Goal: Task Accomplishment & Management: Manage account settings

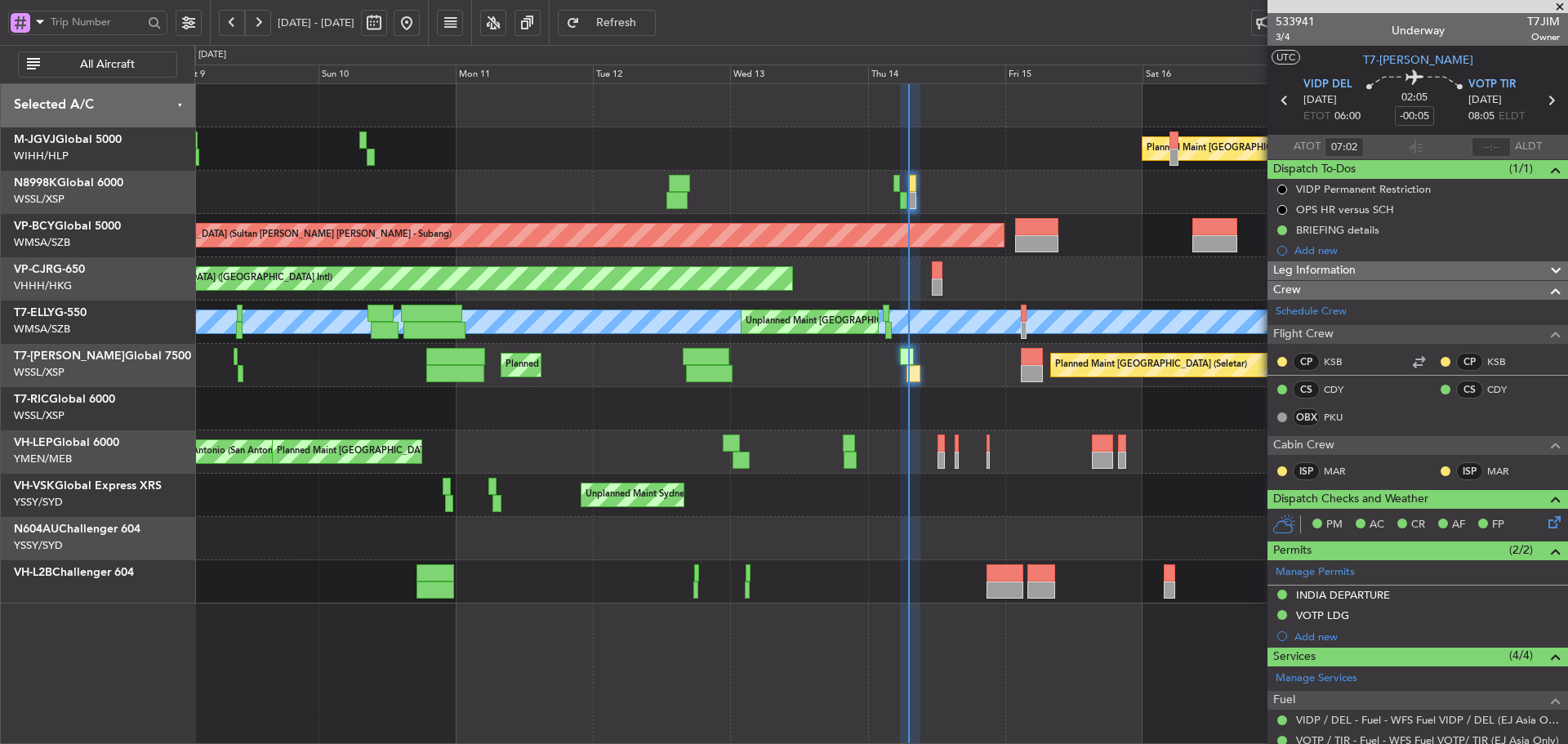
scroll to position [232, 0]
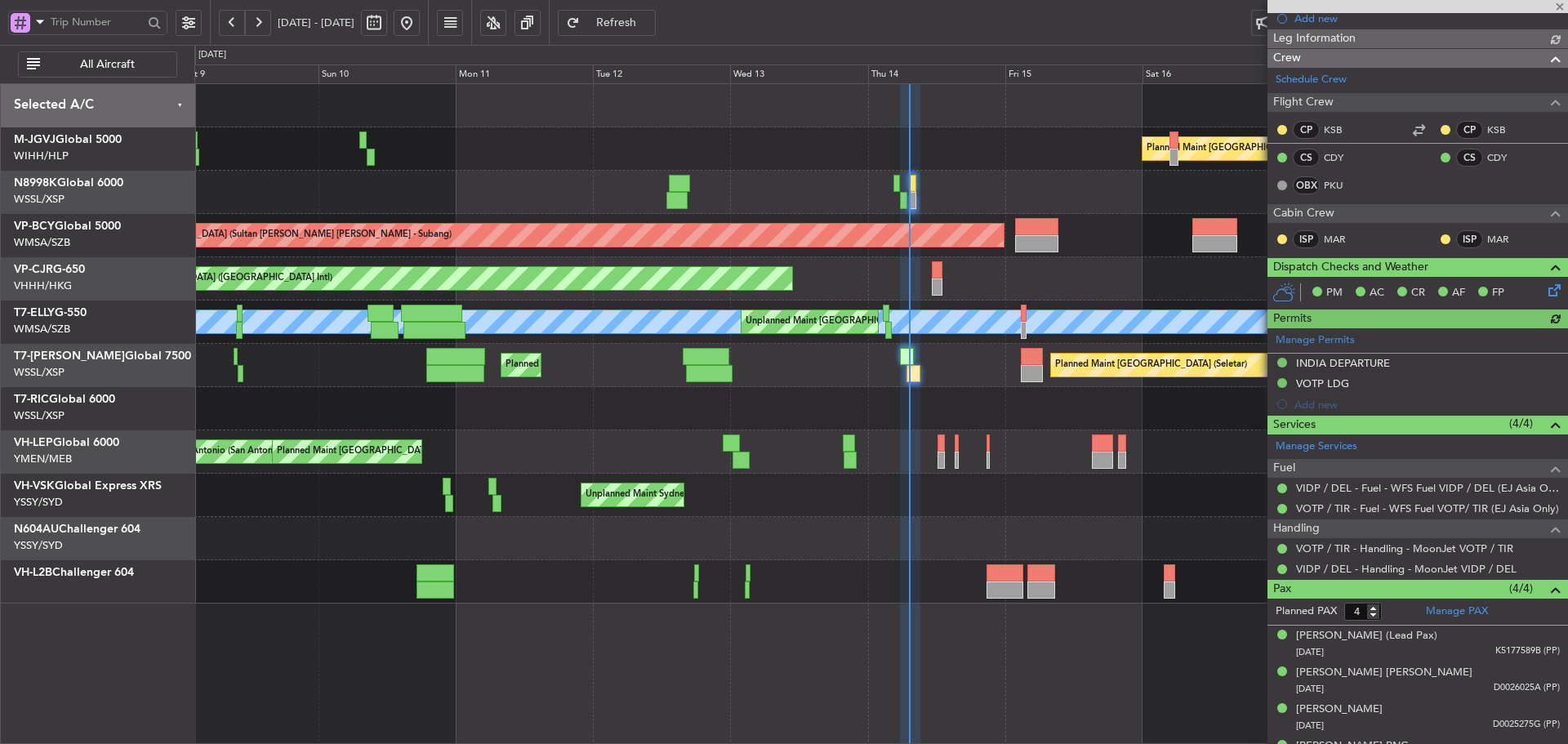
type input "[PERSON_NAME] (KYA)"
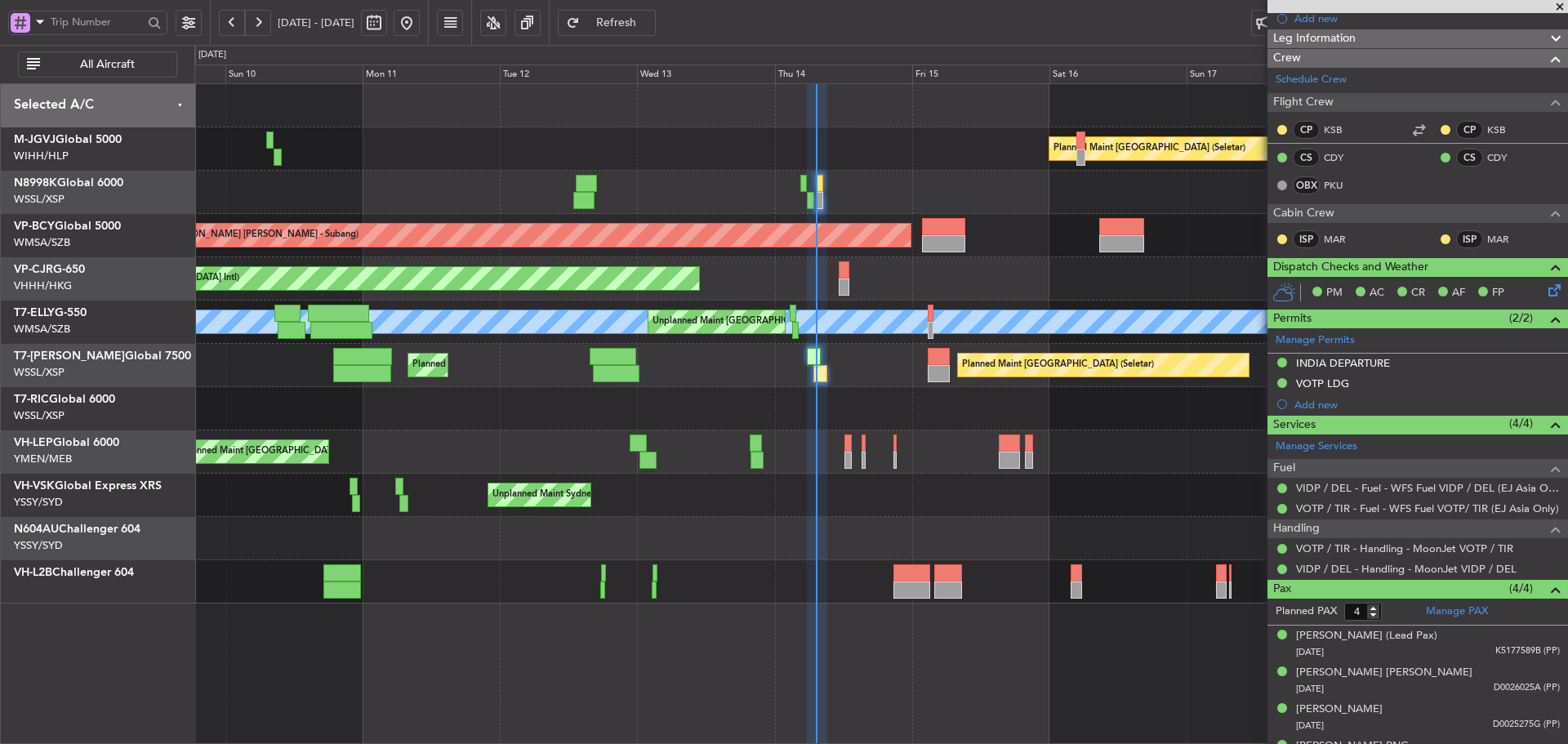
click at [925, 408] on div "Planned Maint [GEOGRAPHIC_DATA] (Seletar)" at bounding box center [880, 409] width 1372 height 43
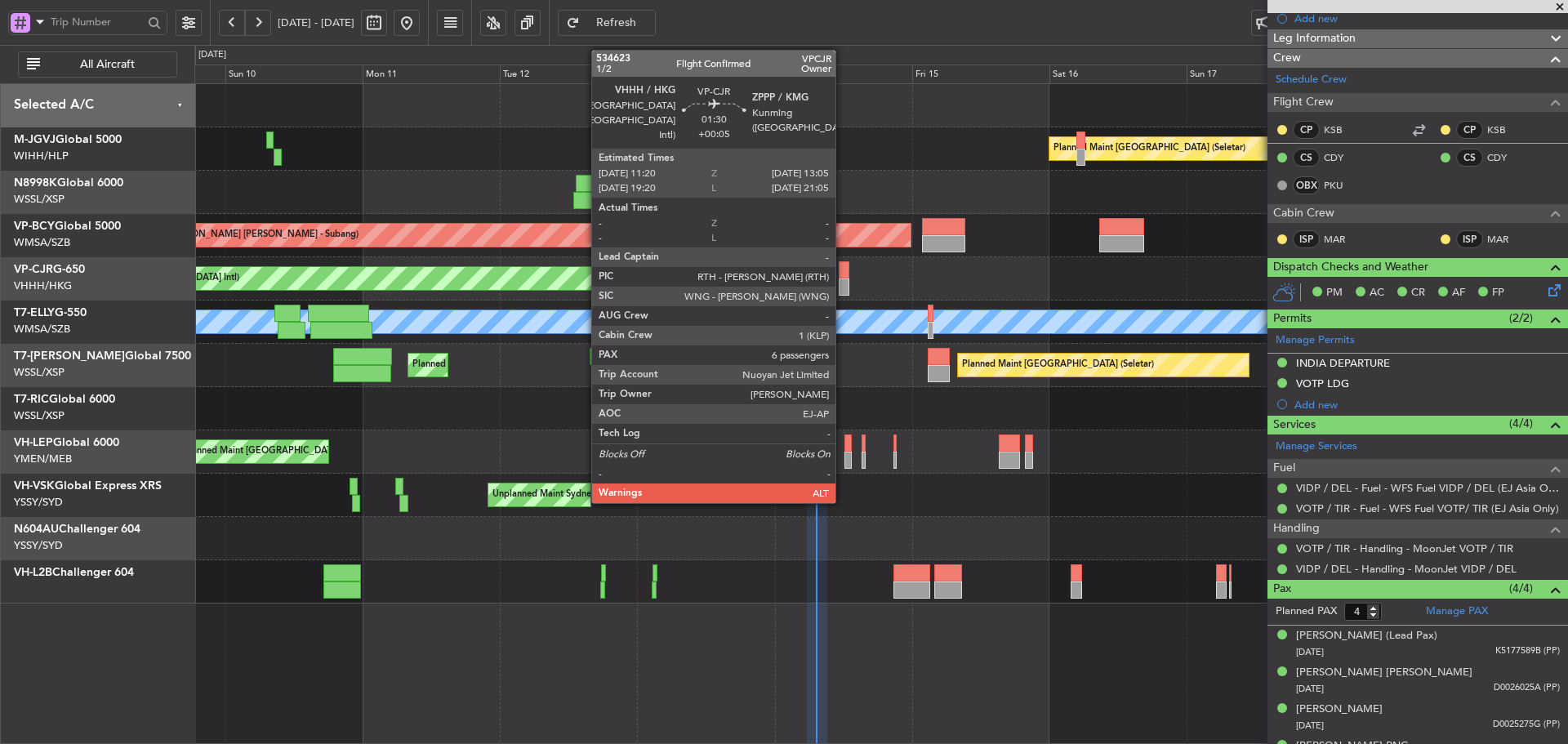
click at [843, 275] on div at bounding box center [843, 270] width 11 height 18
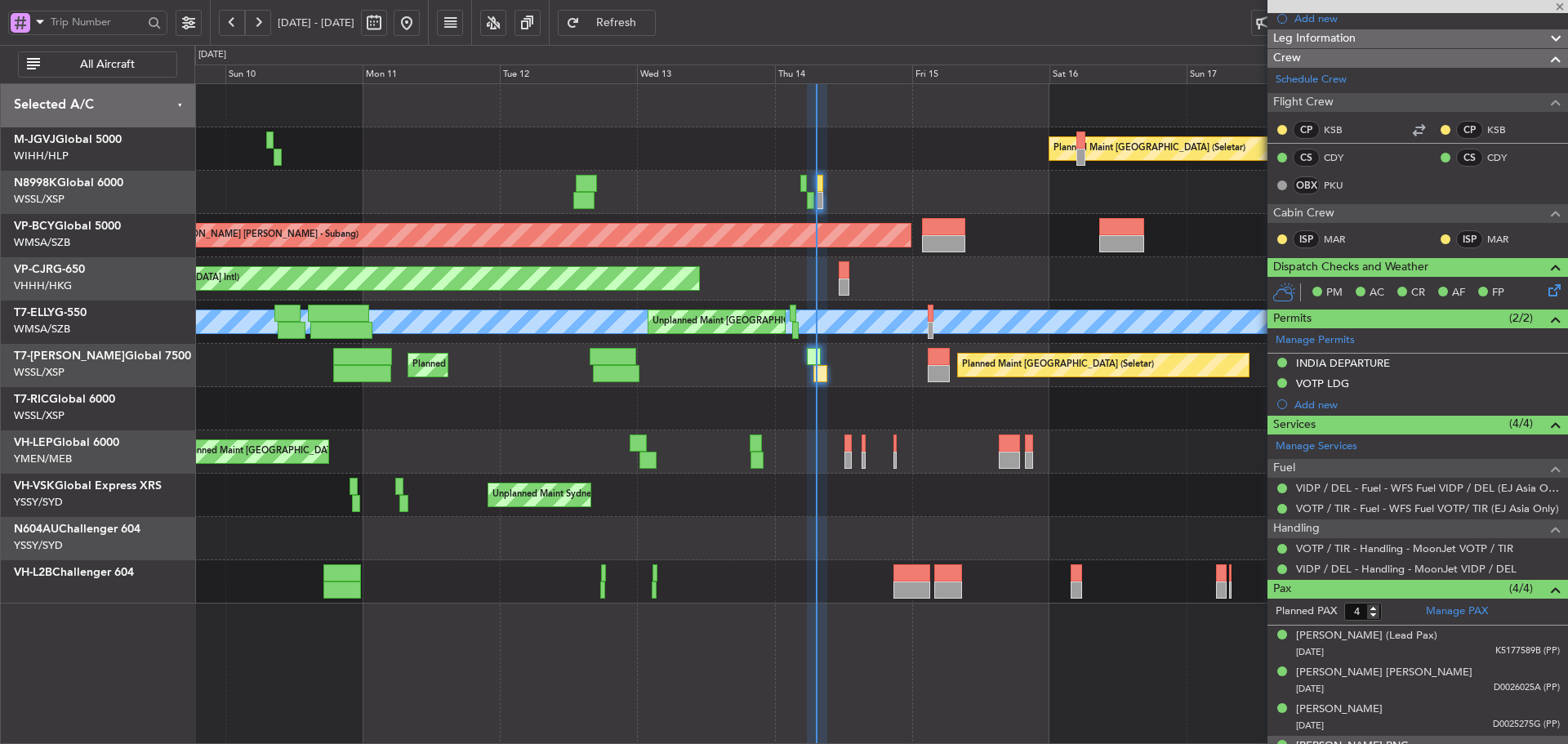
type input "+00:05"
type input "6"
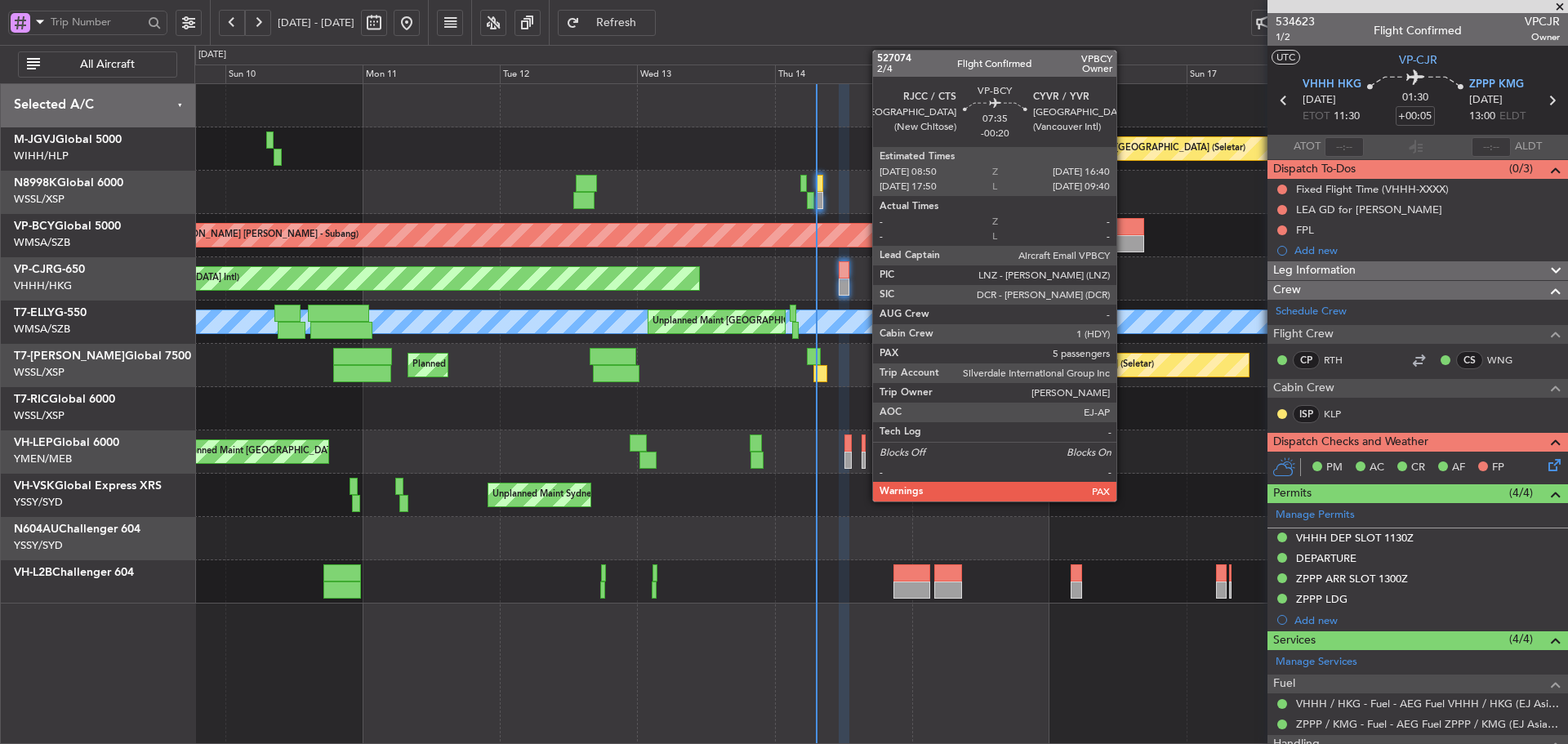
click at [1124, 240] on div at bounding box center [1122, 244] width 45 height 18
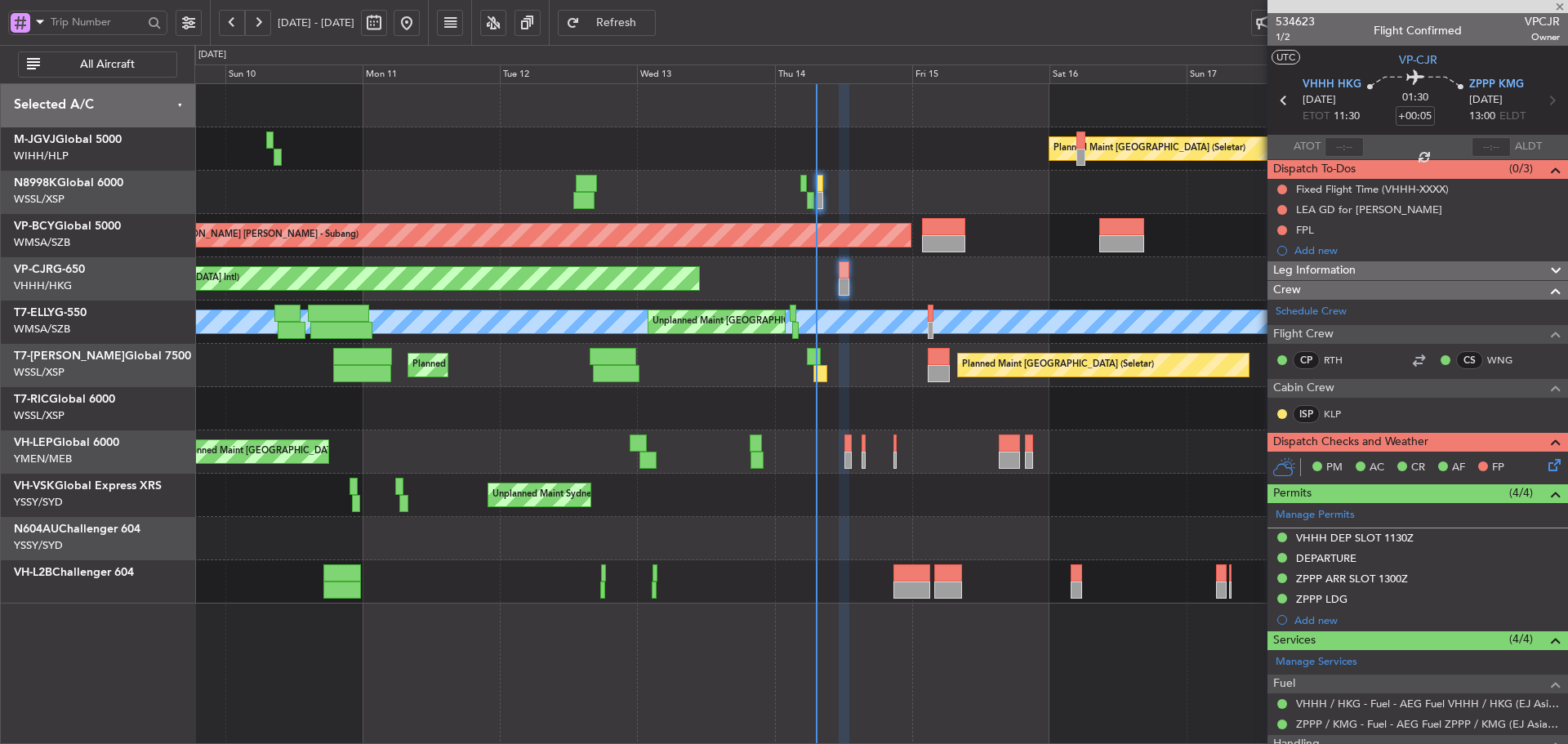
type input "-00:20"
type input "5"
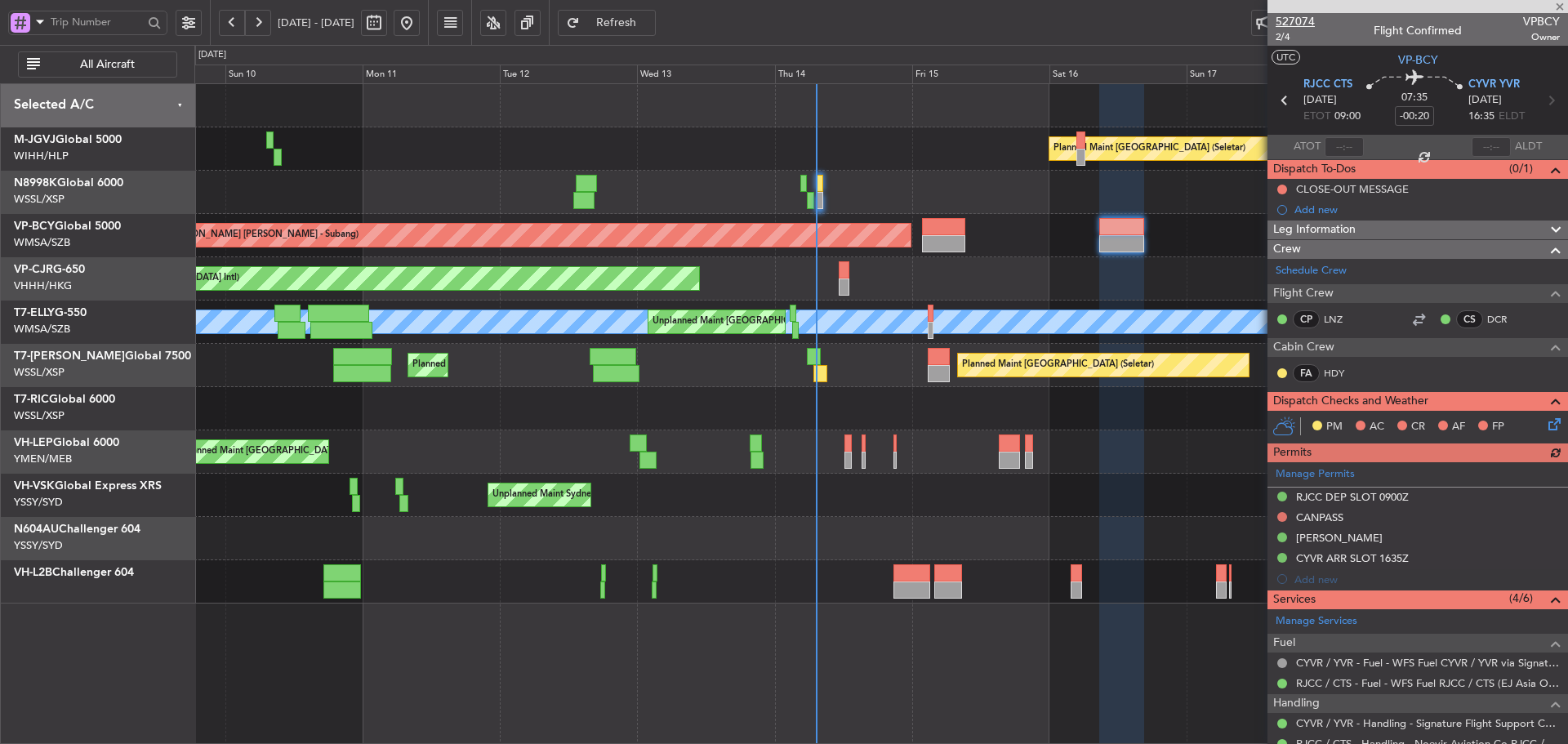
click at [1304, 27] on span "527074" at bounding box center [1295, 21] width 39 height 18
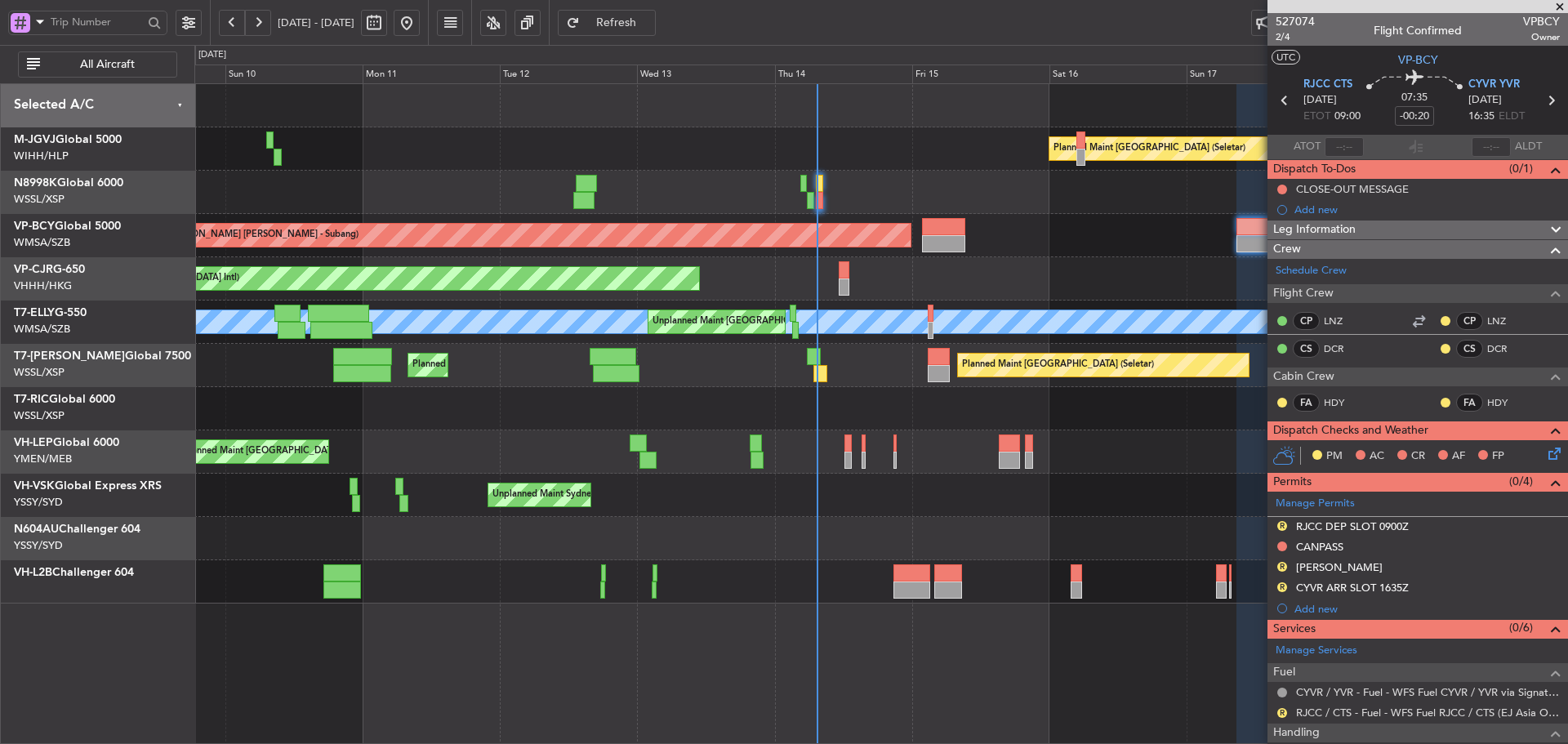
click at [849, 280] on div "Planned Maint [GEOGRAPHIC_DATA] ([GEOGRAPHIC_DATA] Intl)" at bounding box center [880, 279] width 1372 height 43
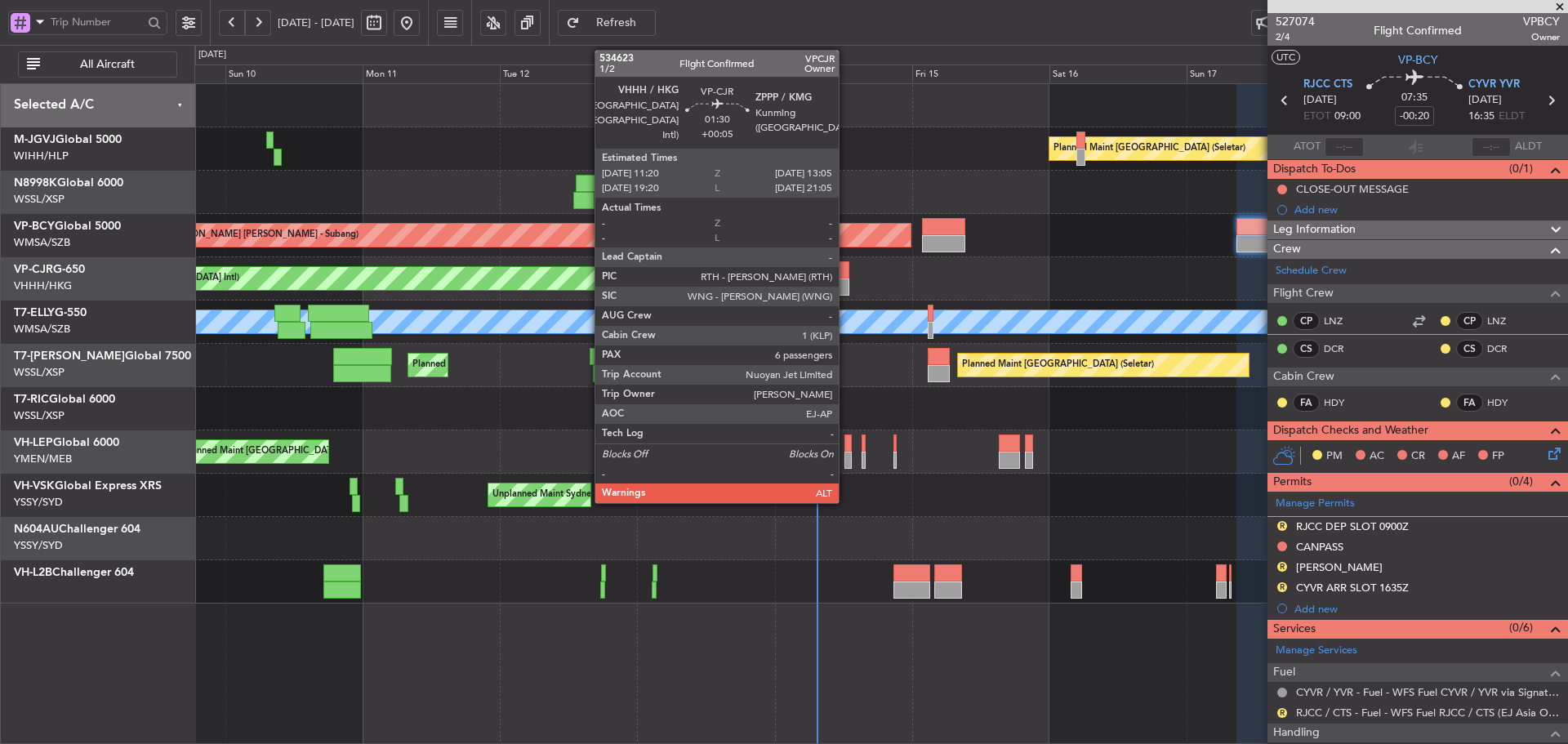
click at [846, 280] on div at bounding box center [843, 288] width 11 height 18
type input "+00:05"
type input "6"
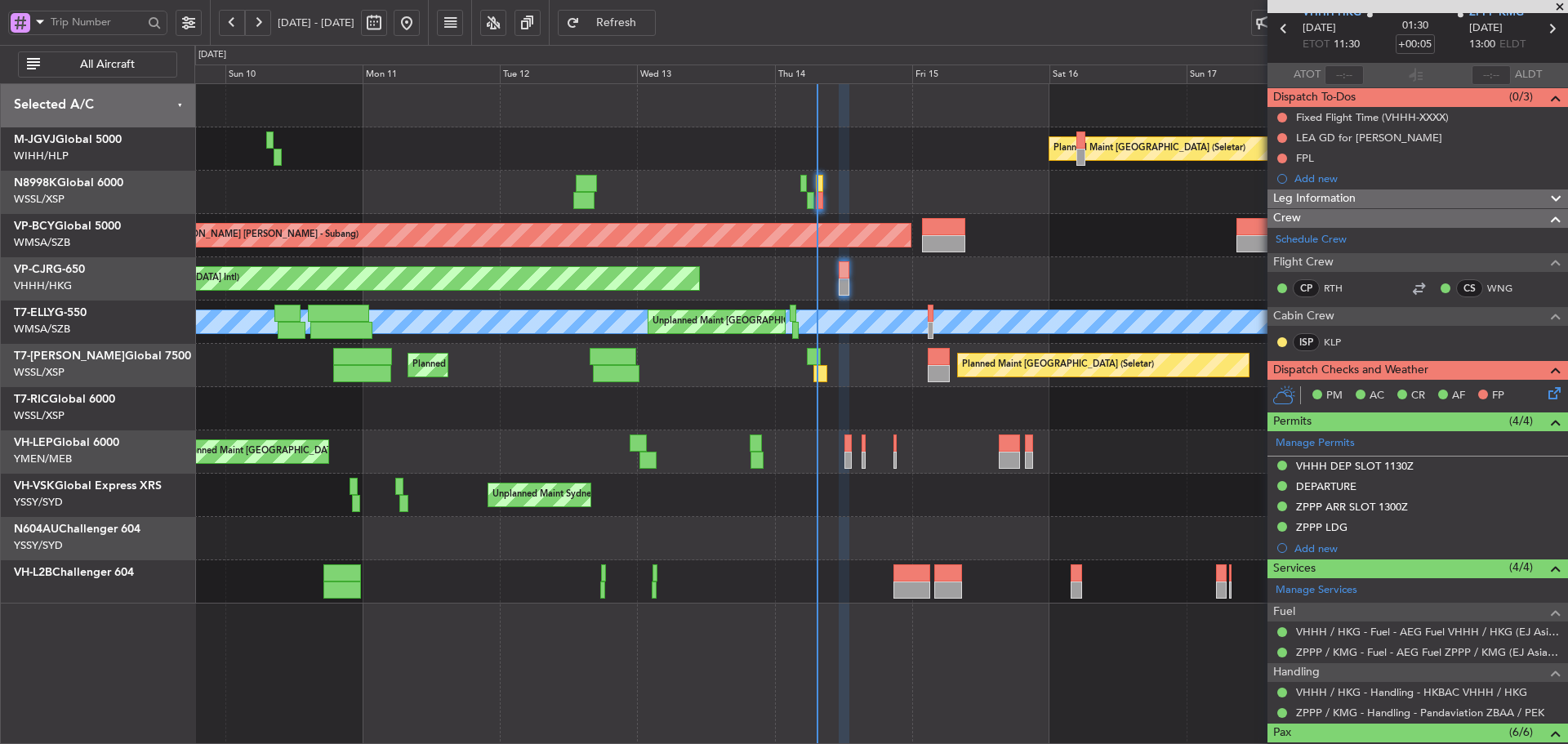
scroll to position [317, 0]
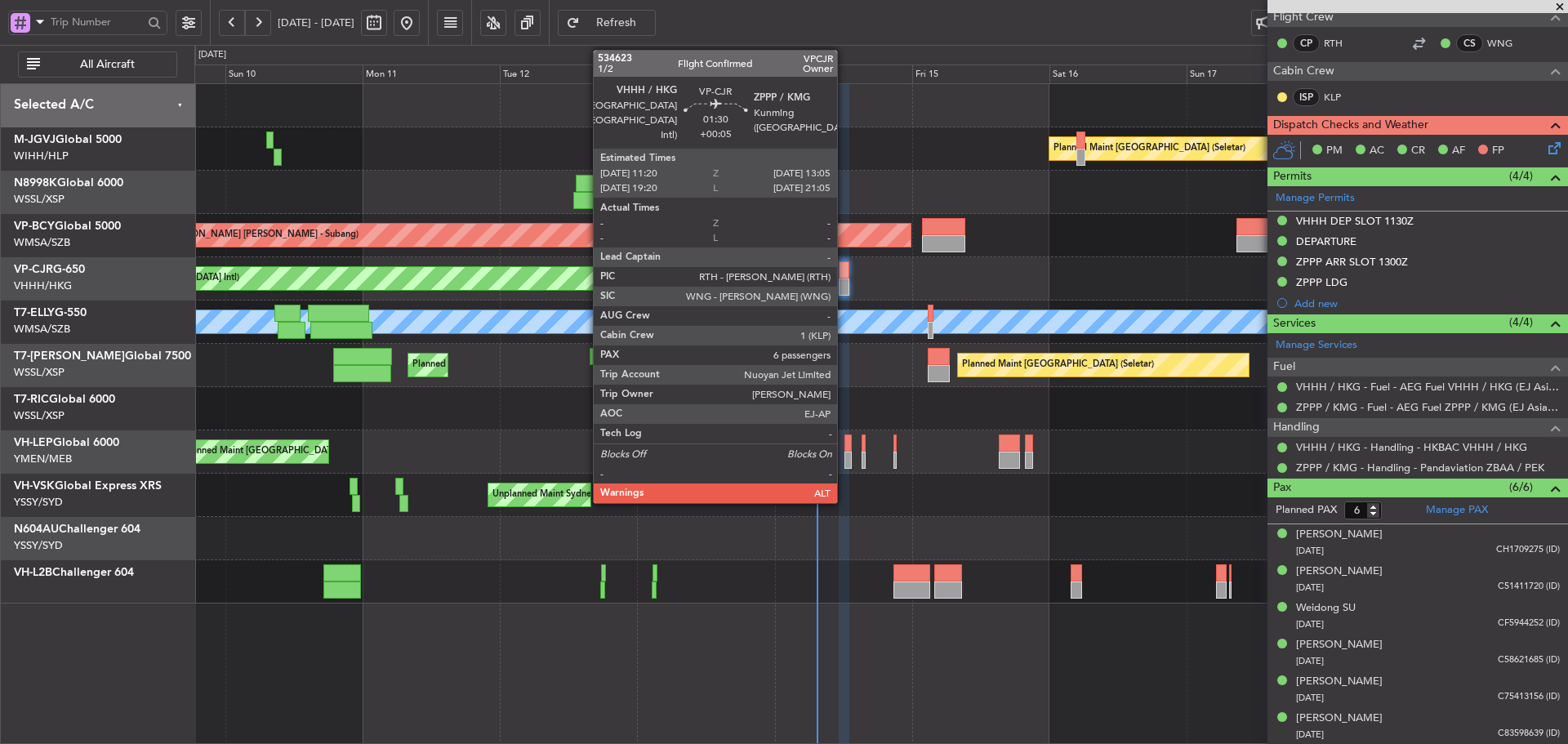
click at [844, 280] on div at bounding box center [843, 288] width 11 height 18
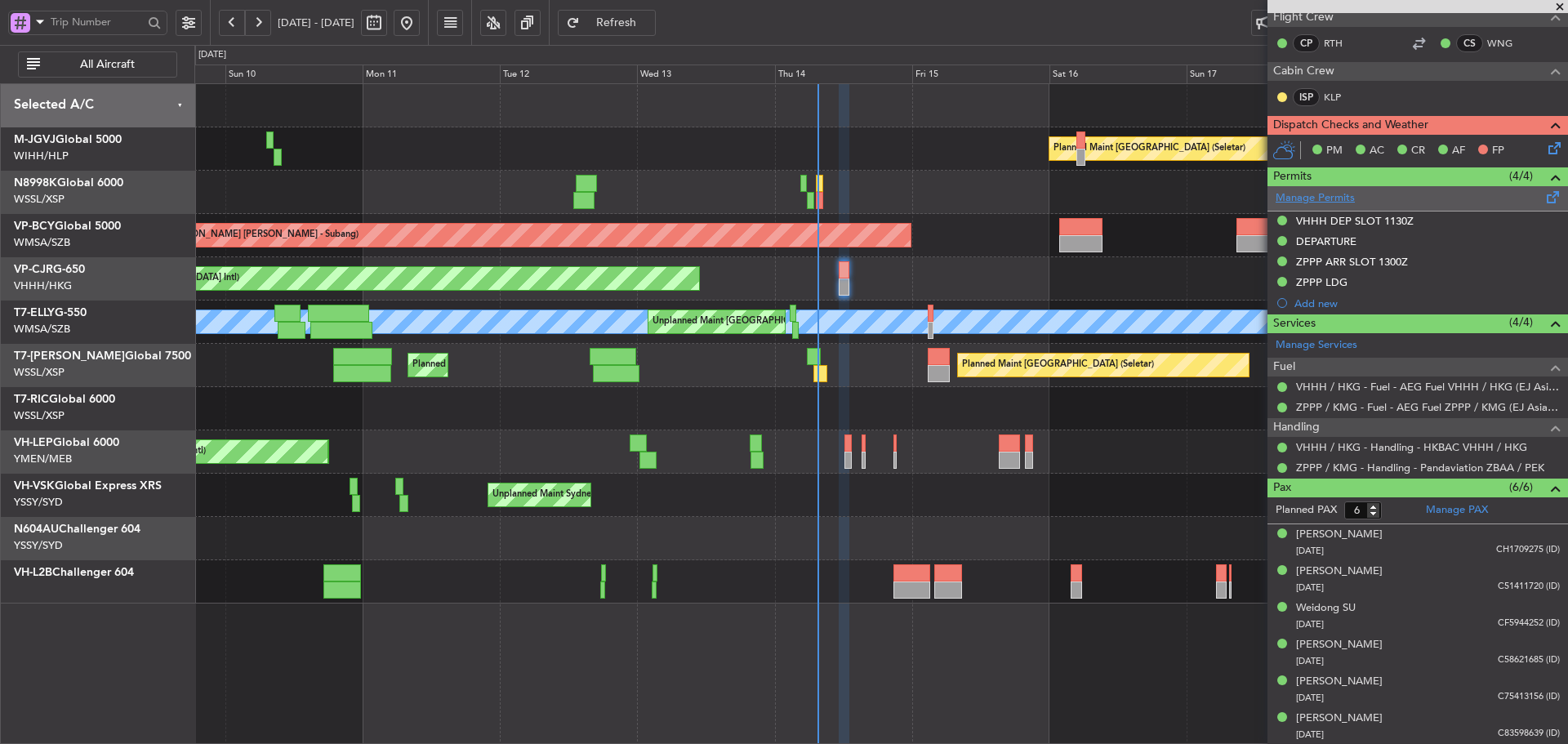
click at [1302, 190] on link "Manage Permits" at bounding box center [1315, 198] width 79 height 17
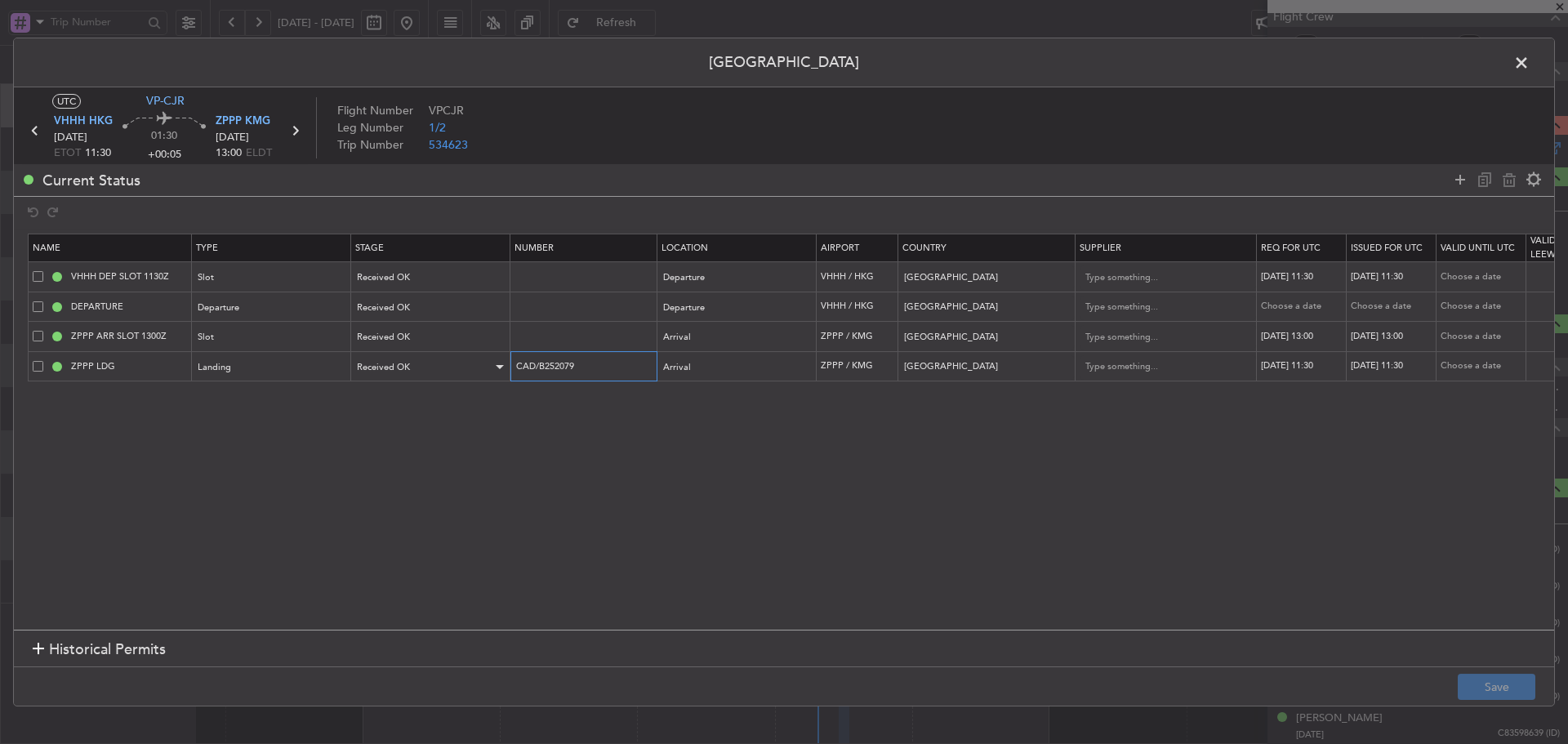
drag, startPoint x: 595, startPoint y: 367, endPoint x: 503, endPoint y: 367, distance: 92.0
click at [503, 367] on tr "ZPPP LDG Landing Received OK CAD/B252079 Arrival ZPPP / KMG [GEOGRAPHIC_DATA] […" at bounding box center [1069, 366] width 2083 height 30
click at [1529, 62] on span at bounding box center [1529, 67] width 0 height 33
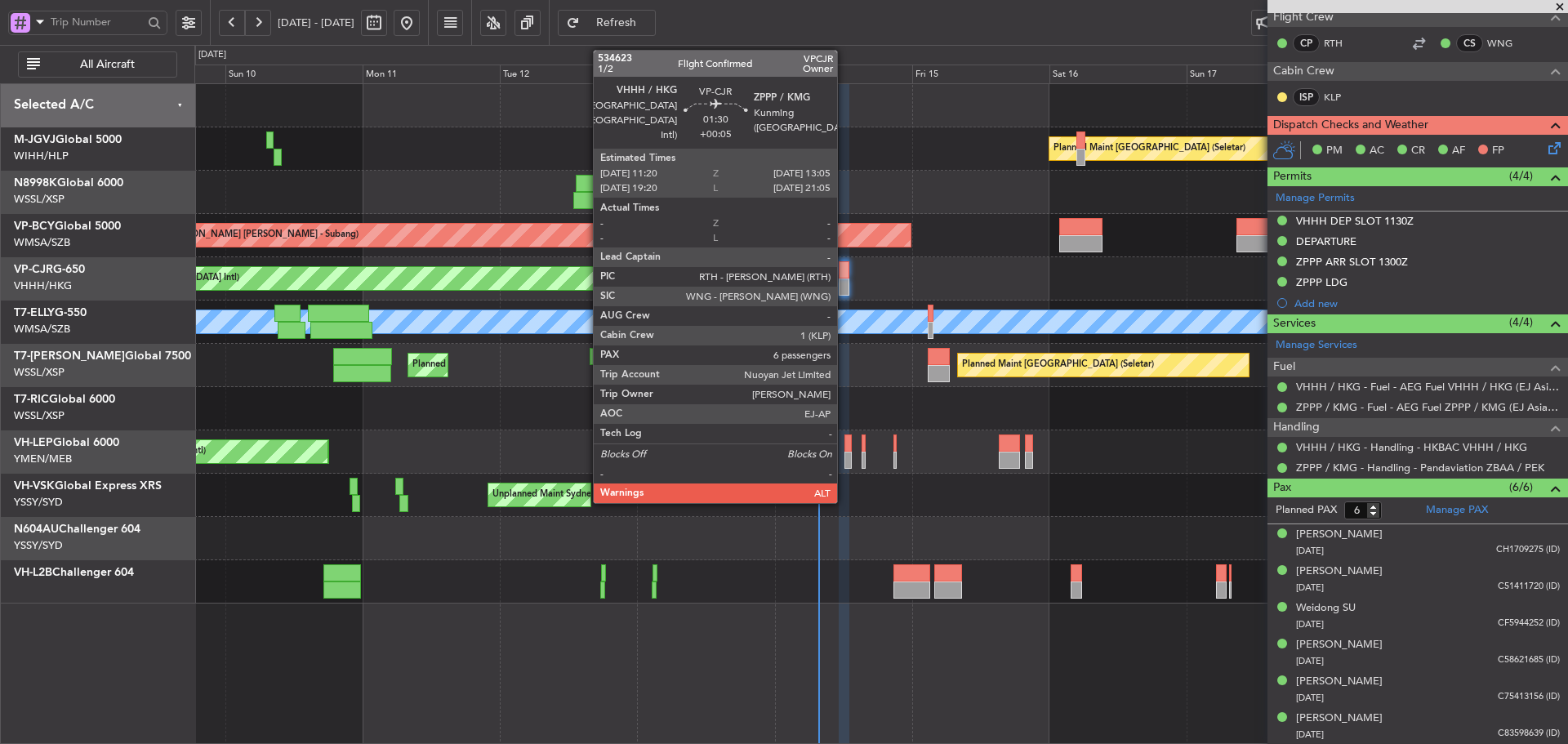
click at [844, 282] on div at bounding box center [843, 288] width 11 height 18
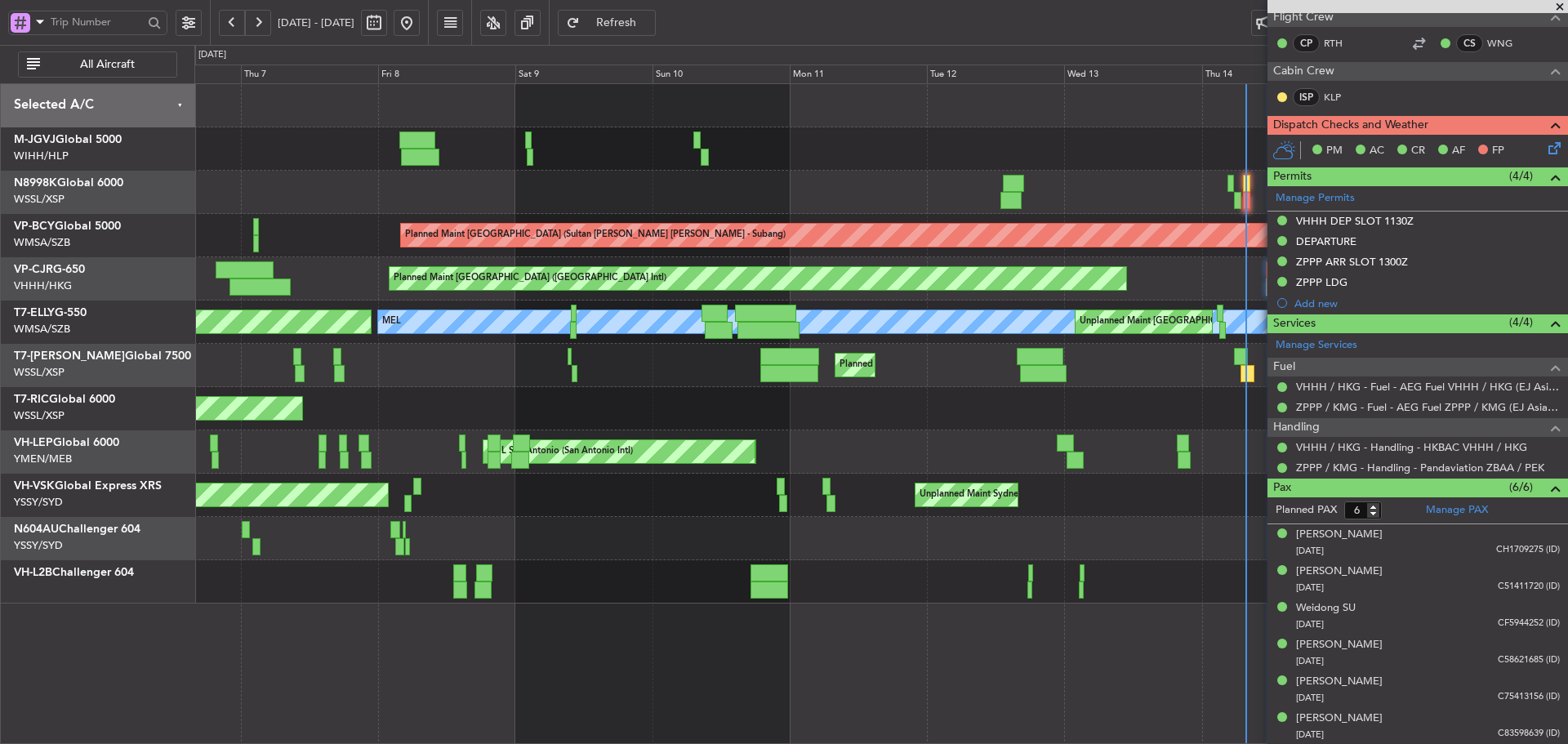
click at [1084, 358] on div "Planned Maint [GEOGRAPHIC_DATA] (Seletar) Planned Maint [GEOGRAPHIC_DATA] (Sult…" at bounding box center [880, 343] width 1372 height 520
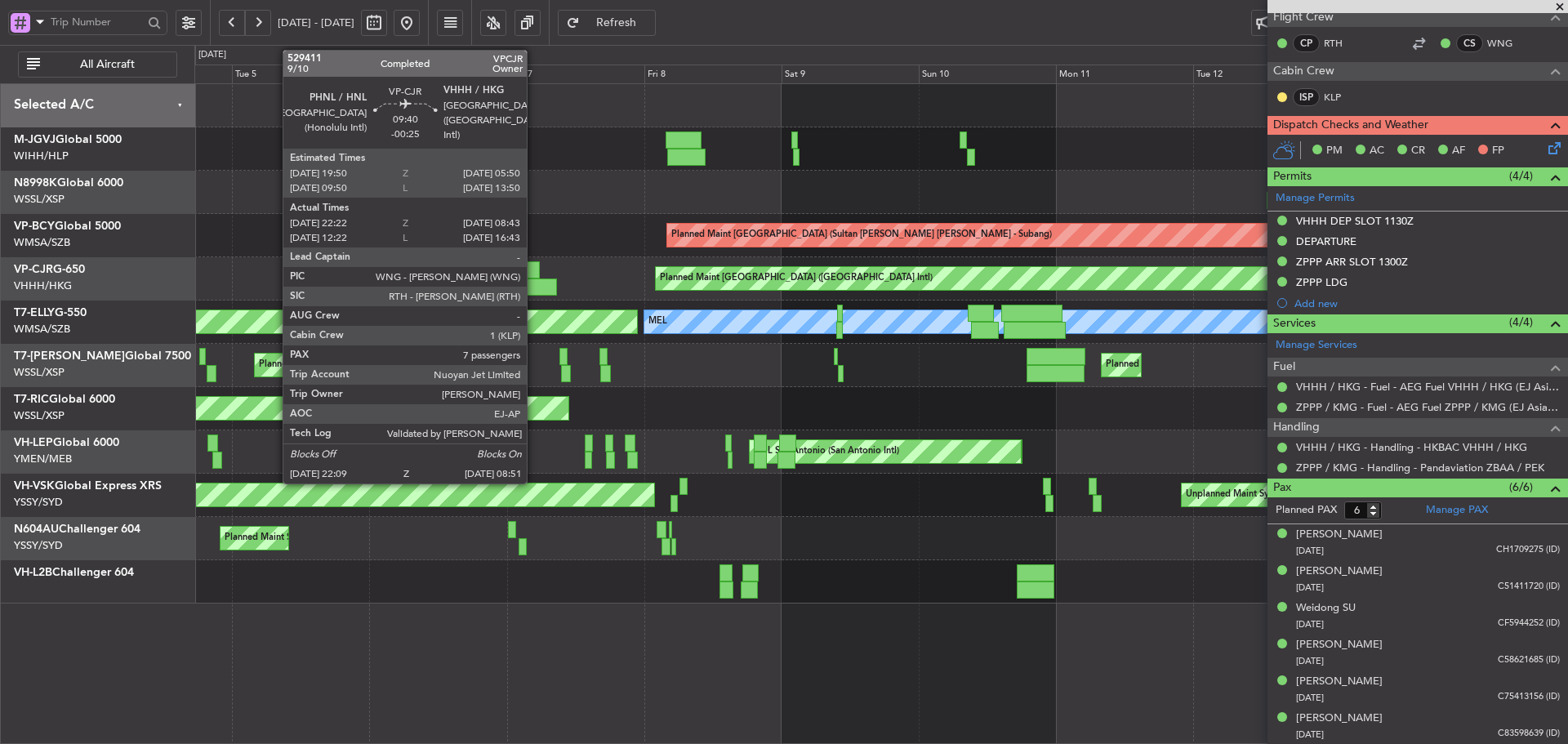
click at [530, 277] on div at bounding box center [510, 270] width 57 height 18
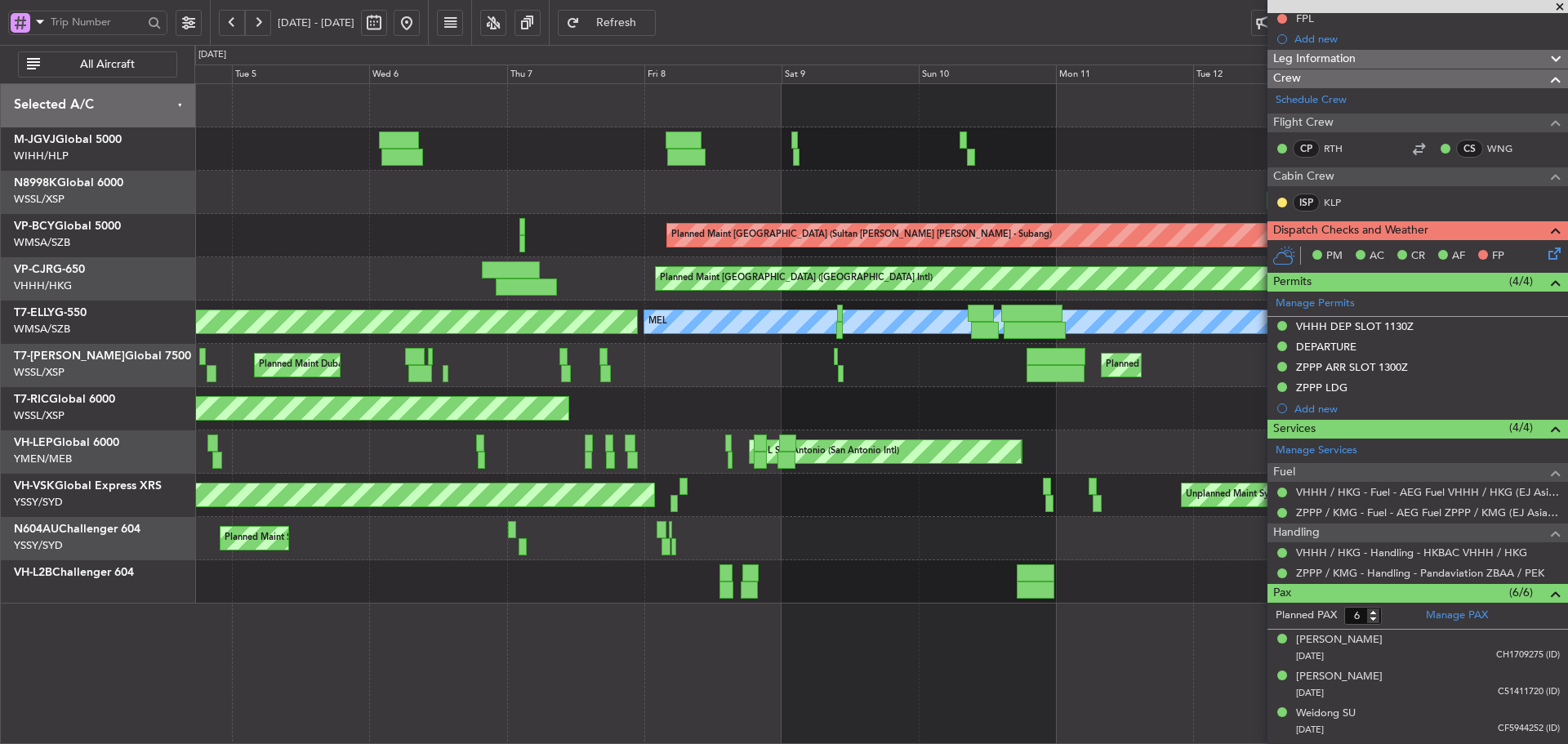
scroll to position [0, 0]
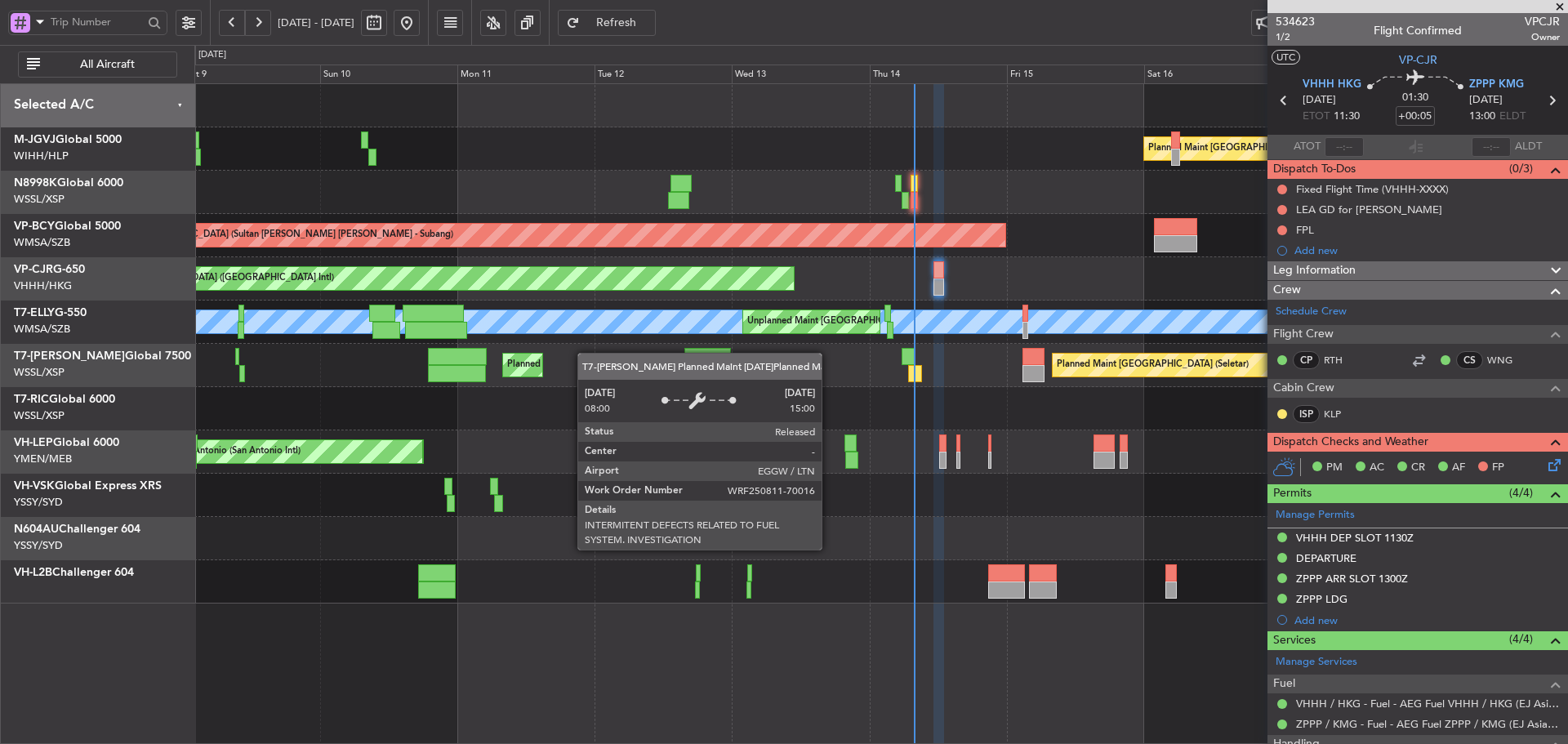
click at [463, 353] on div "Planned Maint [GEOGRAPHIC_DATA] ([GEOGRAPHIC_DATA]) Planned Maint [GEOGRAPHIC_D…" at bounding box center [880, 366] width 1372 height 43
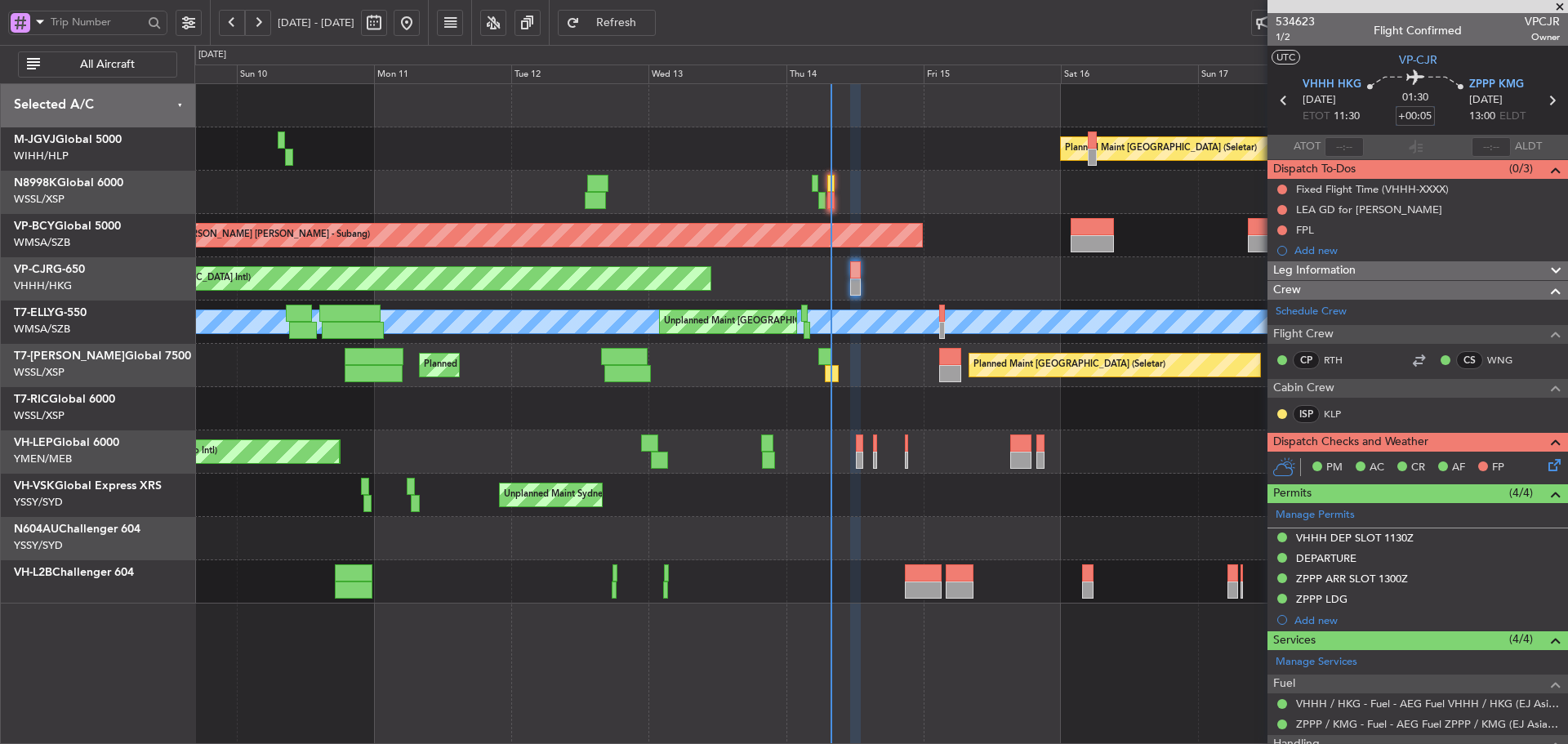
click at [1411, 114] on input "+00:05" at bounding box center [1415, 116] width 39 height 20
click at [1380, 113] on div "01:30 10" at bounding box center [1415, 100] width 108 height 60
click at [1380, 113] on div "01:30 +00:10" at bounding box center [1415, 100] width 108 height 60
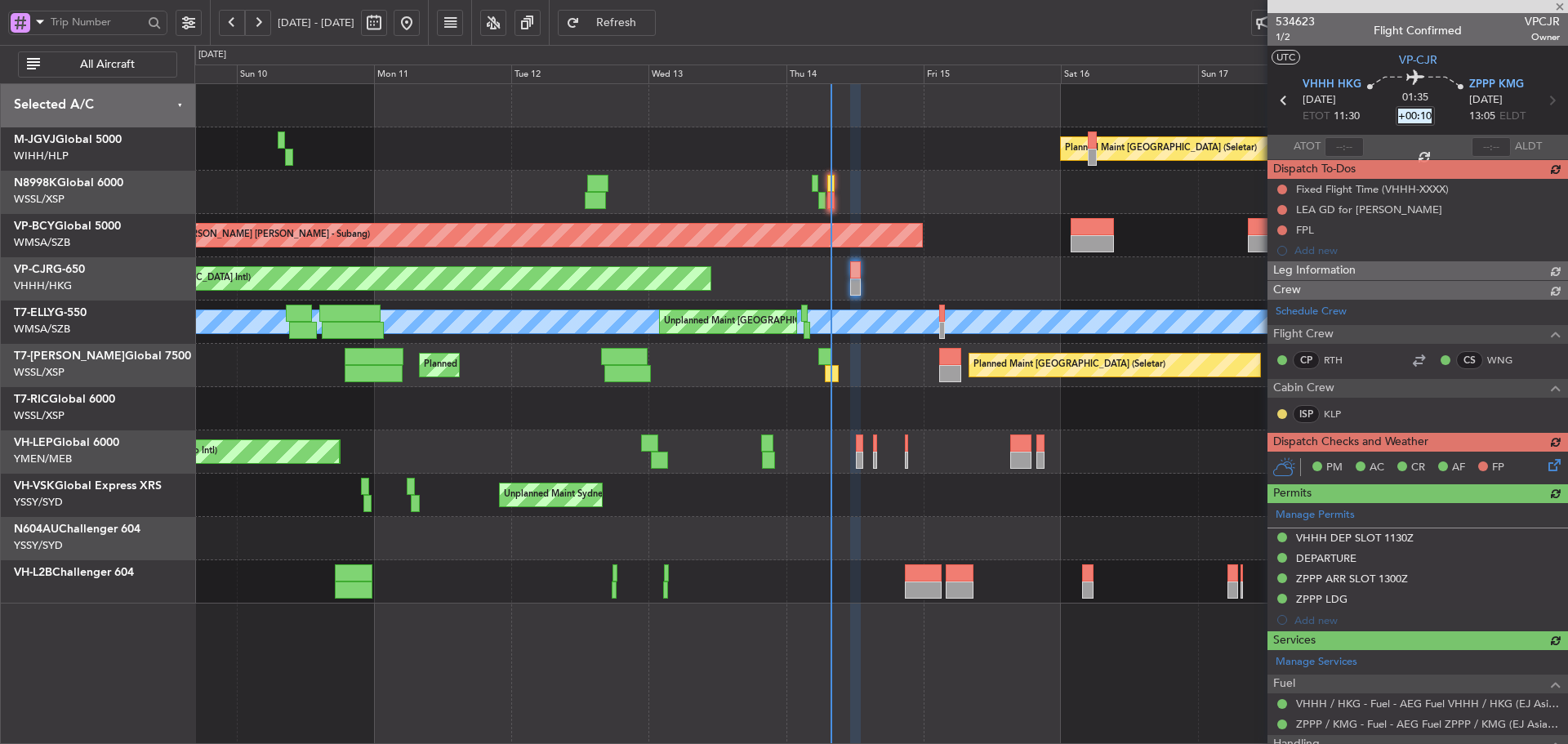
type input "+00:05"
type input "[PERSON_NAME] (LEU)"
type input "+00:10"
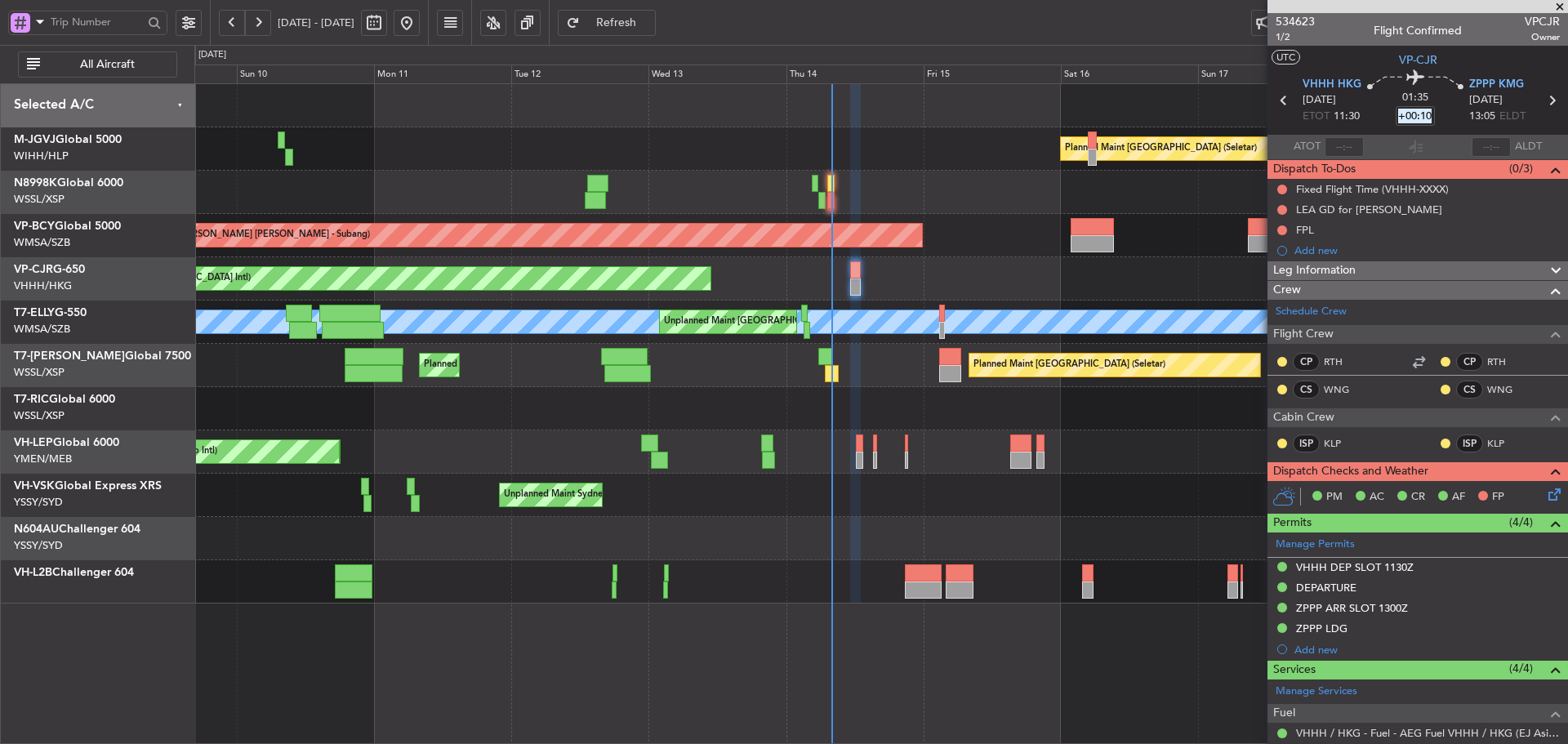
type input "[PERSON_NAME] (LEU)"
click at [1279, 210] on button at bounding box center [1281, 210] width 10 height 10
click at [1247, 285] on span at bounding box center [1250, 282] width 10 height 10
click at [1280, 189] on button at bounding box center [1281, 189] width 10 height 10
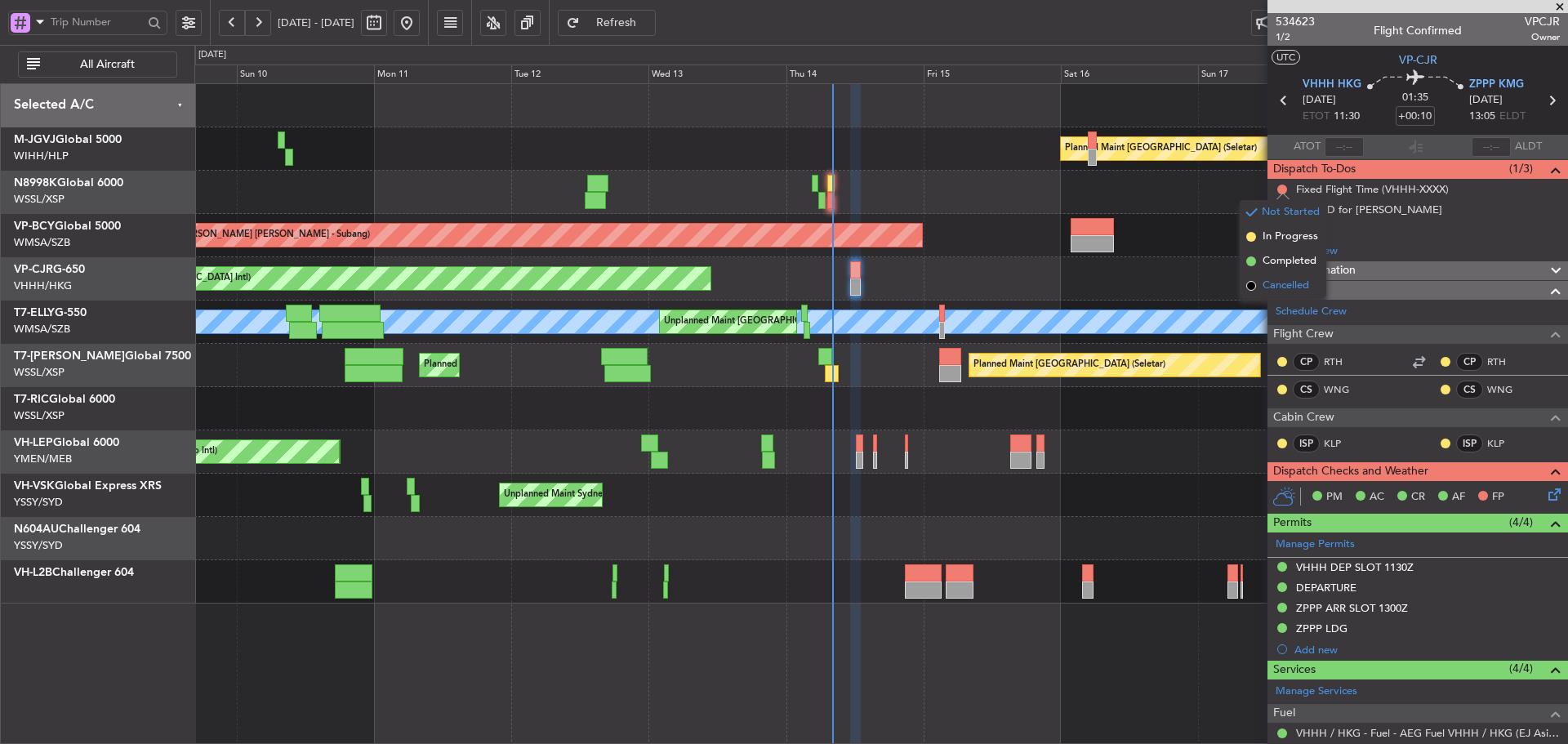
click at [1250, 286] on span at bounding box center [1250, 286] width 10 height 10
click at [1294, 229] on div "FPL" at bounding box center [1417, 229] width 300 height 20
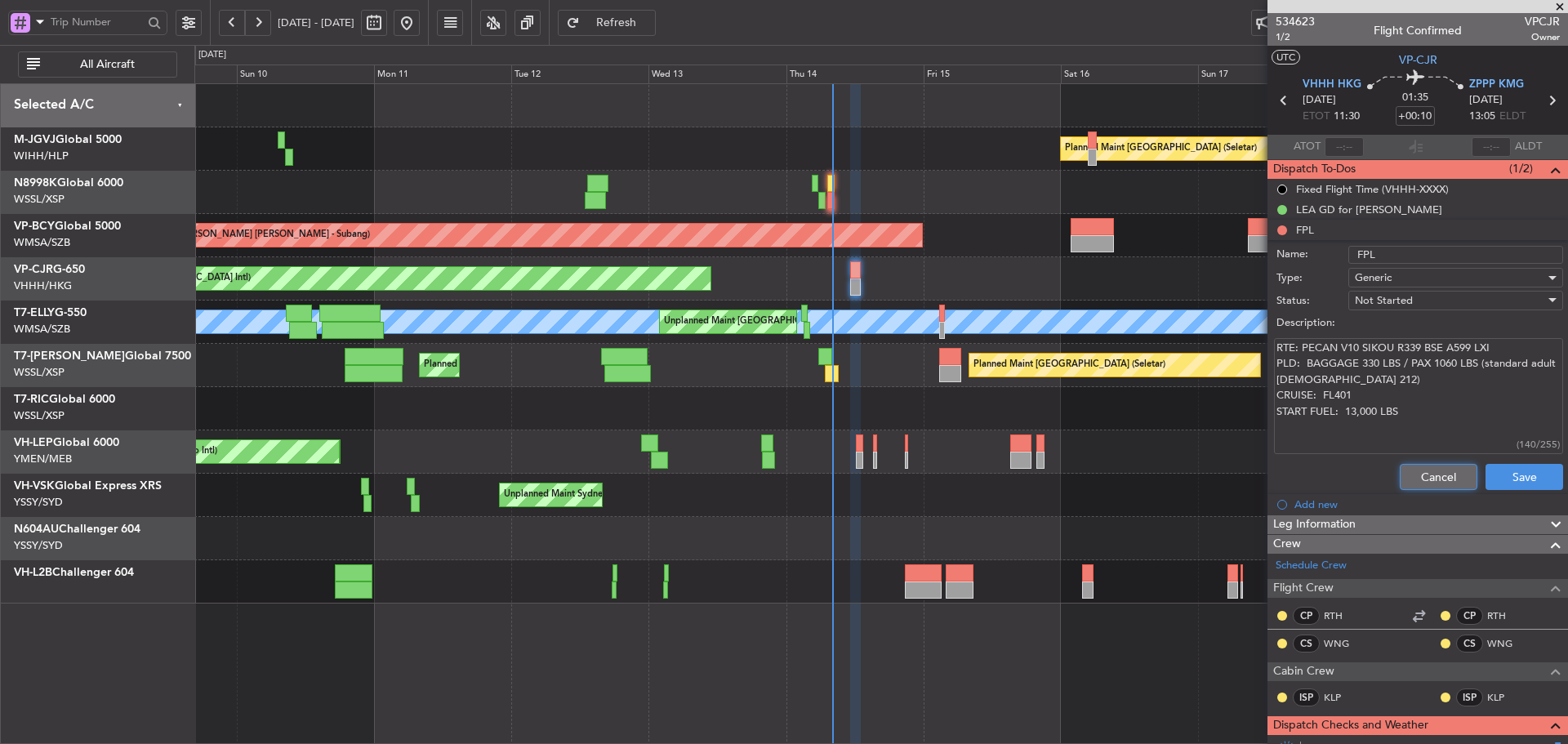
click at [1406, 476] on button "Cancel" at bounding box center [1438, 477] width 78 height 26
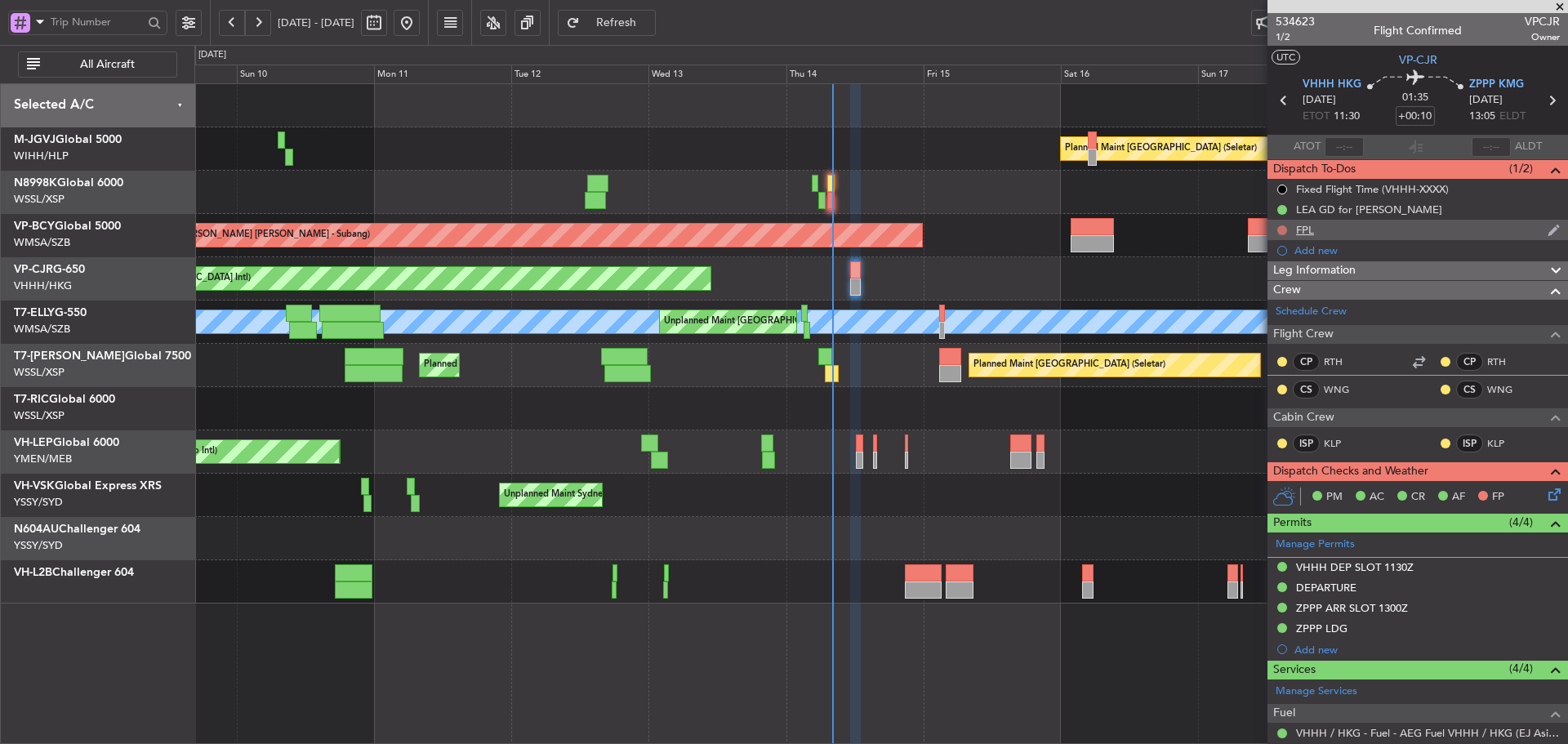
click at [1283, 232] on button at bounding box center [1281, 230] width 10 height 10
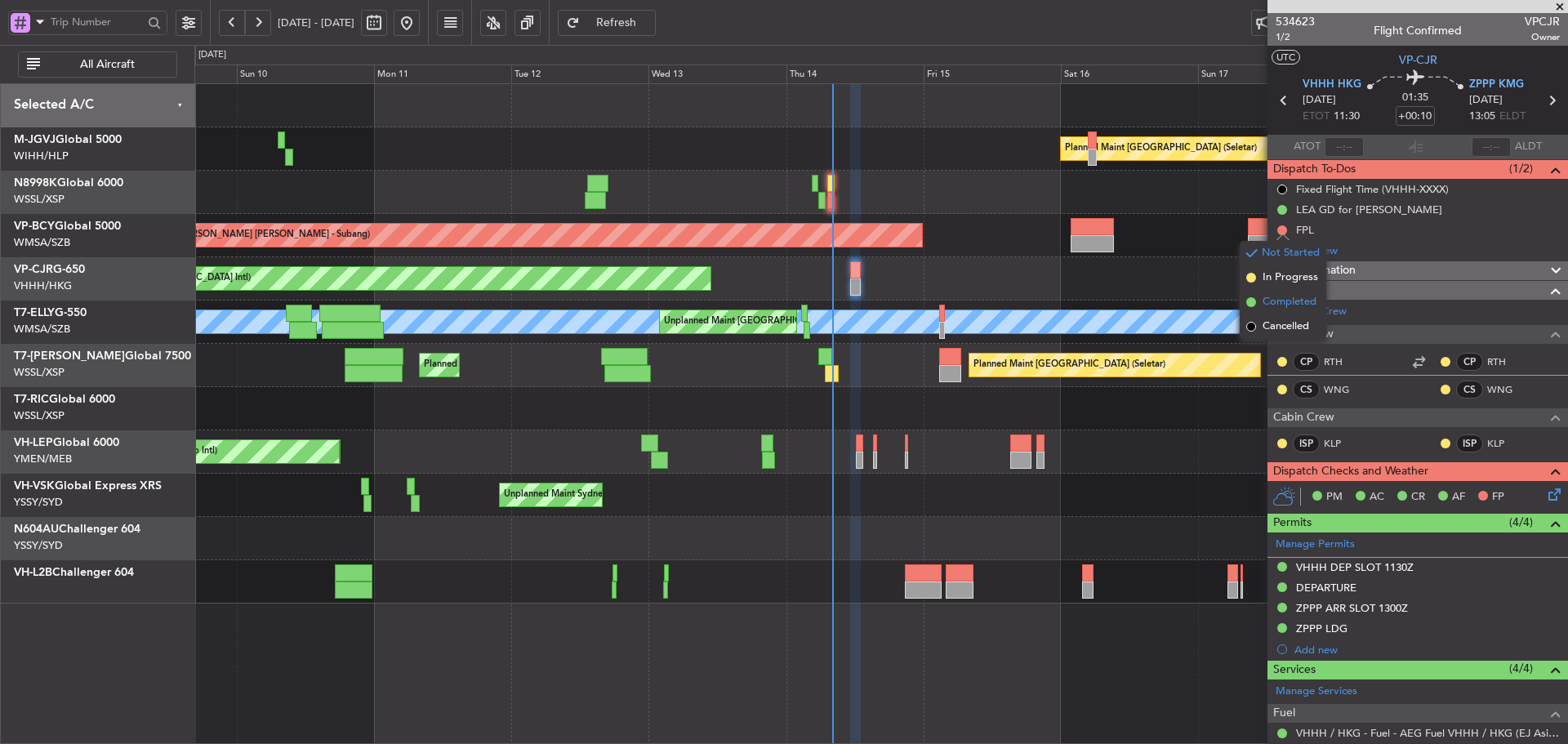
click at [1250, 301] on span at bounding box center [1250, 302] width 10 height 10
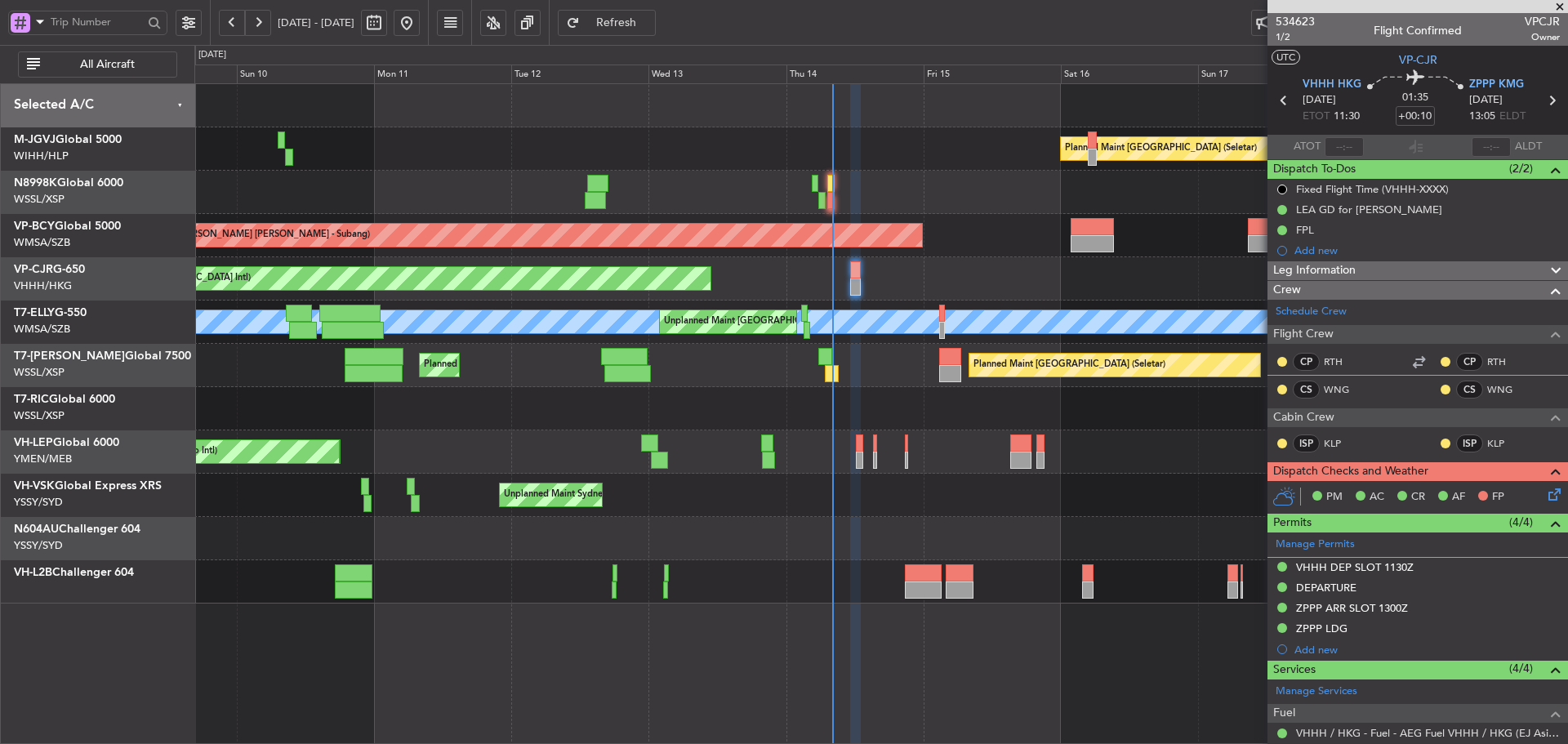
click at [1546, 495] on icon at bounding box center [1550, 491] width 13 height 13
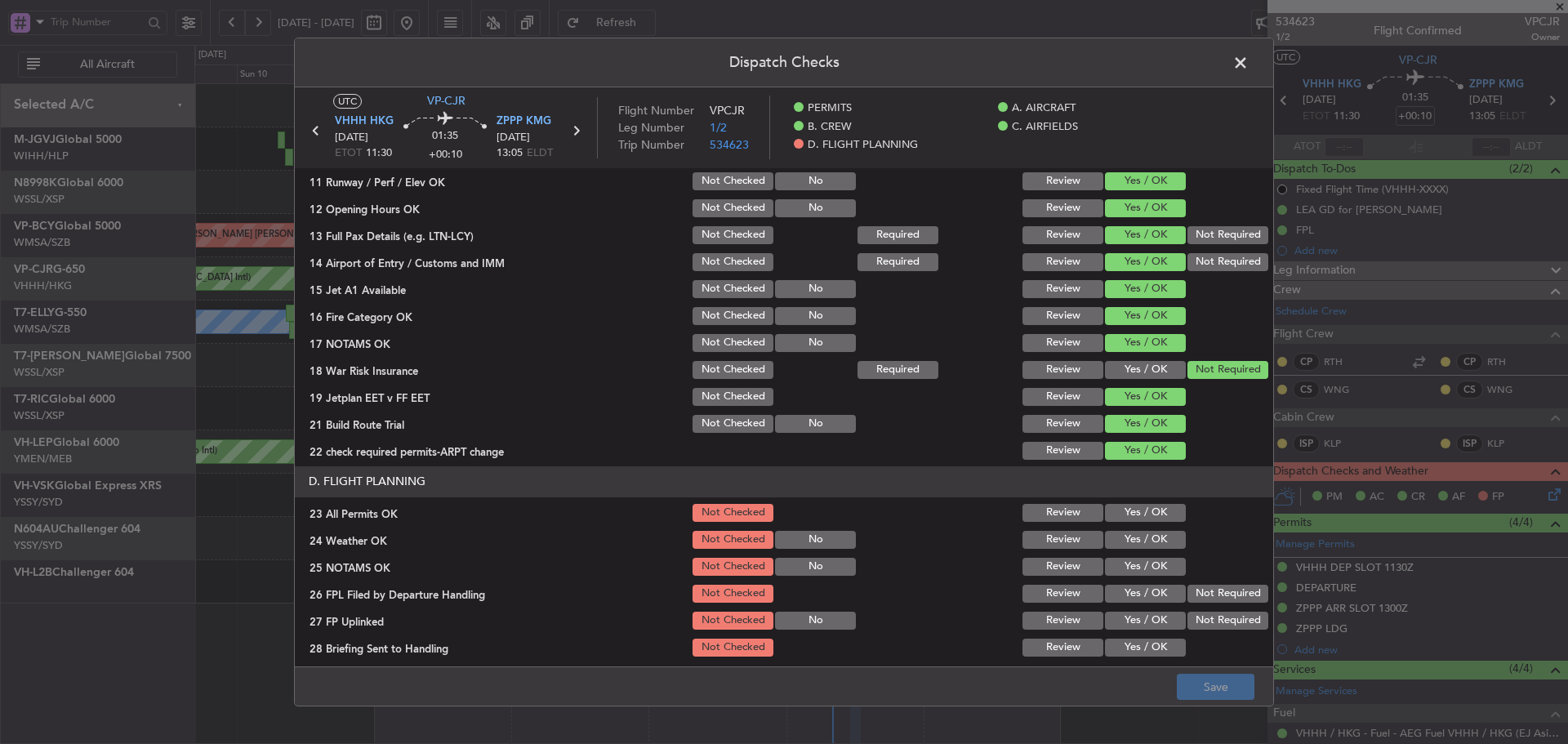
scroll to position [469, 0]
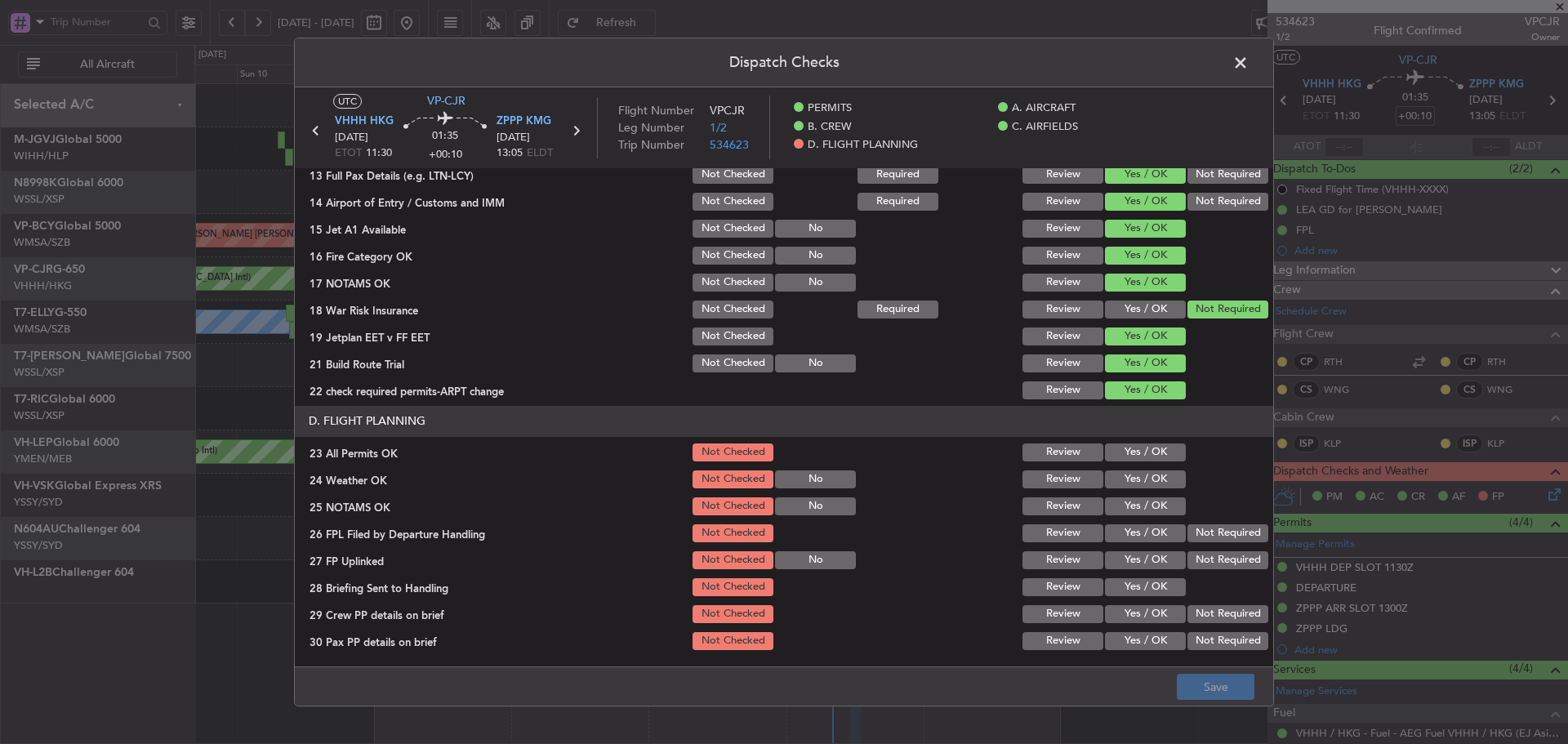
click at [1129, 451] on button "Yes / OK" at bounding box center [1145, 452] width 81 height 18
click at [1129, 479] on button "Yes / OK" at bounding box center [1145, 480] width 81 height 18
drag, startPoint x: 1132, startPoint y: 501, endPoint x: 1138, endPoint y: 529, distance: 28.6
click at [1133, 501] on button "Yes / OK" at bounding box center [1145, 506] width 81 height 18
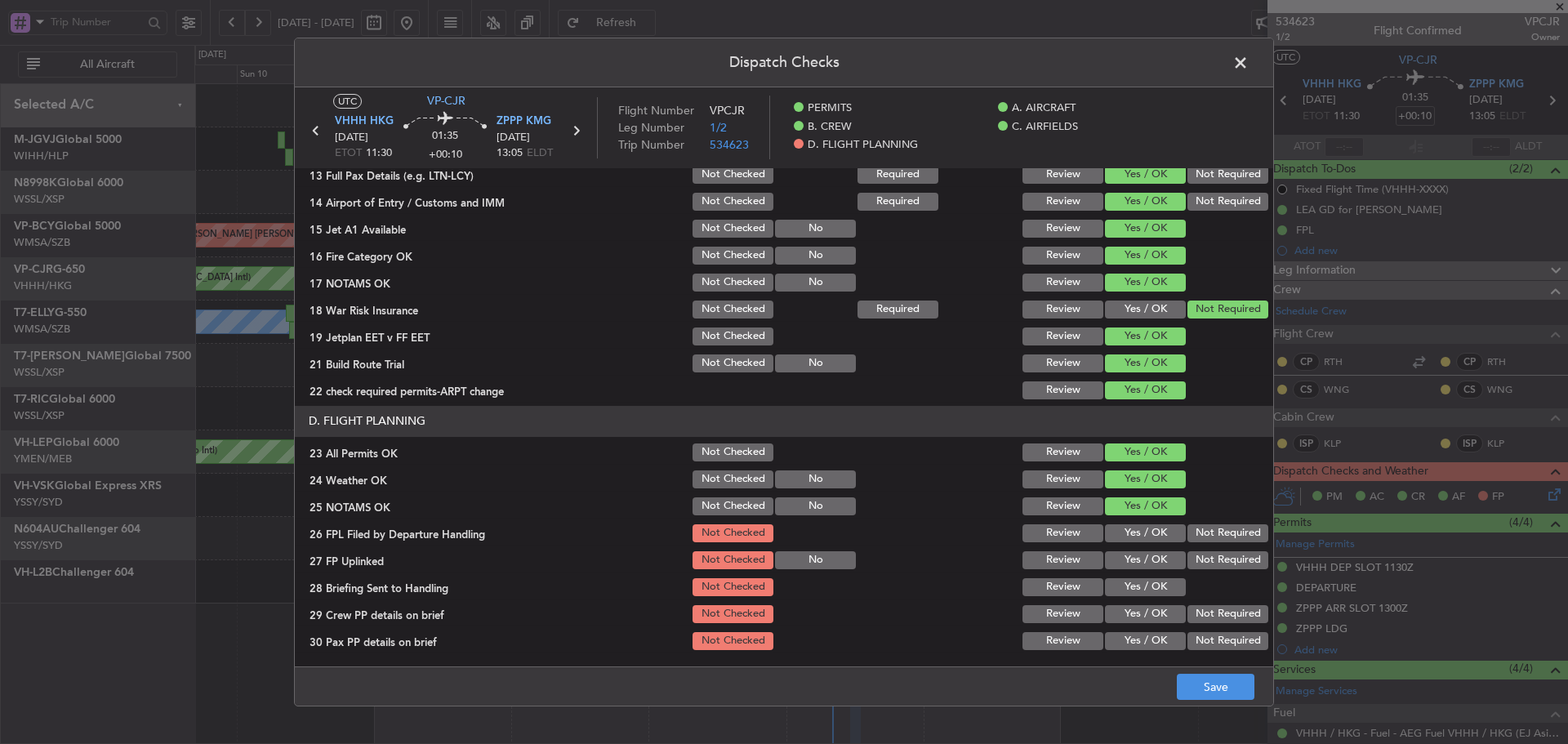
click at [1135, 531] on button "Yes / OK" at bounding box center [1145, 533] width 81 height 18
click at [1140, 556] on button "Yes / OK" at bounding box center [1145, 561] width 81 height 18
drag, startPoint x: 1137, startPoint y: 587, endPoint x: 1126, endPoint y: 616, distance: 31.0
click at [1137, 587] on button "Yes / OK" at bounding box center [1145, 587] width 81 height 18
drag, startPoint x: 1126, startPoint y: 616, endPoint x: 1117, endPoint y: 646, distance: 31.3
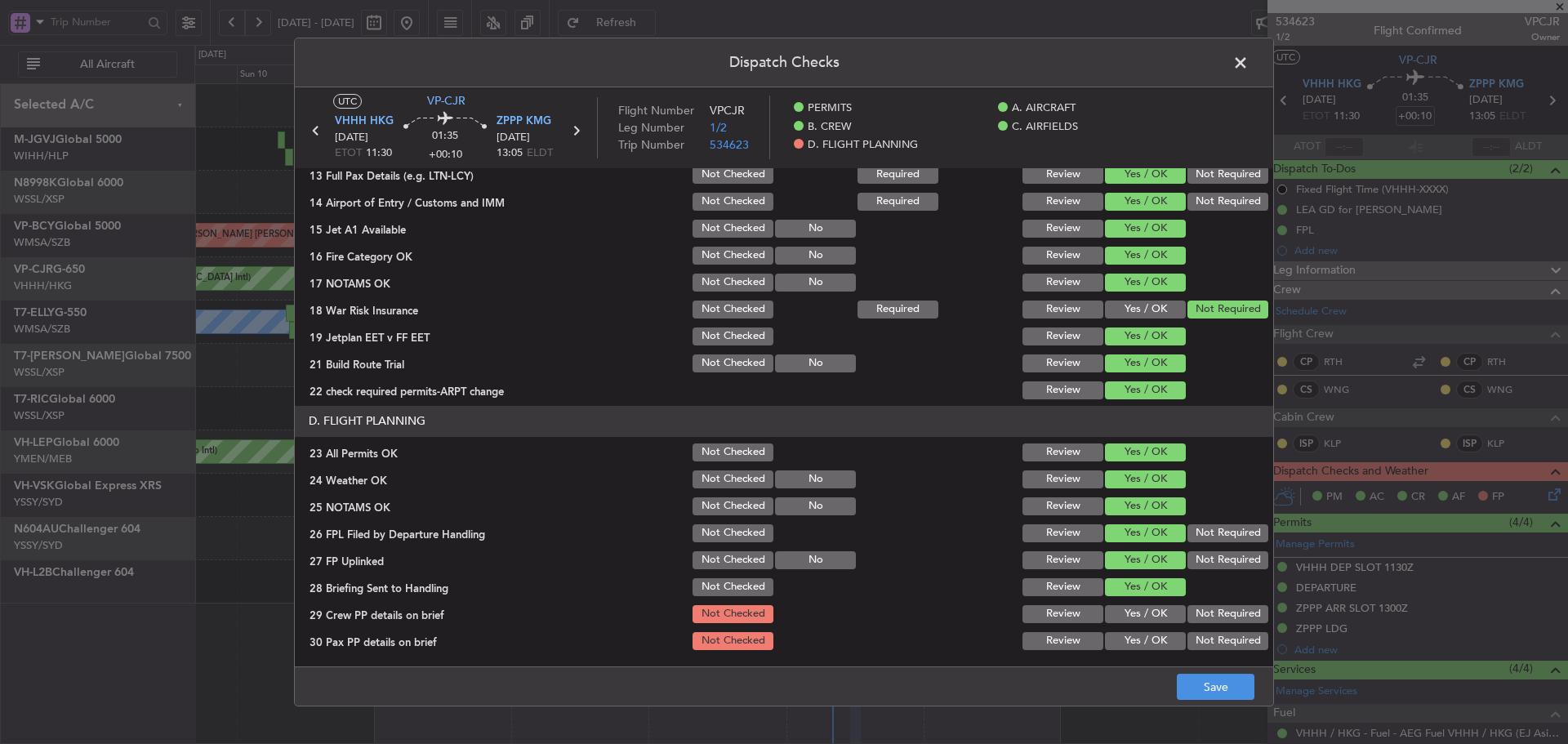
click at [1126, 619] on button "Yes / OK" at bounding box center [1145, 614] width 81 height 18
click at [1117, 646] on button "Yes / OK" at bounding box center [1145, 641] width 81 height 18
click at [1186, 685] on button "Save" at bounding box center [1215, 686] width 78 height 26
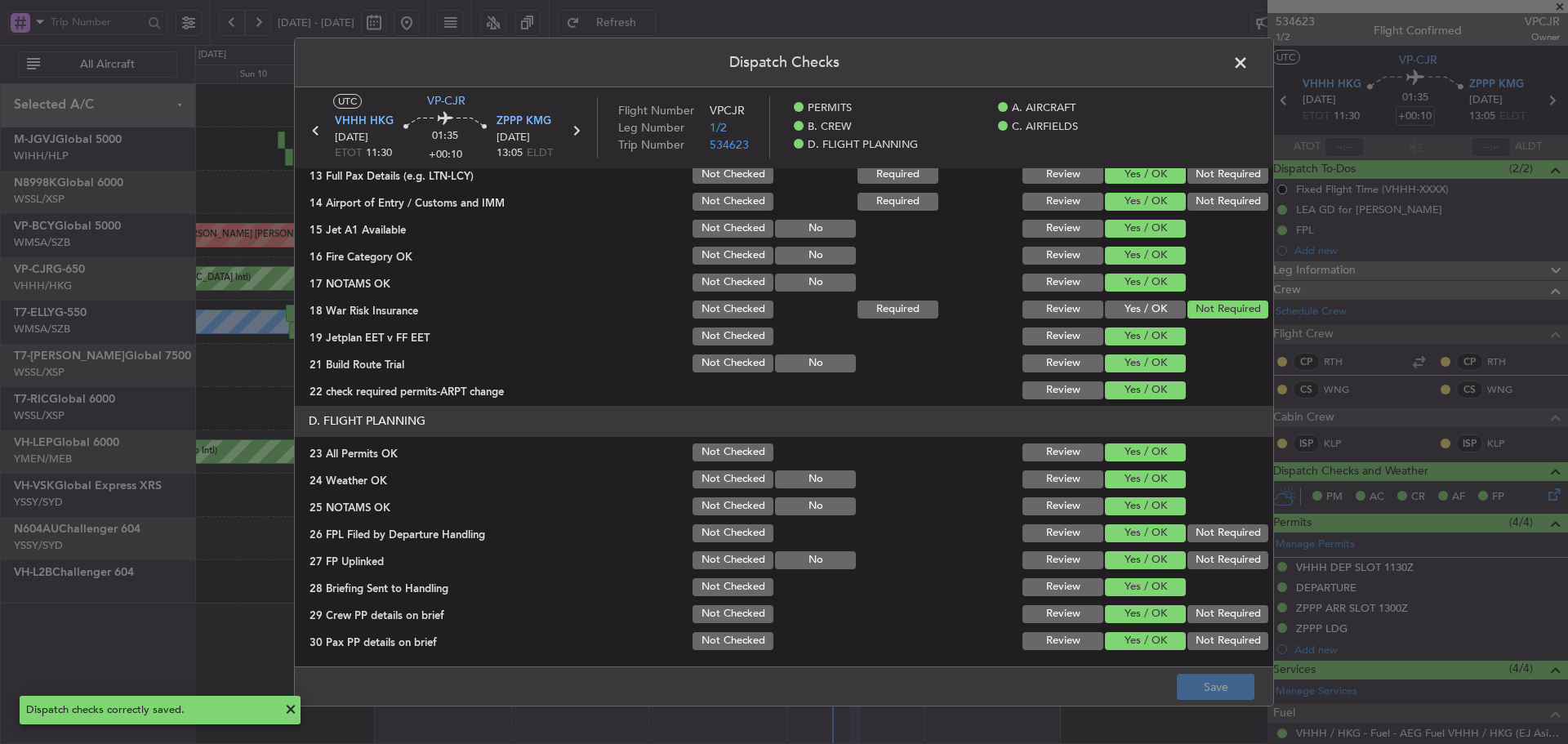
click at [1248, 63] on span at bounding box center [1248, 67] width 0 height 33
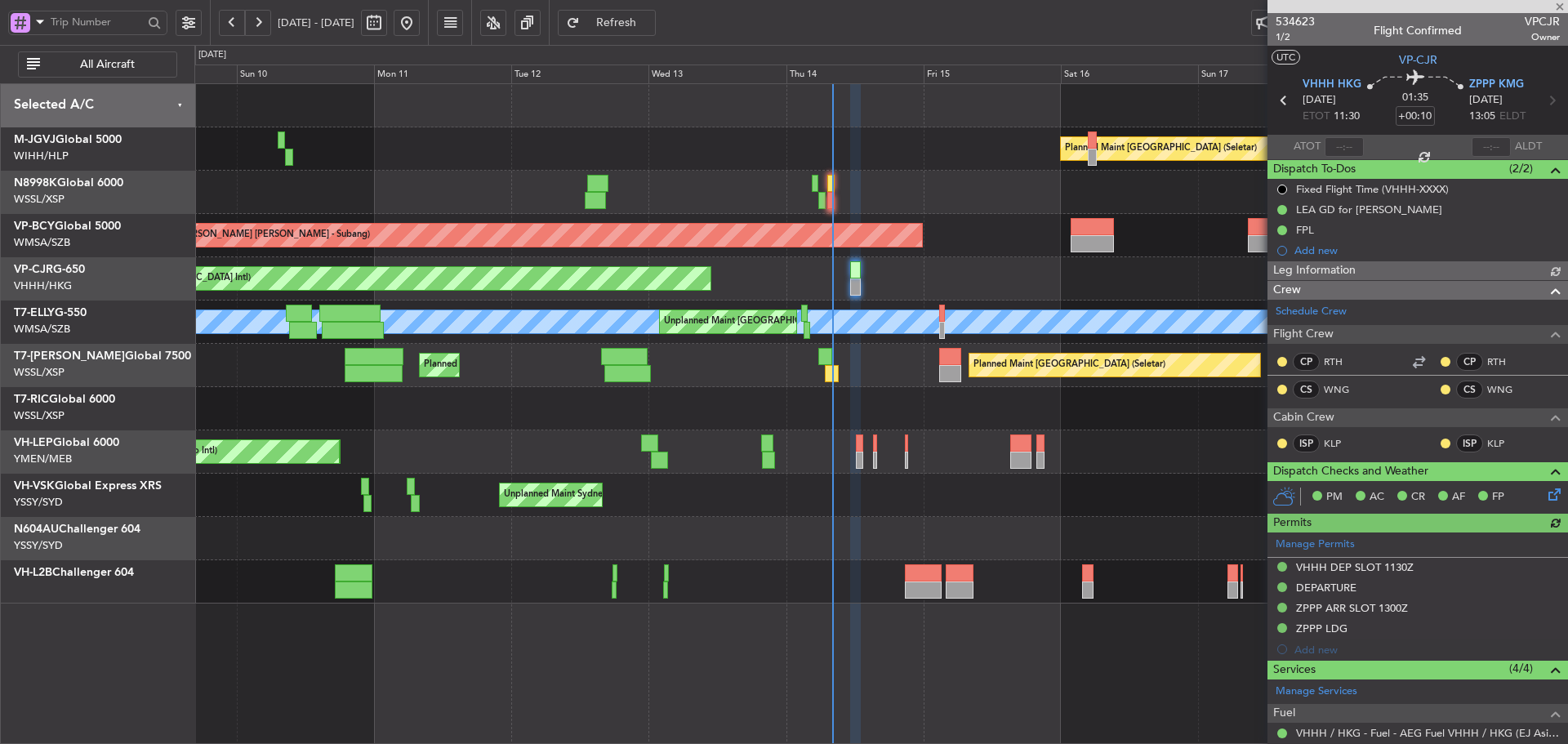
type input "[PERSON_NAME] (LEU)"
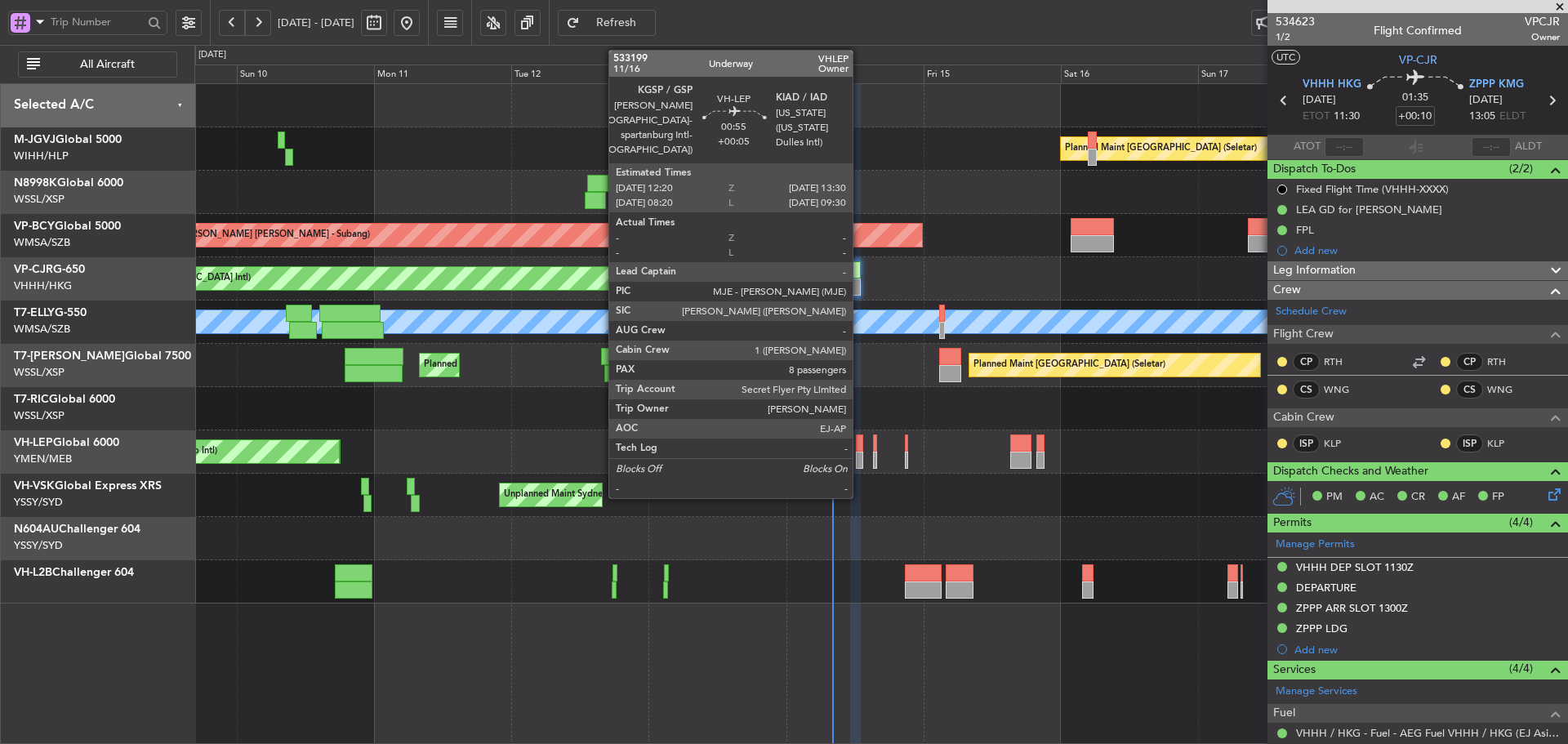
click at [859, 455] on div at bounding box center [860, 460] width 8 height 18
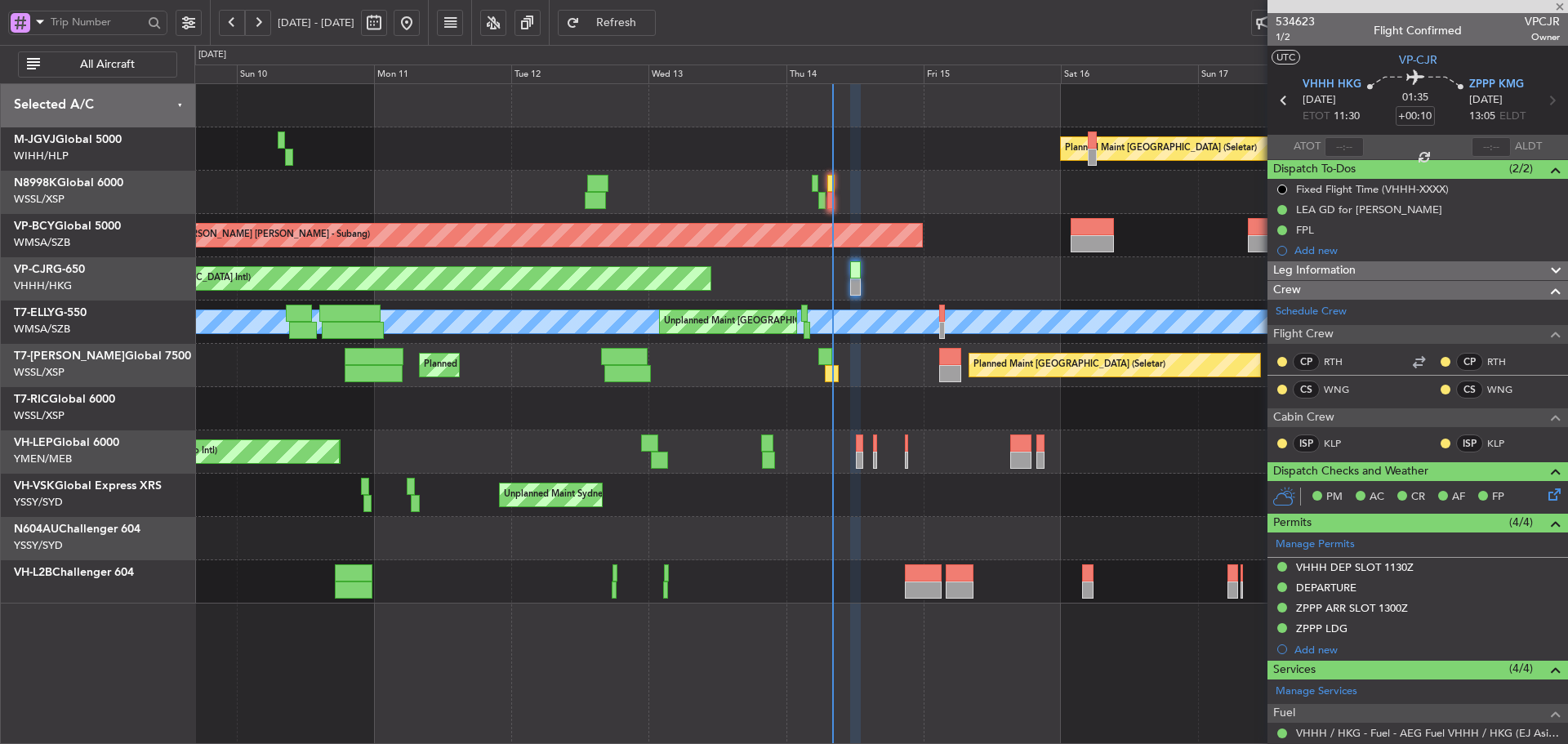
type input "+00:05"
type input "8"
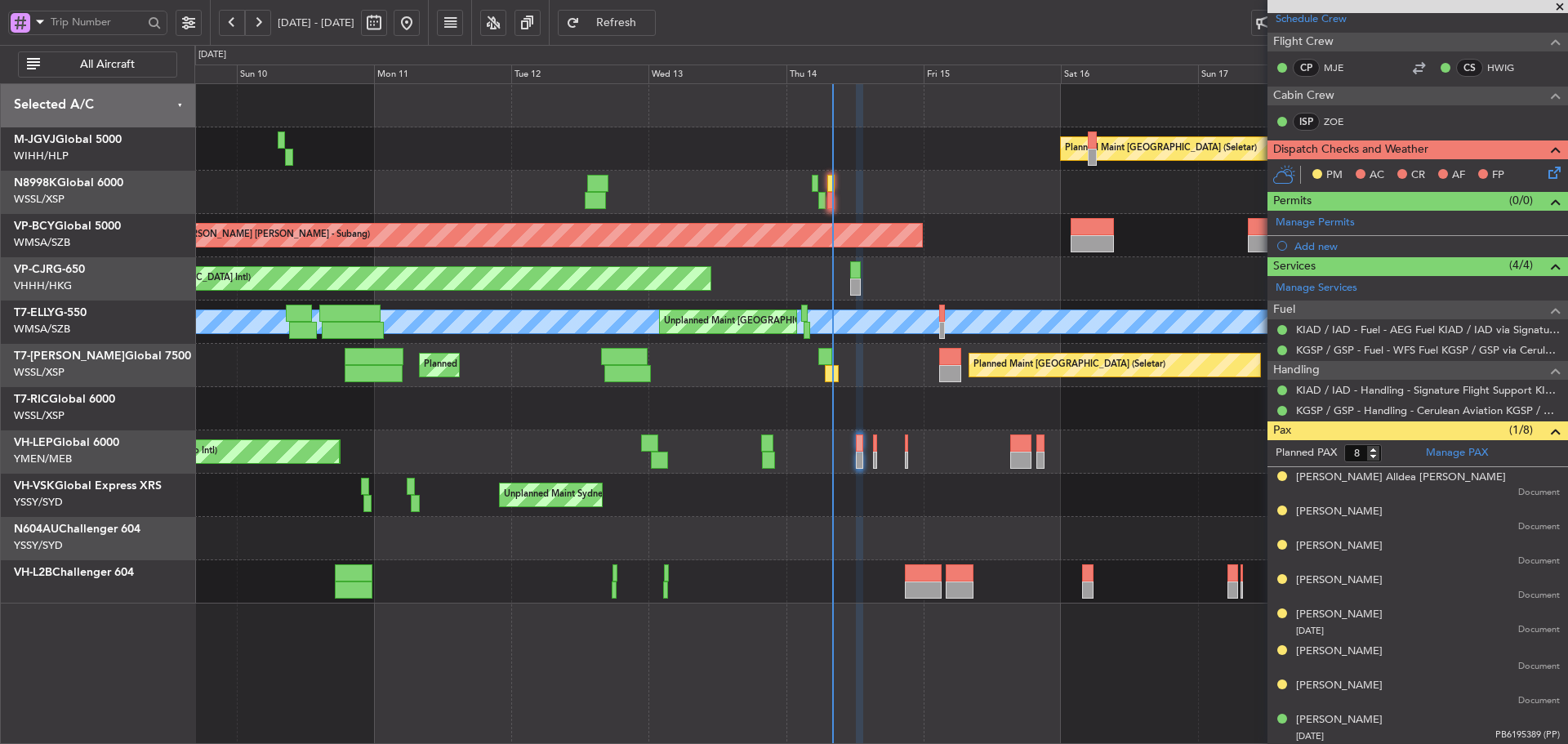
scroll to position [274, 0]
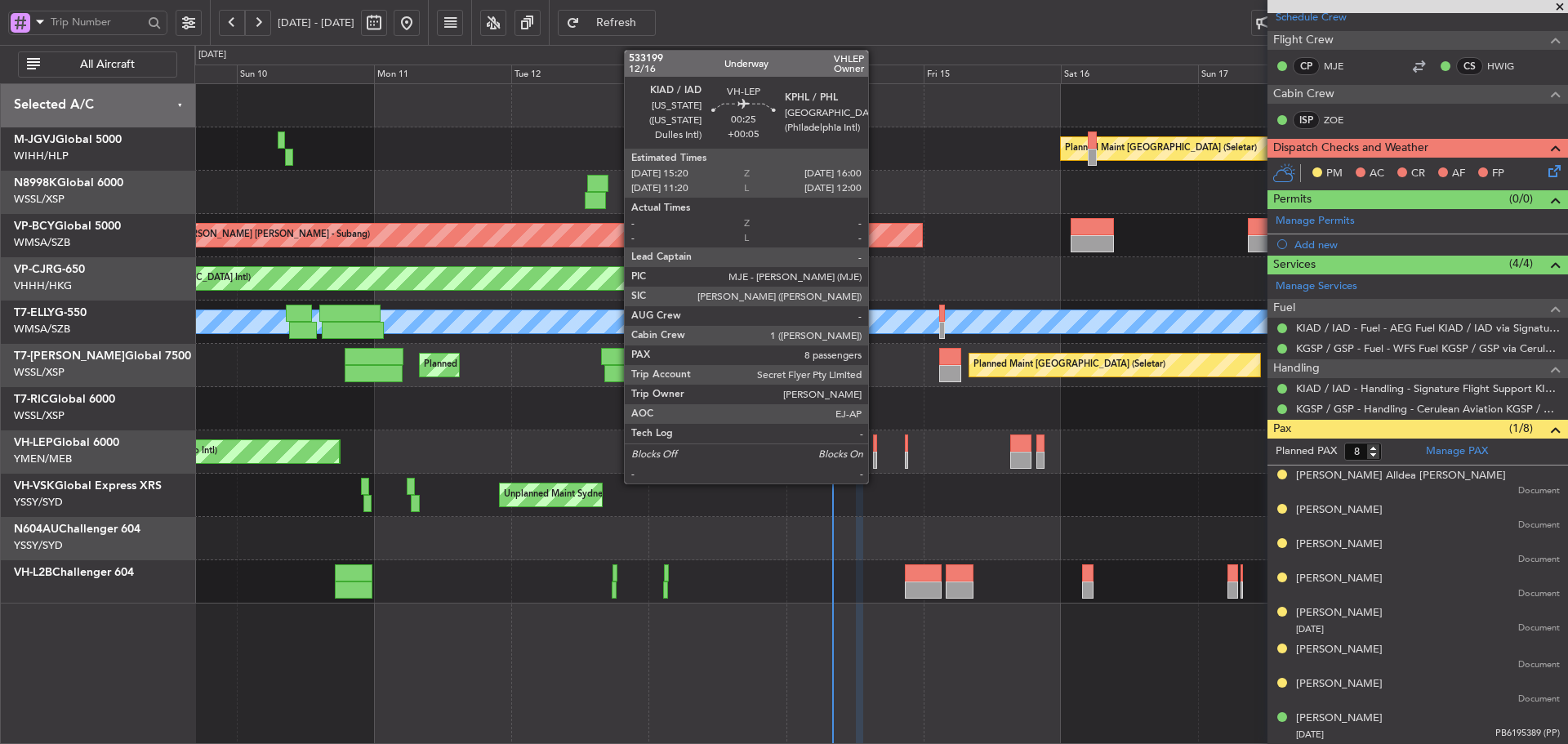
click at [875, 452] on div at bounding box center [875, 460] width 4 height 18
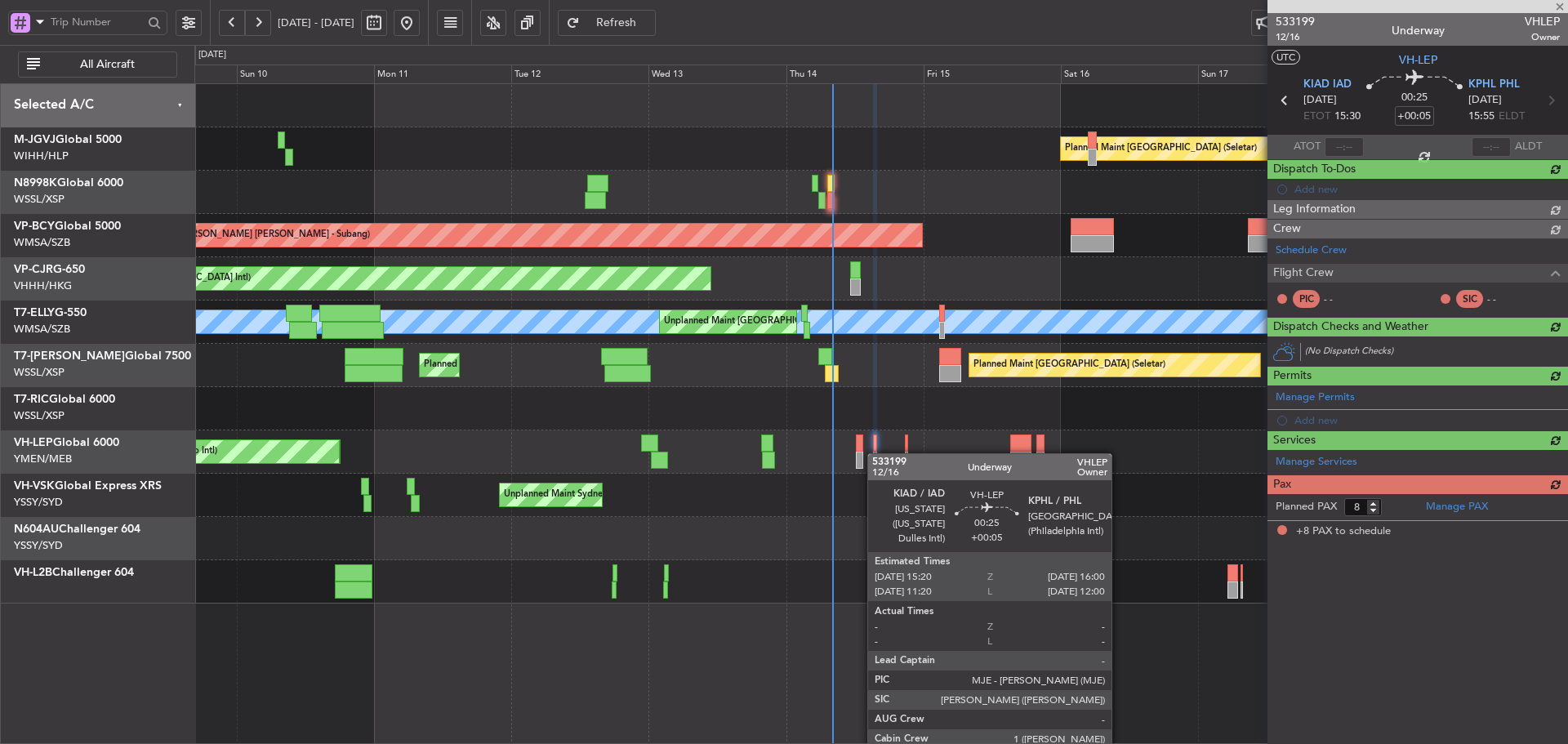
scroll to position [0, 0]
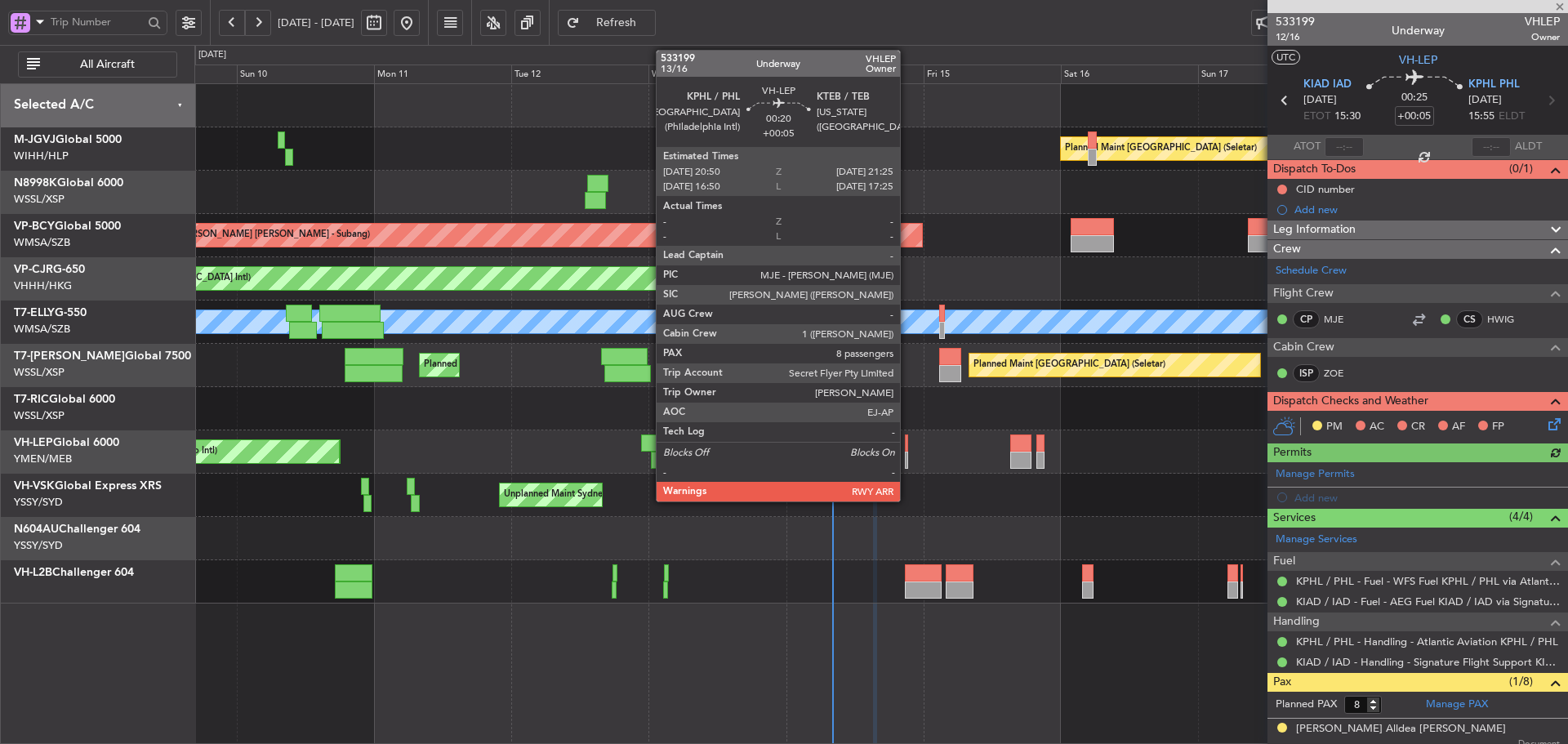
click at [907, 460] on div at bounding box center [906, 460] width 4 height 18
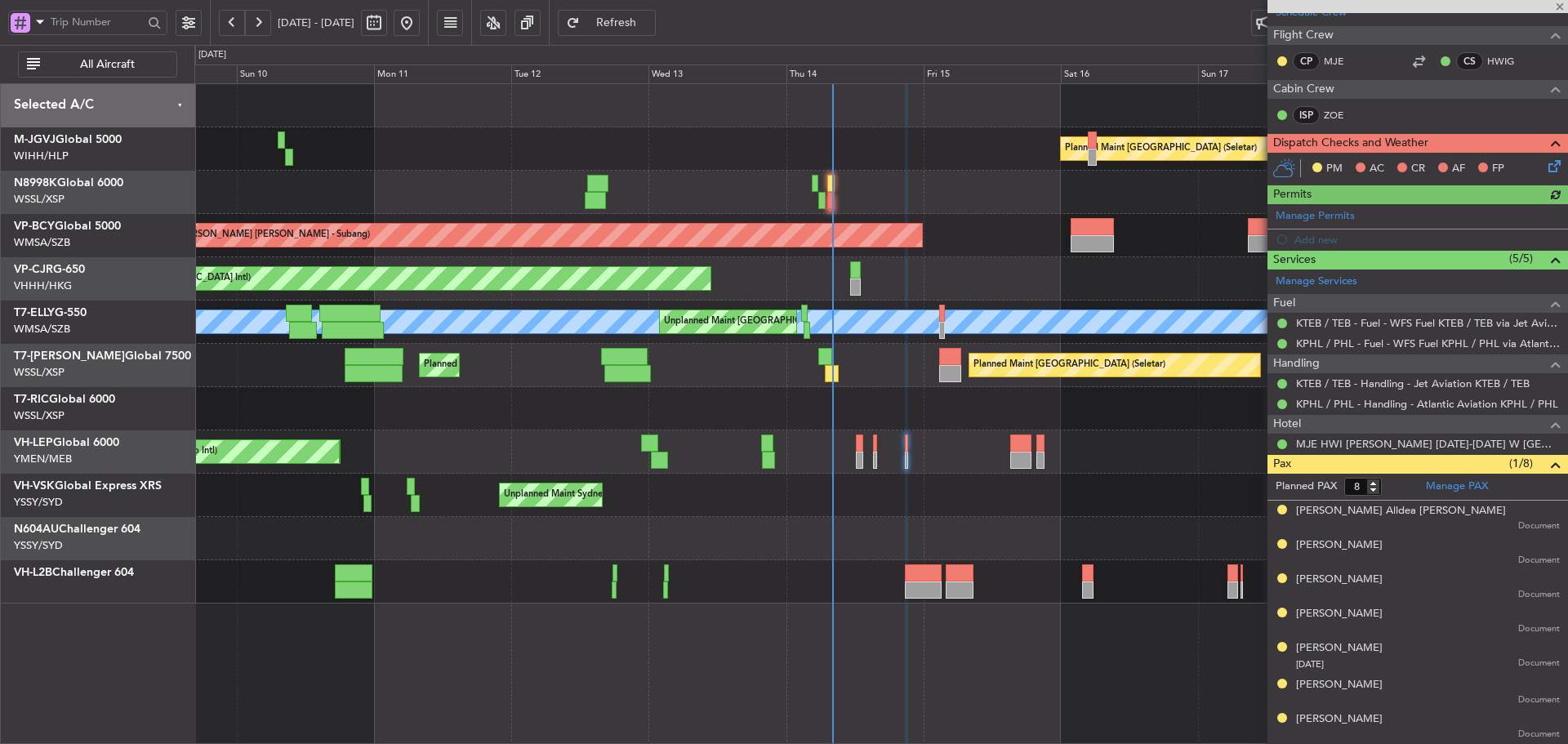
scroll to position [314, 0]
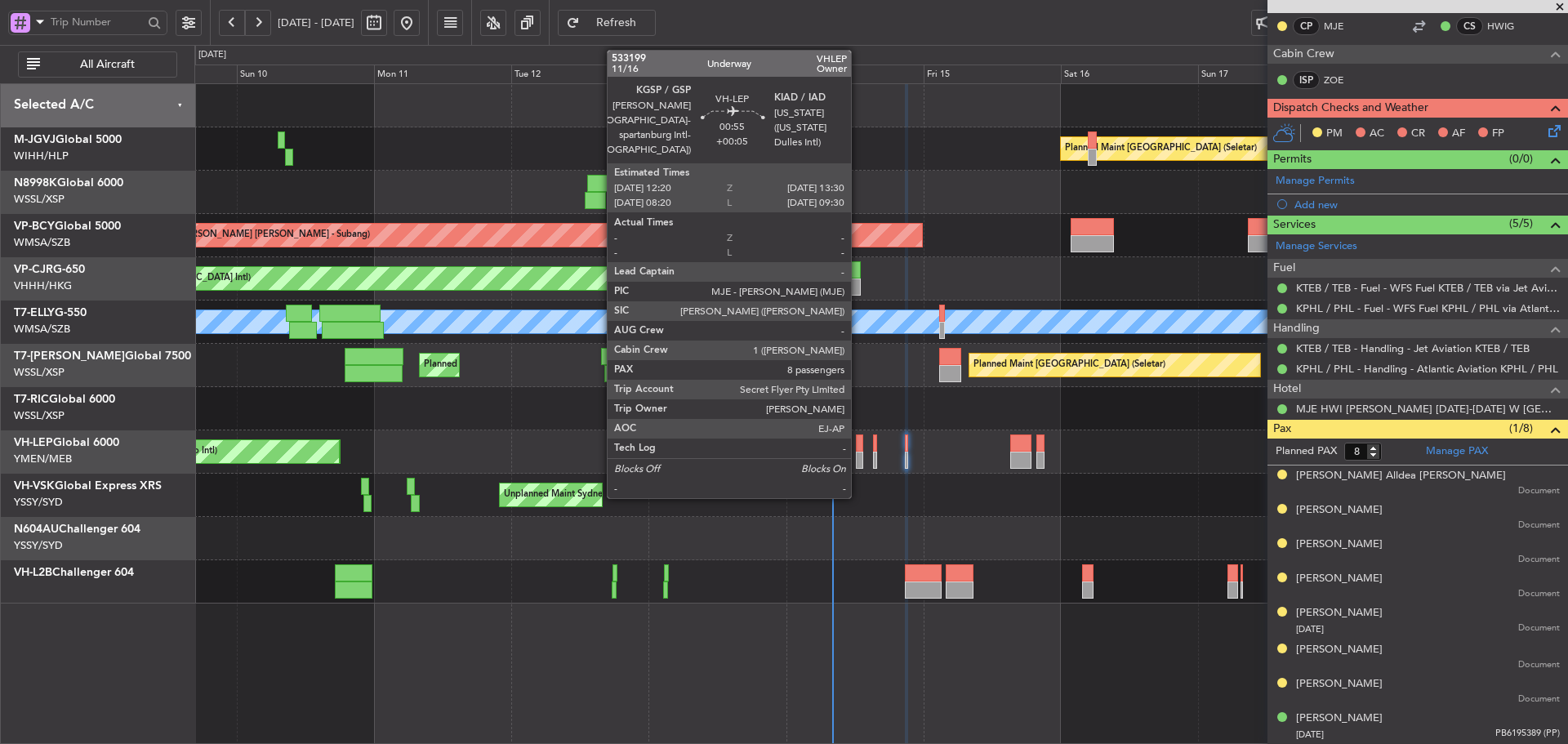
click at [859, 461] on div at bounding box center [860, 460] width 8 height 18
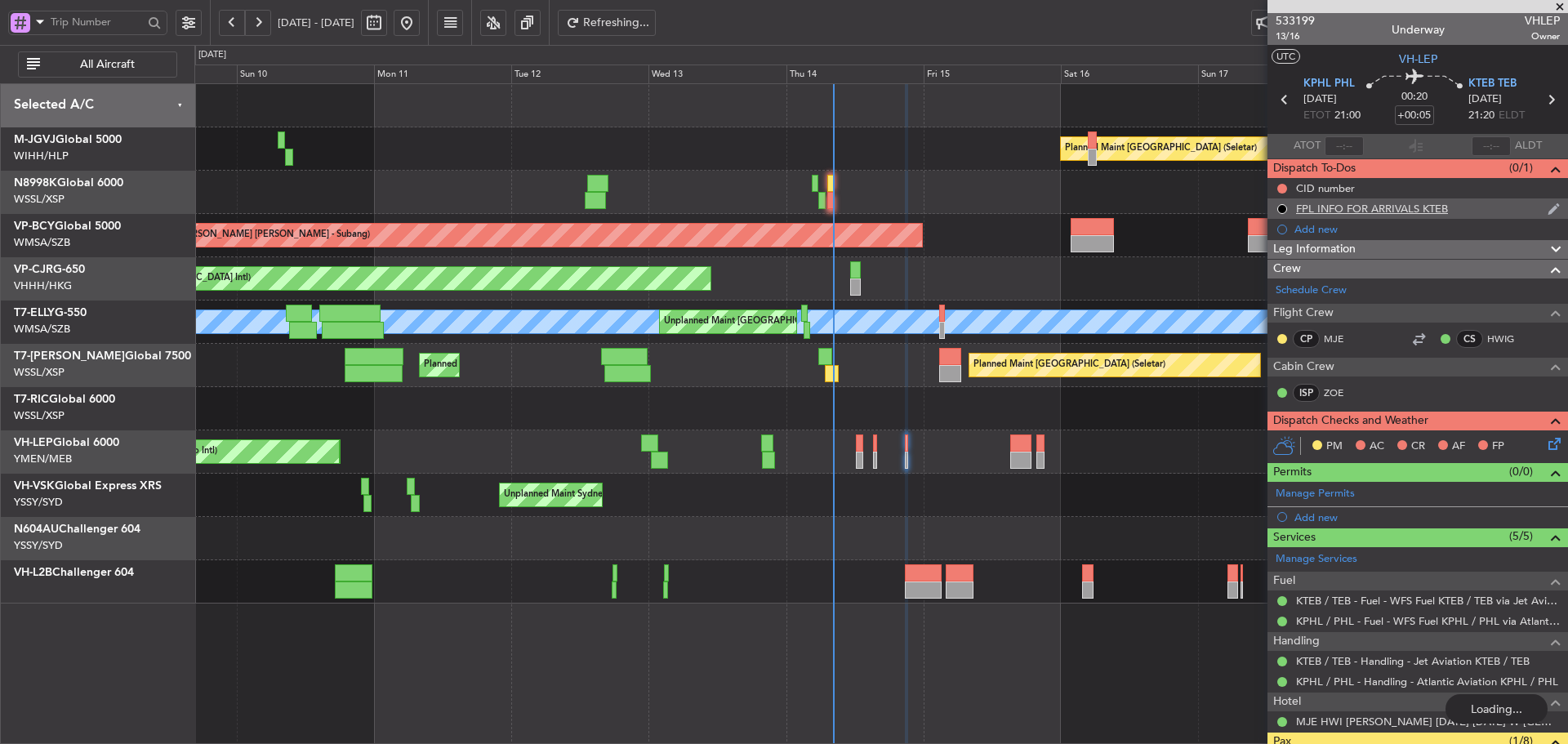
scroll to position [0, 0]
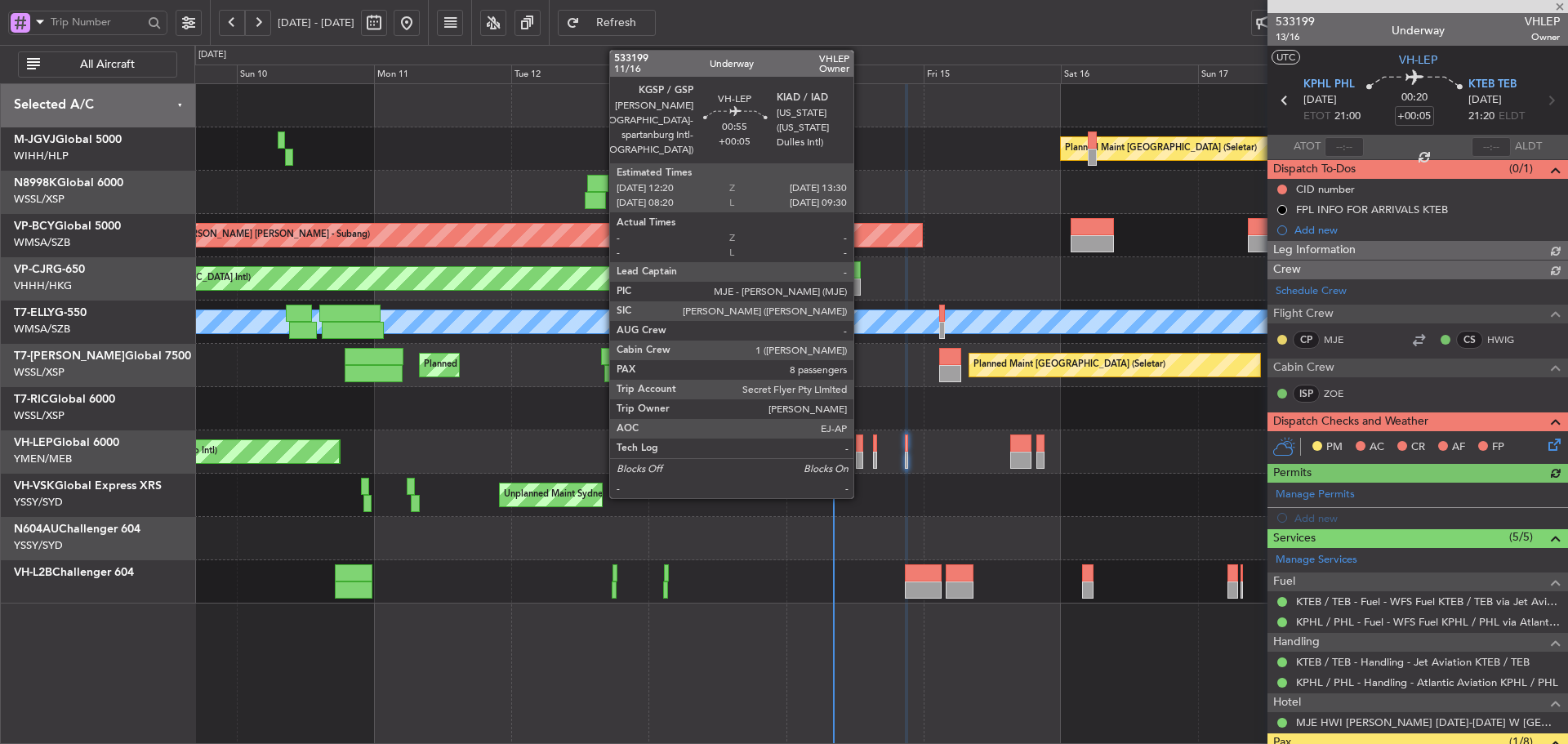
click at [860, 449] on div at bounding box center [860, 444] width 8 height 18
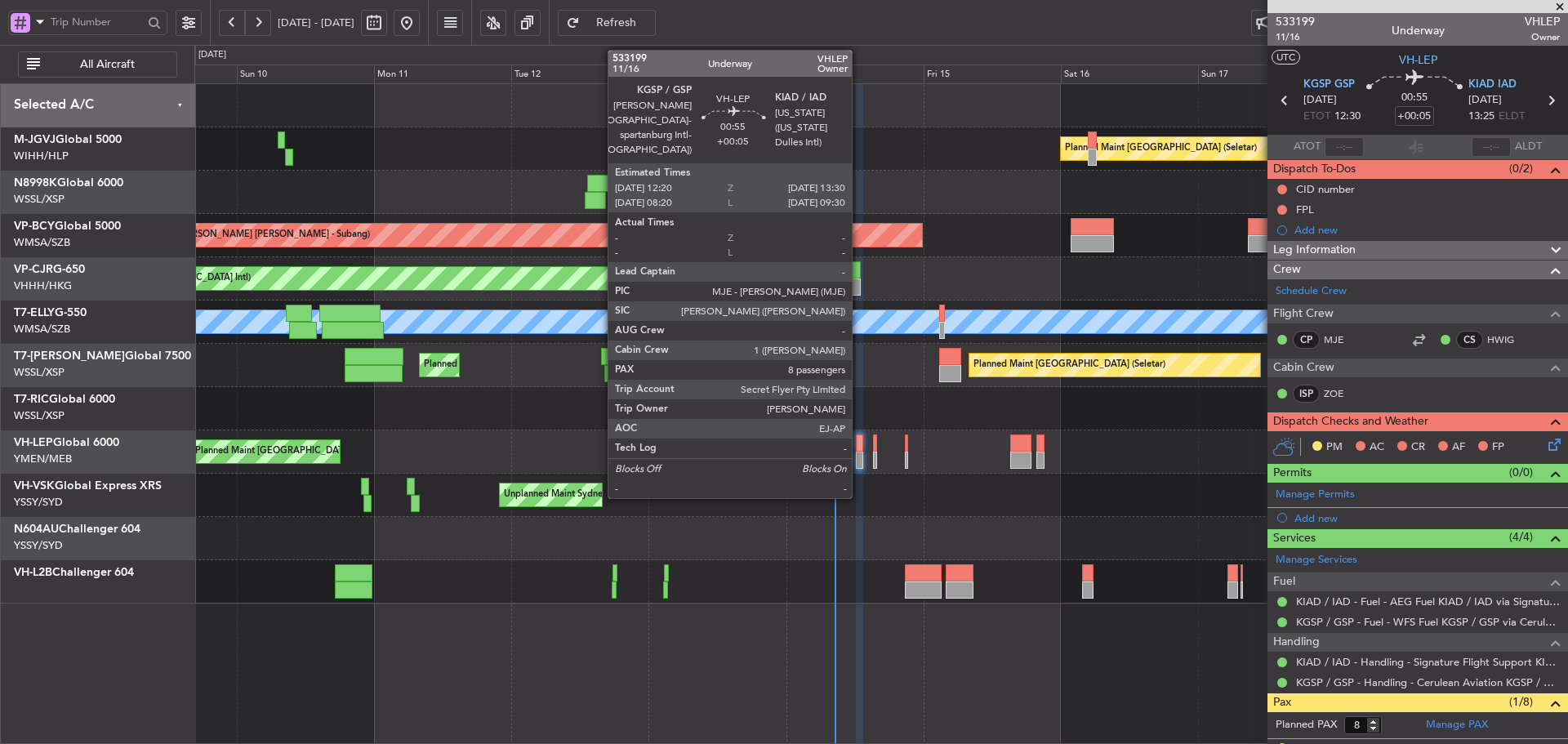
click at [859, 454] on div at bounding box center [860, 460] width 8 height 18
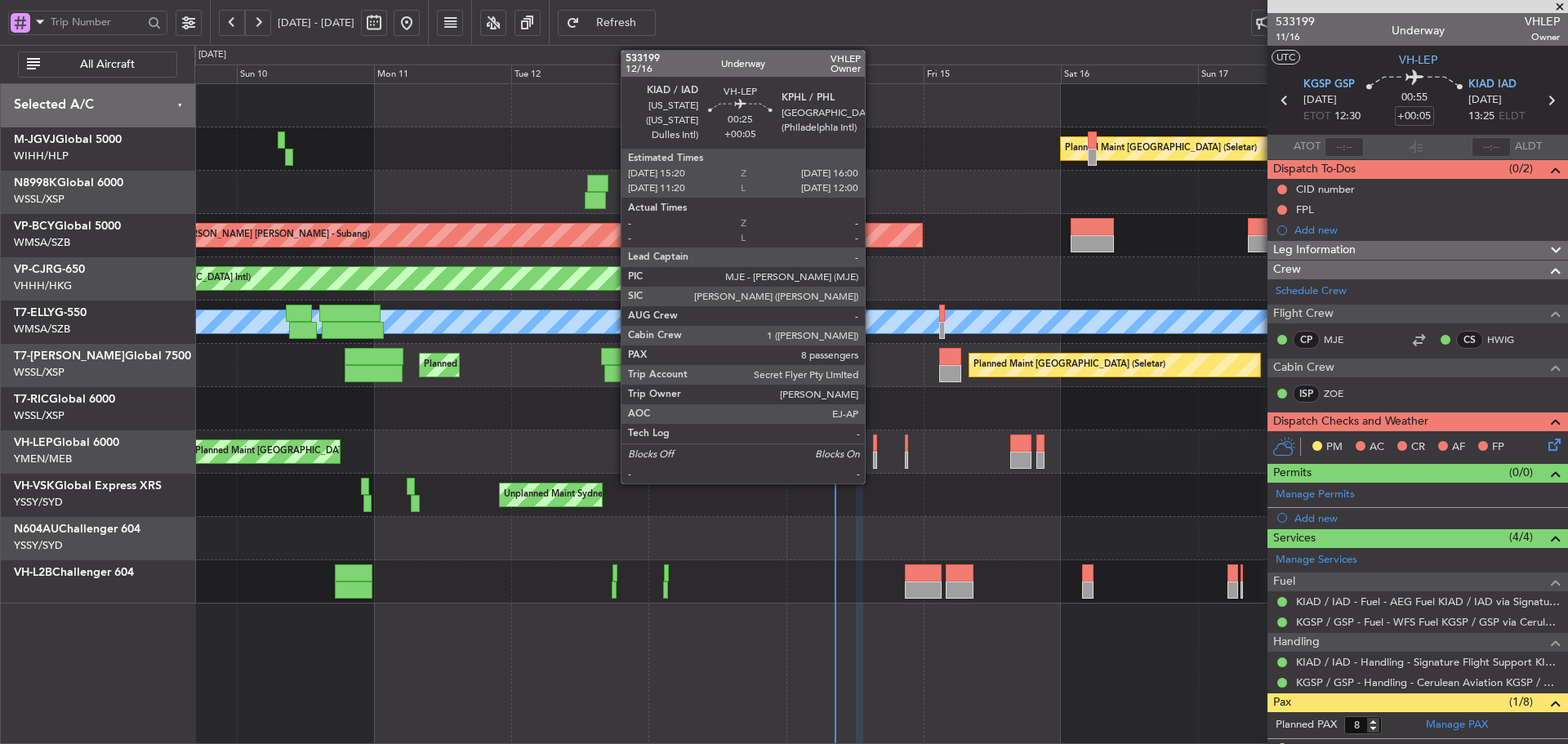
click at [873, 461] on div at bounding box center [875, 460] width 4 height 18
click at [876, 460] on div at bounding box center [875, 460] width 4 height 18
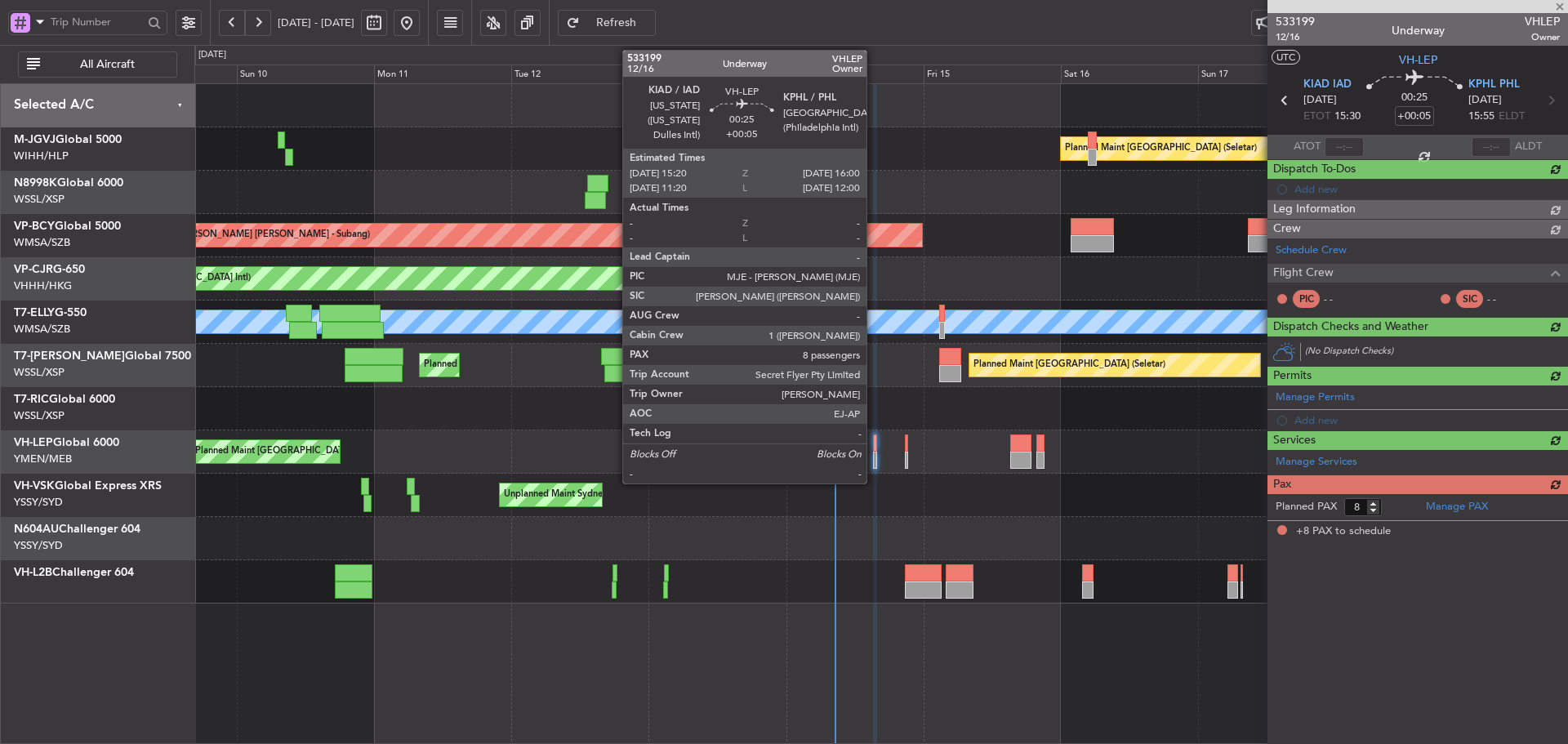
click at [873, 458] on div at bounding box center [875, 460] width 4 height 18
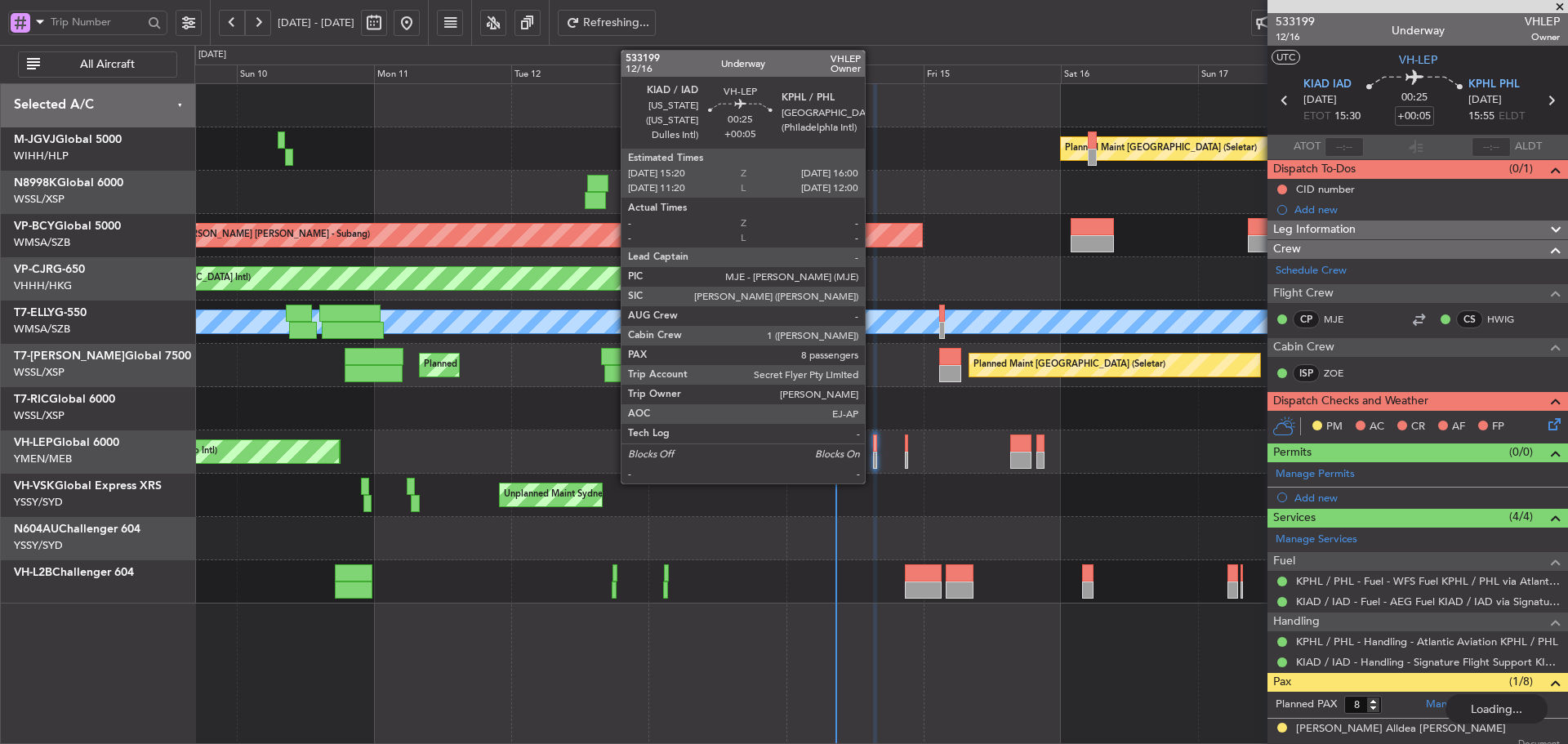
click at [873, 450] on div at bounding box center [875, 444] width 4 height 18
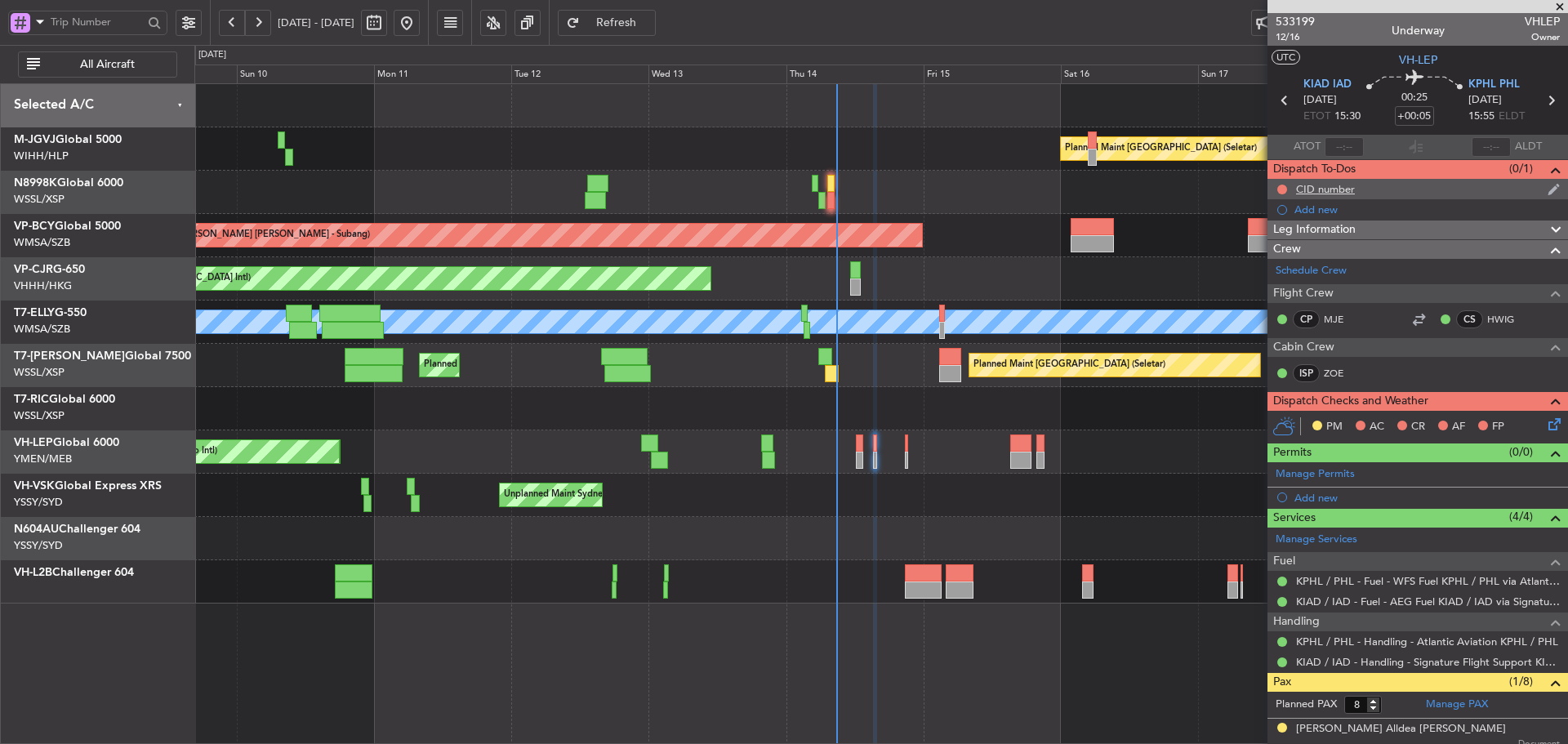
click at [1312, 184] on div "CID number" at bounding box center [1325, 189] width 58 height 14
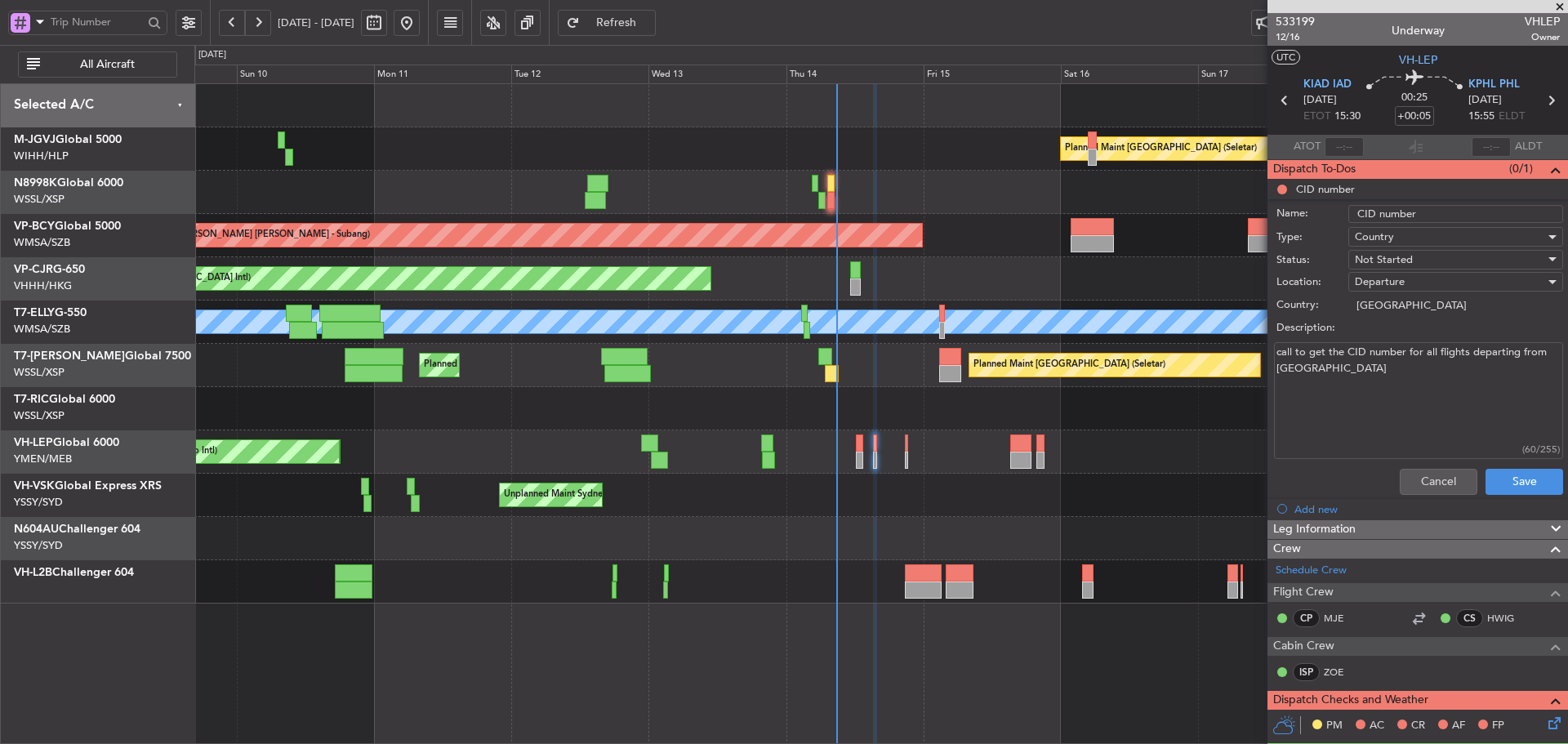
click at [1377, 377] on textarea "call to get the CID number for all flights departing from [GEOGRAPHIC_DATA]" at bounding box center [1418, 401] width 289 height 117
type textarea "call to get the CID number for all flights departing from [GEOGRAPHIC_DATA] #488"
click at [1510, 481] on button "Save" at bounding box center [1524, 482] width 78 height 26
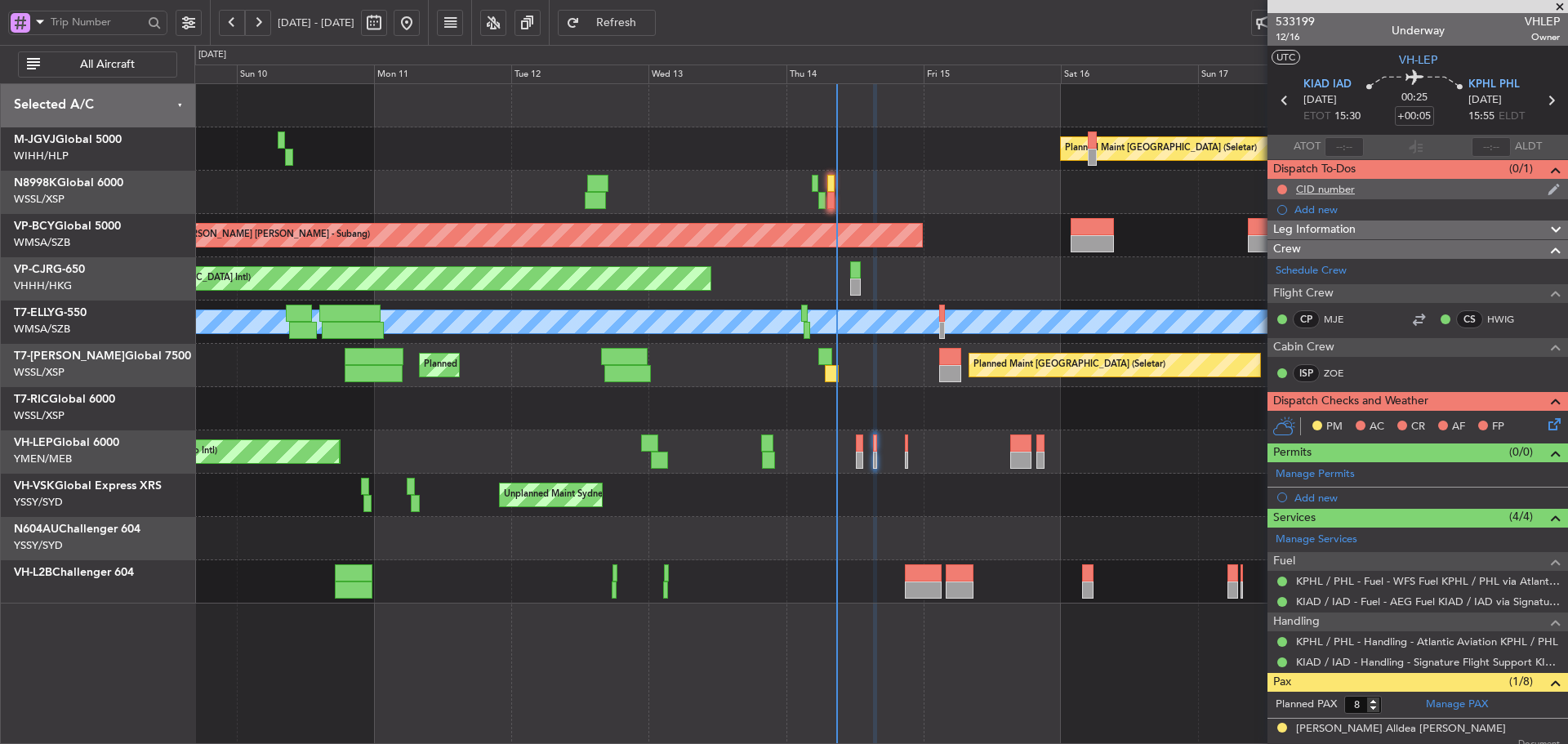
click at [1348, 191] on div "CID number" at bounding box center [1325, 189] width 58 height 14
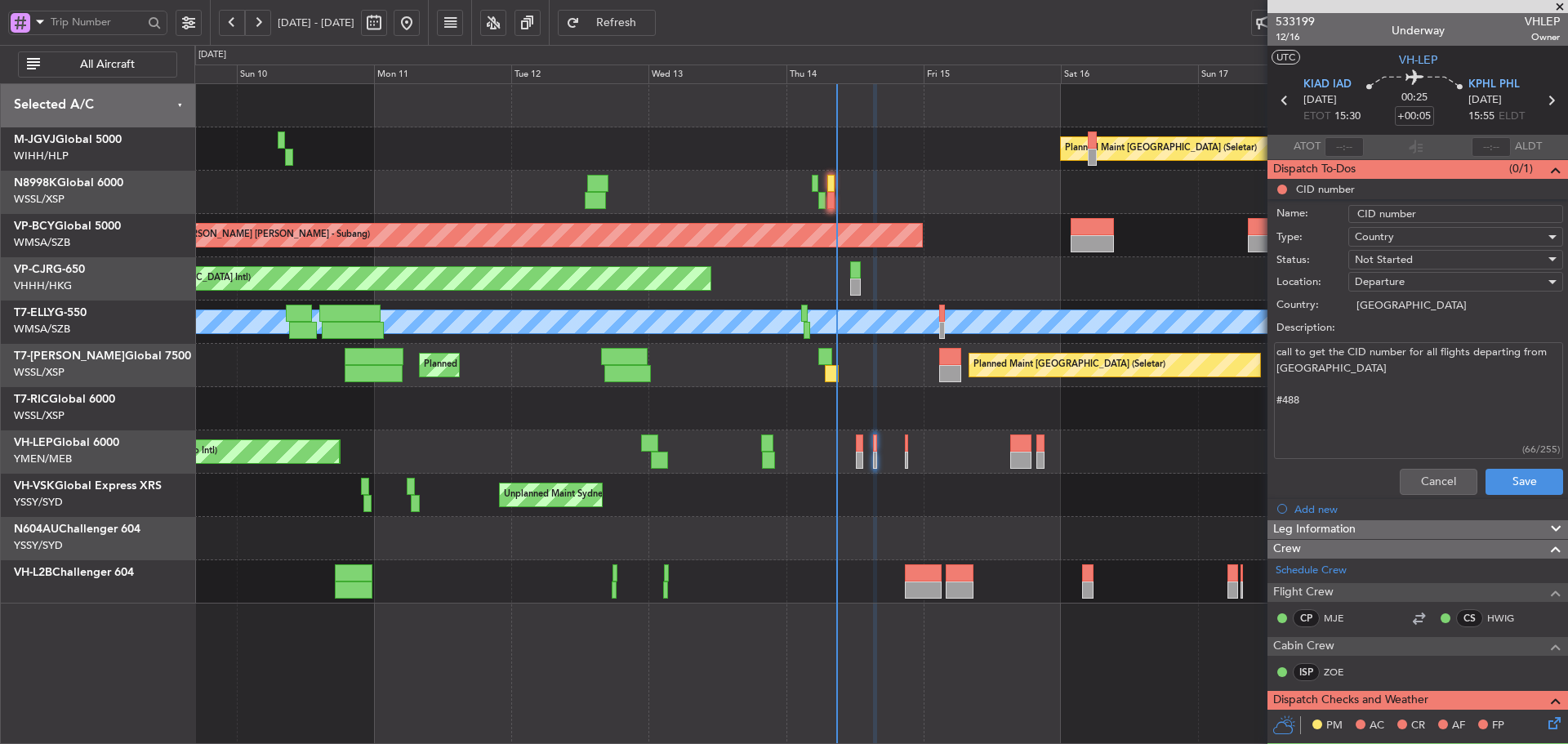
click at [1286, 406] on textarea "call to get the CID number for all flights departing from [GEOGRAPHIC_DATA] #488" at bounding box center [1418, 401] width 289 height 117
type textarea "call to get the CID number for all flights departing from [GEOGRAPHIC_DATA] #408"
click at [1422, 261] on div "Not Started" at bounding box center [1449, 259] width 190 height 24
click at [1405, 342] on span "Completed" at bounding box center [1447, 341] width 191 height 24
click at [1501, 475] on button "Save" at bounding box center [1524, 482] width 78 height 26
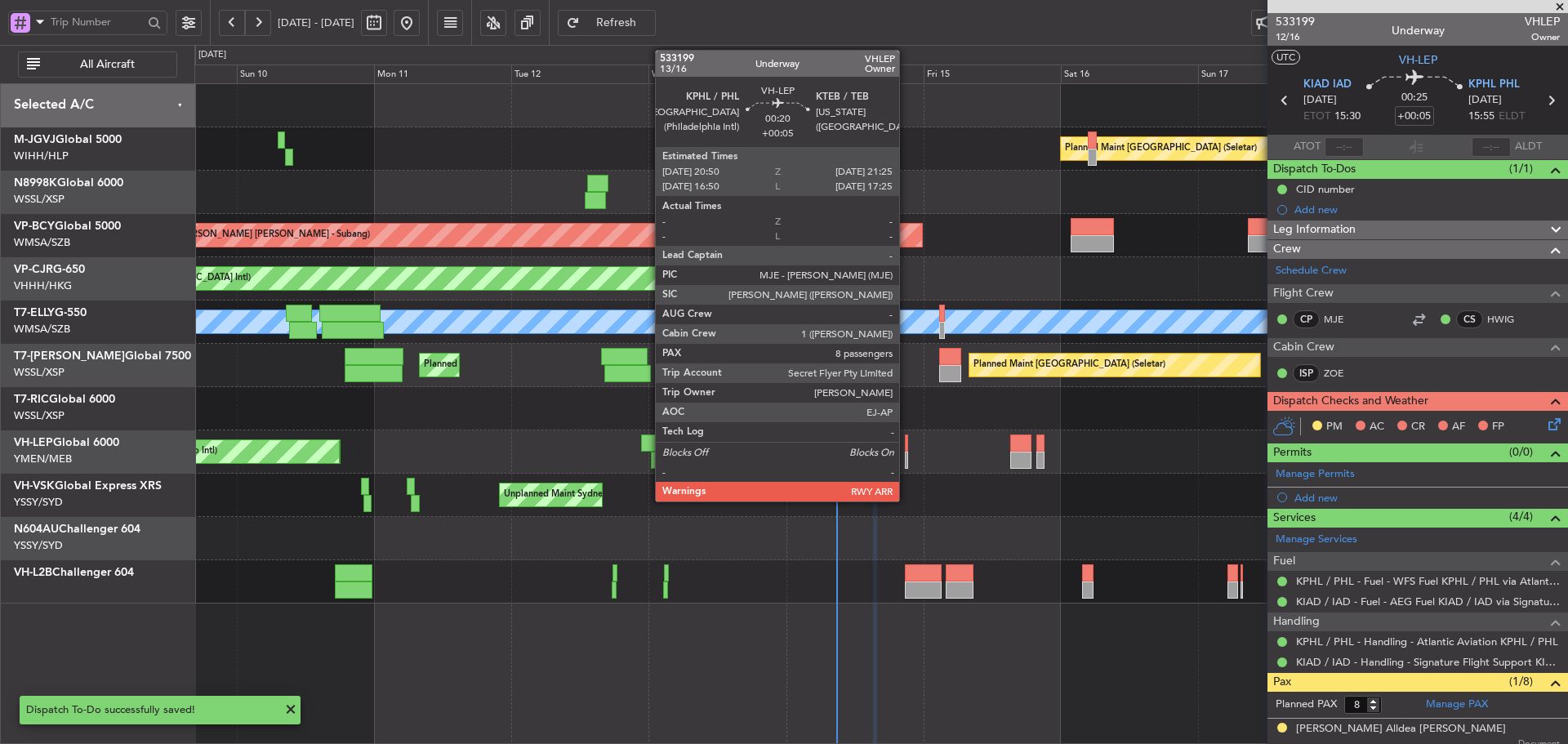
click at [906, 448] on div at bounding box center [906, 444] width 4 height 18
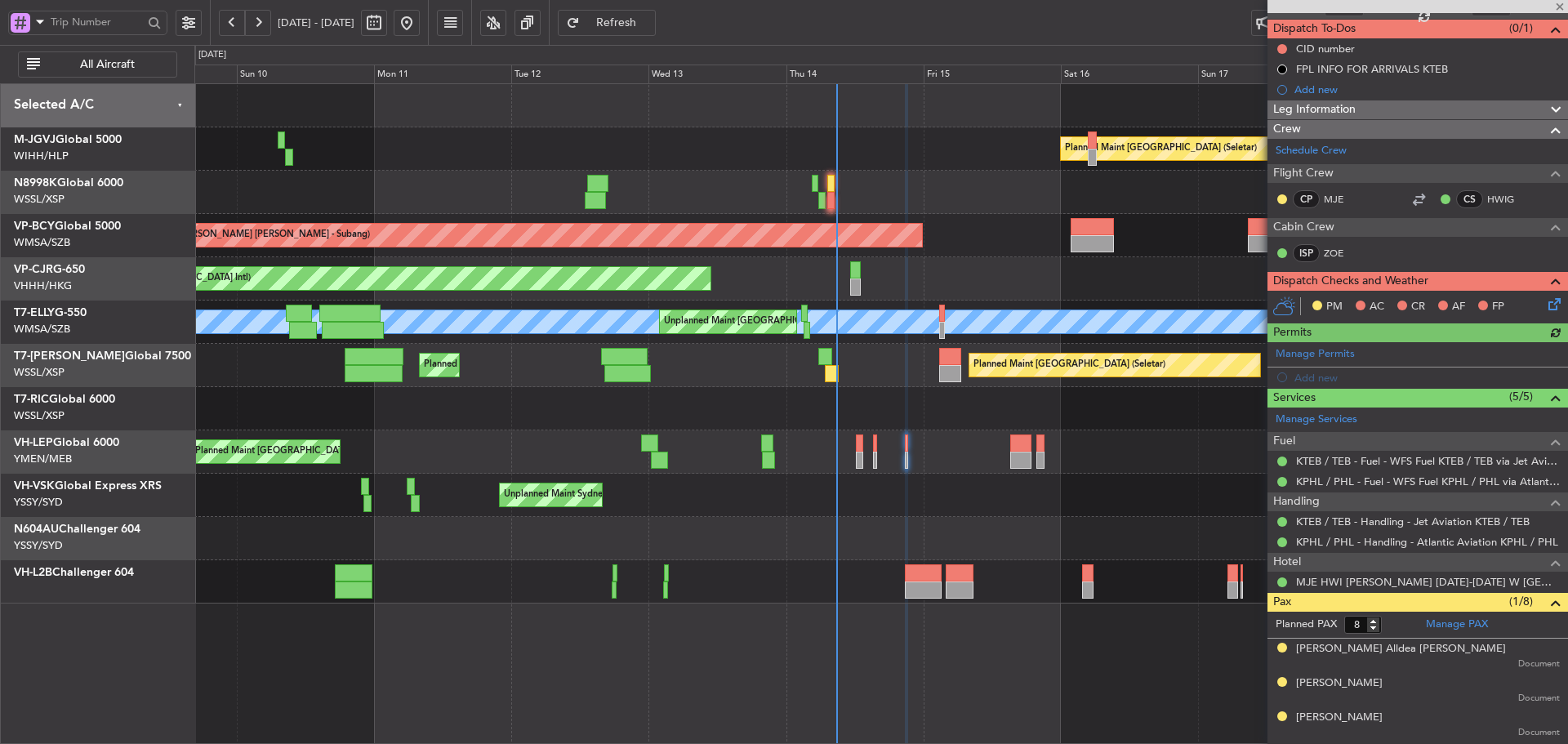
scroll to position [314, 0]
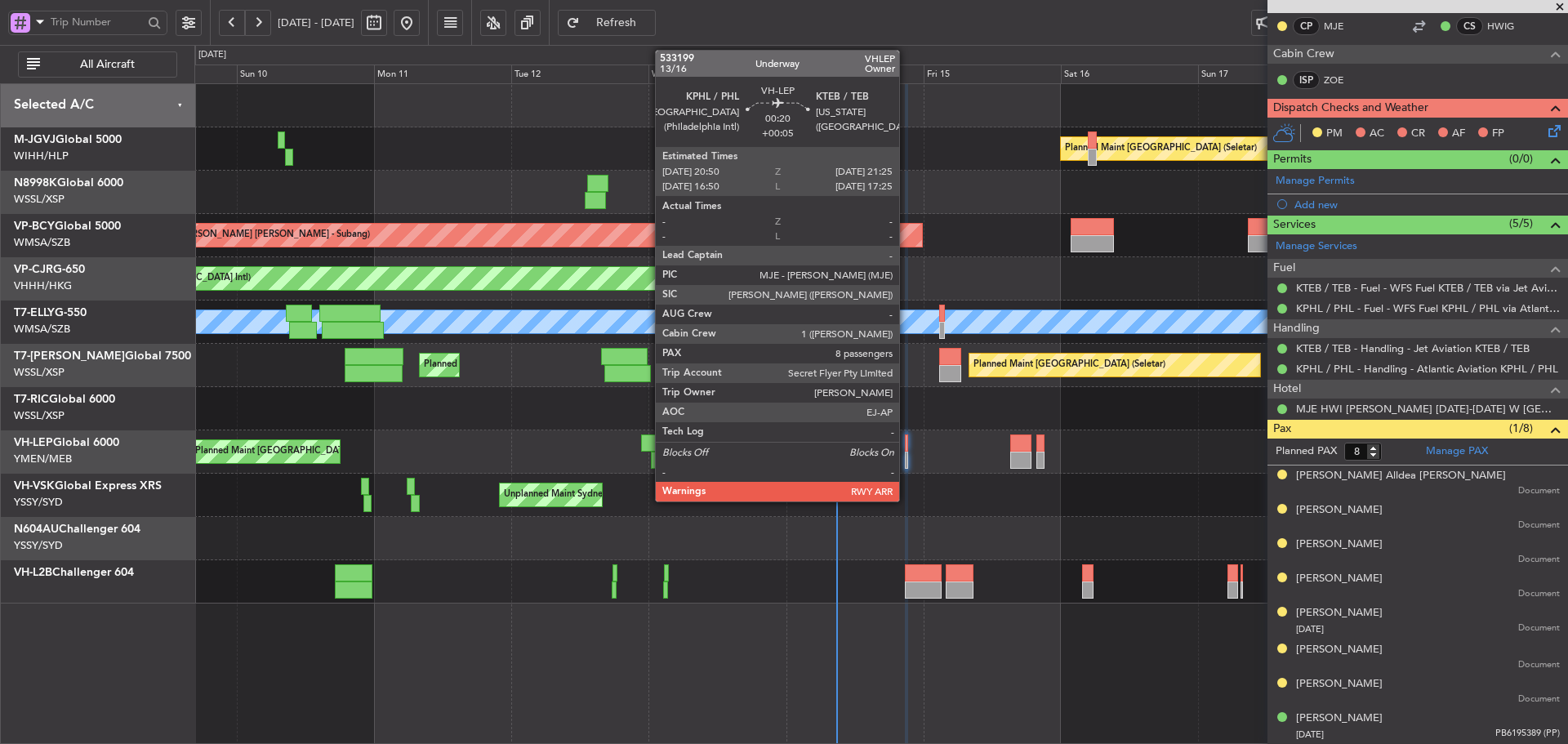
click at [906, 451] on div at bounding box center [906, 460] width 4 height 18
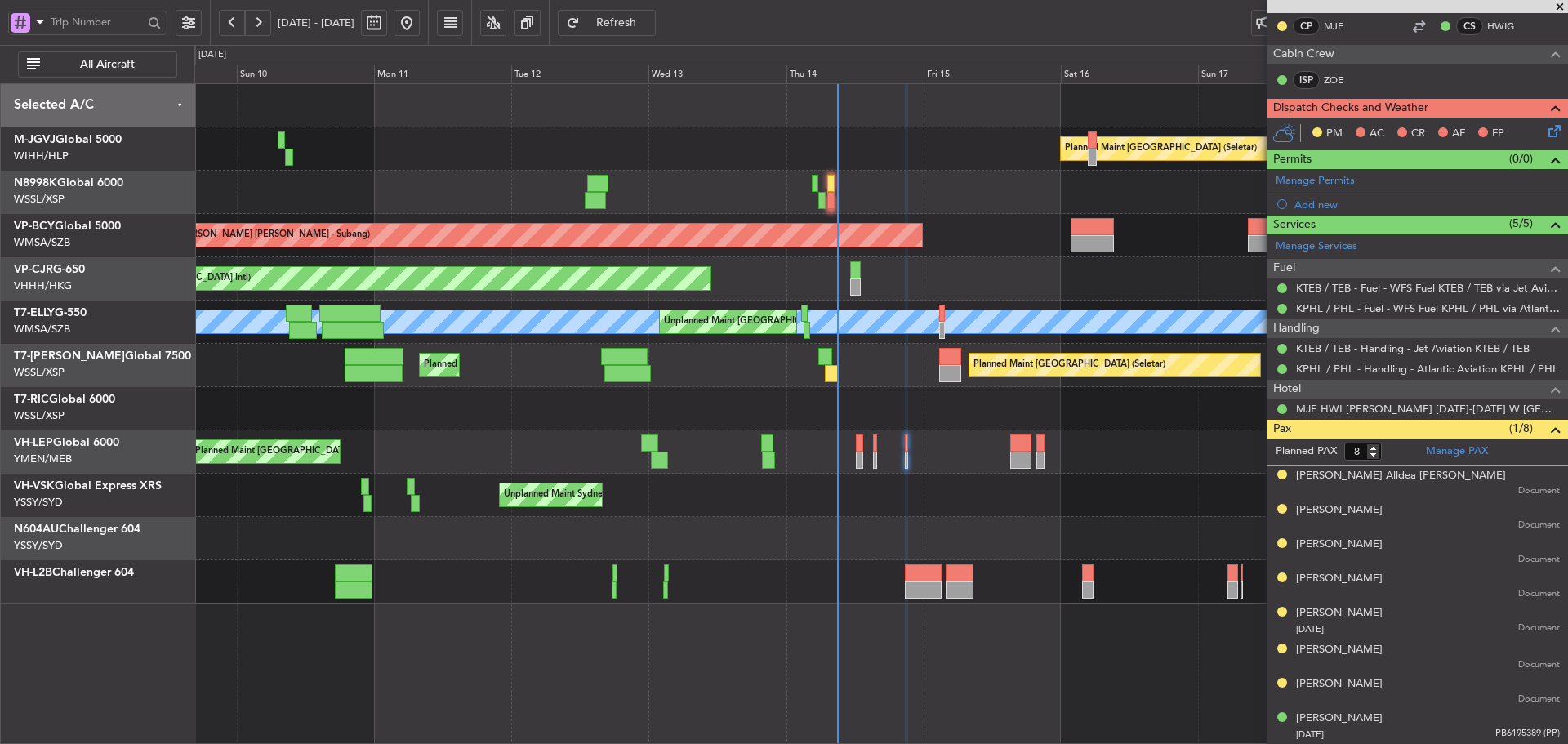
type input "[PERSON_NAME] (LEU)"
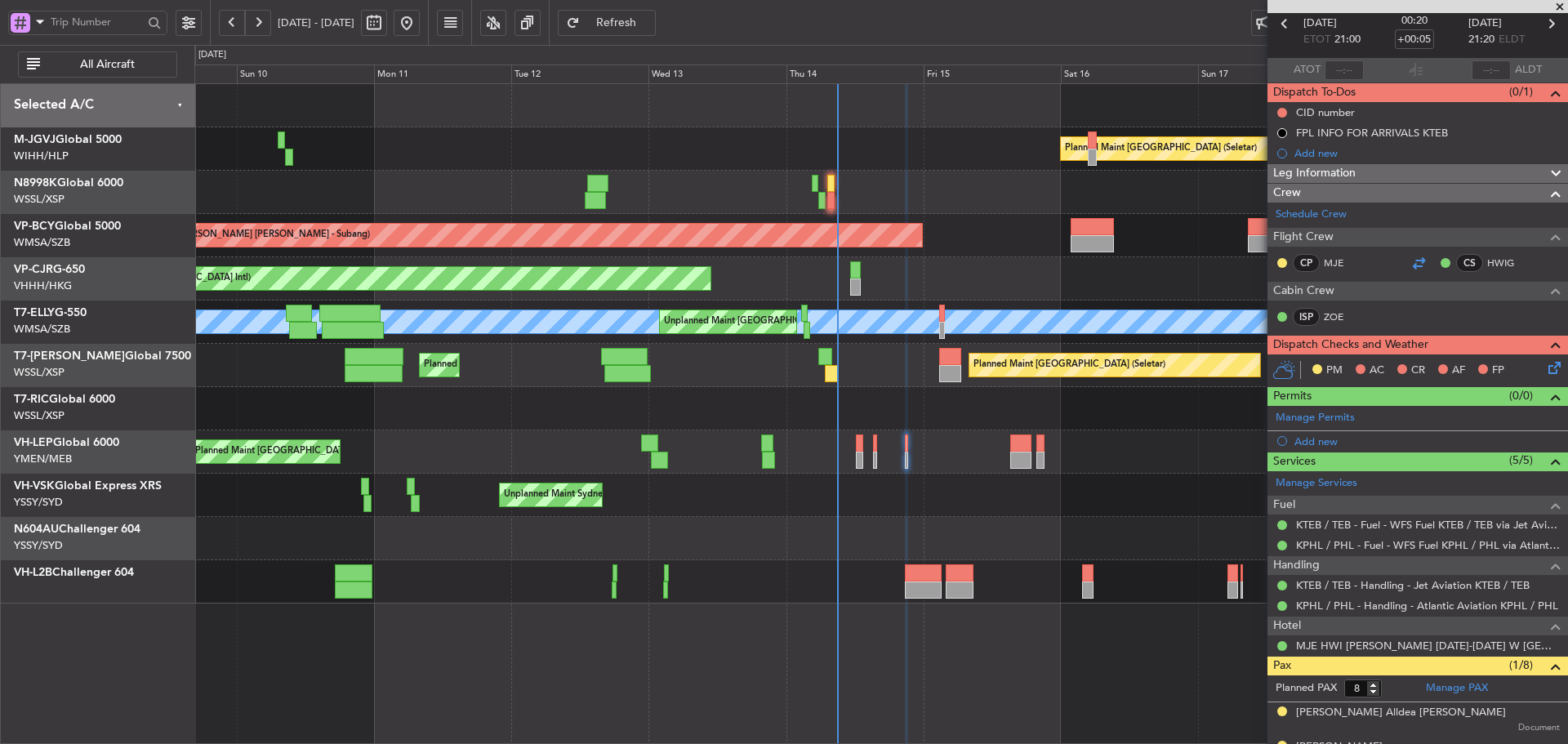
scroll to position [0, 0]
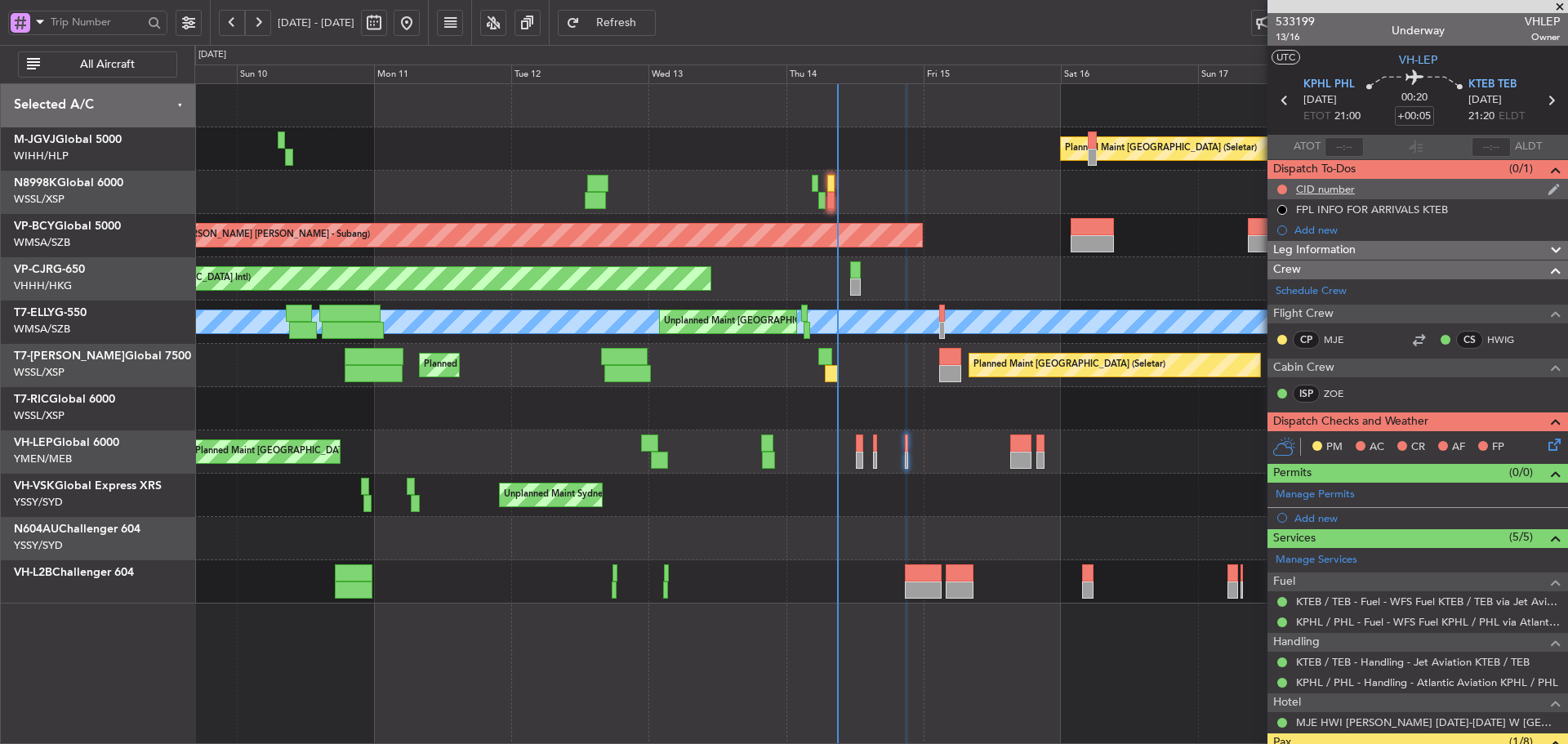
click at [1331, 186] on div "CID number" at bounding box center [1325, 189] width 58 height 14
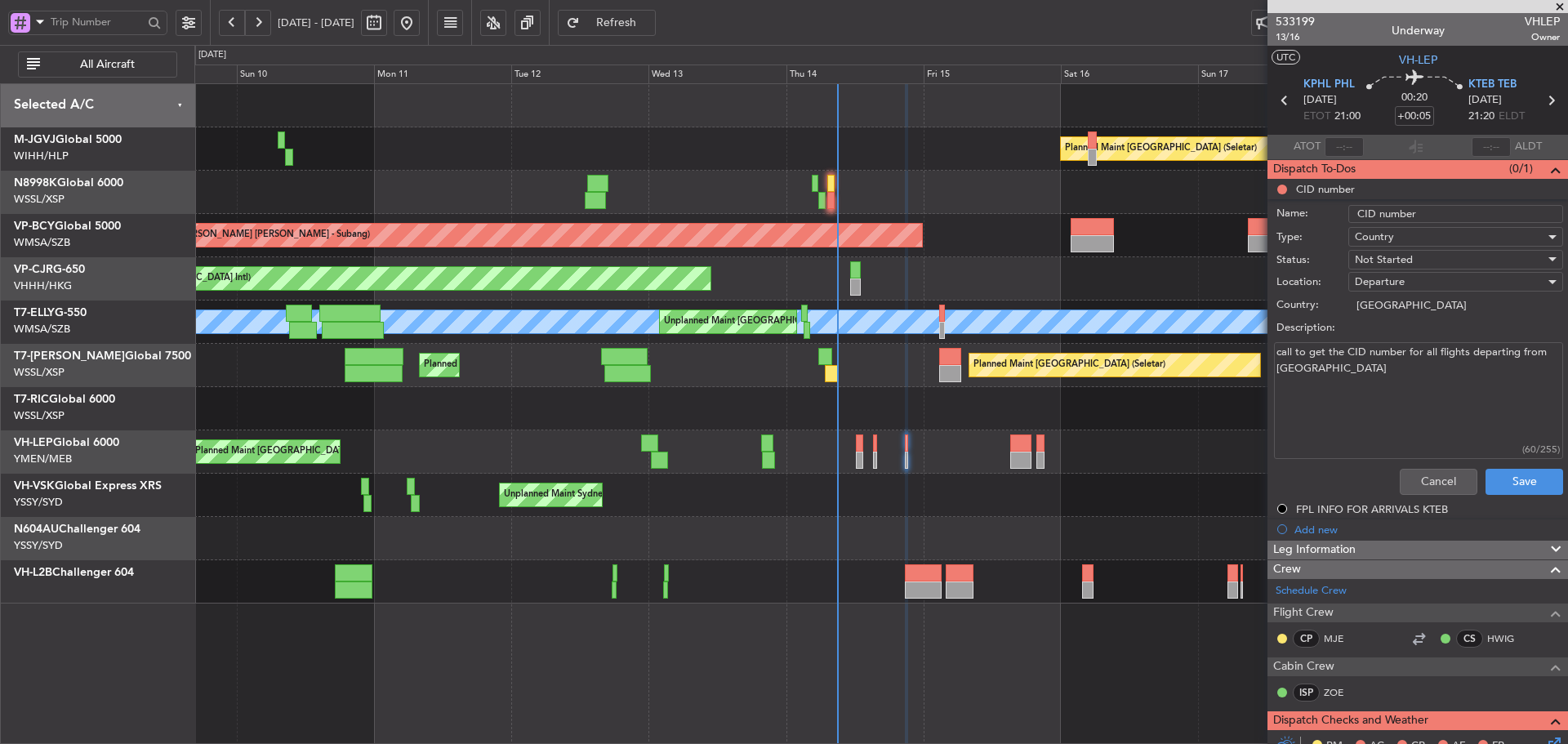
click at [1319, 394] on textarea "call to get the CID number for all flights departing from [GEOGRAPHIC_DATA]" at bounding box center [1418, 401] width 289 height 117
type textarea "call to get the CID number for all flights departing from [GEOGRAPHIC_DATA] #028"
click at [1512, 486] on button "Save" at bounding box center [1524, 482] width 78 height 26
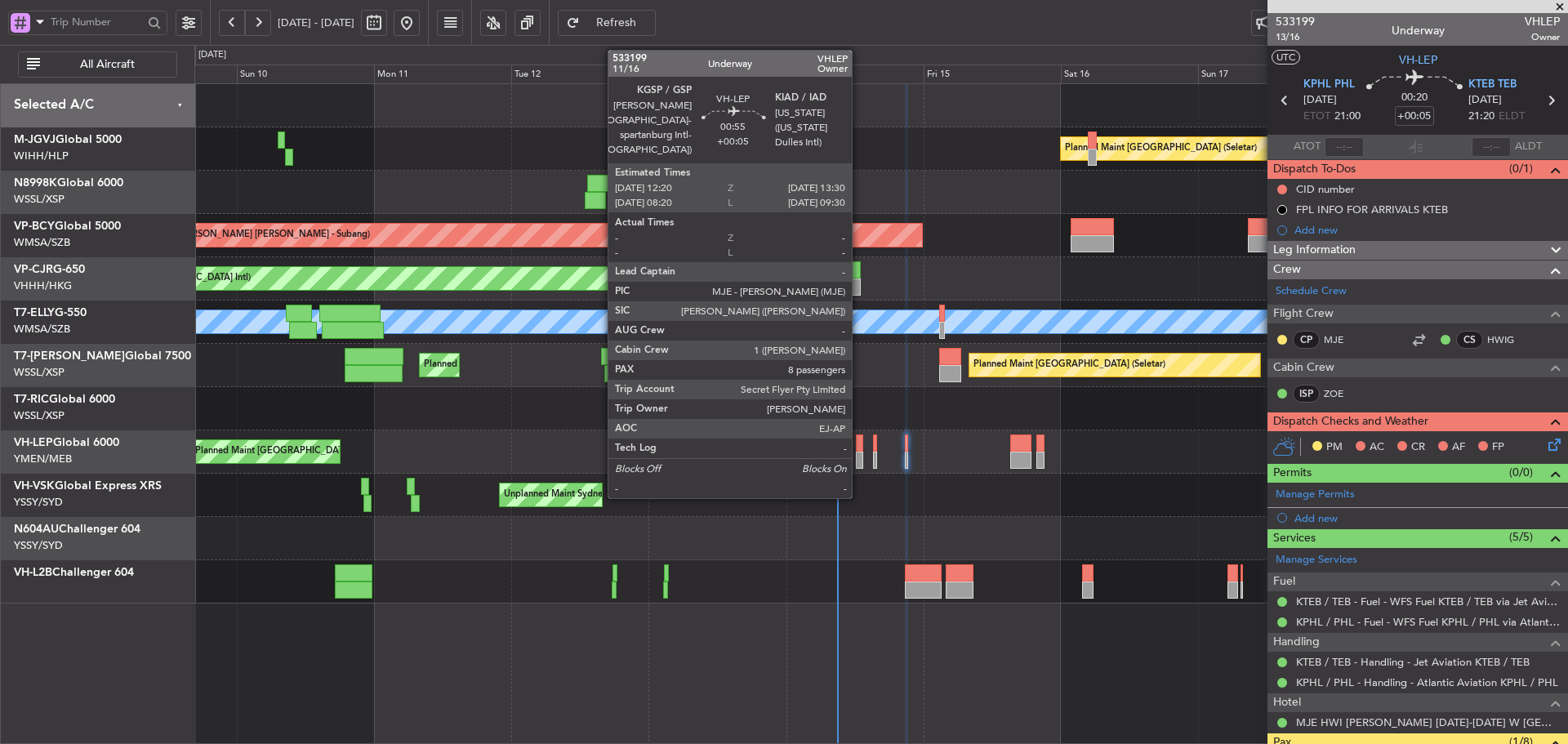
click at [859, 451] on div at bounding box center [860, 460] width 8 height 18
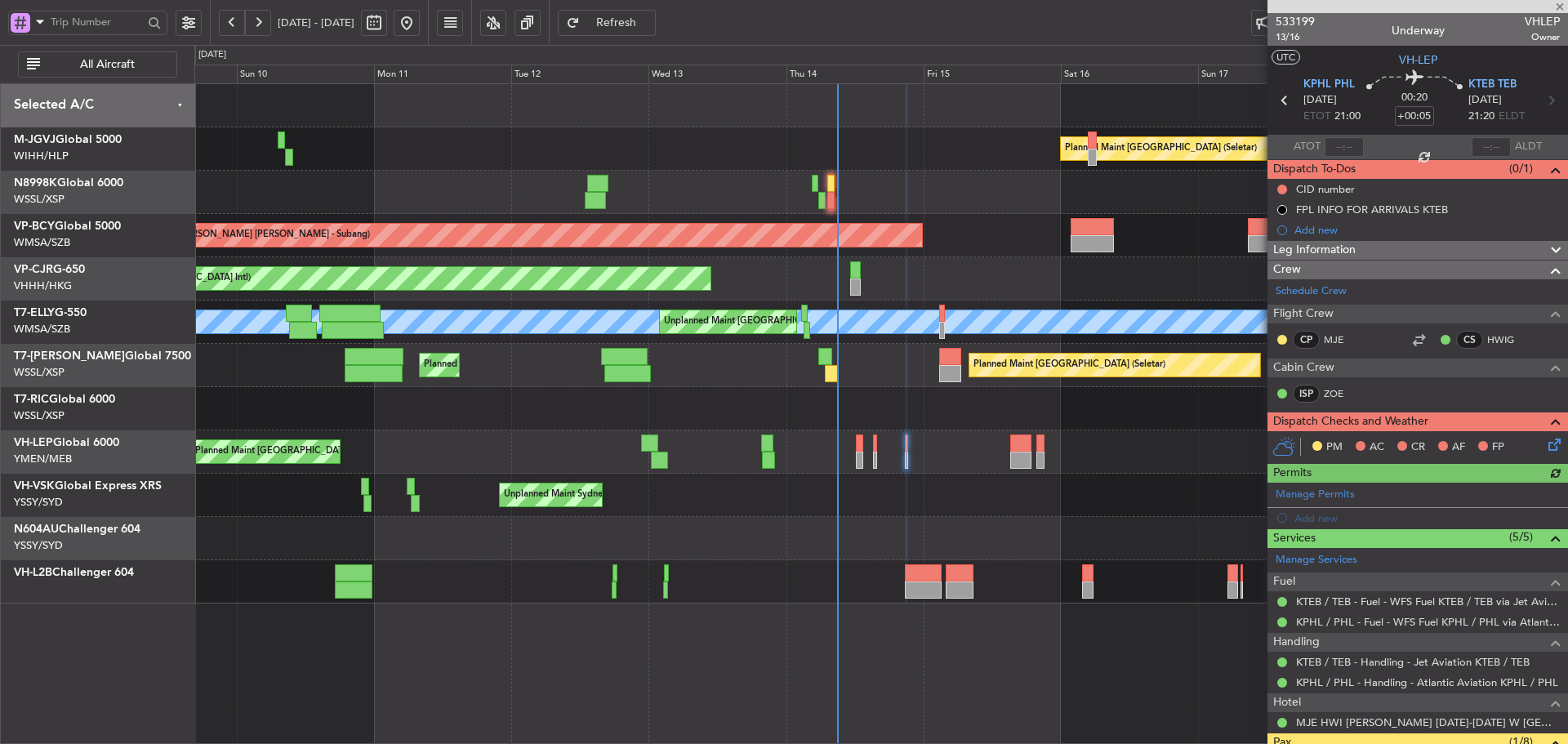
type input "[PERSON_NAME] (LEU)"
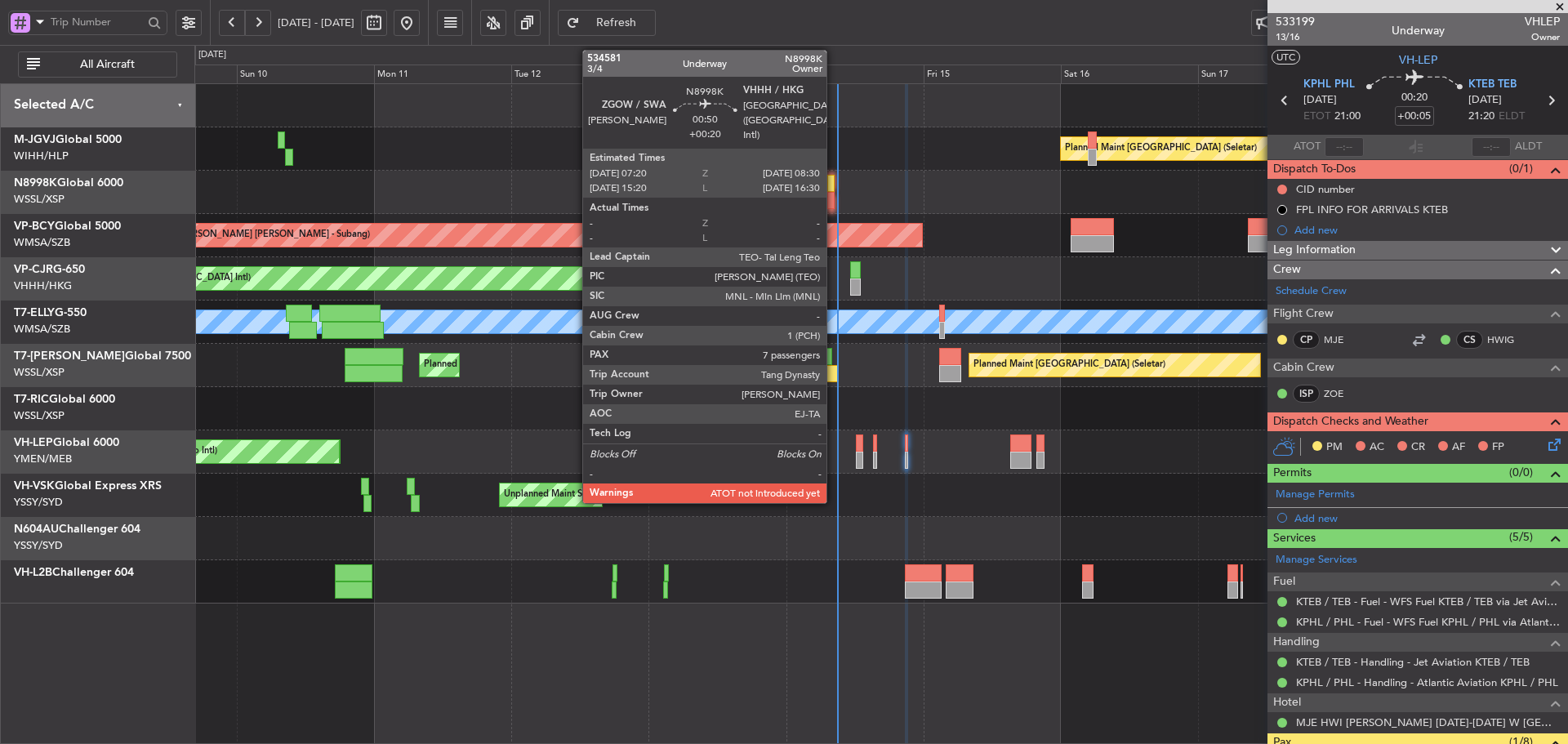
click at [833, 194] on div at bounding box center [831, 201] width 8 height 18
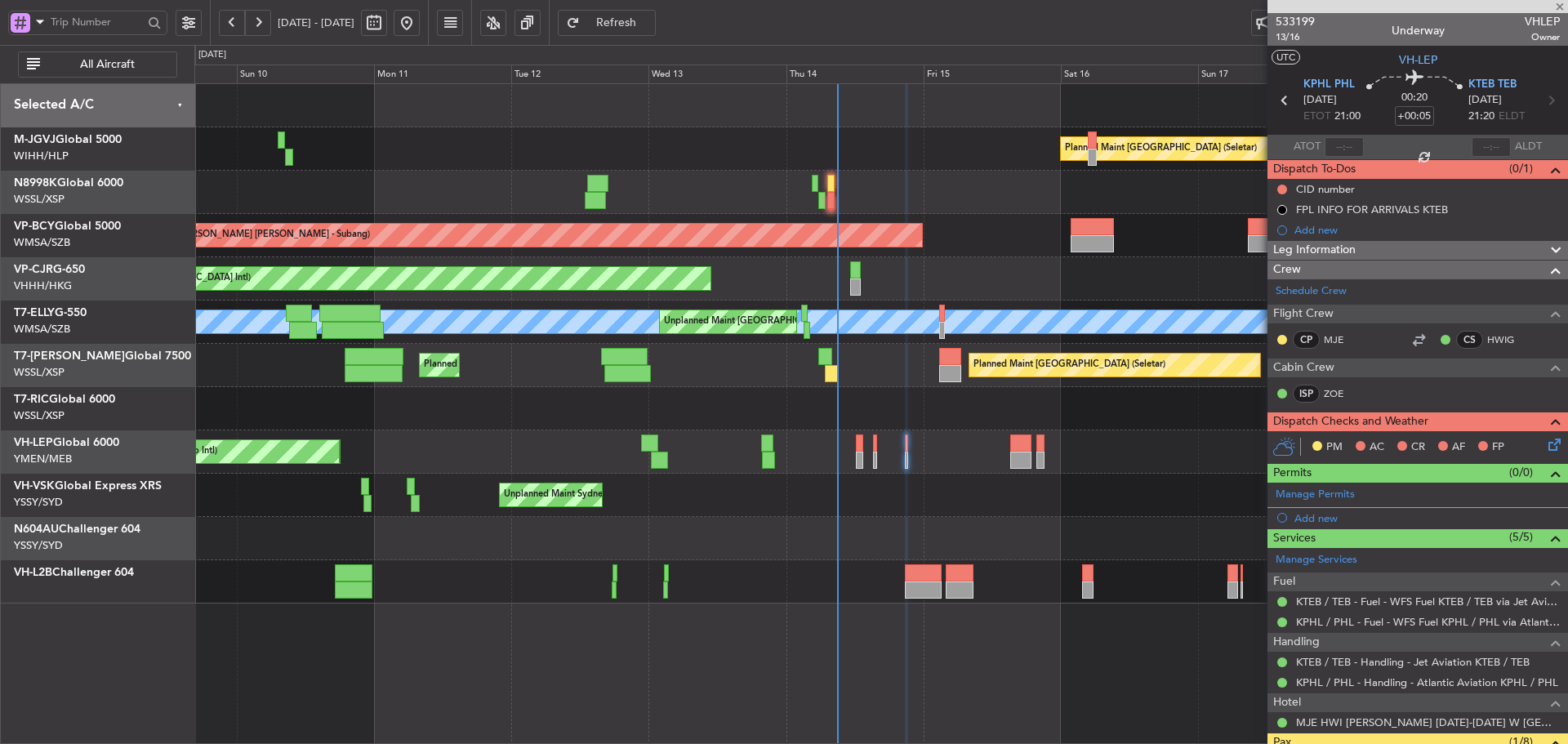
type input "+00:20"
type input "7"
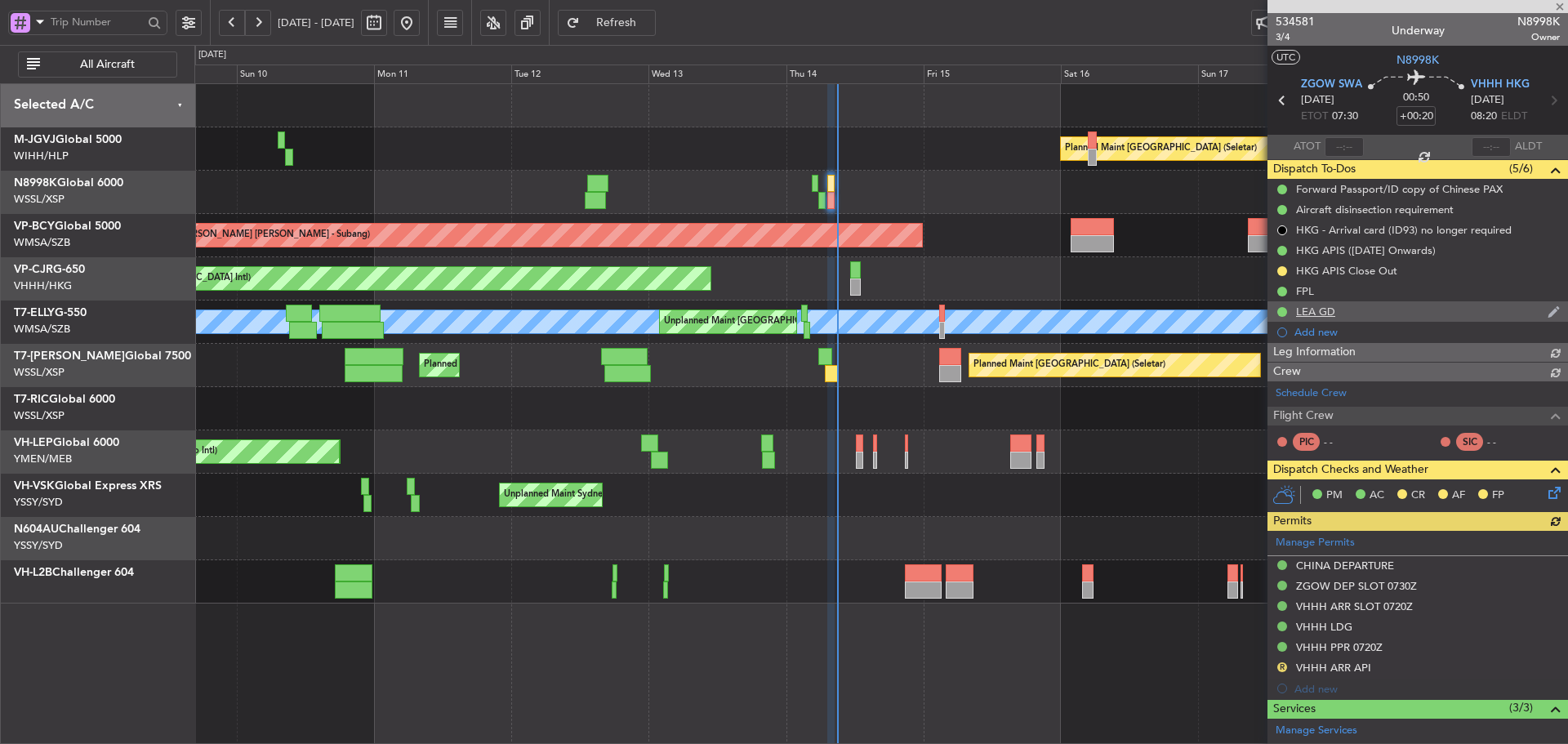
type input "[PERSON_NAME] (KYA)"
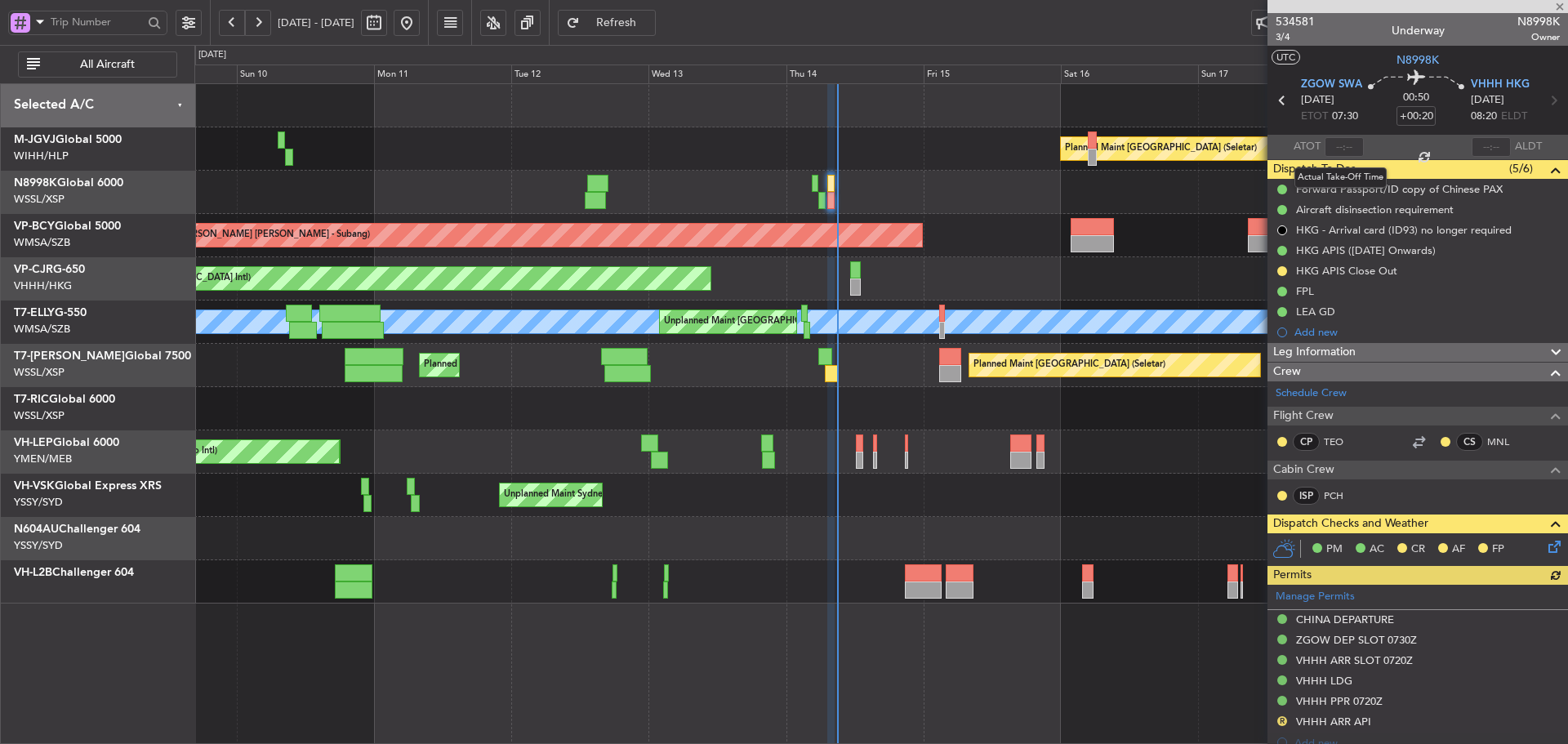
click at [1333, 148] on div at bounding box center [1344, 147] width 39 height 20
click at [1334, 150] on input "text" at bounding box center [1344, 147] width 39 height 20
click at [1383, 146] on section "ATOT 0900 ALDT" at bounding box center [1417, 146] width 300 height 24
type input "09:00"
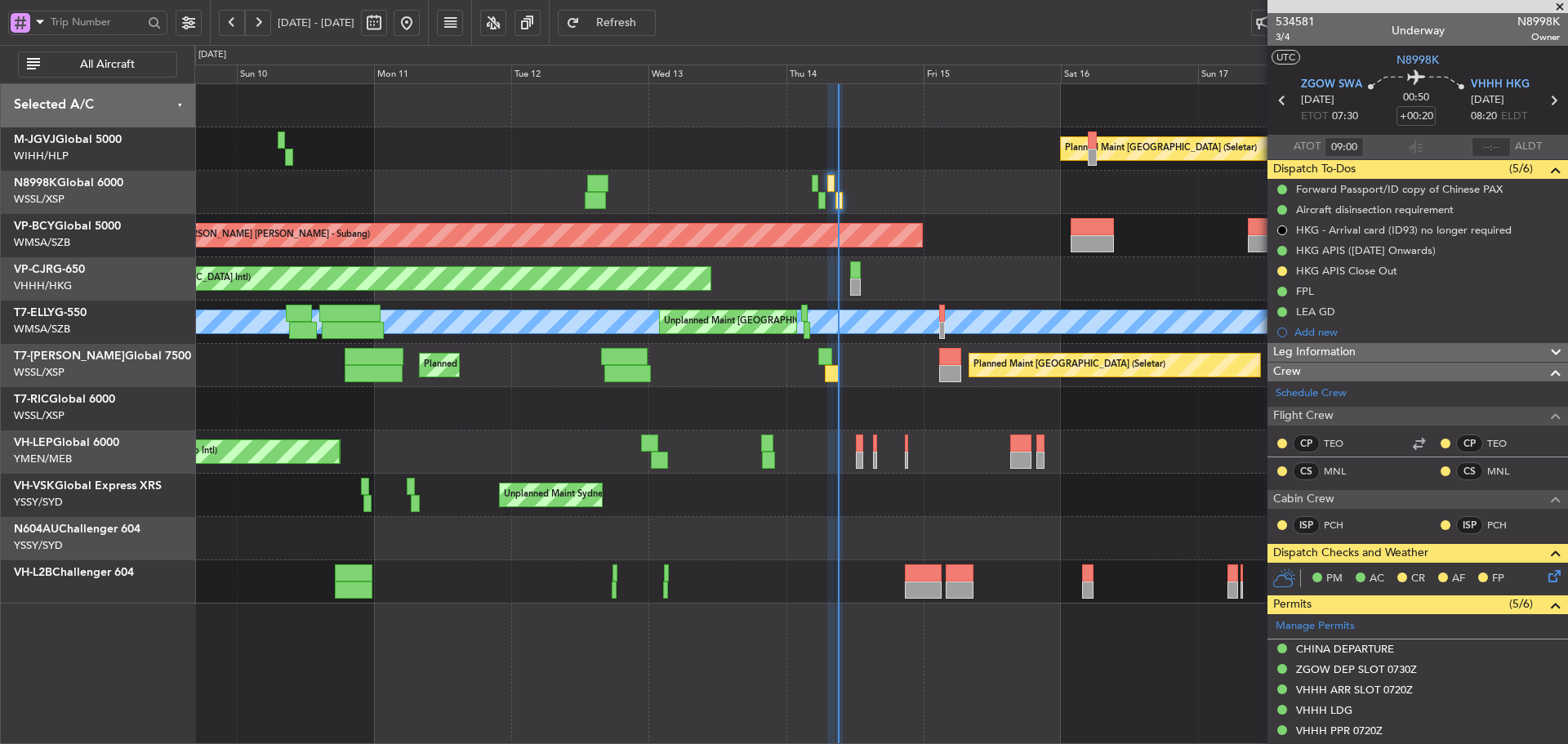
type input "[PERSON_NAME] (KYA)"
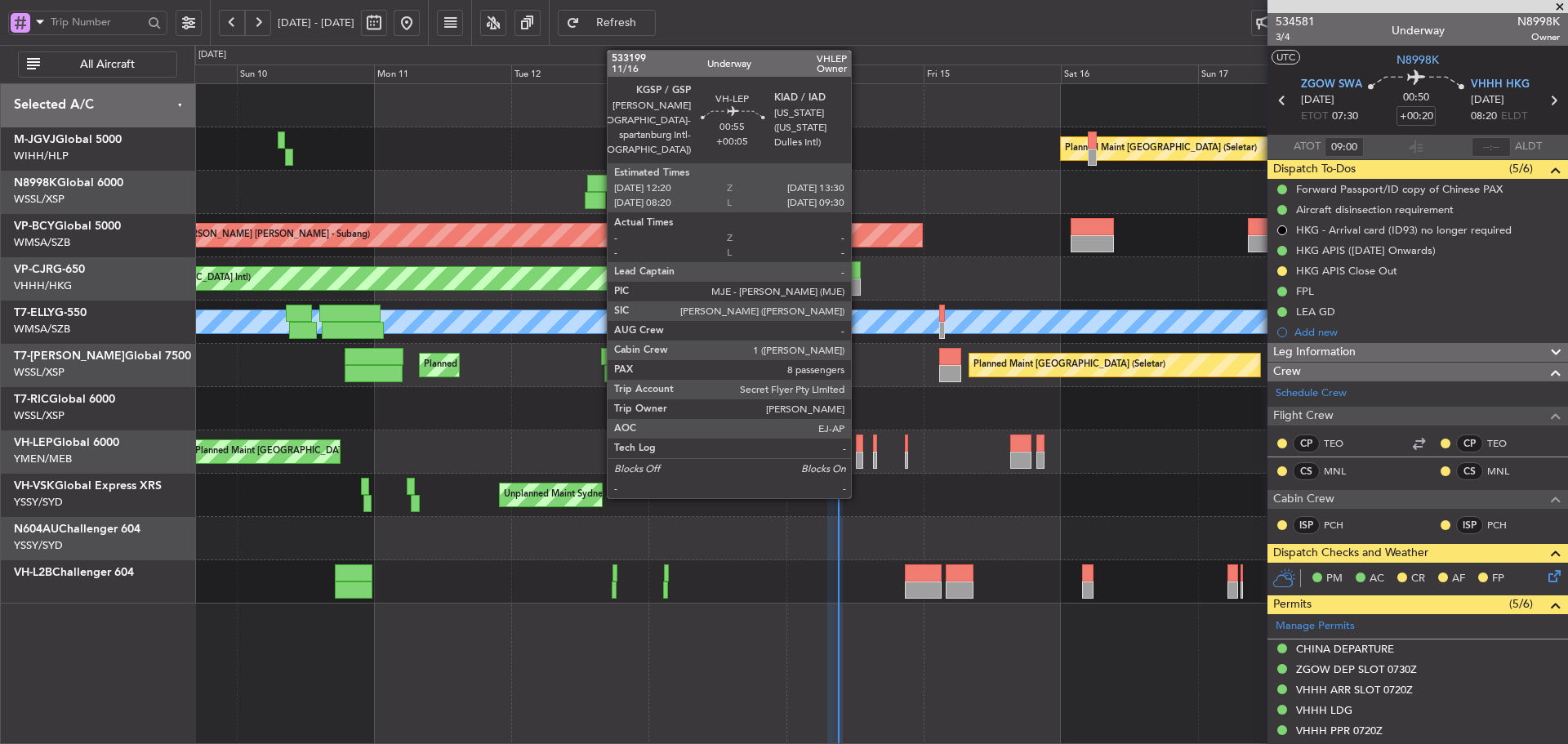
click at [859, 457] on div at bounding box center [860, 460] width 8 height 18
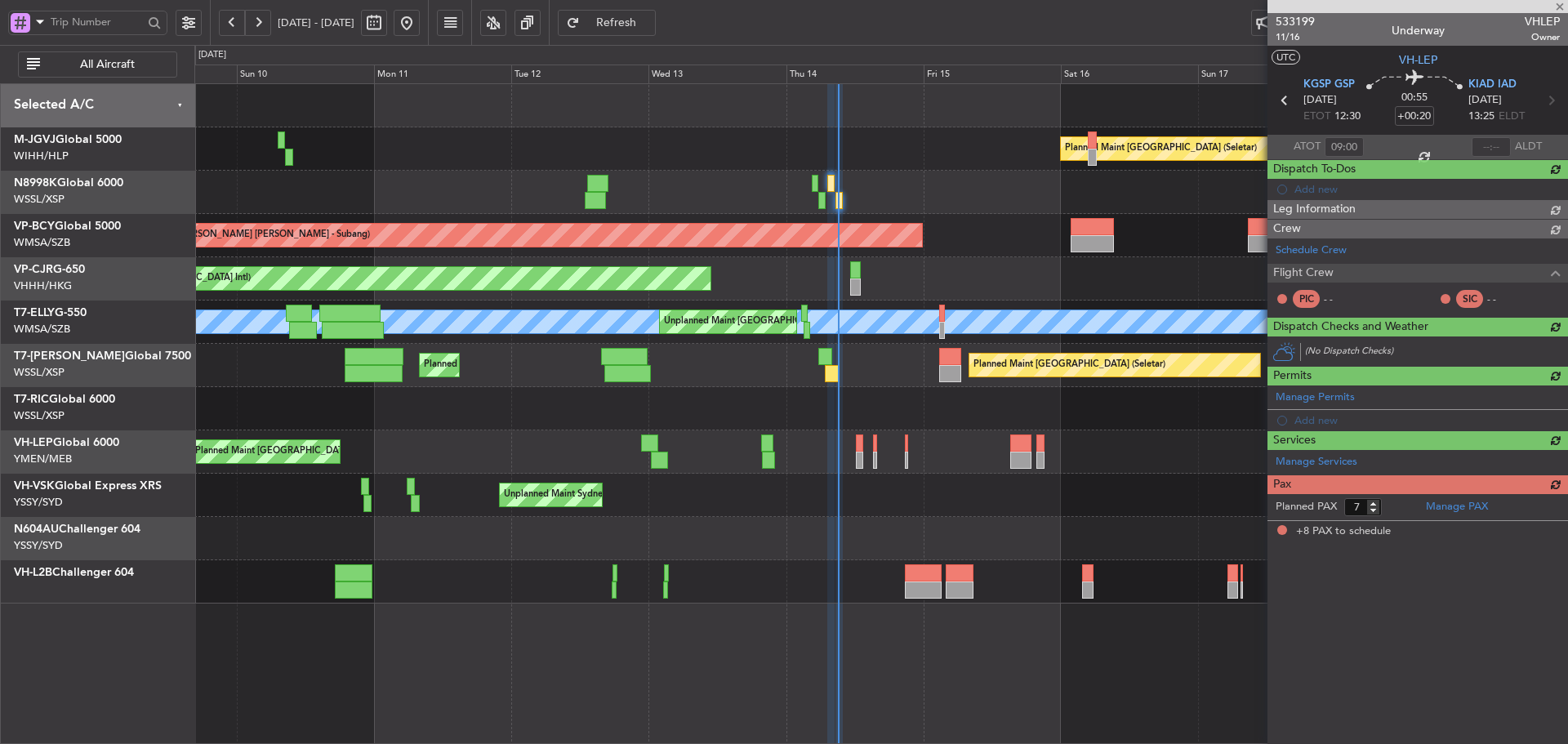
type input "+00:05"
type input "8"
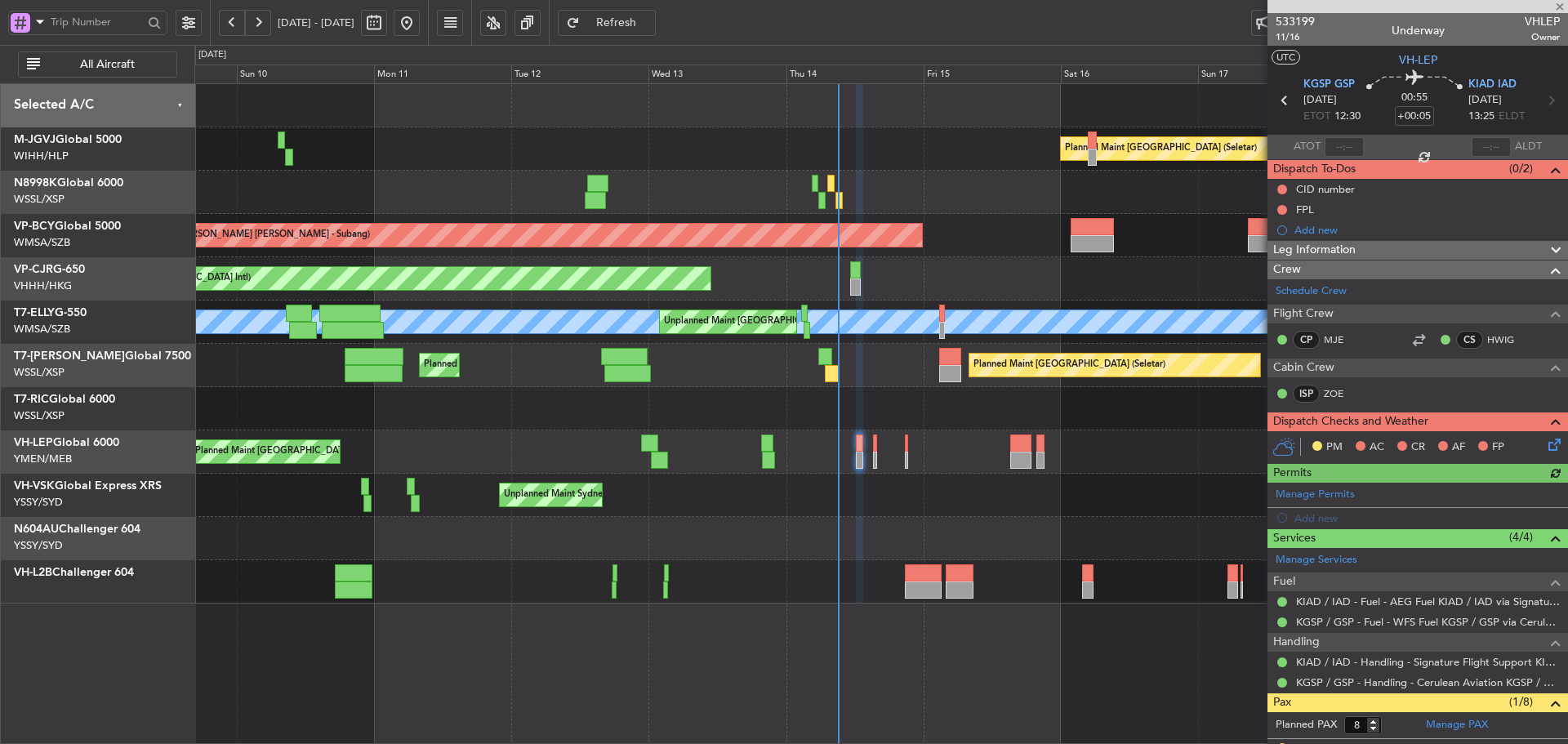
type input "[PERSON_NAME] (LEU)"
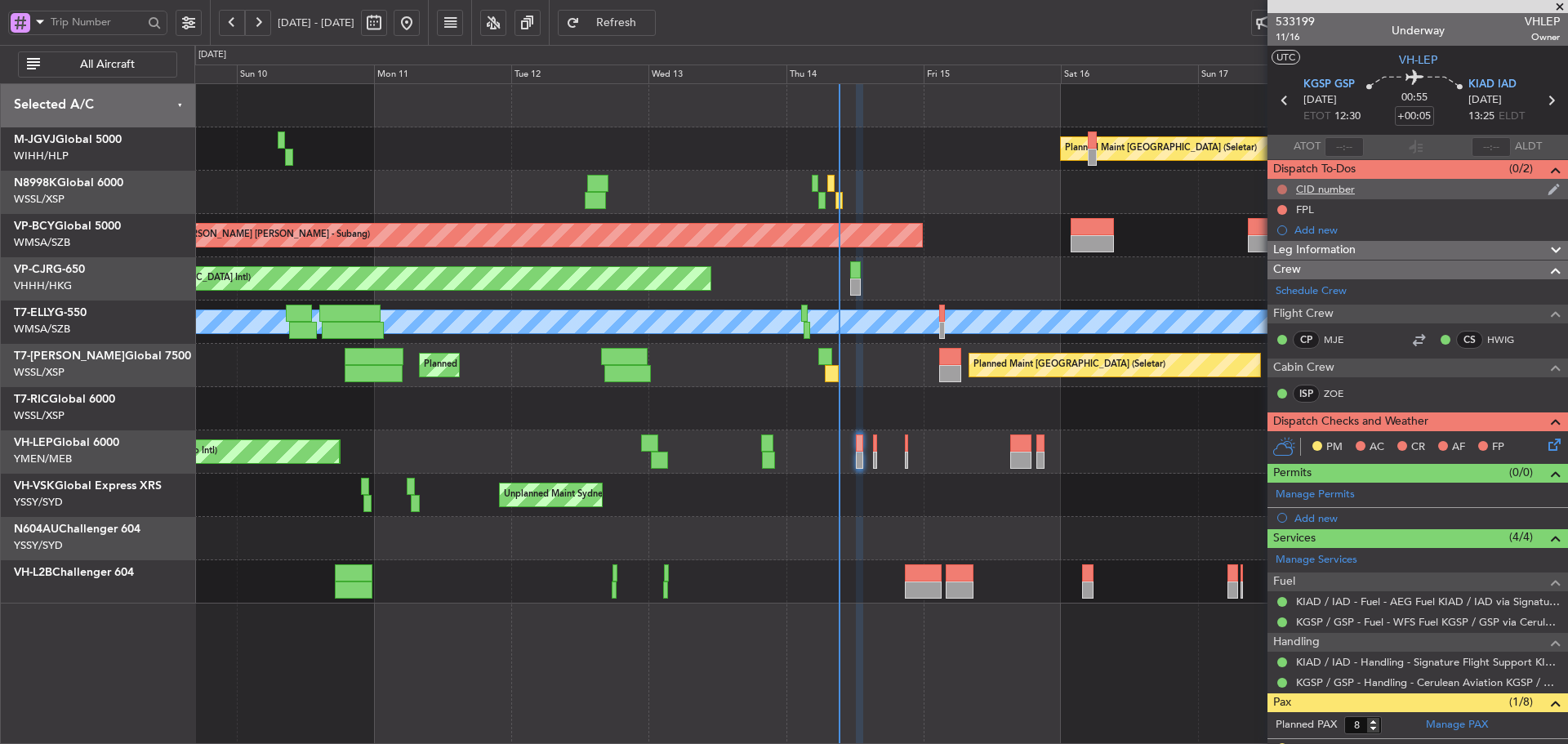
click at [1283, 191] on button at bounding box center [1281, 189] width 10 height 10
click at [1251, 259] on span at bounding box center [1250, 261] width 10 height 10
click at [1283, 209] on button at bounding box center [1281, 210] width 10 height 10
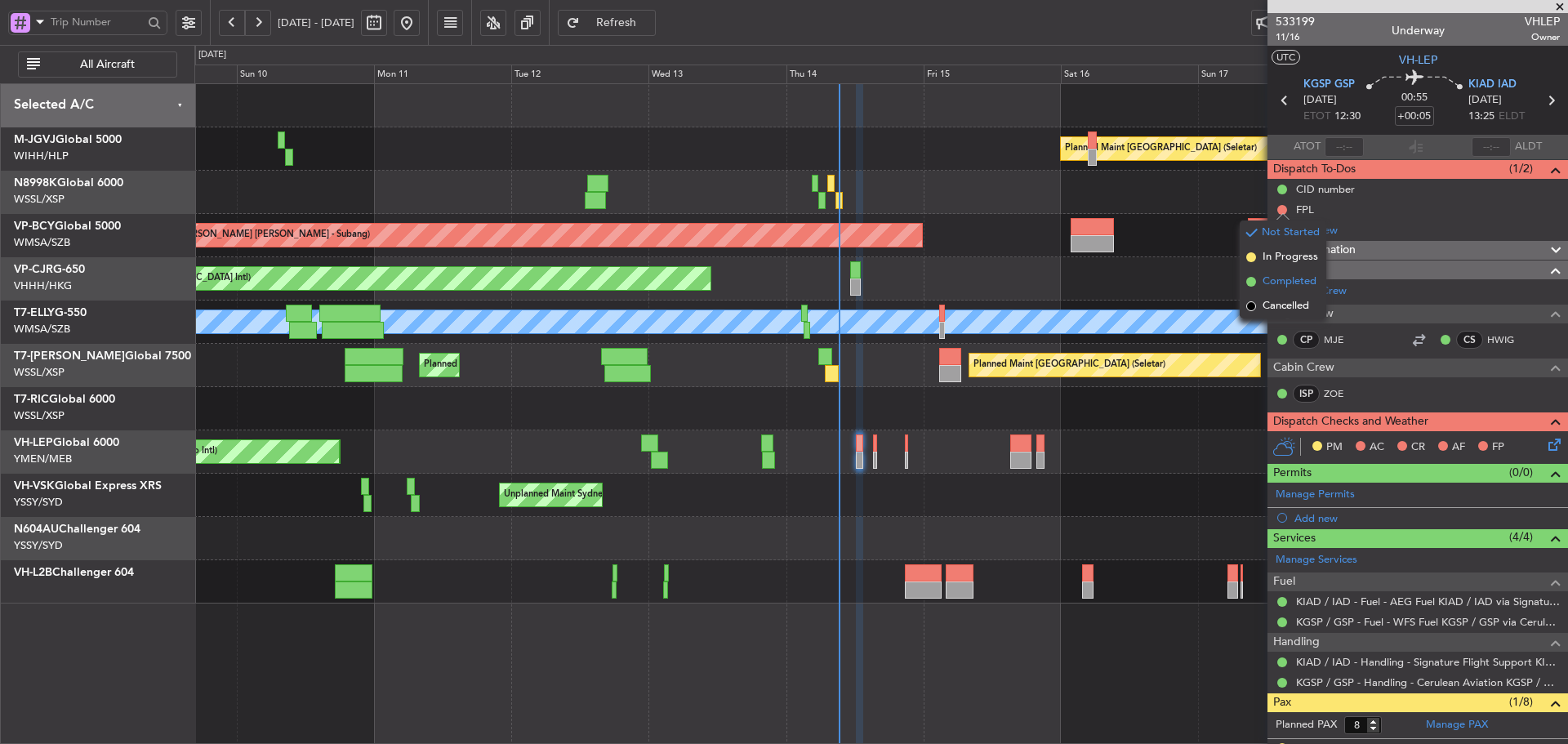
click at [1252, 281] on span at bounding box center [1250, 282] width 10 height 10
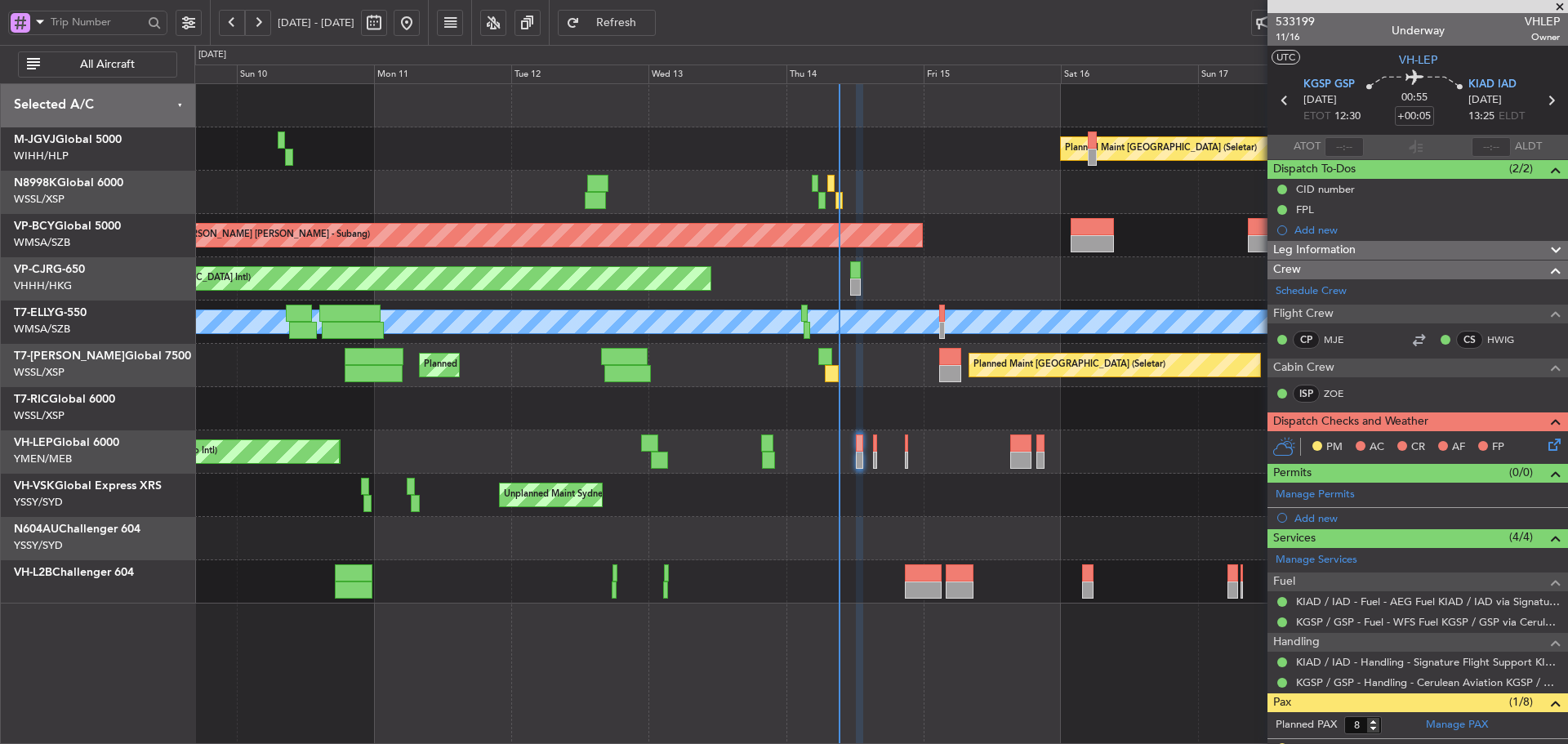
click at [1545, 449] on icon at bounding box center [1550, 442] width 13 height 13
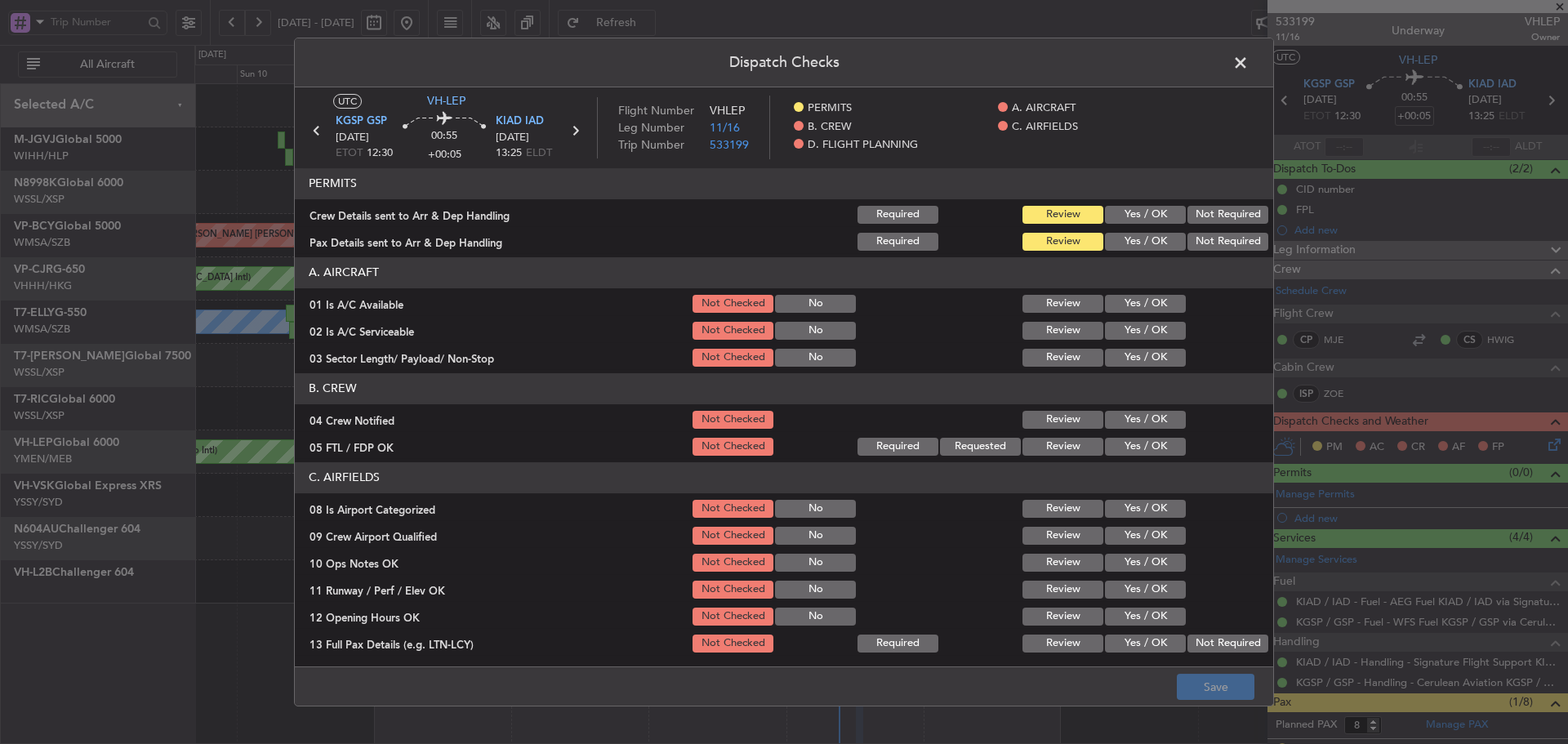
click at [1145, 219] on button "Yes / OK" at bounding box center [1145, 215] width 81 height 18
click at [1140, 233] on button "Yes / OK" at bounding box center [1145, 242] width 81 height 18
drag, startPoint x: 1126, startPoint y: 312, endPoint x: 1125, endPoint y: 326, distance: 14.0
click at [1126, 315] on div "Yes / OK" at bounding box center [1143, 303] width 83 height 22
drag, startPoint x: 1124, startPoint y: 334, endPoint x: 1122, endPoint y: 346, distance: 12.2
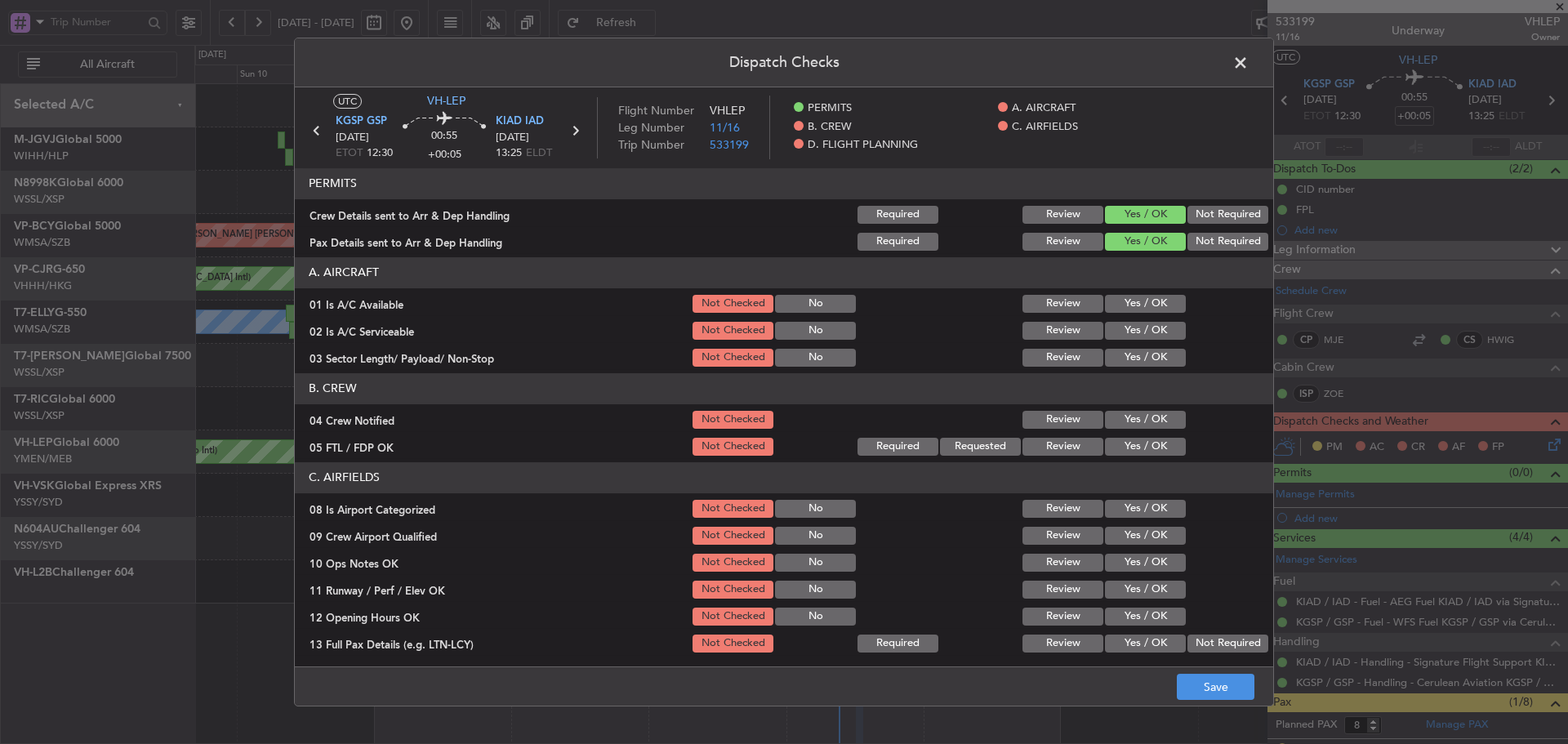
click at [1124, 335] on button "Yes / OK" at bounding box center [1145, 331] width 81 height 18
click at [1119, 355] on button "Yes / OK" at bounding box center [1145, 358] width 81 height 18
click at [1121, 307] on button "Yes / OK" at bounding box center [1145, 303] width 81 height 18
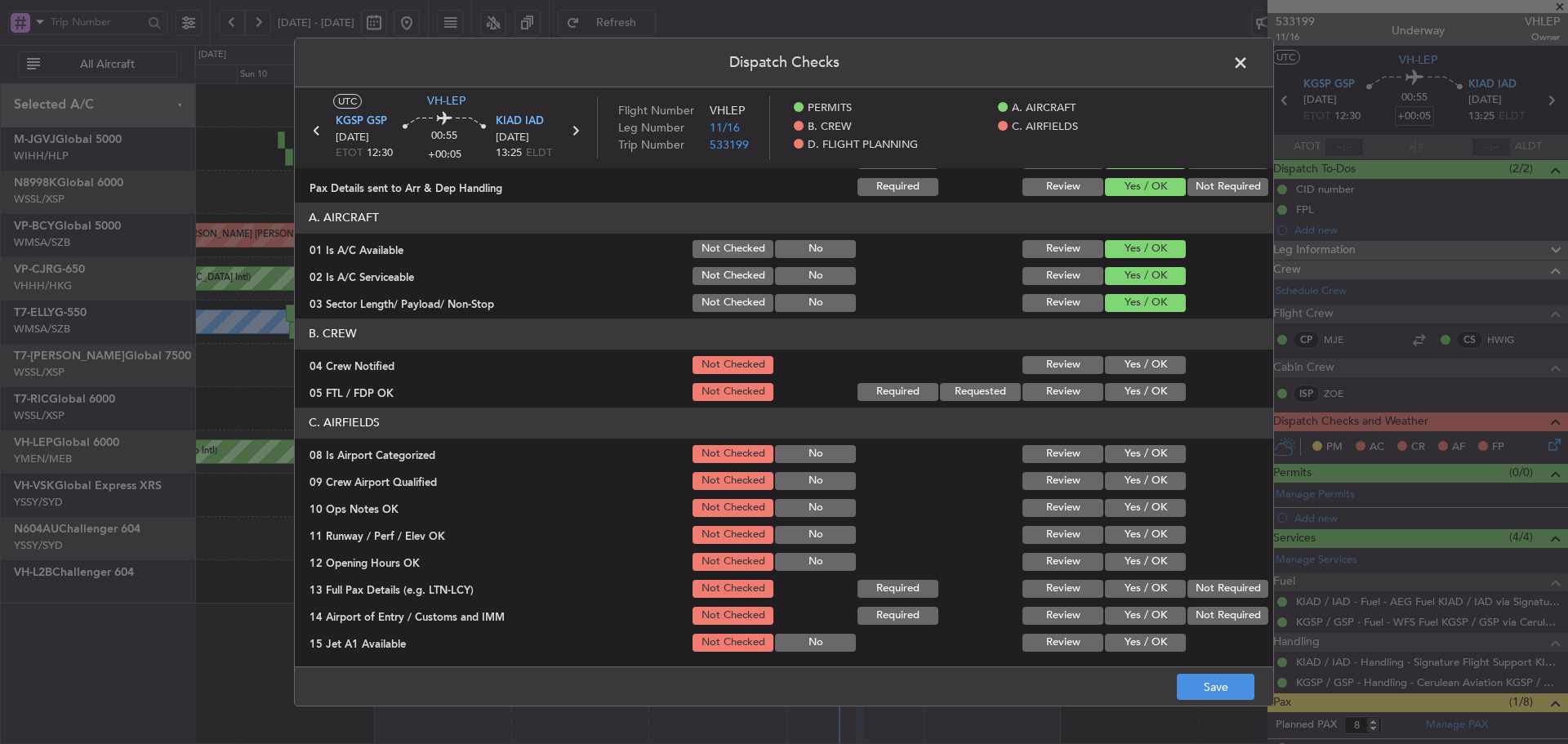
scroll to position [82, 0]
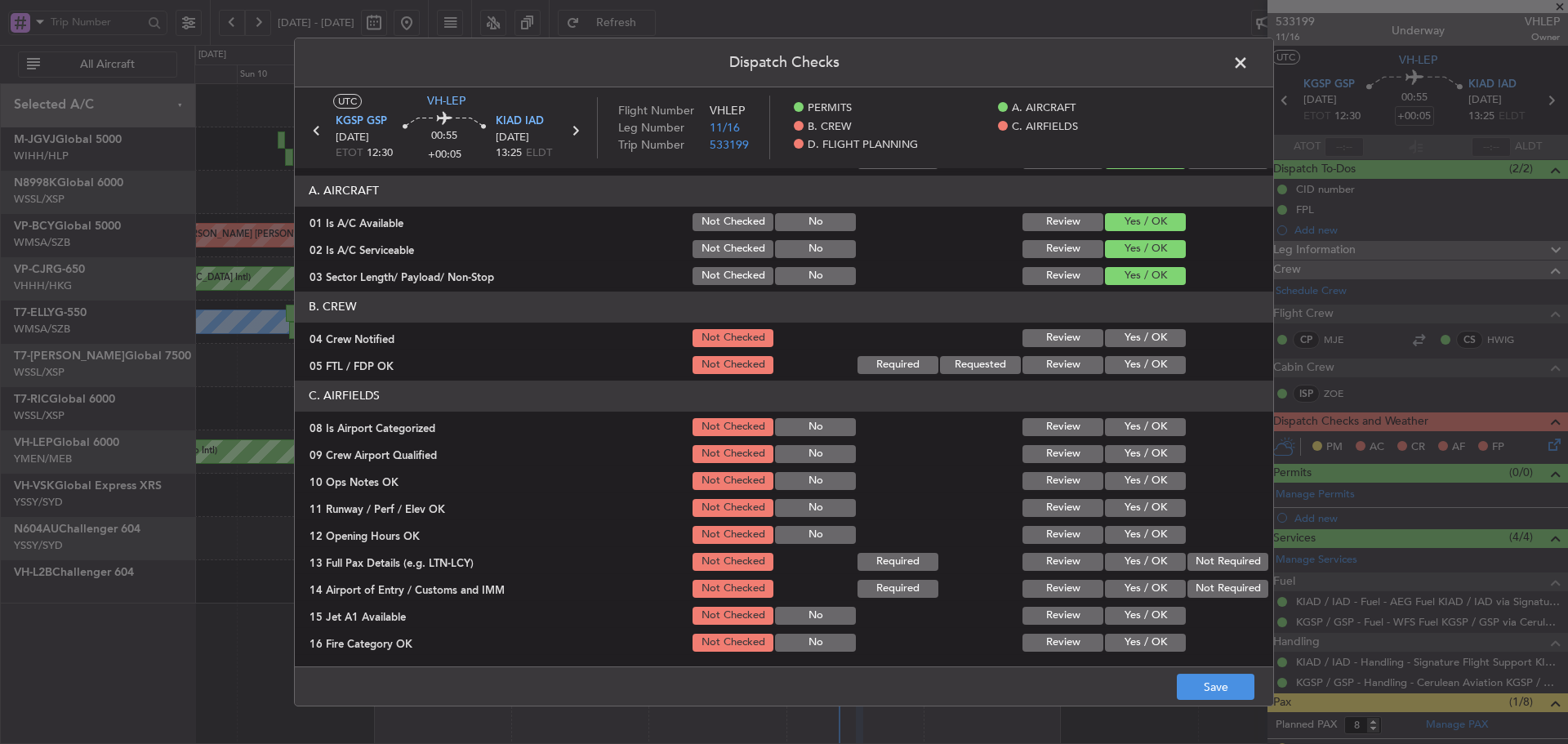
click at [1120, 345] on button "Yes / OK" at bounding box center [1145, 338] width 81 height 18
click at [1120, 360] on button "Yes / OK" at bounding box center [1145, 365] width 81 height 18
click at [1122, 429] on button "Yes / OK" at bounding box center [1145, 427] width 81 height 18
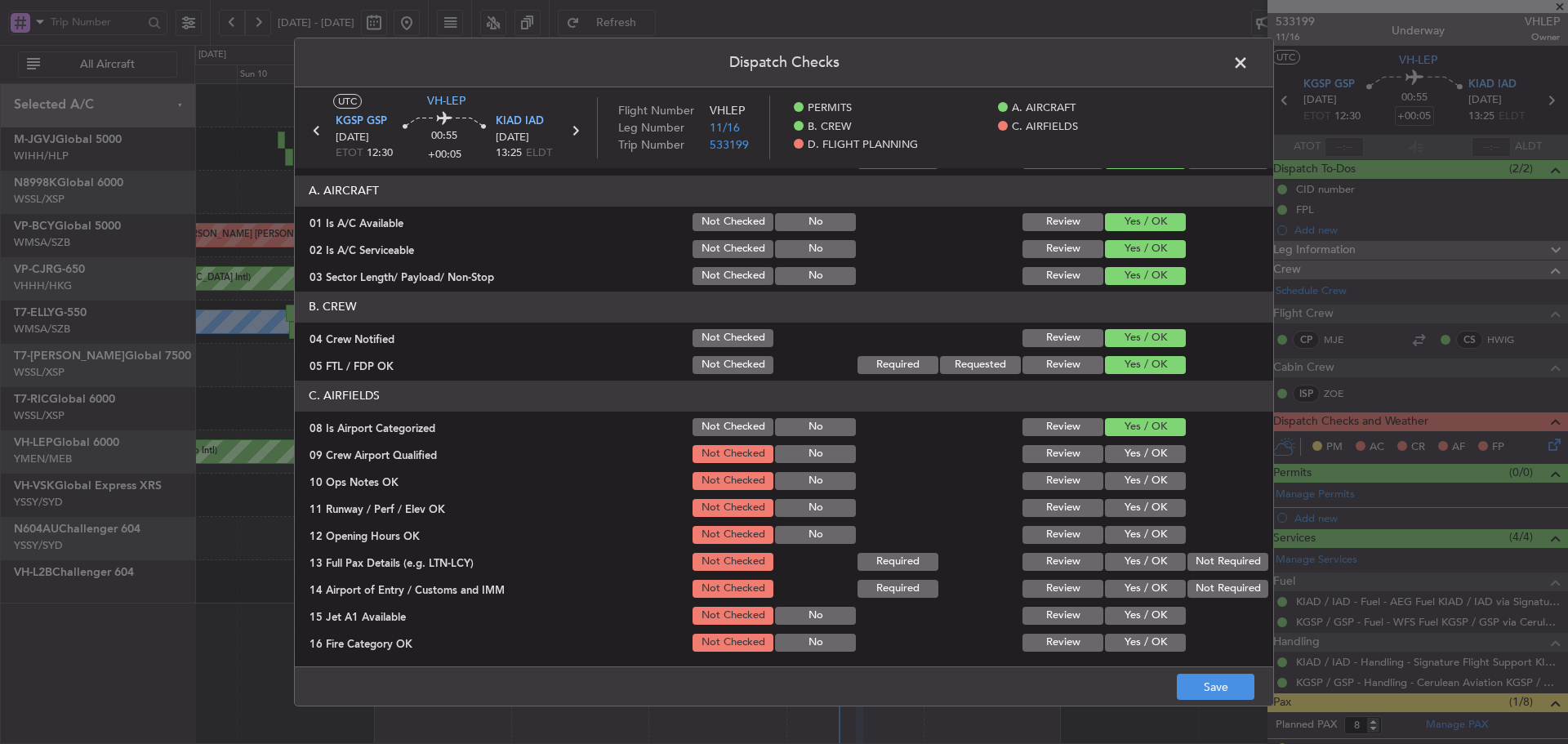
drag, startPoint x: 1120, startPoint y: 455, endPoint x: 1119, endPoint y: 475, distance: 20.0
click at [1120, 456] on button "Yes / OK" at bounding box center [1145, 454] width 81 height 18
drag, startPoint x: 1119, startPoint y: 475, endPoint x: 1117, endPoint y: 492, distance: 17.1
click at [1119, 481] on button "Yes / OK" at bounding box center [1145, 481] width 81 height 18
drag, startPoint x: 1117, startPoint y: 492, endPoint x: 1116, endPoint y: 523, distance: 31.0
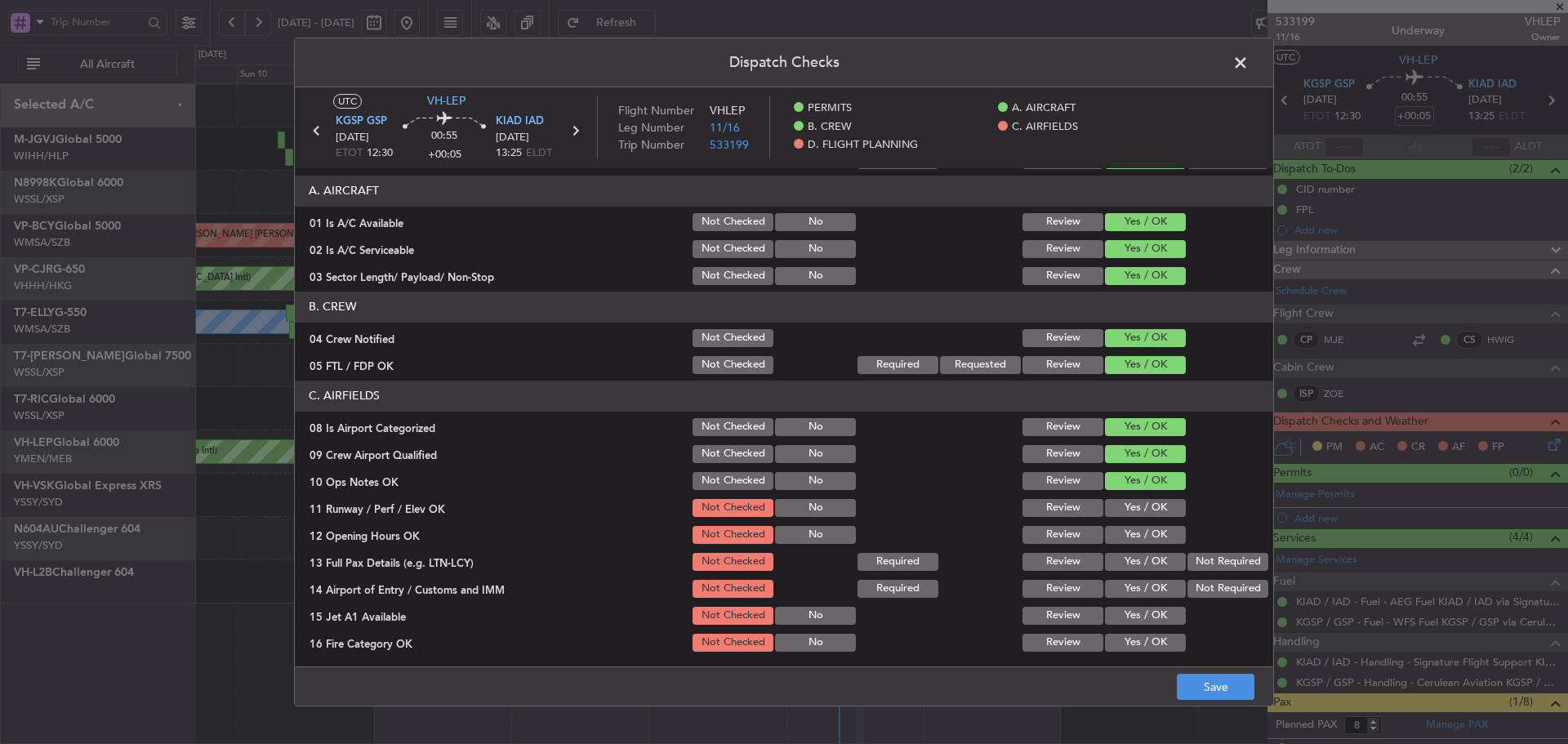
click at [1117, 502] on section "C. AIRFIELDS 08 Is Airport Categorized Not Checked No Review Yes / OK 09 Crew A…" at bounding box center [784, 584] width 978 height 409
click at [1116, 524] on div "Yes / OK" at bounding box center [1143, 534] width 83 height 22
drag, startPoint x: 1114, startPoint y: 508, endPoint x: 1110, endPoint y: 540, distance: 32.2
click at [1114, 518] on div "Yes / OK" at bounding box center [1143, 507] width 83 height 22
drag, startPoint x: 1110, startPoint y: 540, endPoint x: 1111, endPoint y: 567, distance: 27.0
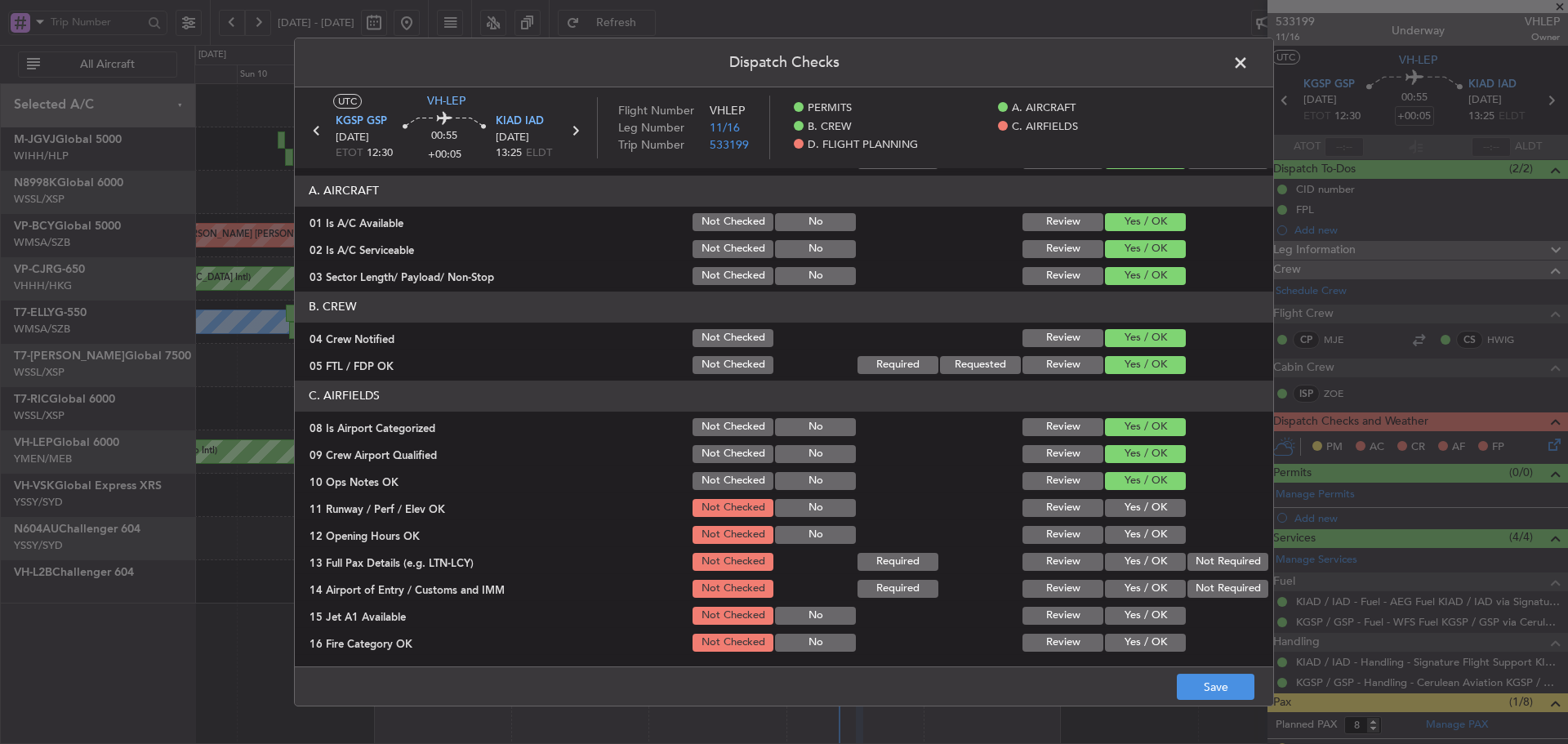
click at [1110, 541] on button "Yes / OK" at bounding box center [1145, 535] width 81 height 18
drag, startPoint x: 1111, startPoint y: 567, endPoint x: 1115, endPoint y: 584, distance: 17.5
click at [1112, 571] on div "Yes / OK" at bounding box center [1143, 562] width 83 height 22
drag, startPoint x: 1115, startPoint y: 584, endPoint x: 1113, endPoint y: 562, distance: 22.1
click at [1114, 581] on button "Yes / OK" at bounding box center [1145, 589] width 81 height 18
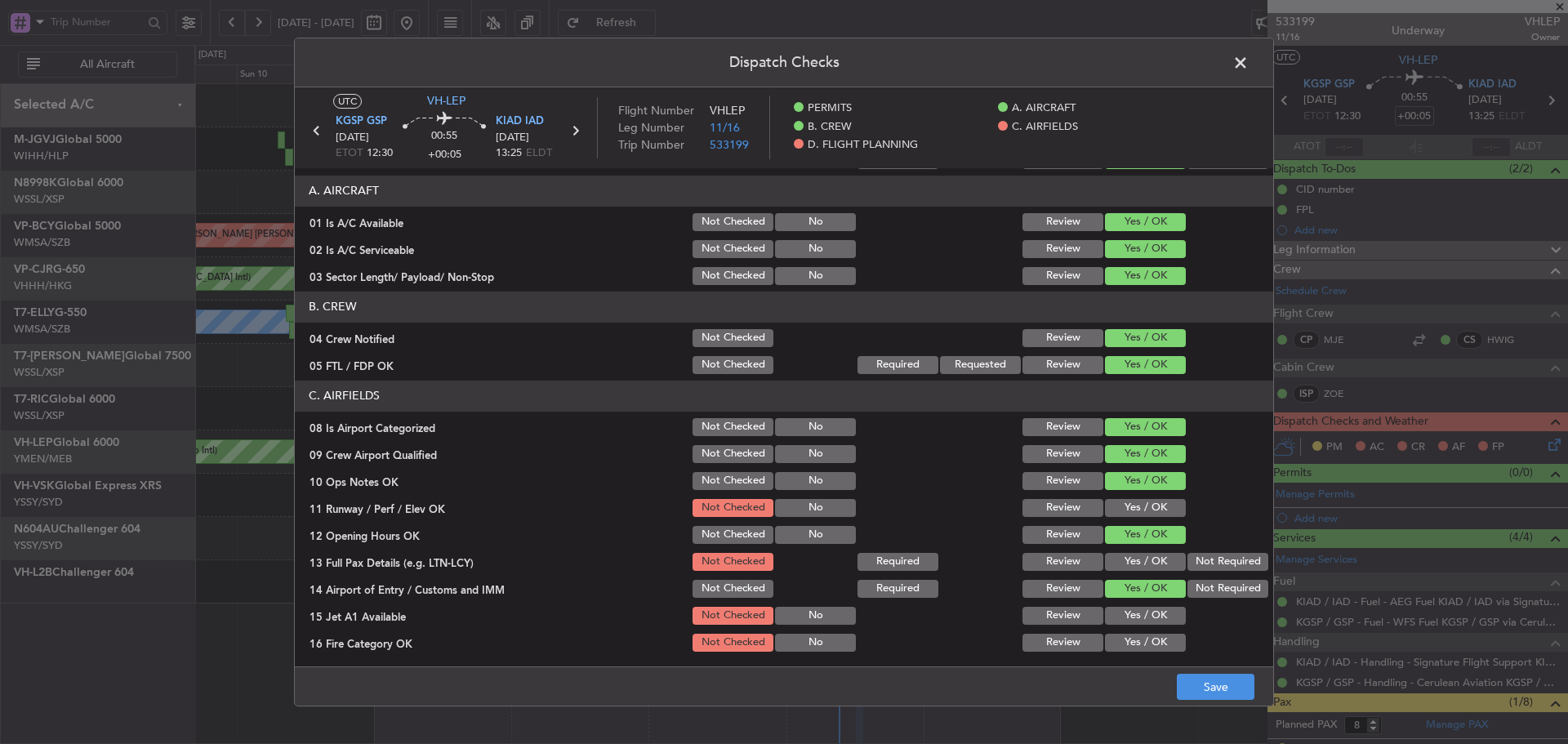
drag, startPoint x: 1111, startPoint y: 560, endPoint x: 1111, endPoint y: 518, distance: 42.0
click at [1110, 558] on button "Yes / OK" at bounding box center [1145, 562] width 81 height 18
click at [1111, 515] on button "Yes / OK" at bounding box center [1145, 508] width 81 height 18
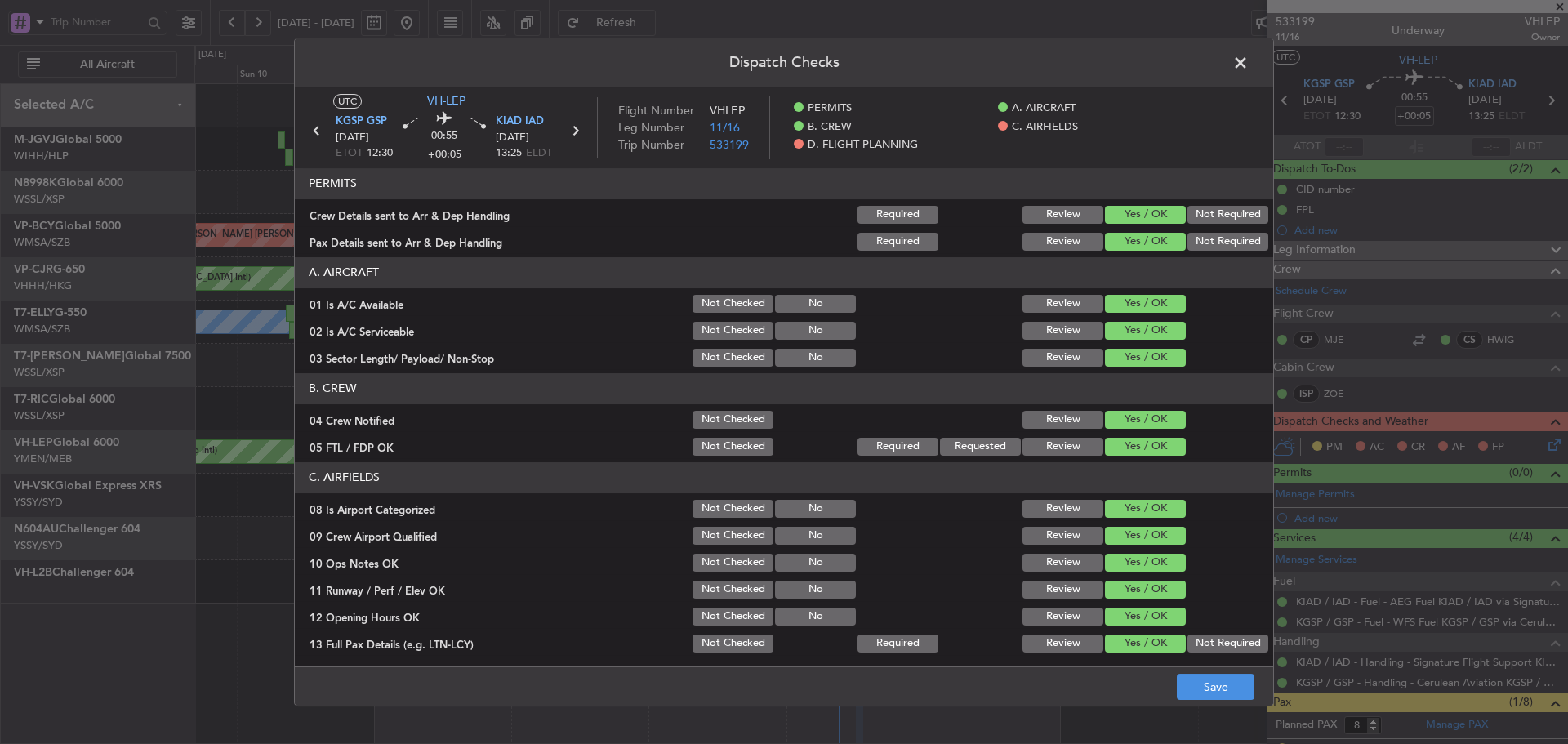
click at [1126, 688] on button "Yes / OK" at bounding box center [1145, 697] width 81 height 18
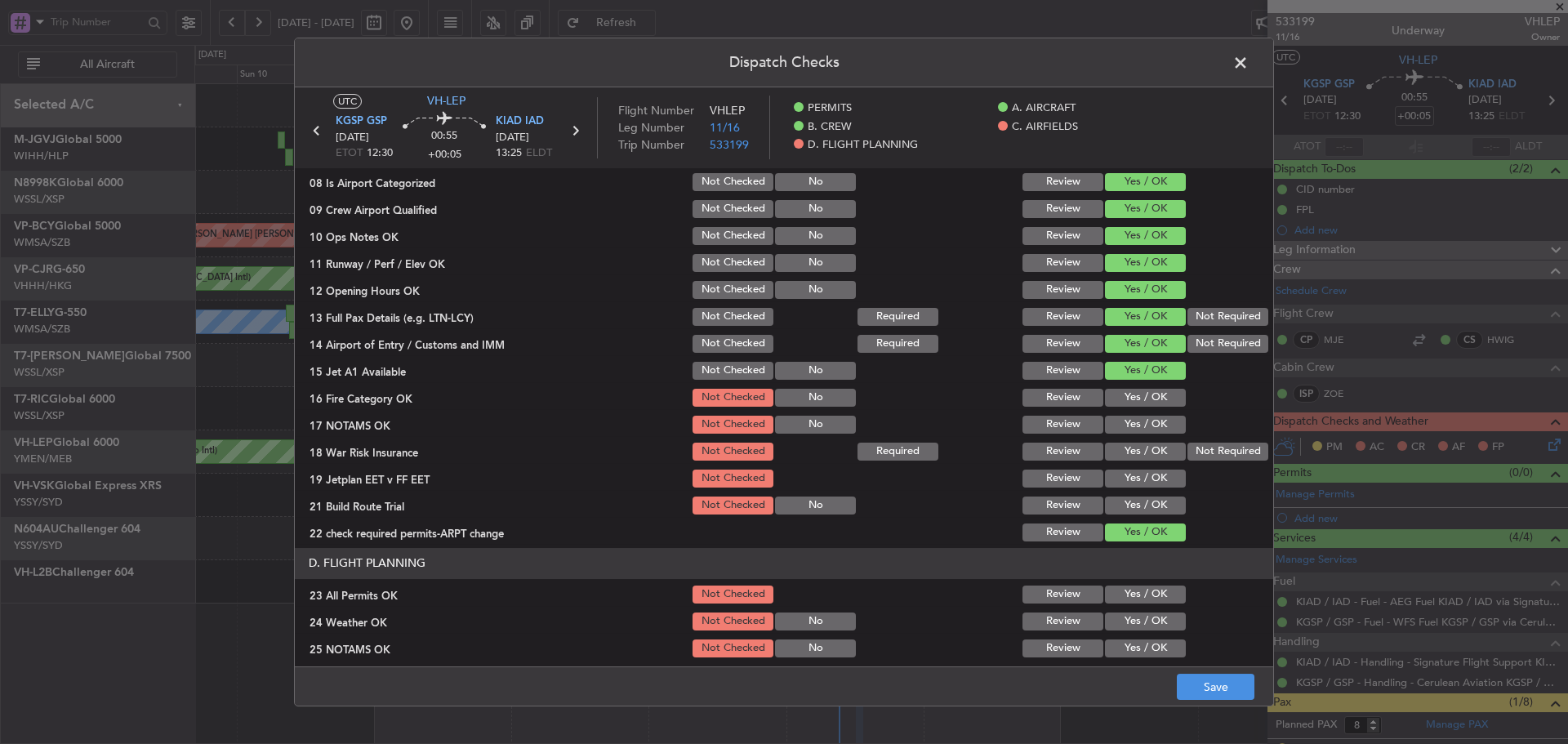
drag, startPoint x: 1126, startPoint y: 392, endPoint x: 1122, endPoint y: 410, distance: 18.4
click at [1124, 398] on button "Yes / OK" at bounding box center [1145, 398] width 81 height 18
drag, startPoint x: 1117, startPoint y: 425, endPoint x: 1157, endPoint y: 446, distance: 45.2
click at [1116, 425] on button "Yes / OK" at bounding box center [1145, 424] width 81 height 18
click at [1190, 454] on button "Not Required" at bounding box center [1227, 451] width 81 height 18
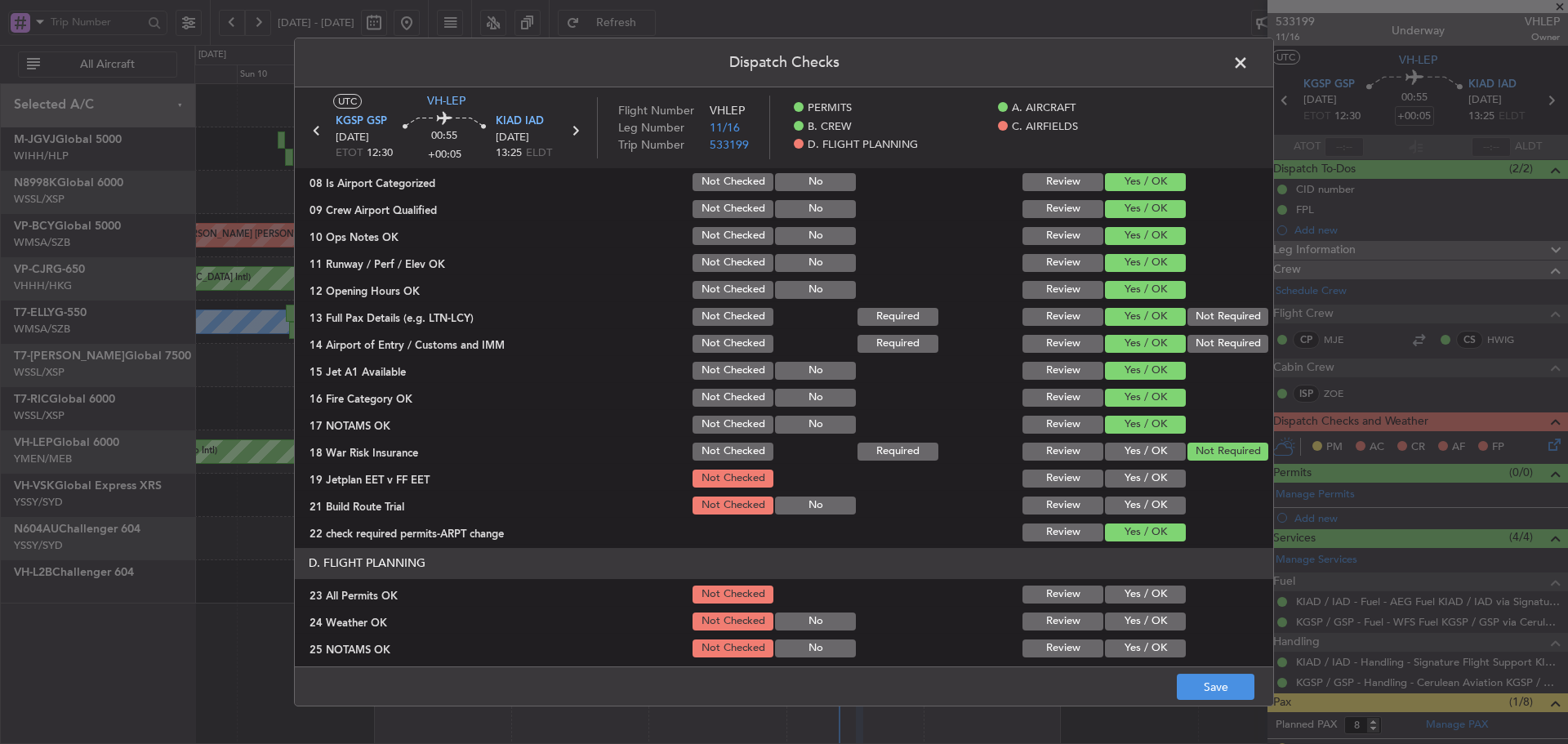
drag, startPoint x: 1133, startPoint y: 475, endPoint x: 1128, endPoint y: 496, distance: 21.6
click at [1130, 485] on button "Yes / OK" at bounding box center [1145, 479] width 81 height 18
click at [1124, 505] on button "Yes / OK" at bounding box center [1145, 505] width 81 height 18
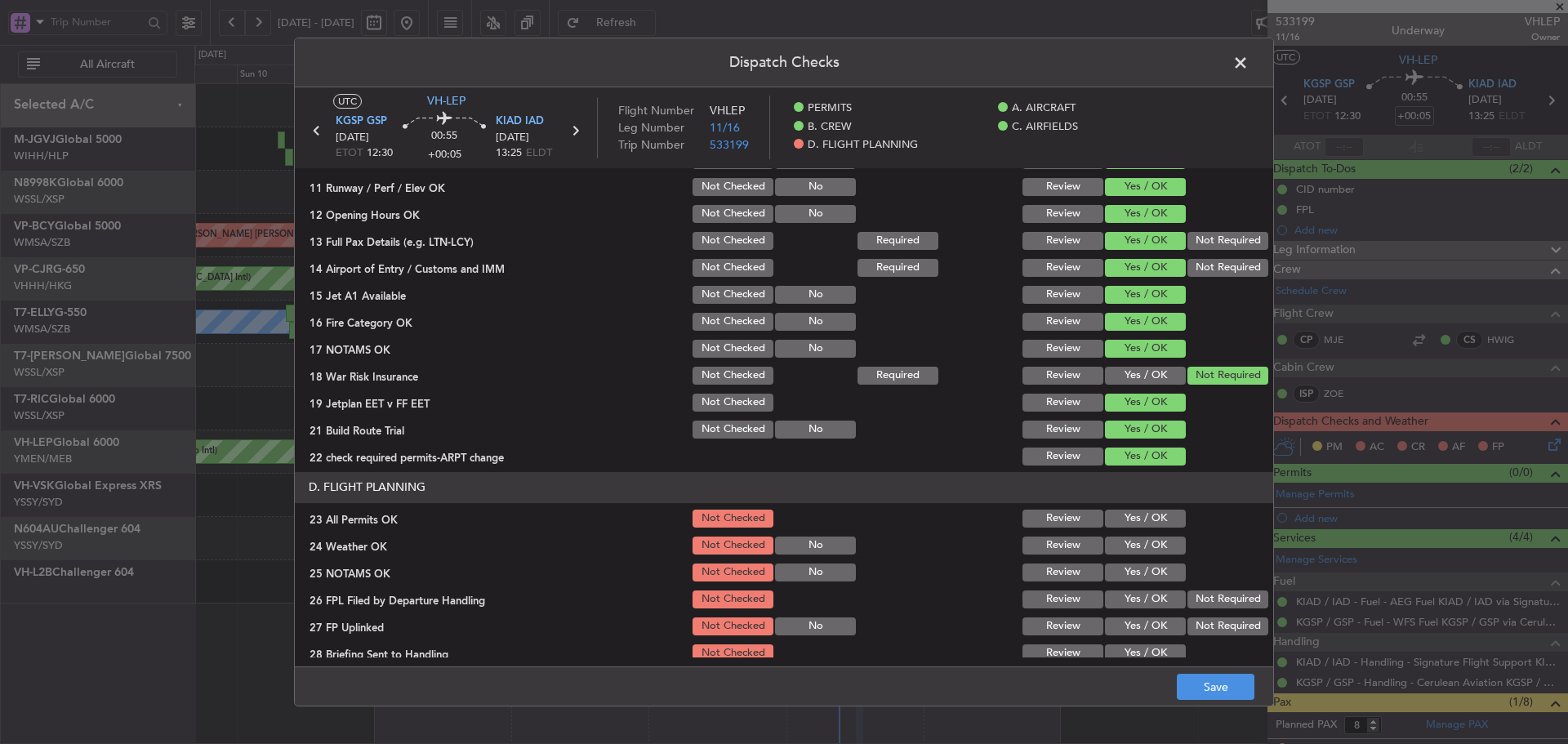
scroll to position [469, 0]
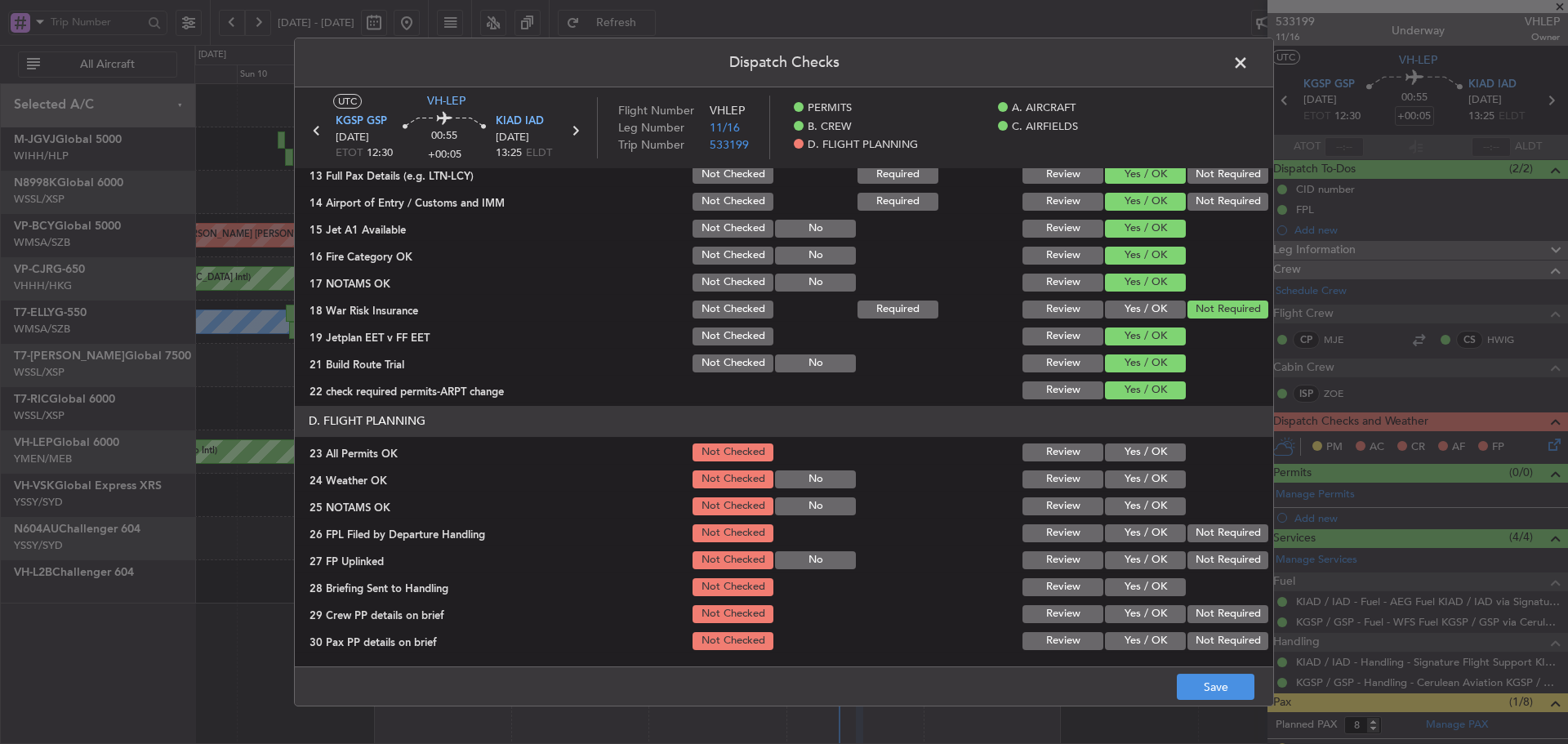
click at [1124, 457] on button "Yes / OK" at bounding box center [1145, 452] width 81 height 18
drag, startPoint x: 1124, startPoint y: 483, endPoint x: 1113, endPoint y: 515, distance: 33.8
click at [1122, 490] on div "Yes / OK" at bounding box center [1143, 479] width 83 height 22
drag, startPoint x: 1113, startPoint y: 515, endPoint x: 1119, endPoint y: 541, distance: 26.7
click at [1113, 518] on section "D. FLIGHT PLANNING 23 All Permits OK Not Checked Review Yes / OK 24 Weather OK …" at bounding box center [784, 529] width 978 height 247
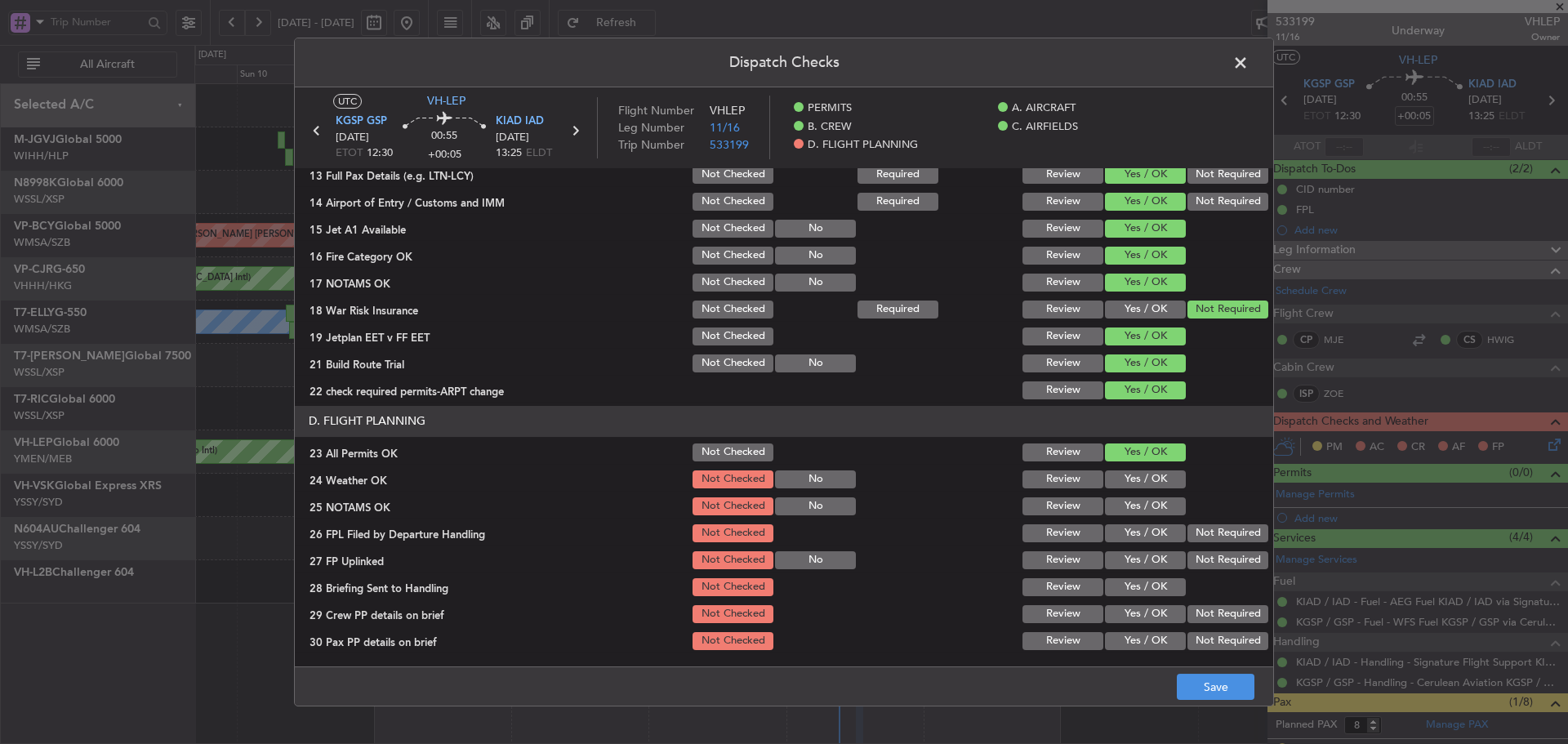
drag, startPoint x: 1119, startPoint y: 541, endPoint x: 1118, endPoint y: 529, distance: 12.0
click at [1119, 542] on div "Yes / OK" at bounding box center [1143, 532] width 83 height 22
drag, startPoint x: 1116, startPoint y: 507, endPoint x: 1111, endPoint y: 489, distance: 18.7
click at [1113, 501] on button "Yes / OK" at bounding box center [1145, 506] width 81 height 18
drag, startPoint x: 1110, startPoint y: 480, endPoint x: 1110, endPoint y: 489, distance: 9.0
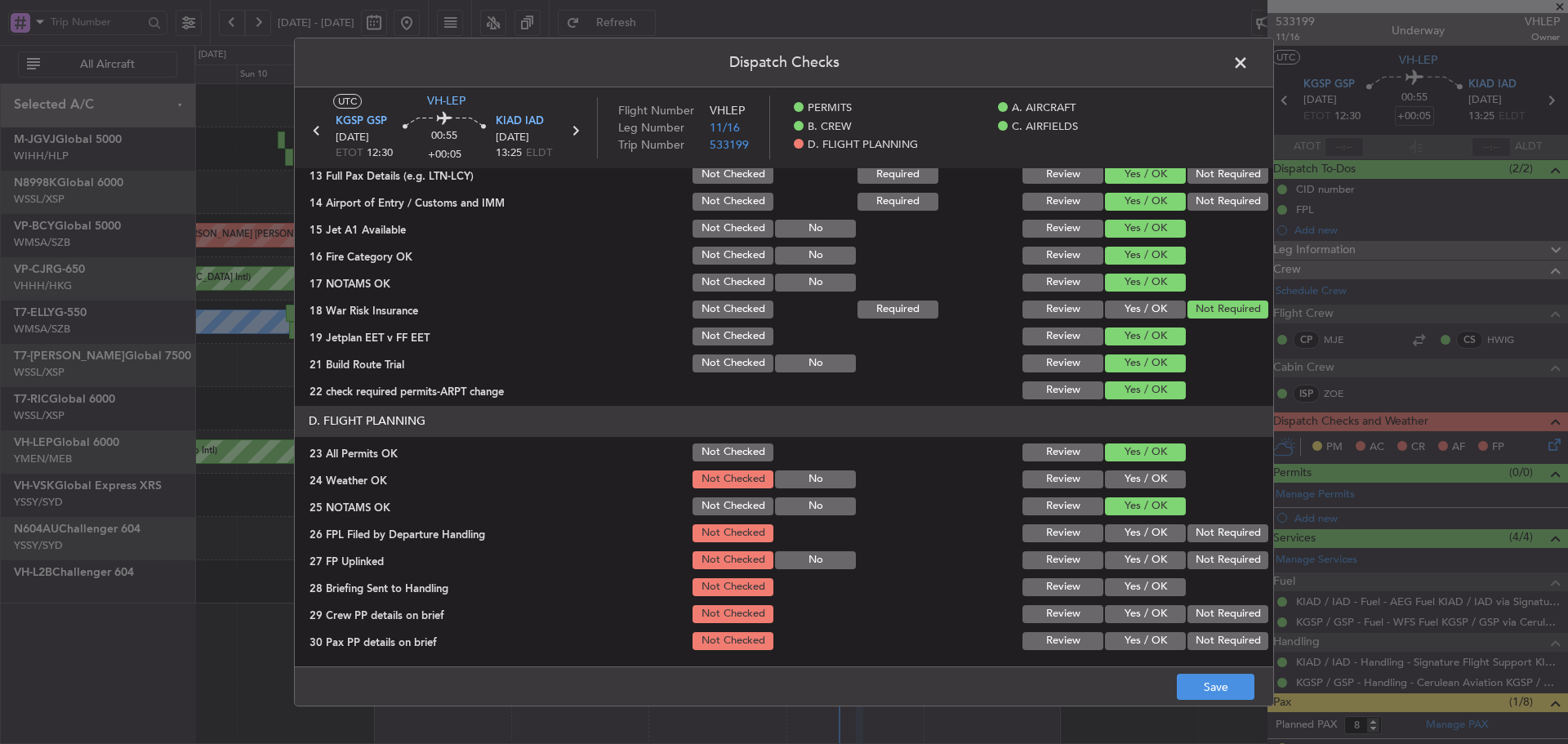
click at [1110, 481] on button "Yes / OK" at bounding box center [1145, 480] width 81 height 18
click at [1114, 529] on section "D. FLIGHT PLANNING 23 All Permits OK Not Checked Review Yes / OK 24 Weather OK …" at bounding box center [784, 529] width 978 height 247
click at [1114, 529] on button "Yes / OK" at bounding box center [1145, 533] width 81 height 18
drag, startPoint x: 1114, startPoint y: 550, endPoint x: 1109, endPoint y: 561, distance: 12.1
click at [1110, 557] on div "Yes / OK" at bounding box center [1143, 560] width 83 height 22
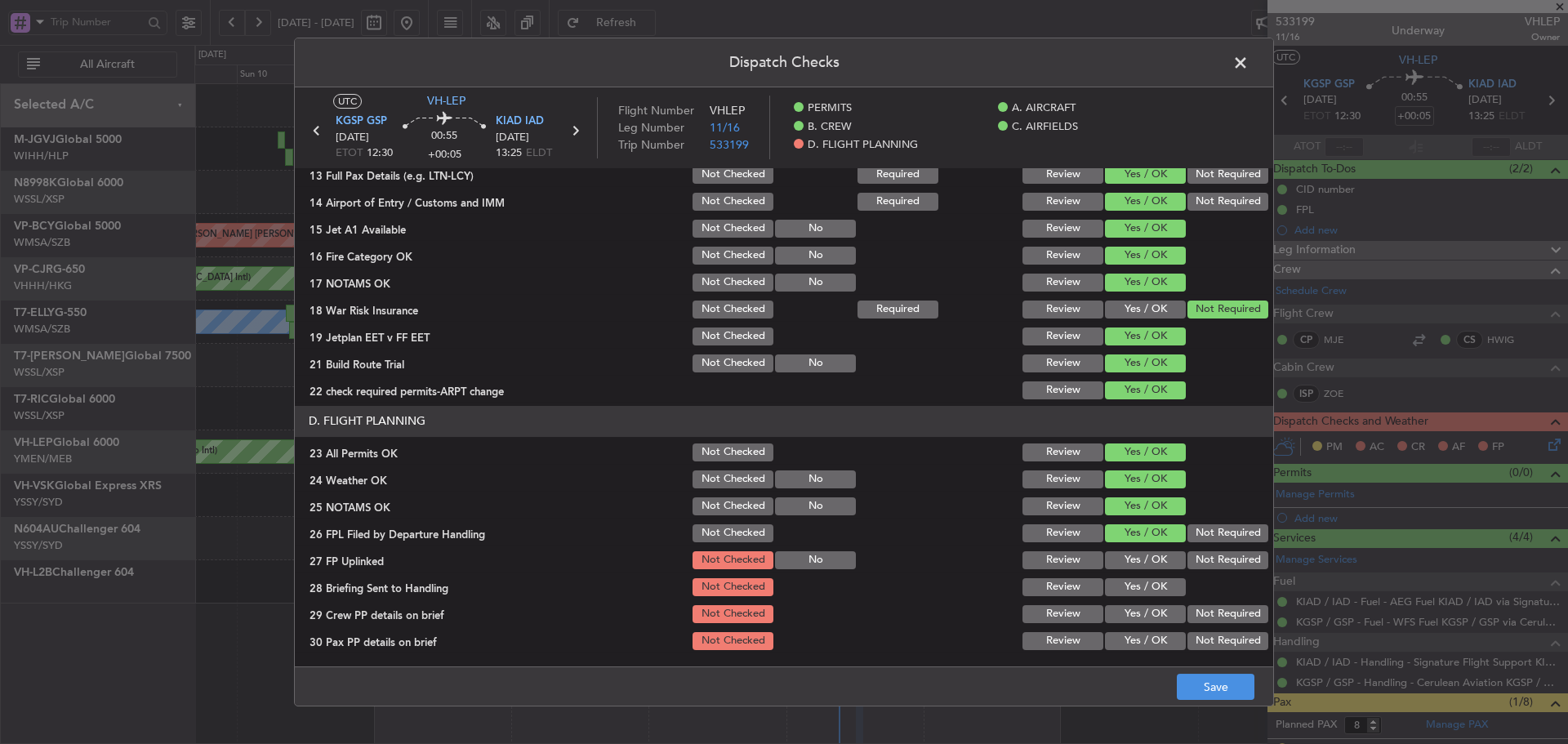
drag, startPoint x: 1106, startPoint y: 571, endPoint x: 1110, endPoint y: 591, distance: 20.4
click at [1107, 576] on section "D. FLIGHT PLANNING 23 All Permits OK Not Checked Review Yes / OK 24 Weather OK …" at bounding box center [784, 529] width 978 height 247
drag, startPoint x: 1110, startPoint y: 591, endPoint x: 1111, endPoint y: 568, distance: 23.0
click at [1110, 591] on button "Yes / OK" at bounding box center [1145, 587] width 81 height 18
click at [1115, 556] on button "Yes / OK" at bounding box center [1145, 561] width 81 height 18
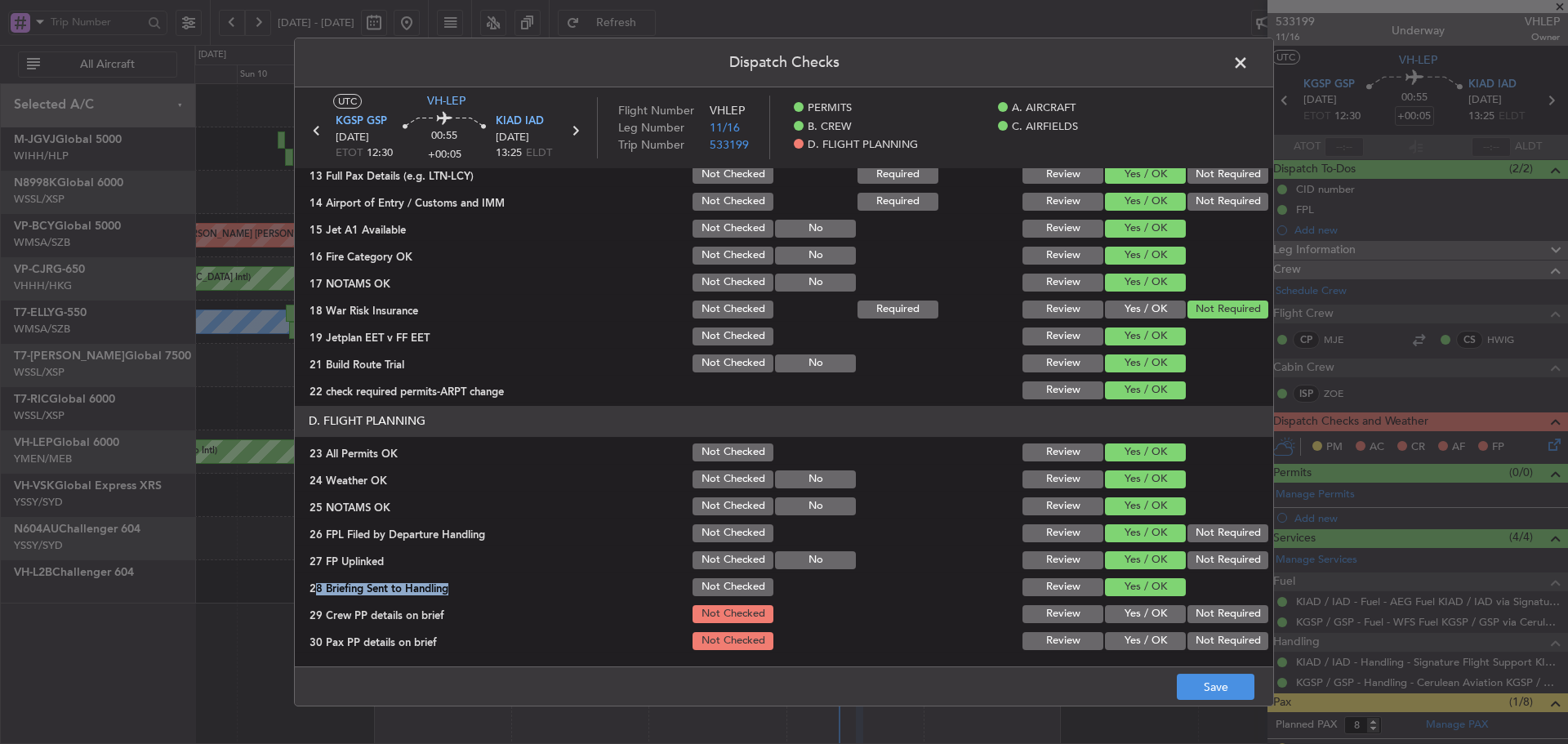
click at [1117, 607] on button "Yes / OK" at bounding box center [1145, 614] width 81 height 18
drag, startPoint x: 1114, startPoint y: 642, endPoint x: 1130, endPoint y: 592, distance: 52.5
click at [1114, 640] on button "Yes / OK" at bounding box center [1145, 641] width 81 height 18
click at [1183, 689] on button "Save" at bounding box center [1215, 686] width 78 height 26
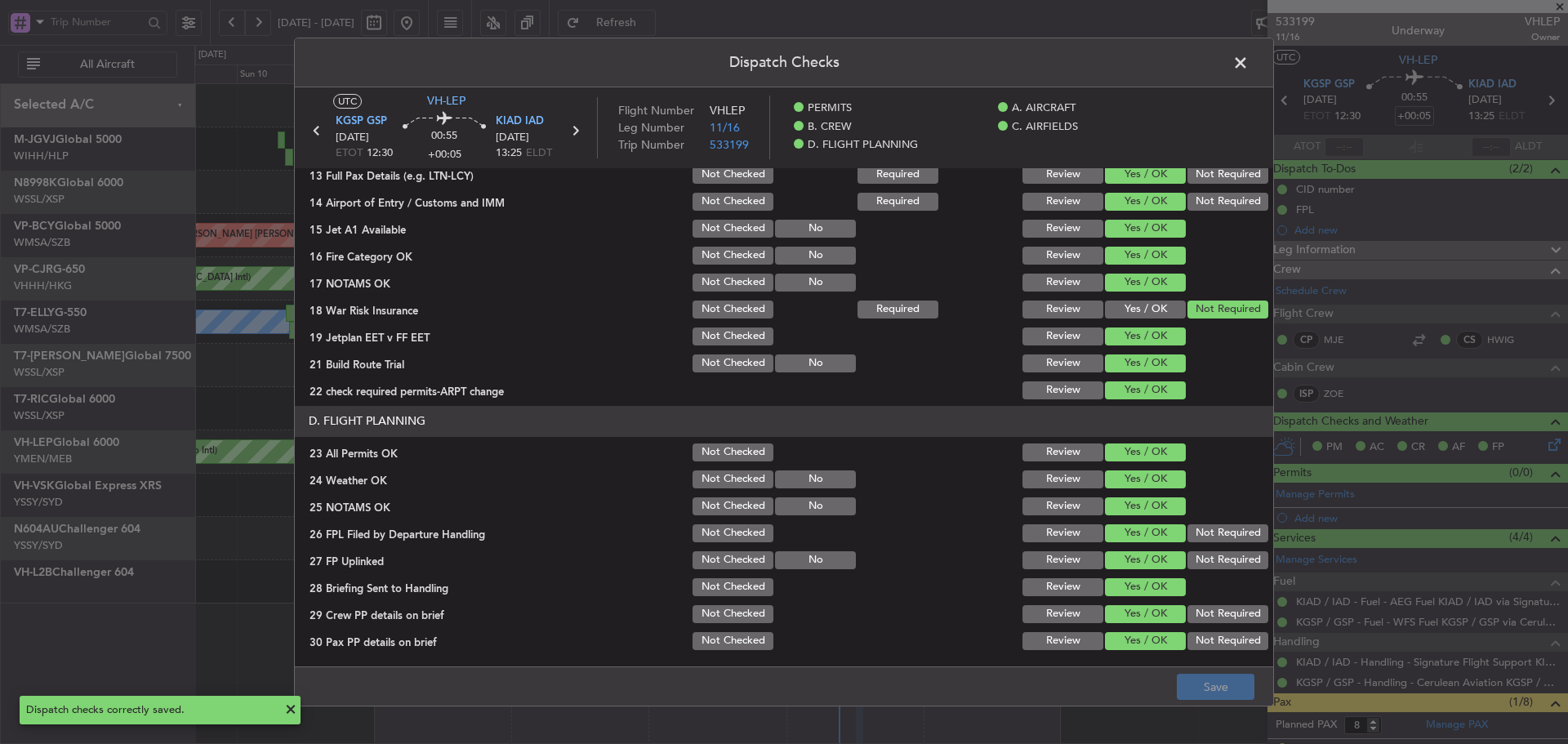
click at [1248, 66] on span at bounding box center [1248, 67] width 0 height 33
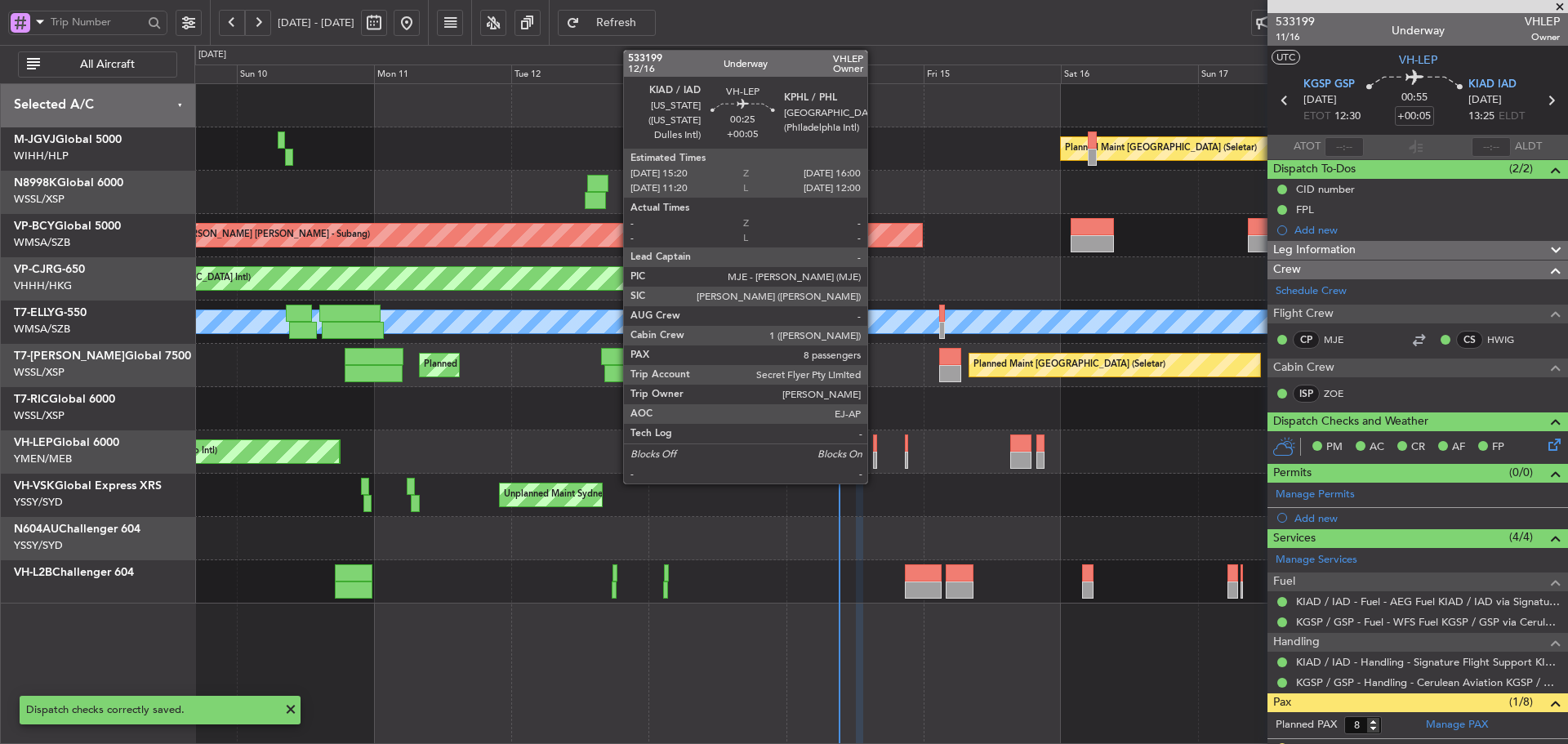
click at [874, 446] on div at bounding box center [875, 444] width 4 height 18
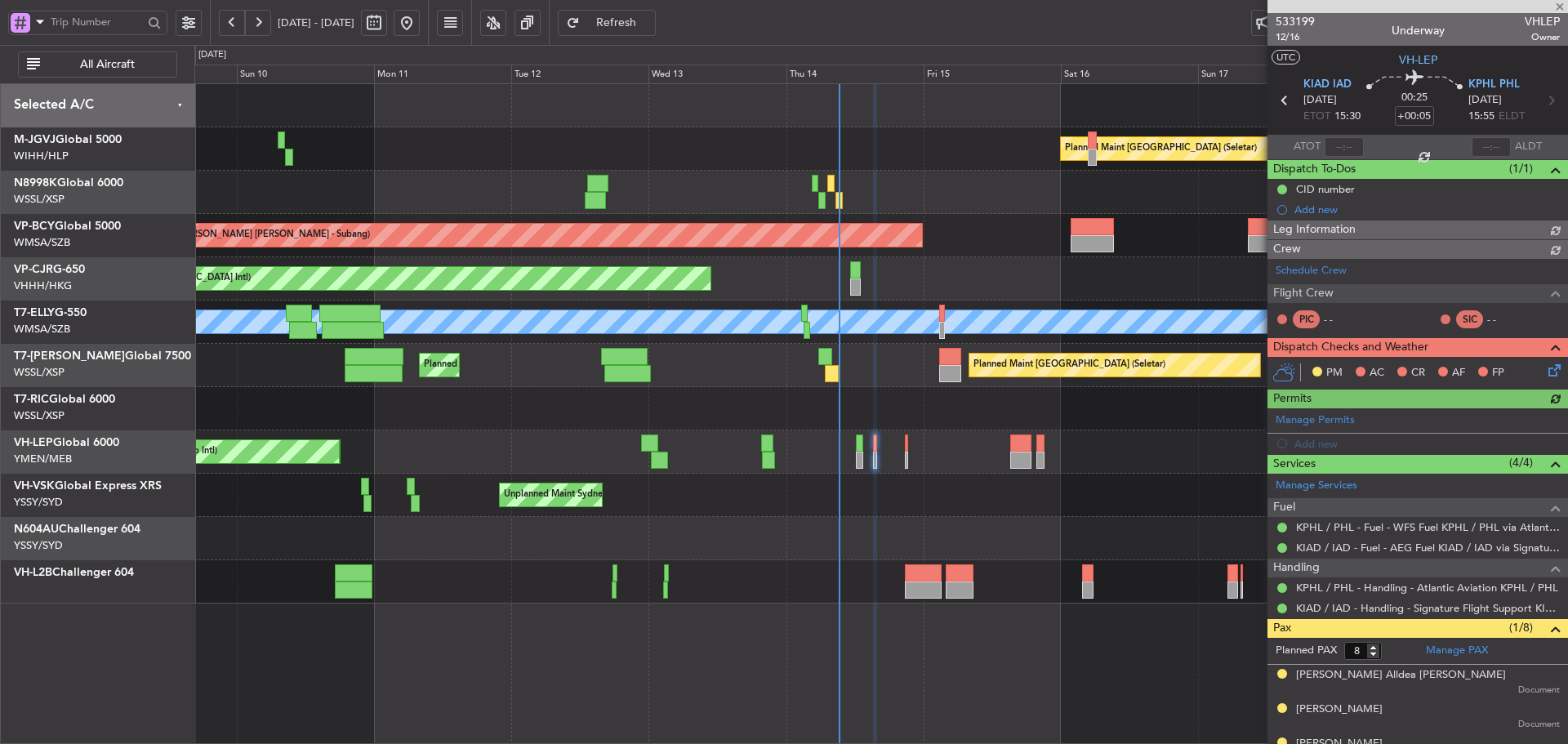
type input "[PERSON_NAME] (LEU)"
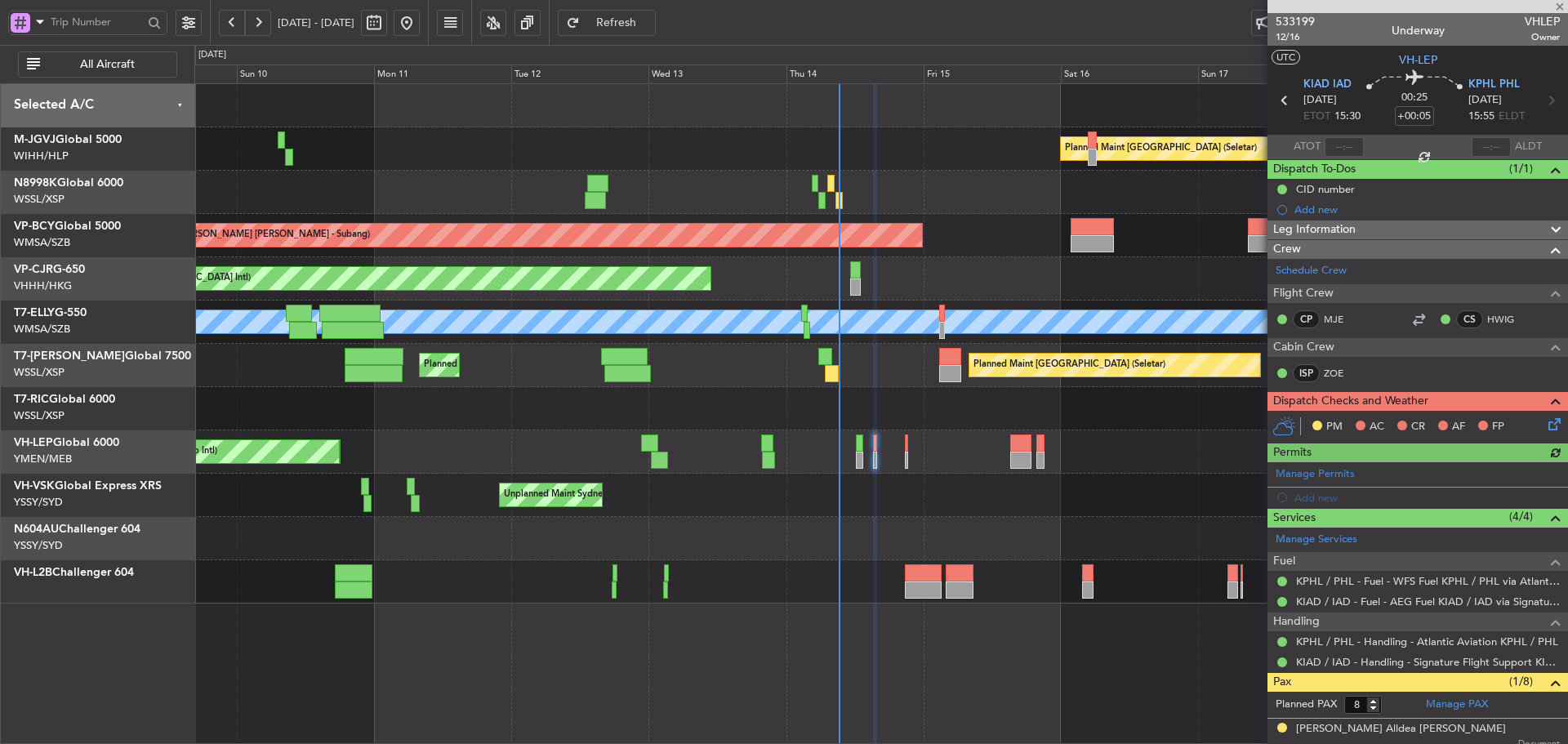
click at [1545, 424] on icon at bounding box center [1550, 421] width 13 height 13
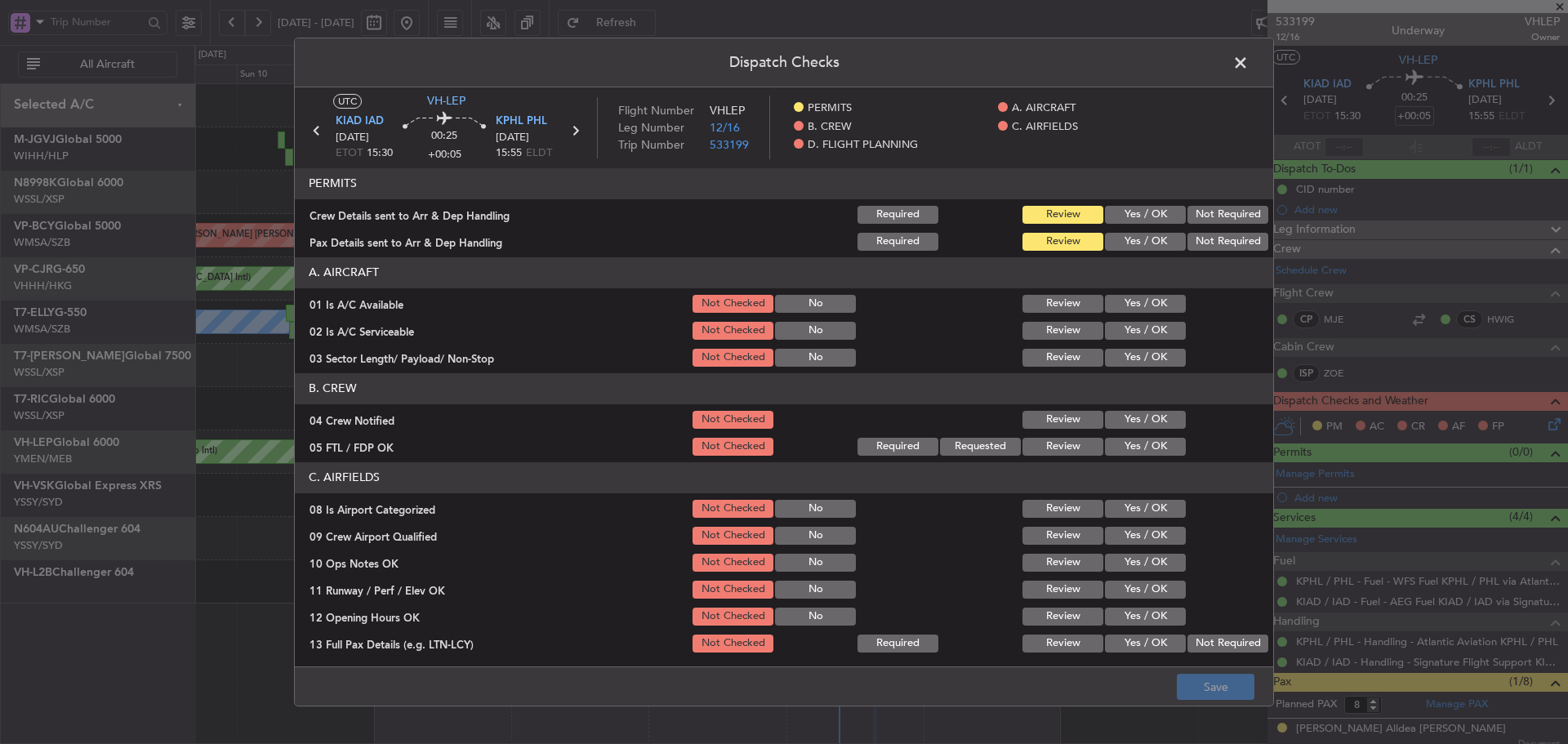
click at [1124, 217] on button "Yes / OK" at bounding box center [1145, 215] width 81 height 18
click at [1111, 239] on button "Yes / OK" at bounding box center [1145, 242] width 81 height 18
click at [1130, 323] on button "Yes / OK" at bounding box center [1145, 331] width 81 height 18
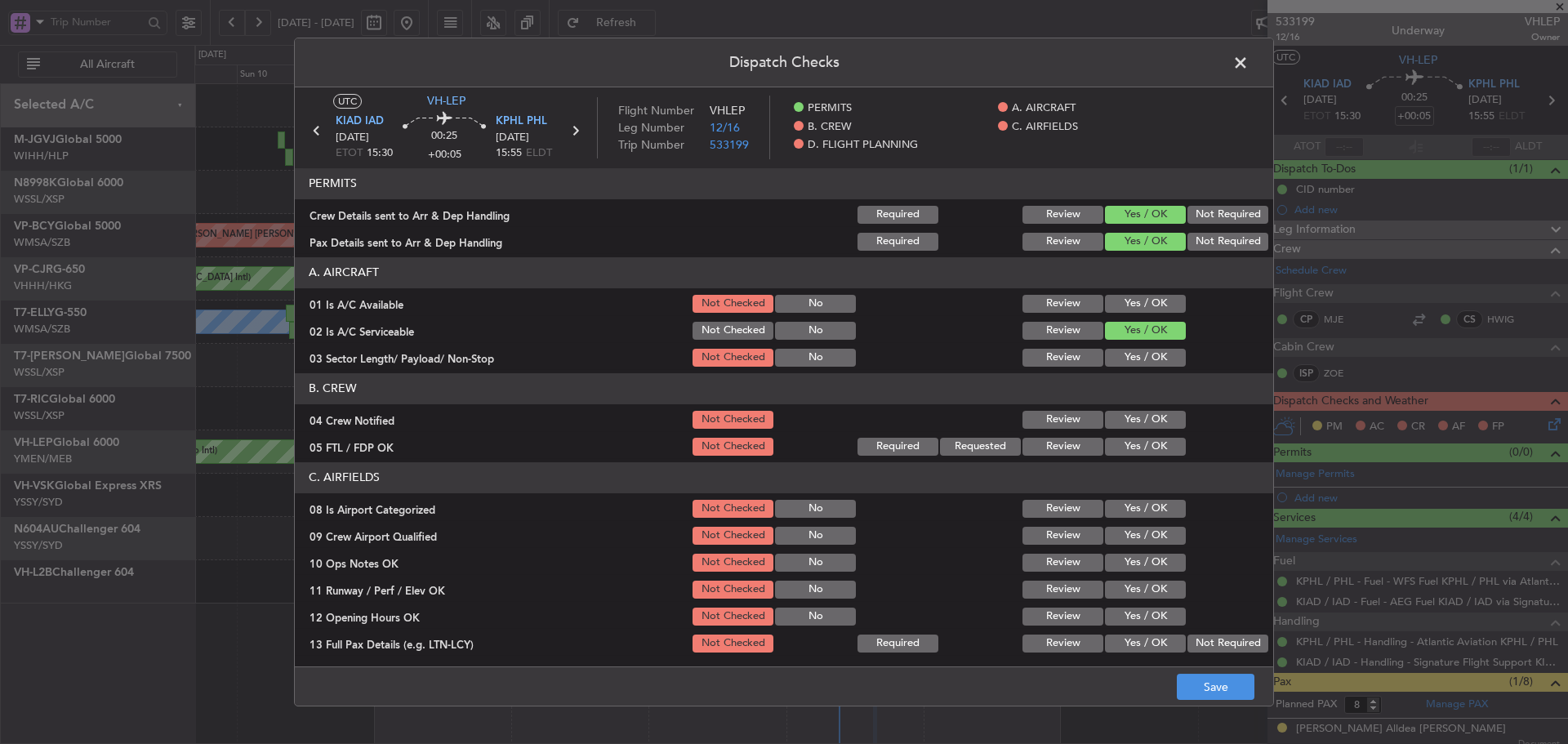
click at [1124, 306] on button "Yes / OK" at bounding box center [1145, 303] width 81 height 18
click at [1119, 346] on div "Yes / OK" at bounding box center [1143, 357] width 83 height 22
click at [1119, 354] on button "Yes / OK" at bounding box center [1145, 358] width 81 height 18
click at [1115, 420] on button "Yes / OK" at bounding box center [1145, 419] width 81 height 18
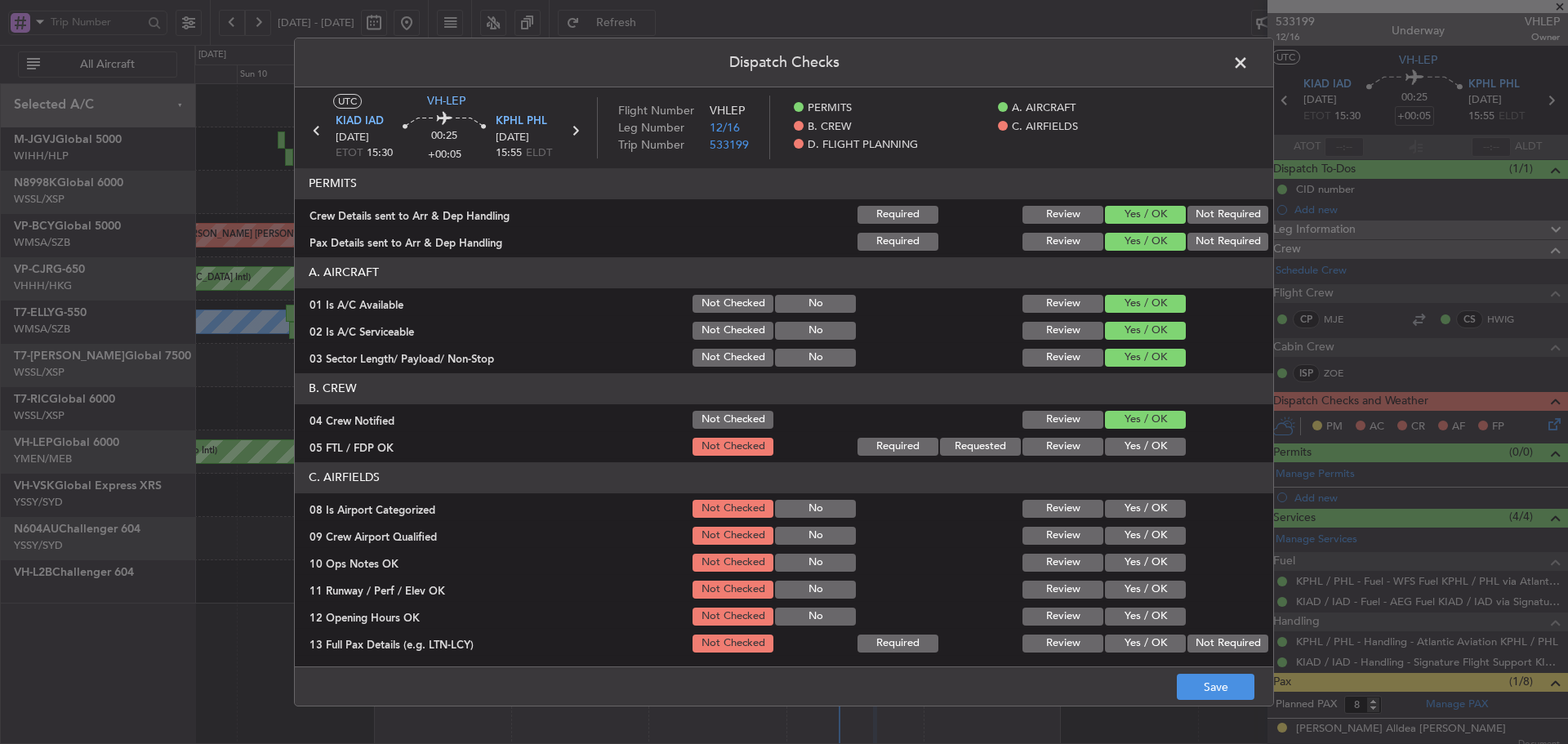
drag, startPoint x: 1108, startPoint y: 448, endPoint x: 1109, endPoint y: 439, distance: 9.1
click at [1107, 444] on button "Yes / OK" at bounding box center [1145, 447] width 81 height 18
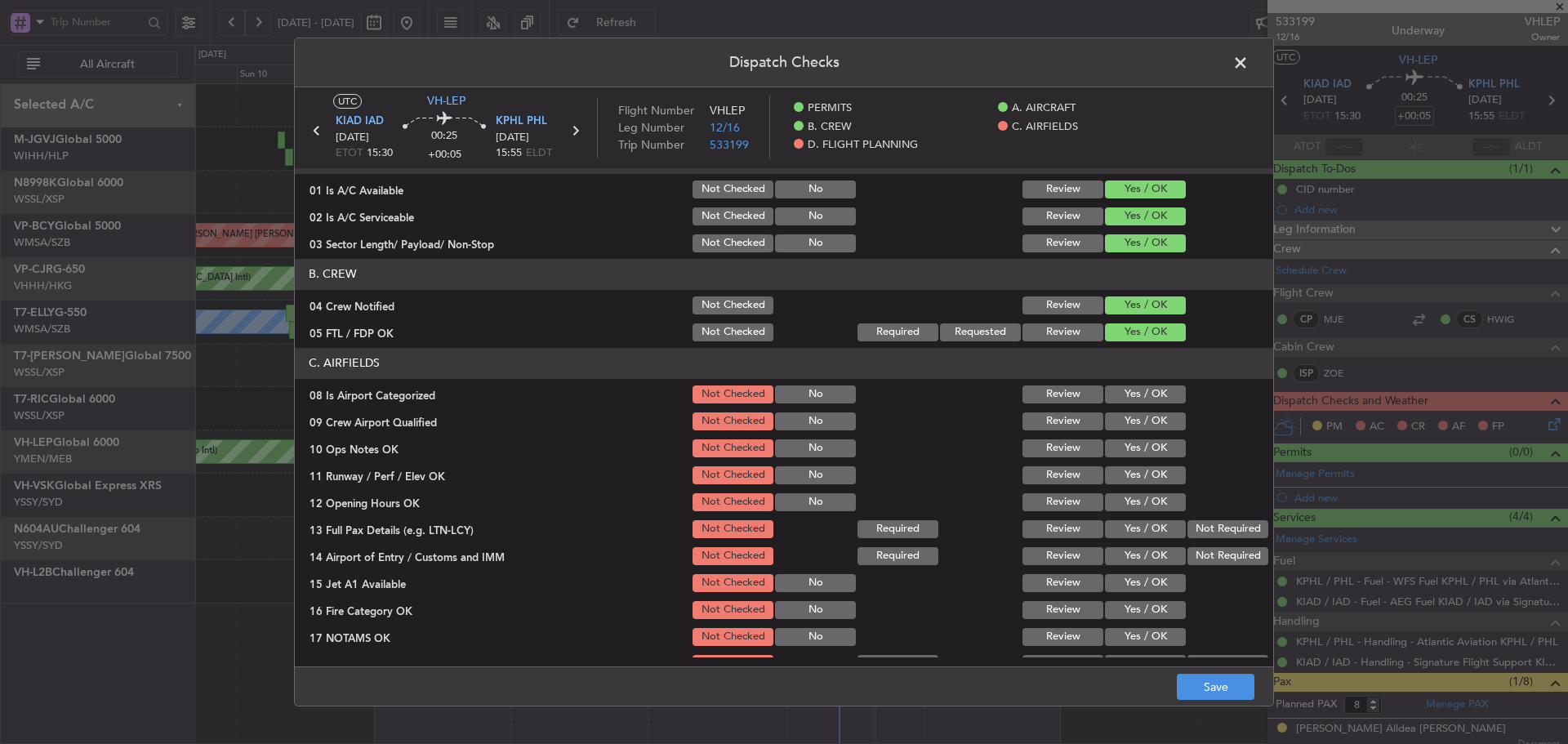
scroll to position [245, 0]
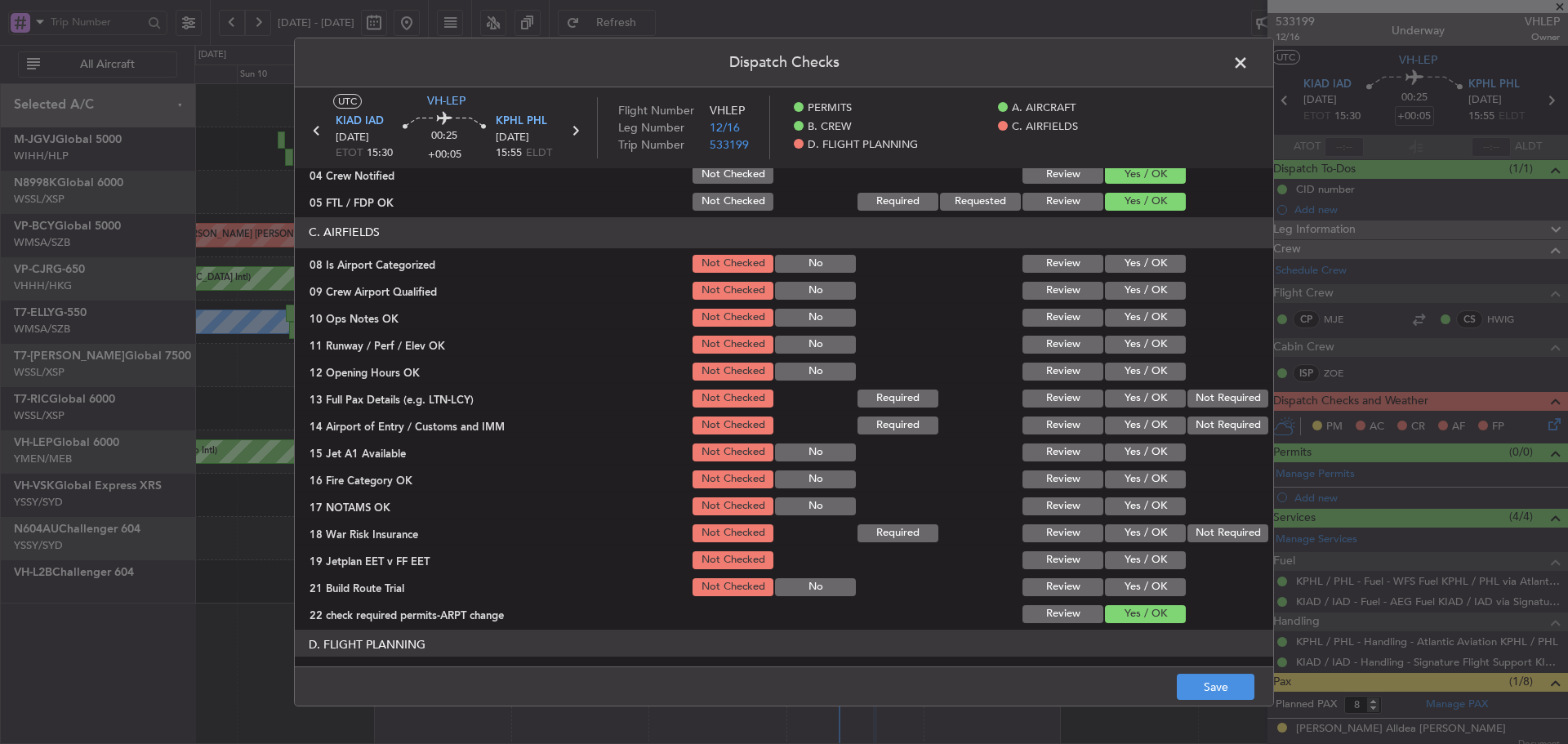
drag, startPoint x: 1120, startPoint y: 264, endPoint x: 1115, endPoint y: 280, distance: 16.8
click at [1120, 264] on button "Yes / OK" at bounding box center [1145, 263] width 81 height 18
drag, startPoint x: 1114, startPoint y: 285, endPoint x: 1113, endPoint y: 296, distance: 11.0
click at [1113, 288] on button "Yes / OK" at bounding box center [1145, 291] width 81 height 18
click at [1113, 300] on div "Yes / OK" at bounding box center [1143, 291] width 83 height 22
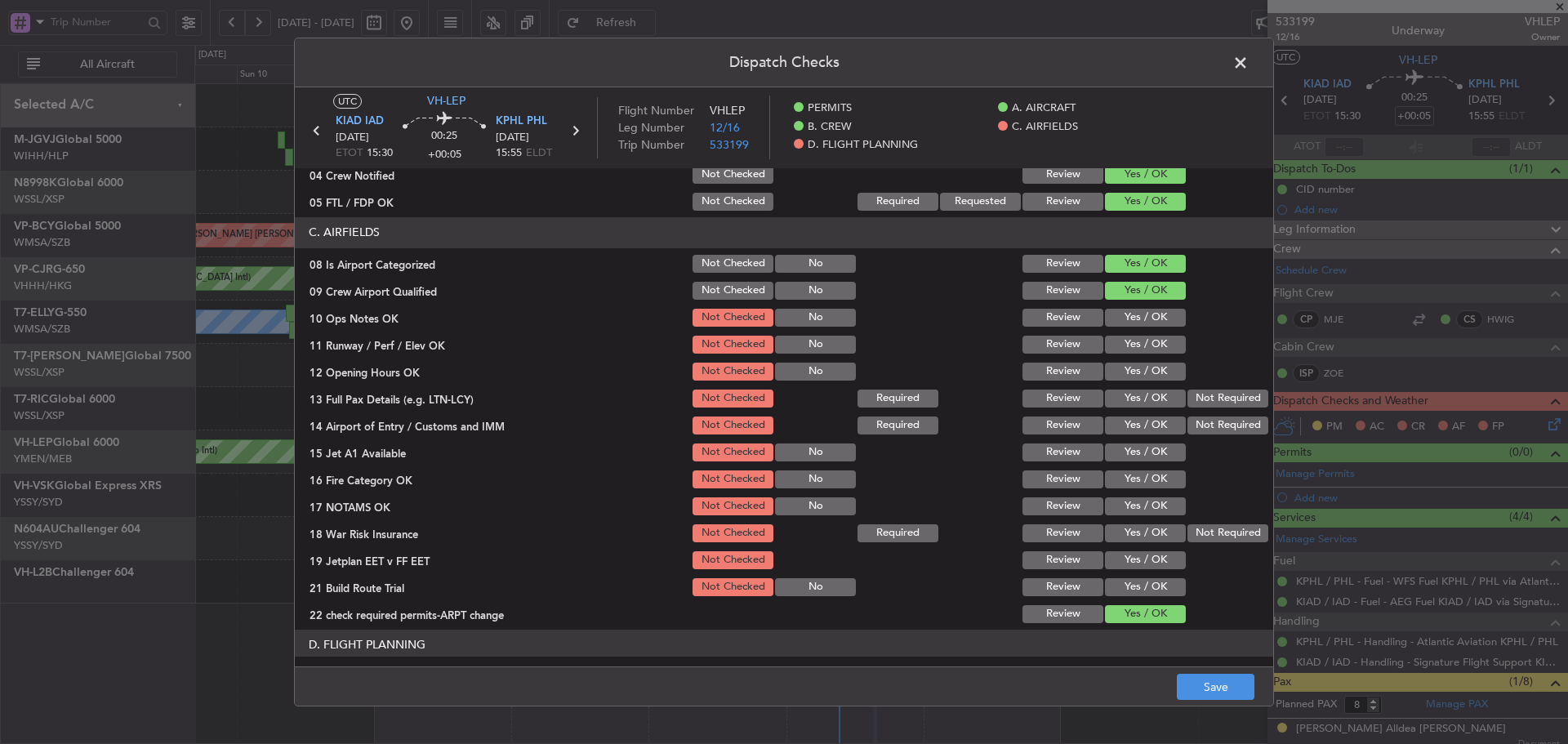
drag, startPoint x: 1115, startPoint y: 319, endPoint x: 1120, endPoint y: 329, distance: 11.2
click at [1116, 320] on button "Yes / OK" at bounding box center [1145, 318] width 81 height 18
click at [1125, 347] on button "Yes / OK" at bounding box center [1145, 344] width 81 height 18
click at [1133, 370] on button "Yes / OK" at bounding box center [1145, 372] width 81 height 18
drag, startPoint x: 1131, startPoint y: 396, endPoint x: 1181, endPoint y: 406, distance: 51.0
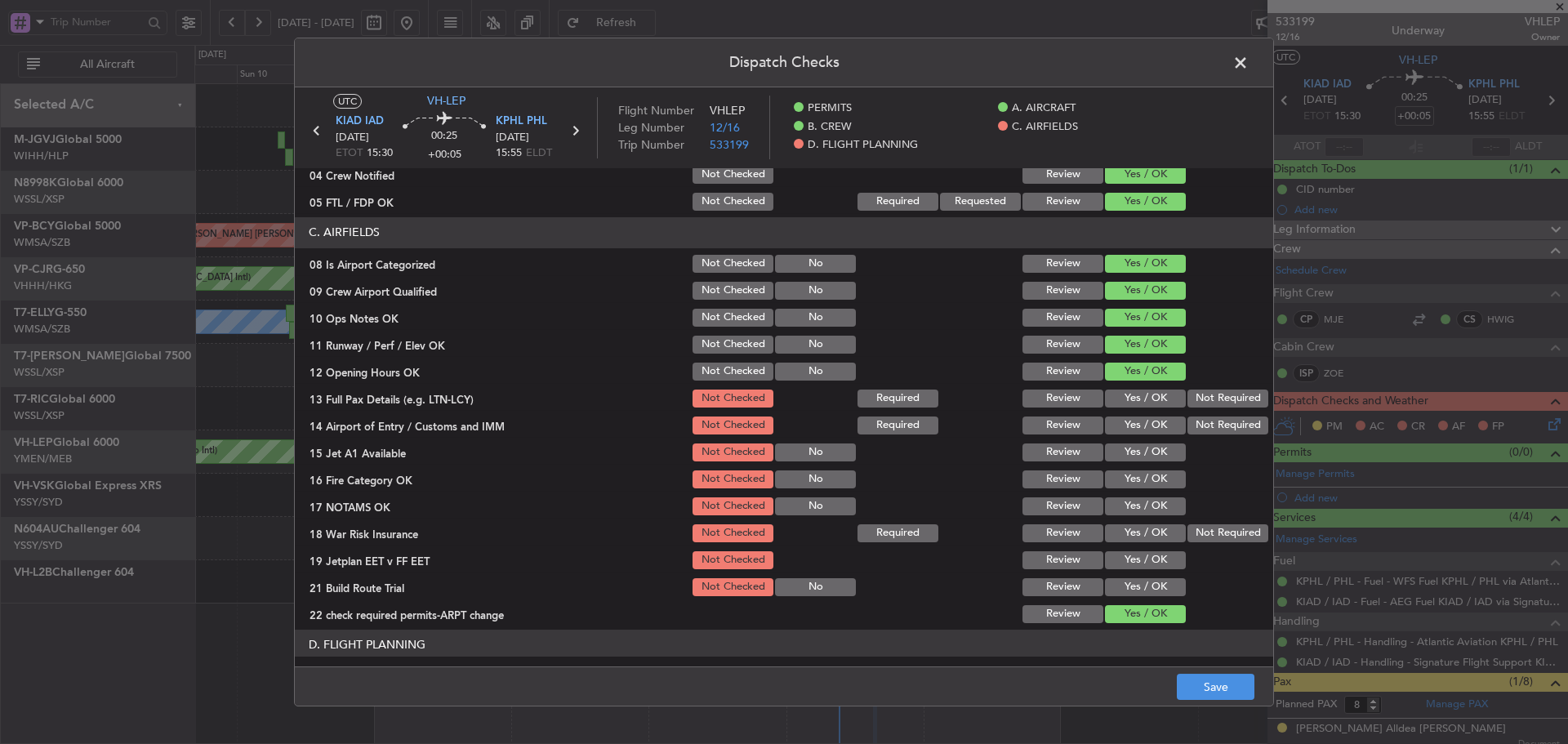
click at [1131, 397] on button "Yes / OK" at bounding box center [1145, 399] width 81 height 18
drag, startPoint x: 1106, startPoint y: 427, endPoint x: 1112, endPoint y: 450, distance: 23.8
click at [1108, 434] on button "Yes / OK" at bounding box center [1145, 425] width 81 height 18
drag, startPoint x: 1112, startPoint y: 450, endPoint x: 1112, endPoint y: 482, distance: 32.0
click at [1112, 451] on button "Yes / OK" at bounding box center [1145, 452] width 81 height 18
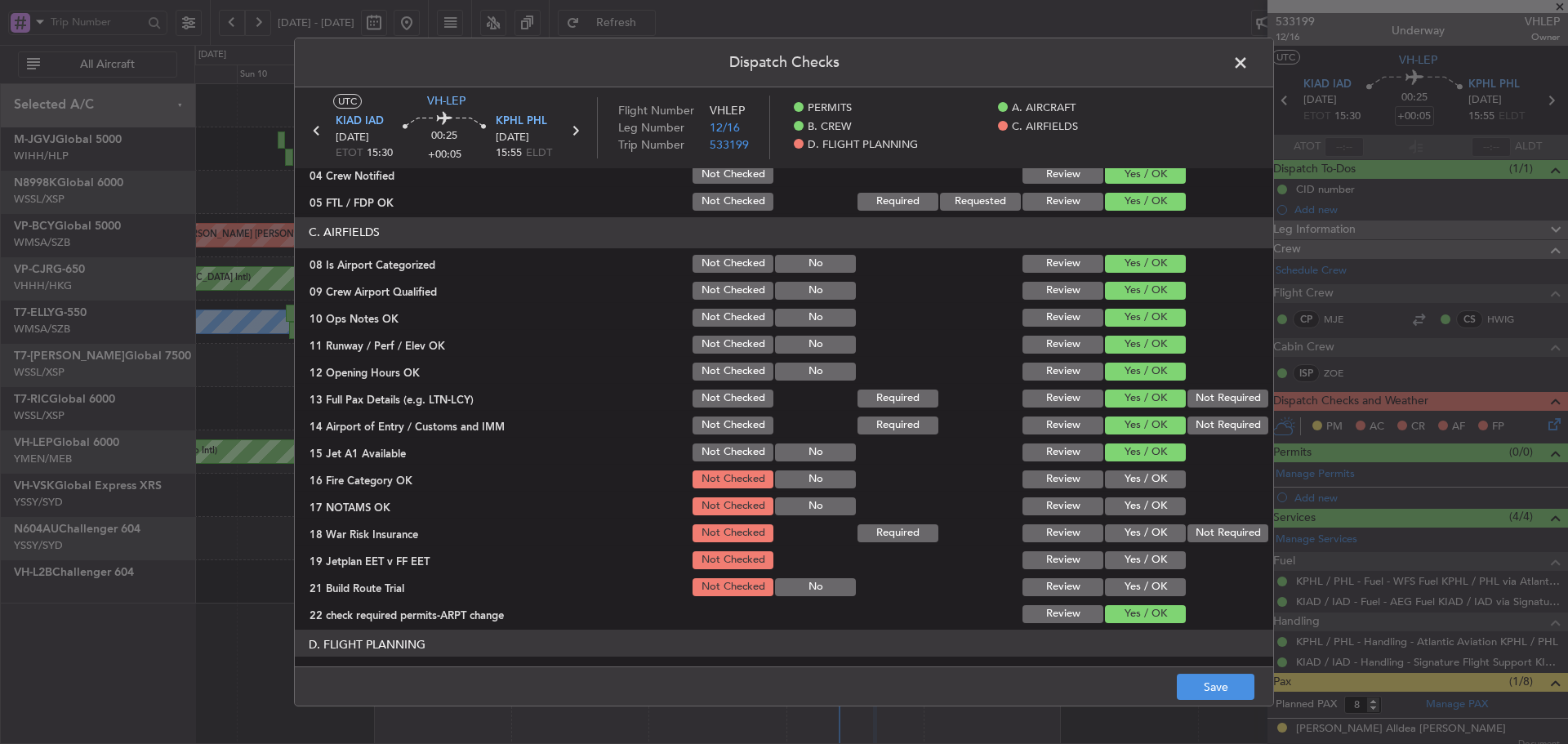
click at [1112, 485] on button "Yes / OK" at bounding box center [1145, 480] width 81 height 18
click at [1134, 518] on section "C. AIRFIELDS 08 Is Airport Categorized Not Checked No Review Yes / OK 09 Crew A…" at bounding box center [784, 421] width 978 height 409
click at [1132, 510] on button "Yes / OK" at bounding box center [1145, 506] width 81 height 18
drag, startPoint x: 1192, startPoint y: 538, endPoint x: 1167, endPoint y: 542, distance: 25.3
click at [1189, 538] on button "Not Required" at bounding box center [1227, 533] width 81 height 18
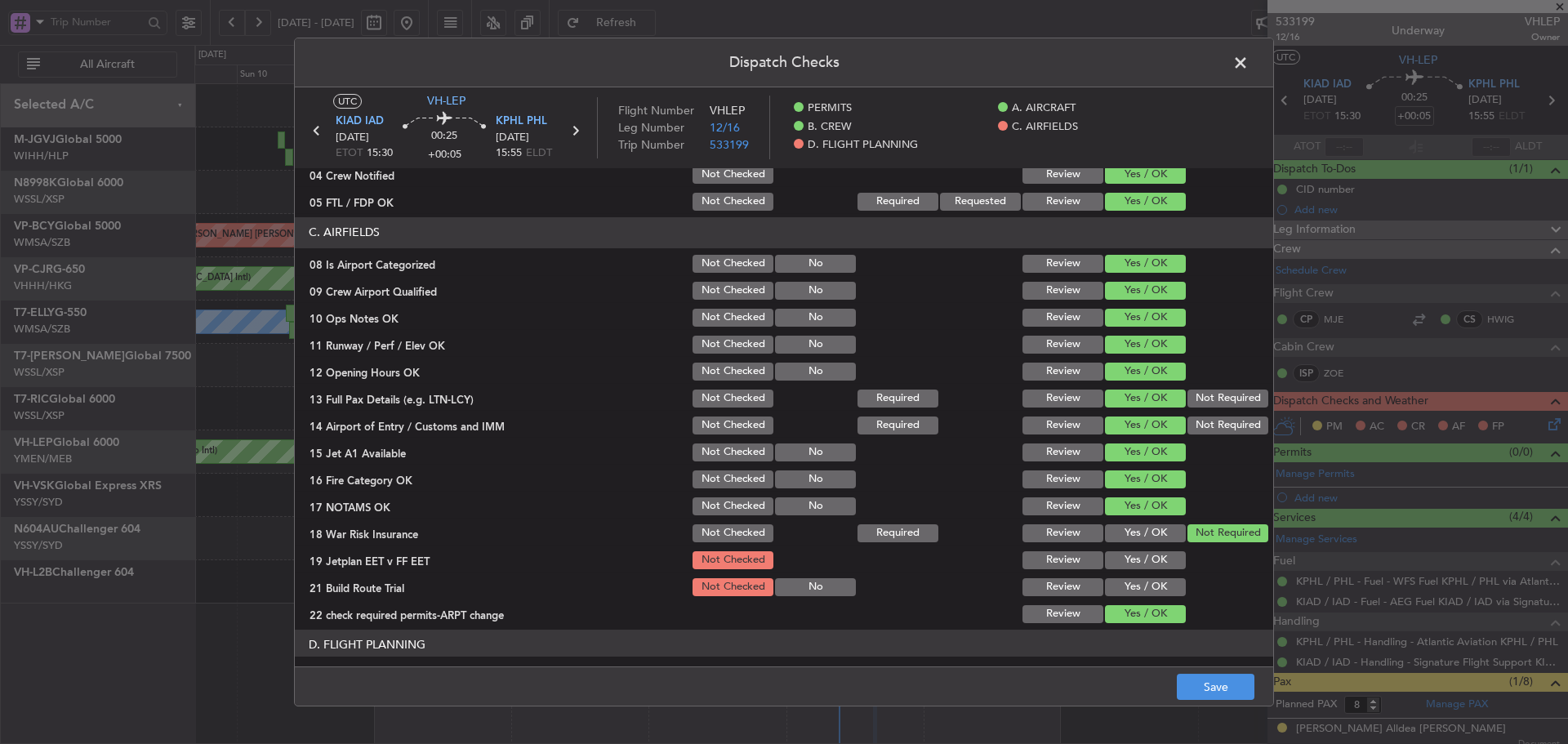
drag, startPoint x: 1135, startPoint y: 555, endPoint x: 1136, endPoint y: 567, distance: 12.0
click at [1135, 560] on button "Yes / OK" at bounding box center [1145, 561] width 81 height 18
click at [1134, 576] on div "Yes / OK" at bounding box center [1143, 587] width 83 height 22
drag, startPoint x: 1130, startPoint y: 592, endPoint x: 1096, endPoint y: 494, distance: 103.7
click at [1130, 591] on button "Yes / OK" at bounding box center [1145, 587] width 81 height 18
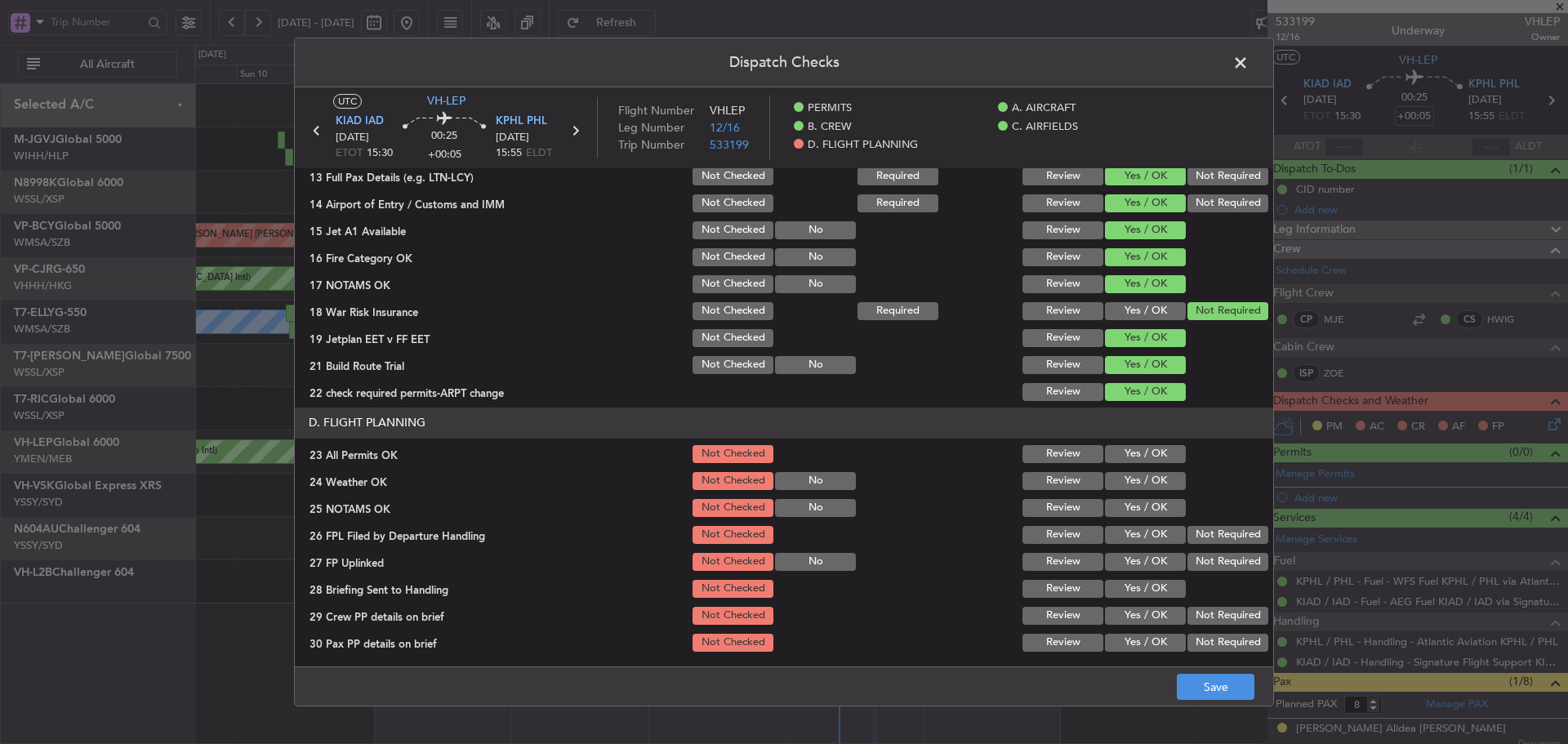
scroll to position [469, 0]
click at [1121, 455] on button "Yes / OK" at bounding box center [1145, 452] width 81 height 18
drag, startPoint x: 1122, startPoint y: 474, endPoint x: 1129, endPoint y: 506, distance: 32.8
click at [1122, 475] on button "Yes / OK" at bounding box center [1145, 480] width 81 height 18
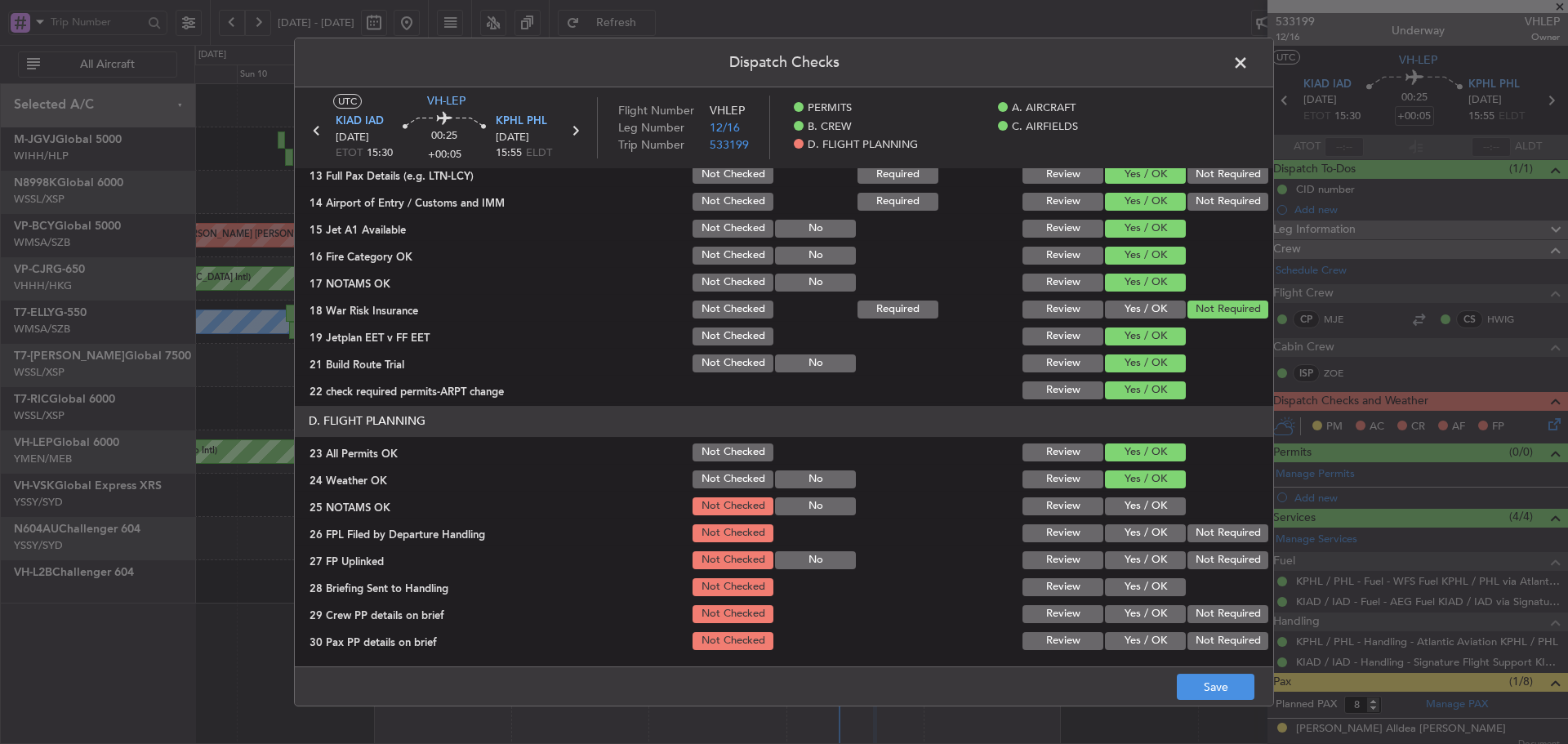
click at [1129, 509] on button "Yes / OK" at bounding box center [1145, 506] width 81 height 18
drag, startPoint x: 1126, startPoint y: 520, endPoint x: 1123, endPoint y: 537, distance: 17.3
click at [1126, 528] on section "D. FLIGHT PLANNING 23 All Permits OK Not Checked Review Yes / OK 24 Weather OK …" at bounding box center [784, 529] width 978 height 247
click at [1122, 537] on button "Yes / OK" at bounding box center [1145, 533] width 81 height 18
drag, startPoint x: 1128, startPoint y: 562, endPoint x: 1129, endPoint y: 575, distance: 13.0
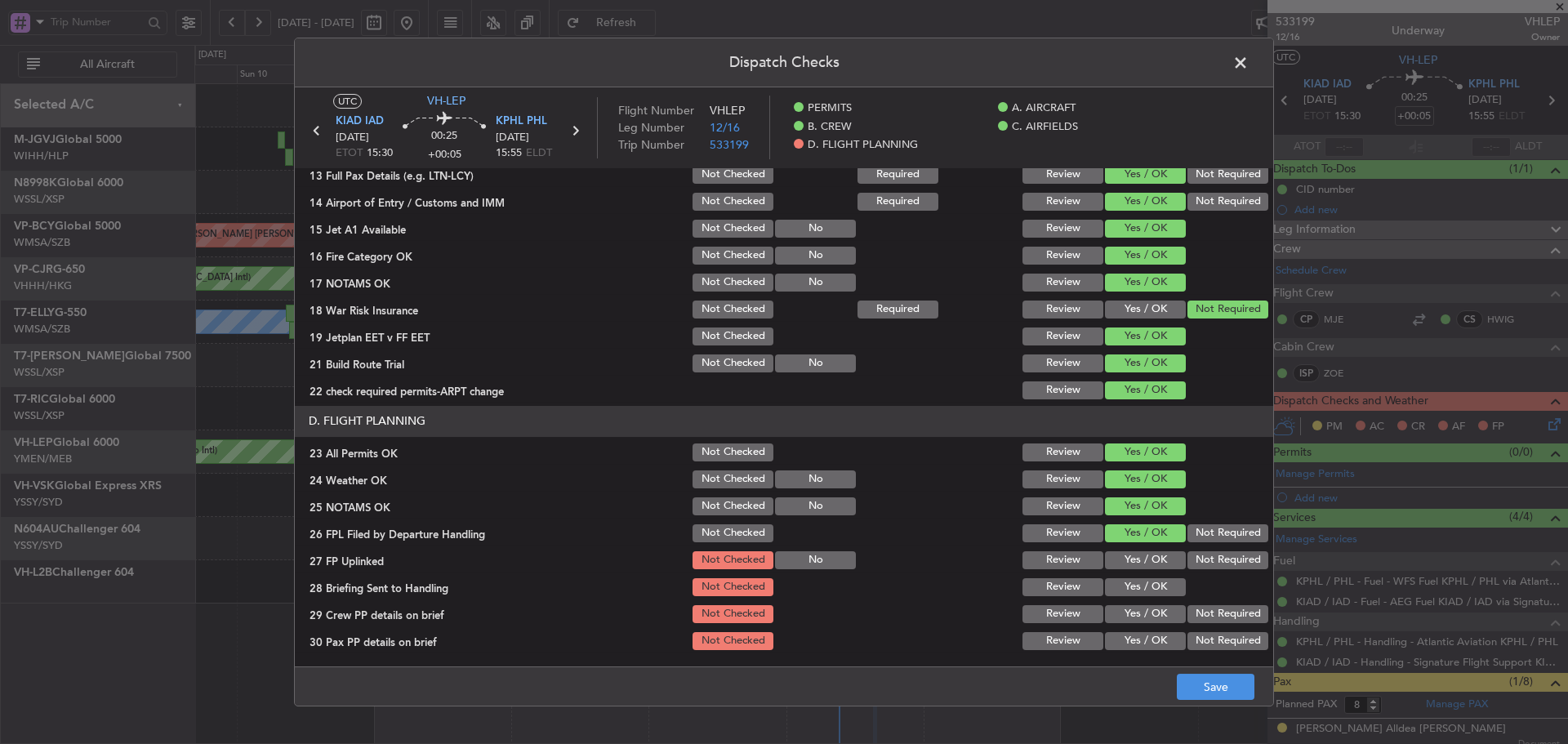
click at [1128, 563] on button "Yes / OK" at bounding box center [1145, 561] width 81 height 18
click at [1129, 587] on button "Yes / OK" at bounding box center [1145, 587] width 81 height 18
drag, startPoint x: 1130, startPoint y: 594, endPoint x: 1134, endPoint y: 615, distance: 21.4
click at [1130, 599] on section "D. FLIGHT PLANNING 23 All Permits OK Not Checked Review Yes / OK 24 Weather OK …" at bounding box center [784, 529] width 978 height 247
drag, startPoint x: 1134, startPoint y: 615, endPoint x: 1134, endPoint y: 633, distance: 18.0
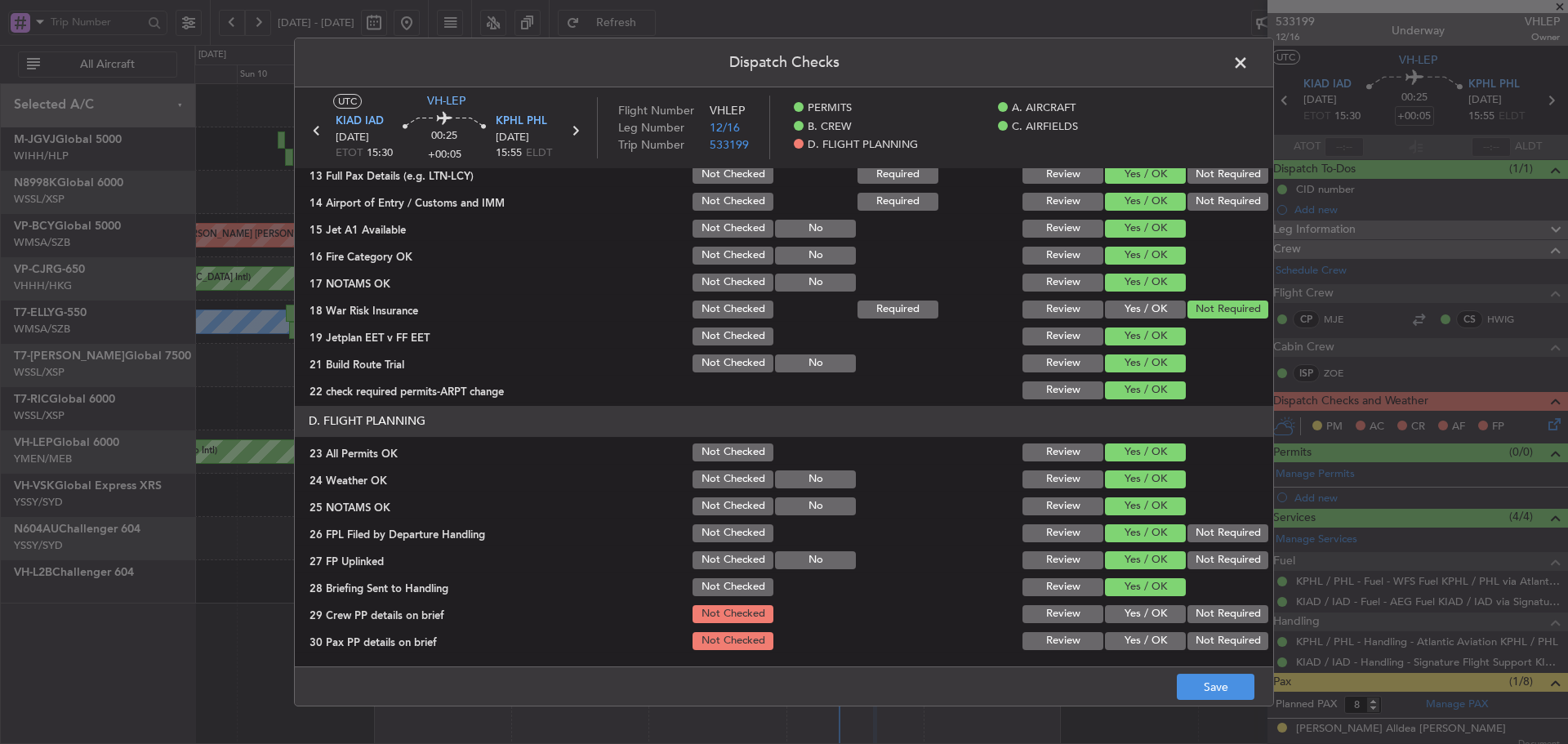
click at [1134, 618] on button "Yes / OK" at bounding box center [1145, 614] width 81 height 18
drag, startPoint x: 1133, startPoint y: 638, endPoint x: 1126, endPoint y: 621, distance: 18.4
click at [1131, 632] on button "Yes / OK" at bounding box center [1145, 641] width 81 height 18
click at [1199, 687] on button "Save" at bounding box center [1215, 686] width 78 height 26
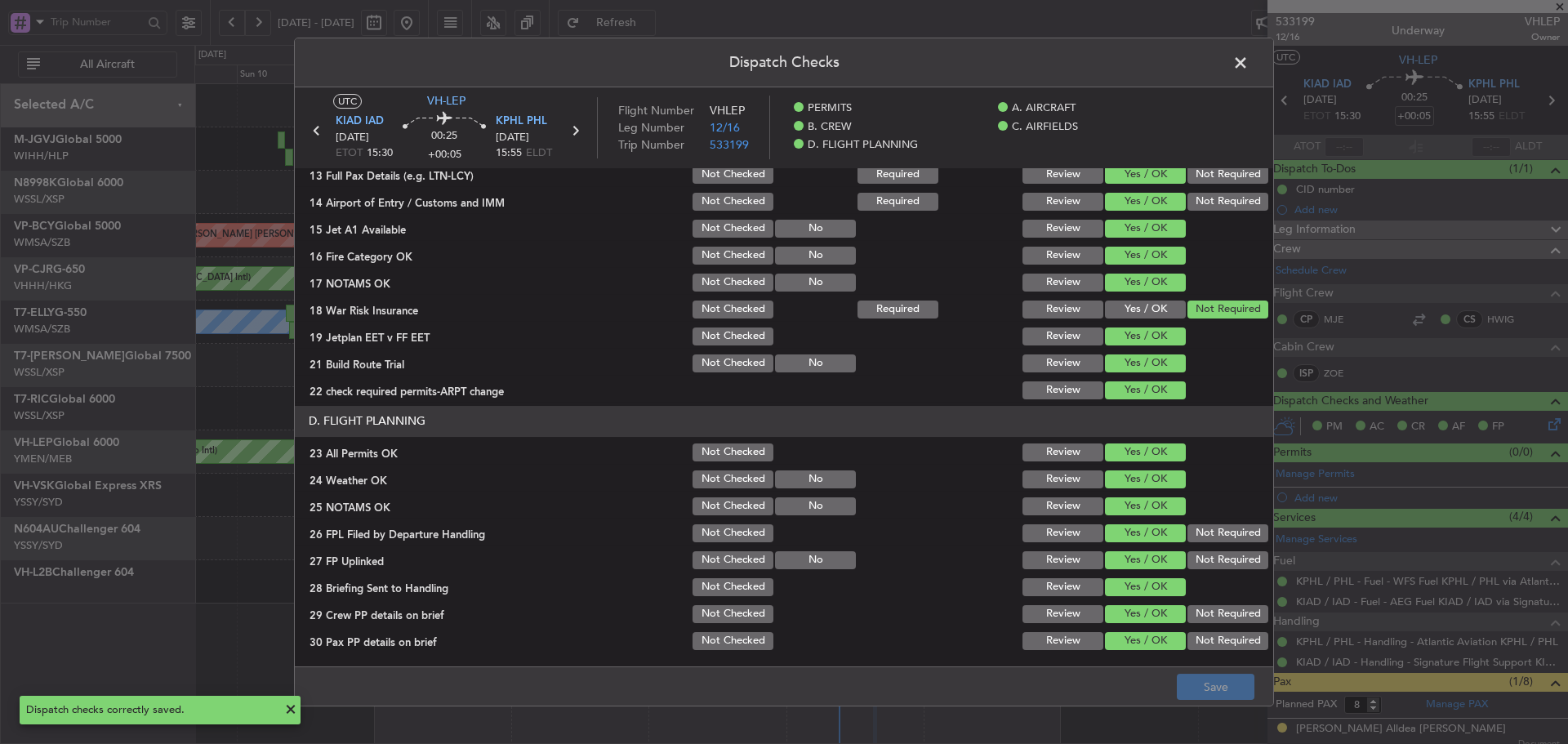
click at [1248, 68] on span at bounding box center [1248, 67] width 0 height 33
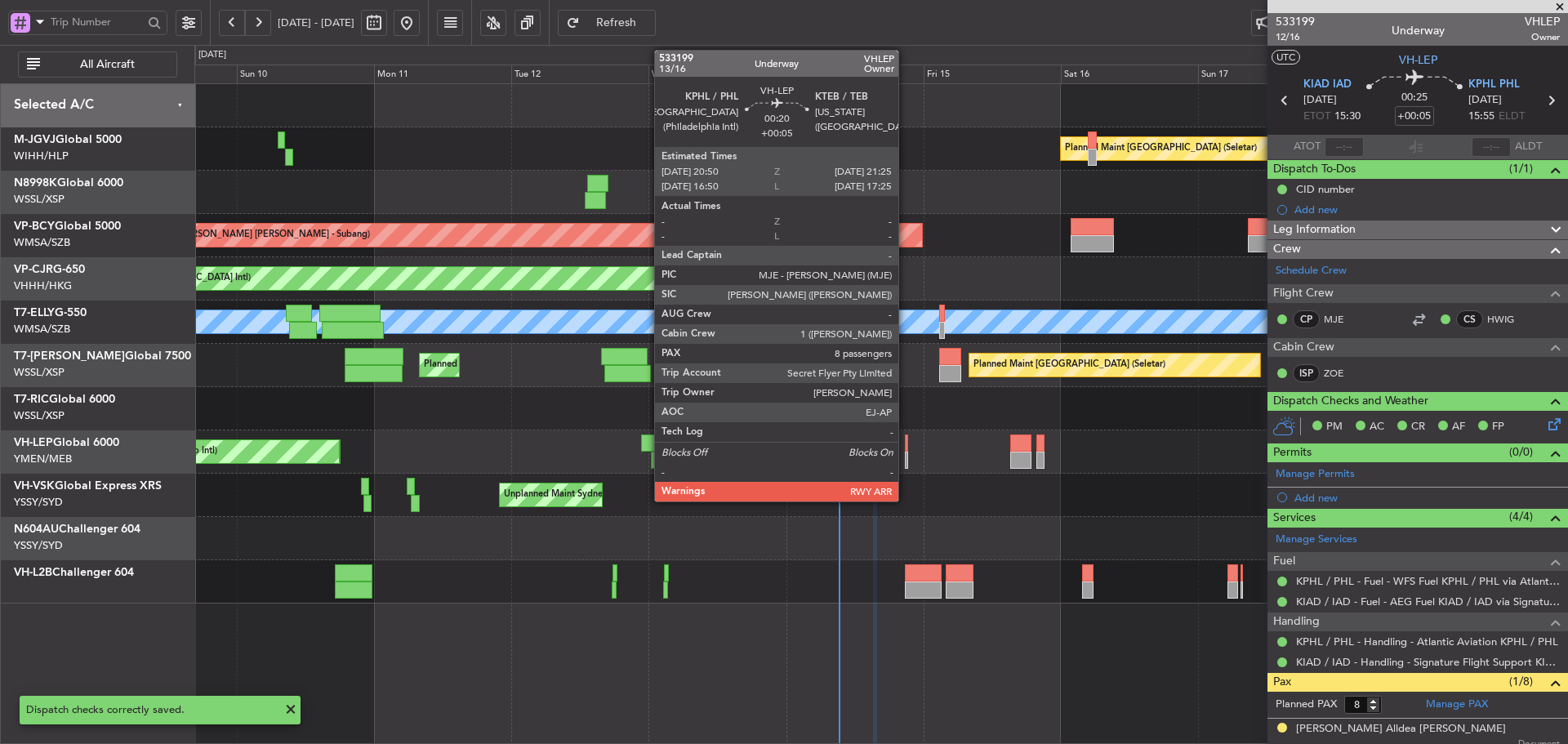
click at [905, 448] on div at bounding box center [906, 444] width 4 height 18
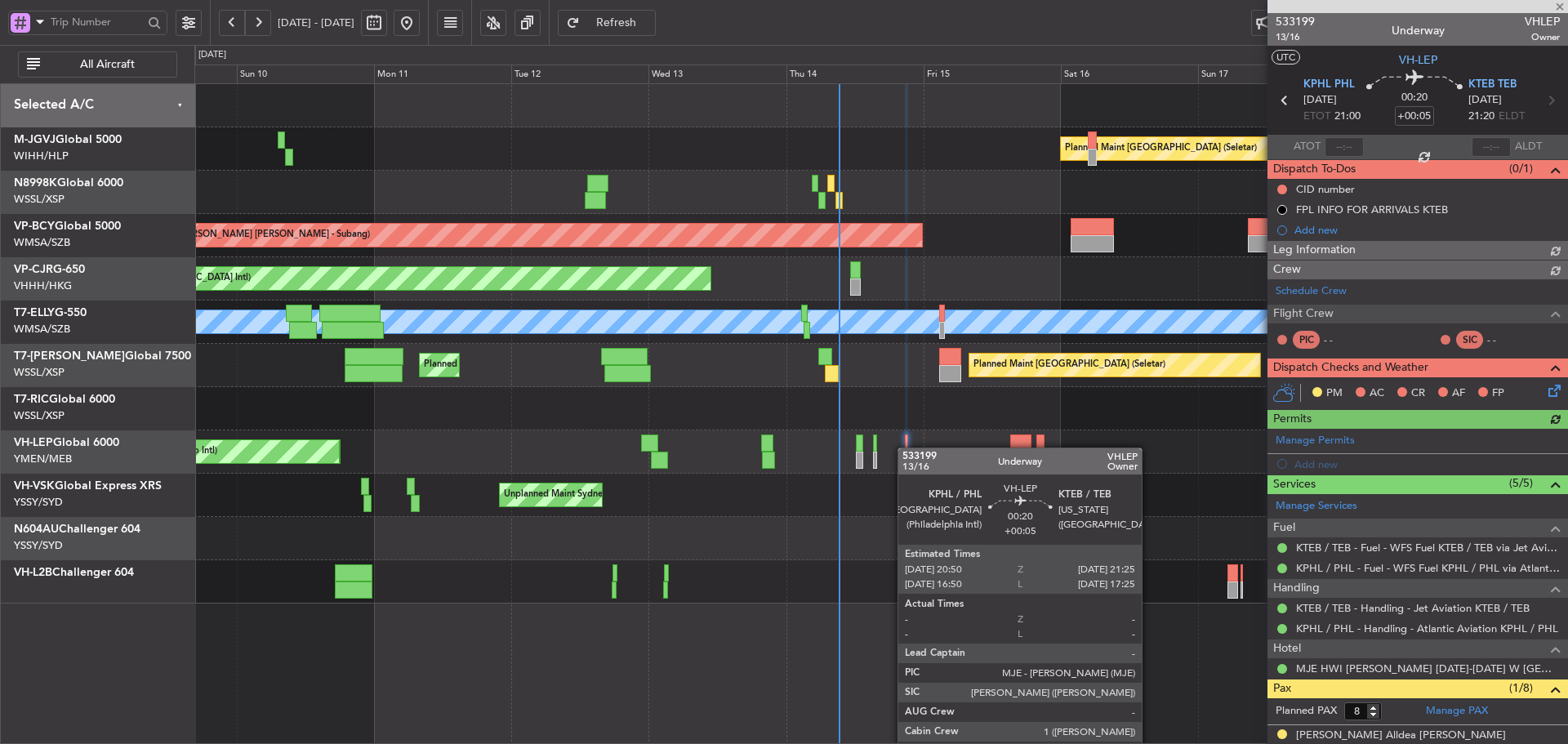
type input "[PERSON_NAME] (LEU)"
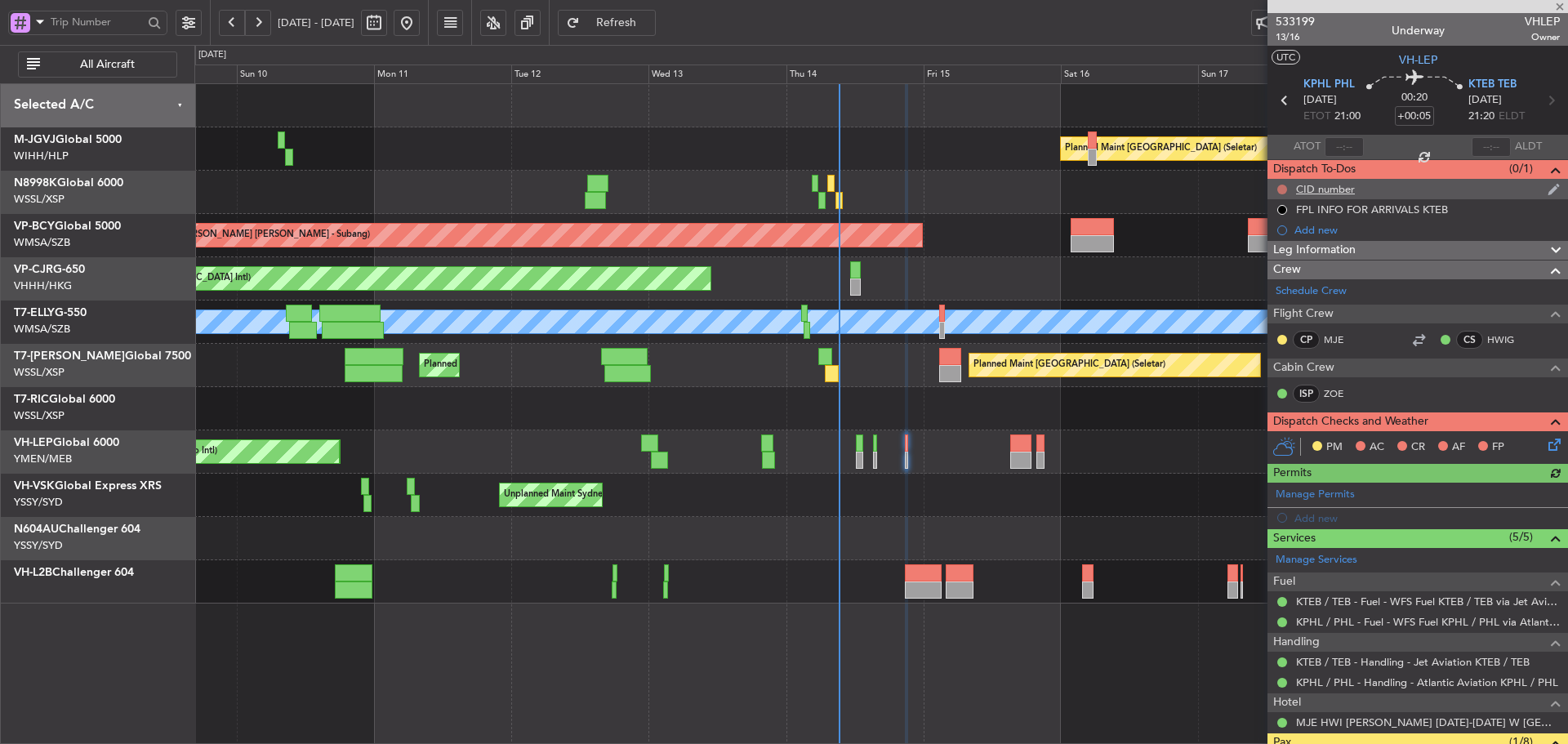
click at [1281, 191] on button at bounding box center [1281, 189] width 10 height 10
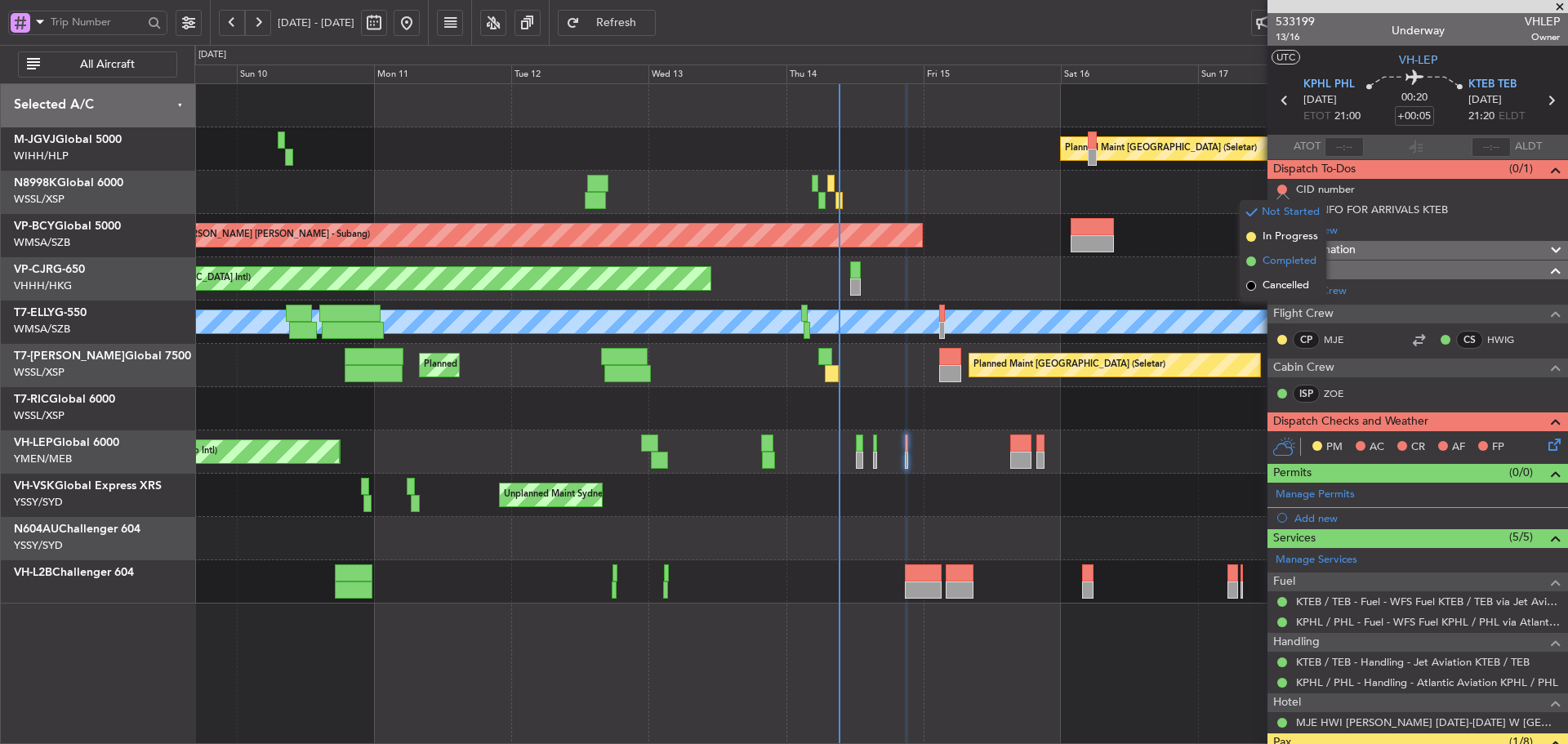
click at [1251, 260] on span at bounding box center [1250, 261] width 10 height 10
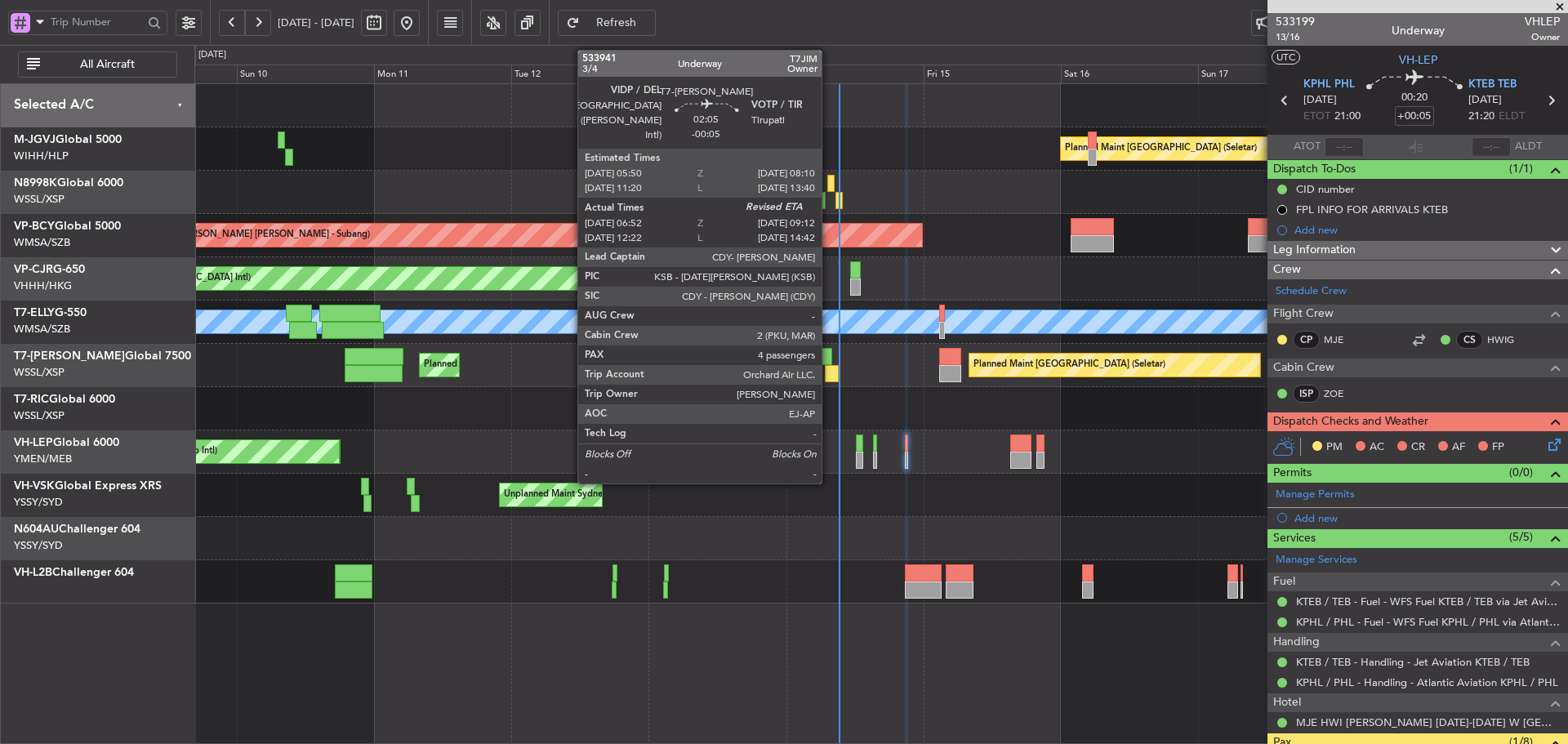
click at [828, 371] on div at bounding box center [831, 374] width 14 height 18
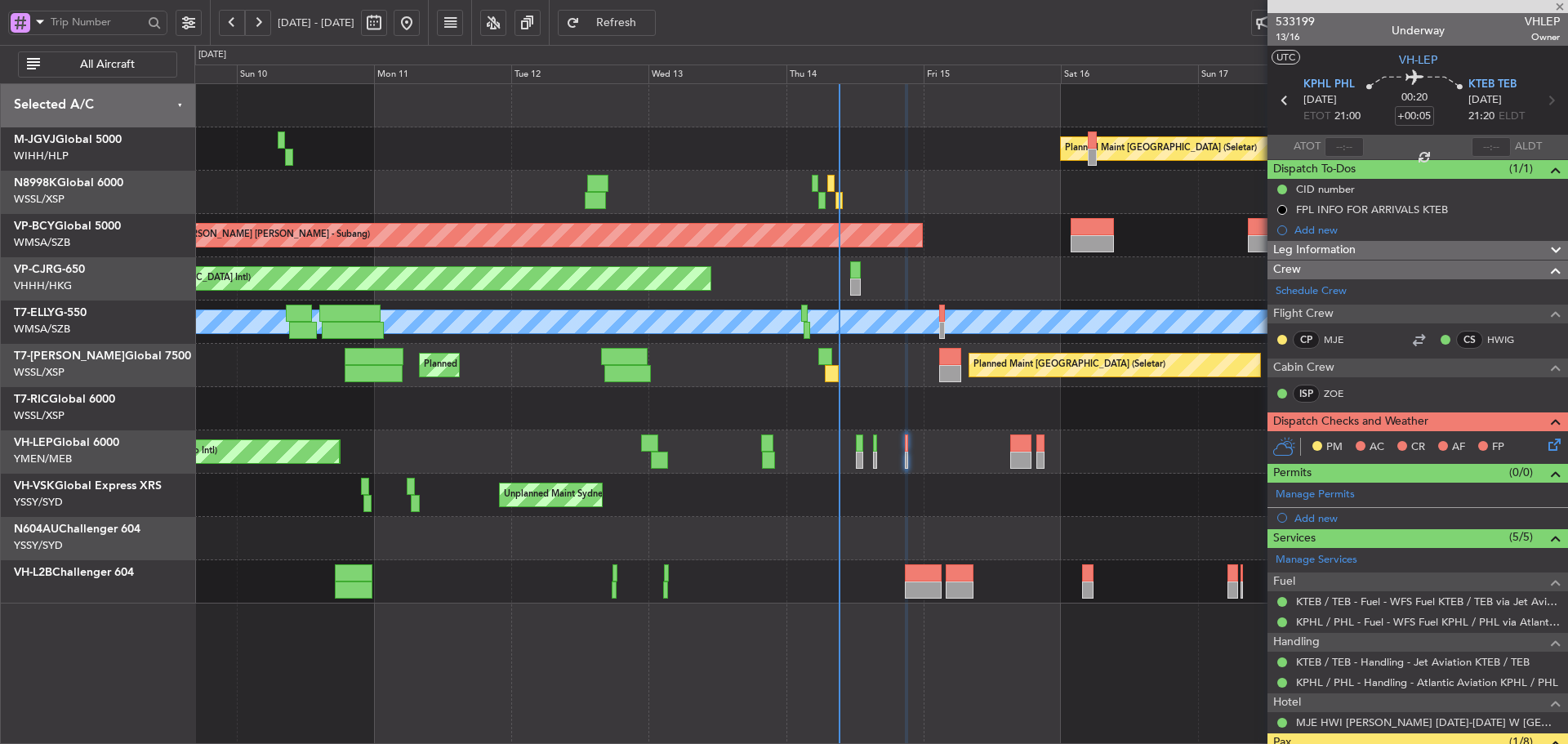
type input "-00:05"
type input "07:02"
type input "4"
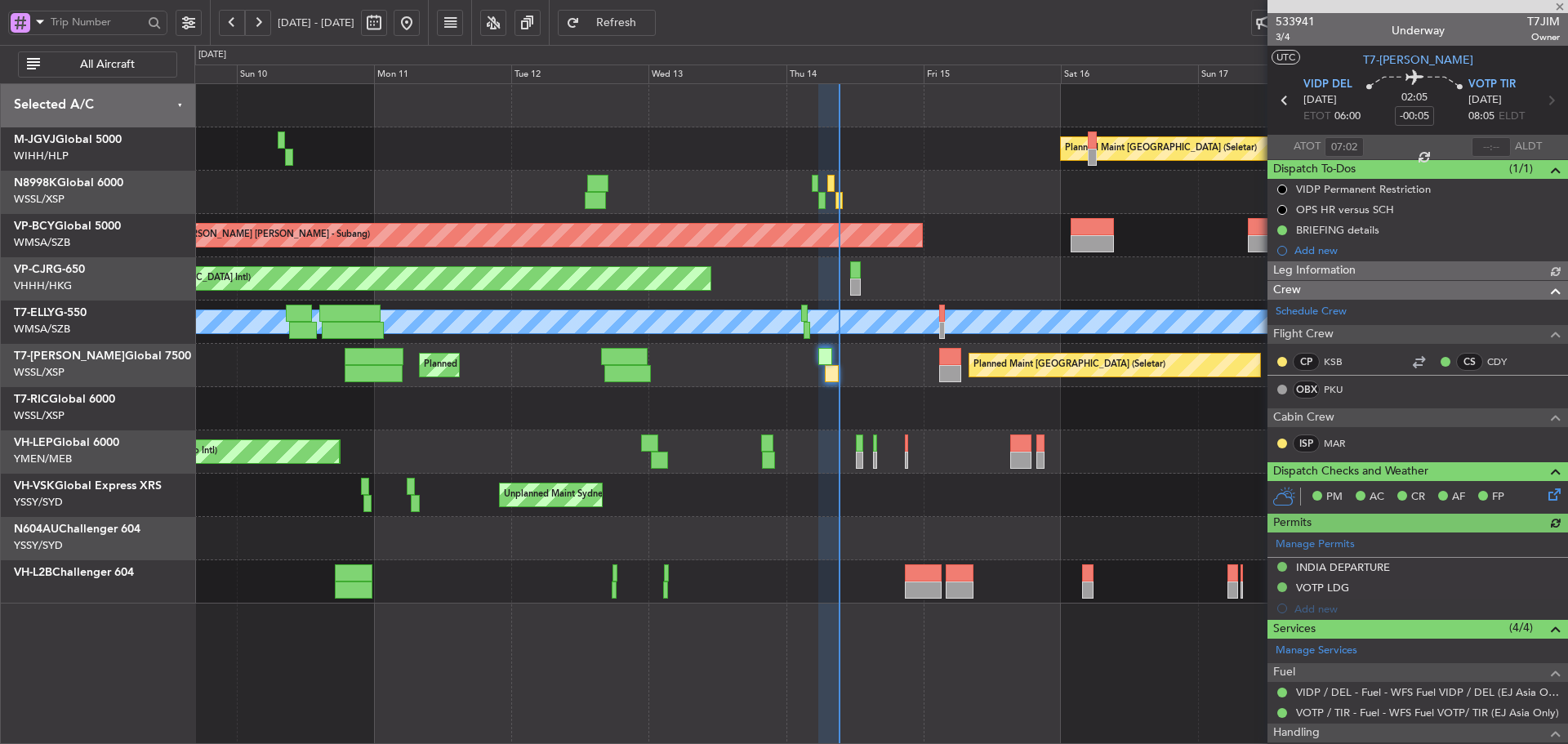
type input "[PERSON_NAME] (KYA)"
click at [1472, 148] on input "text" at bounding box center [1491, 147] width 39 height 20
click at [1427, 140] on mat-tooltip-component "Flight Time Correction" at bounding box center [1410, 151] width 122 height 43
type input "09:13"
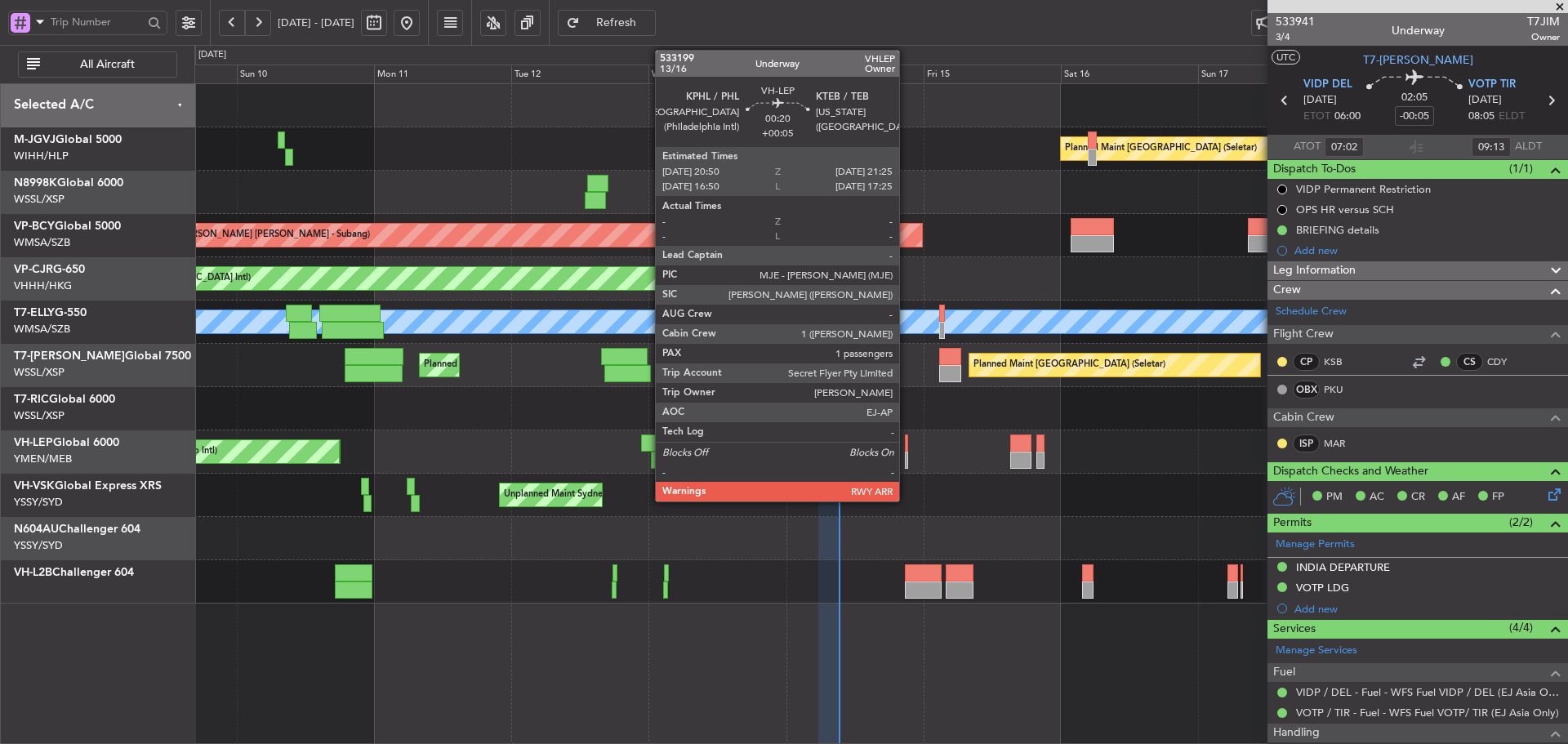
click at [906, 457] on div at bounding box center [906, 460] width 4 height 18
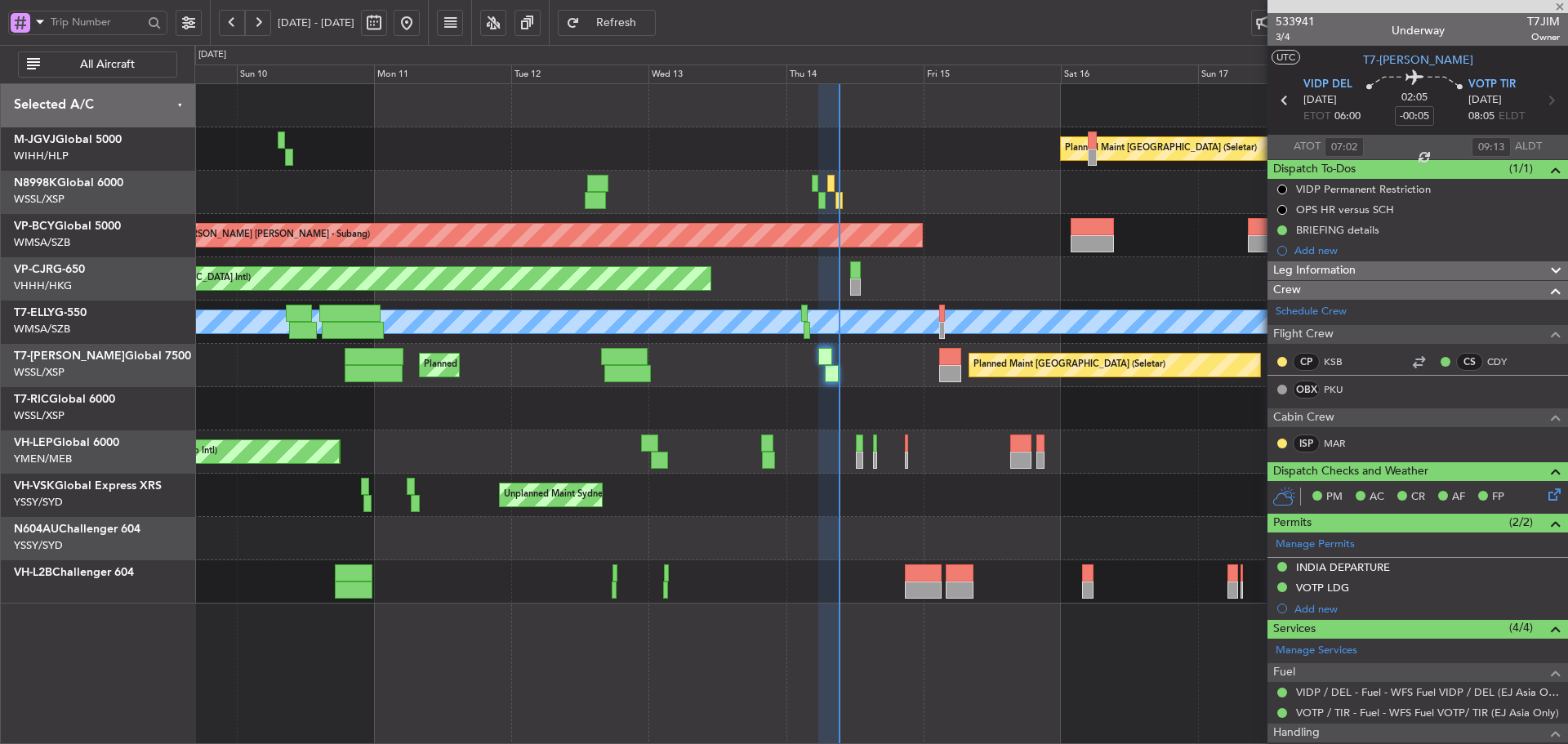
type input "+00:05"
type input "8"
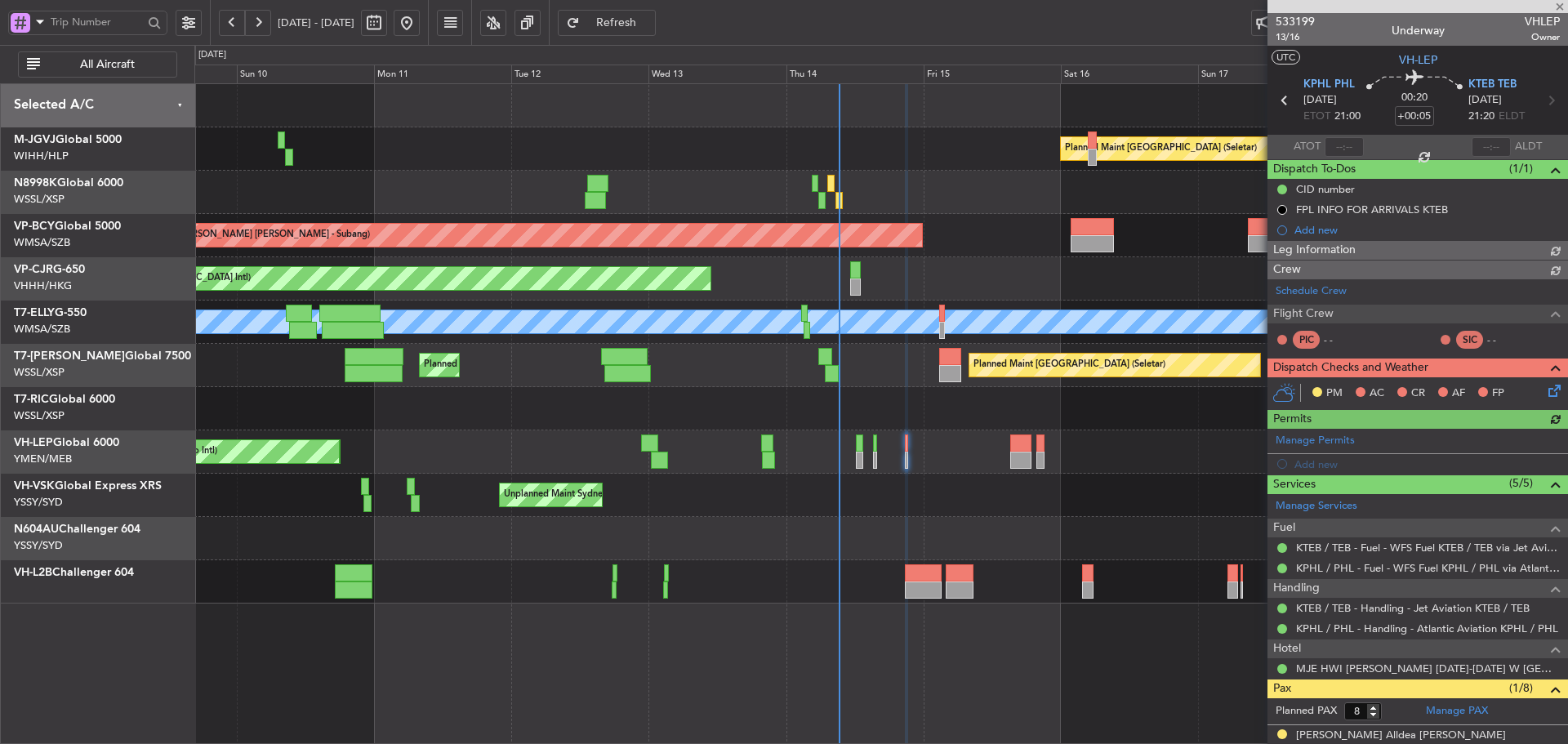
type input "[PERSON_NAME] (LEU)"
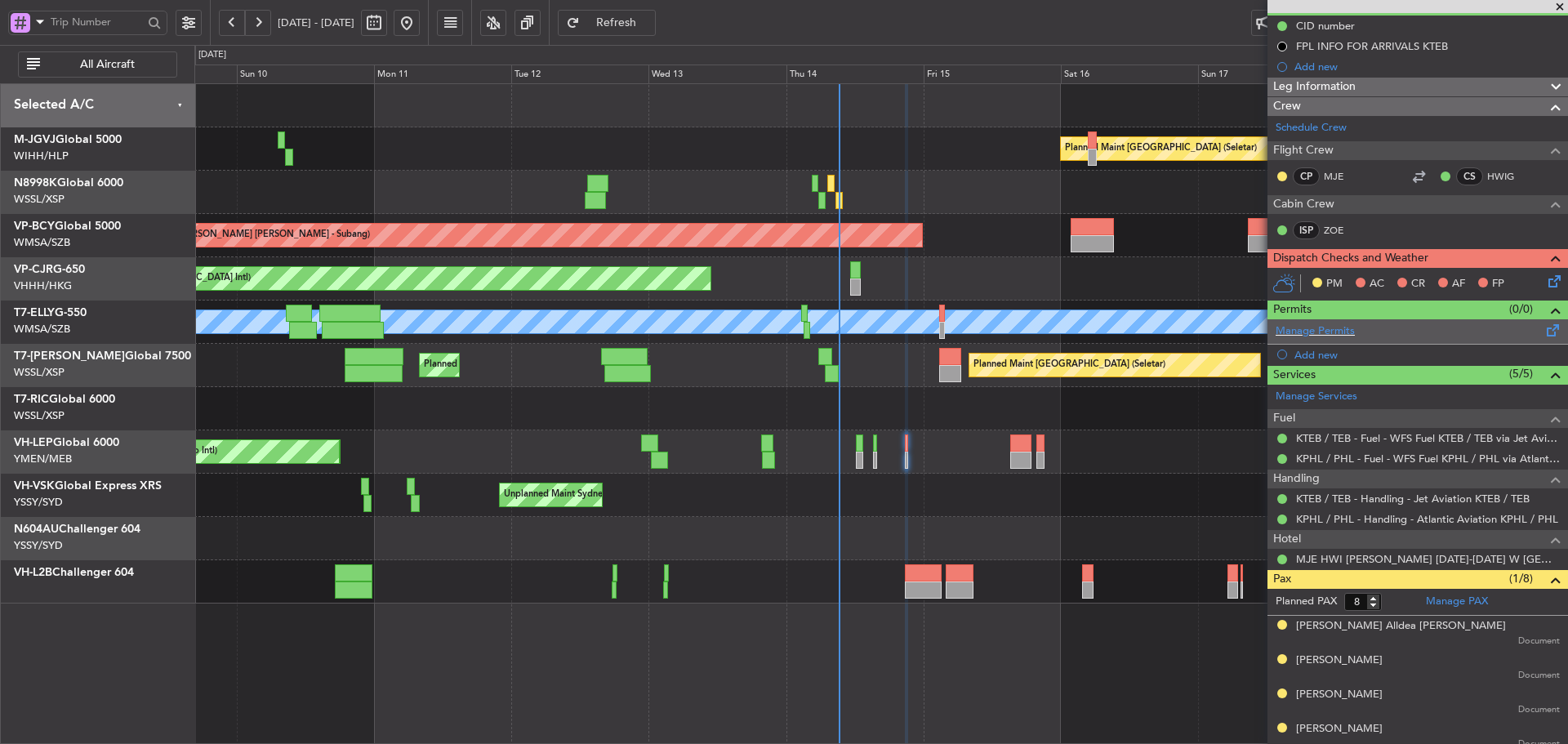
scroll to position [0, 0]
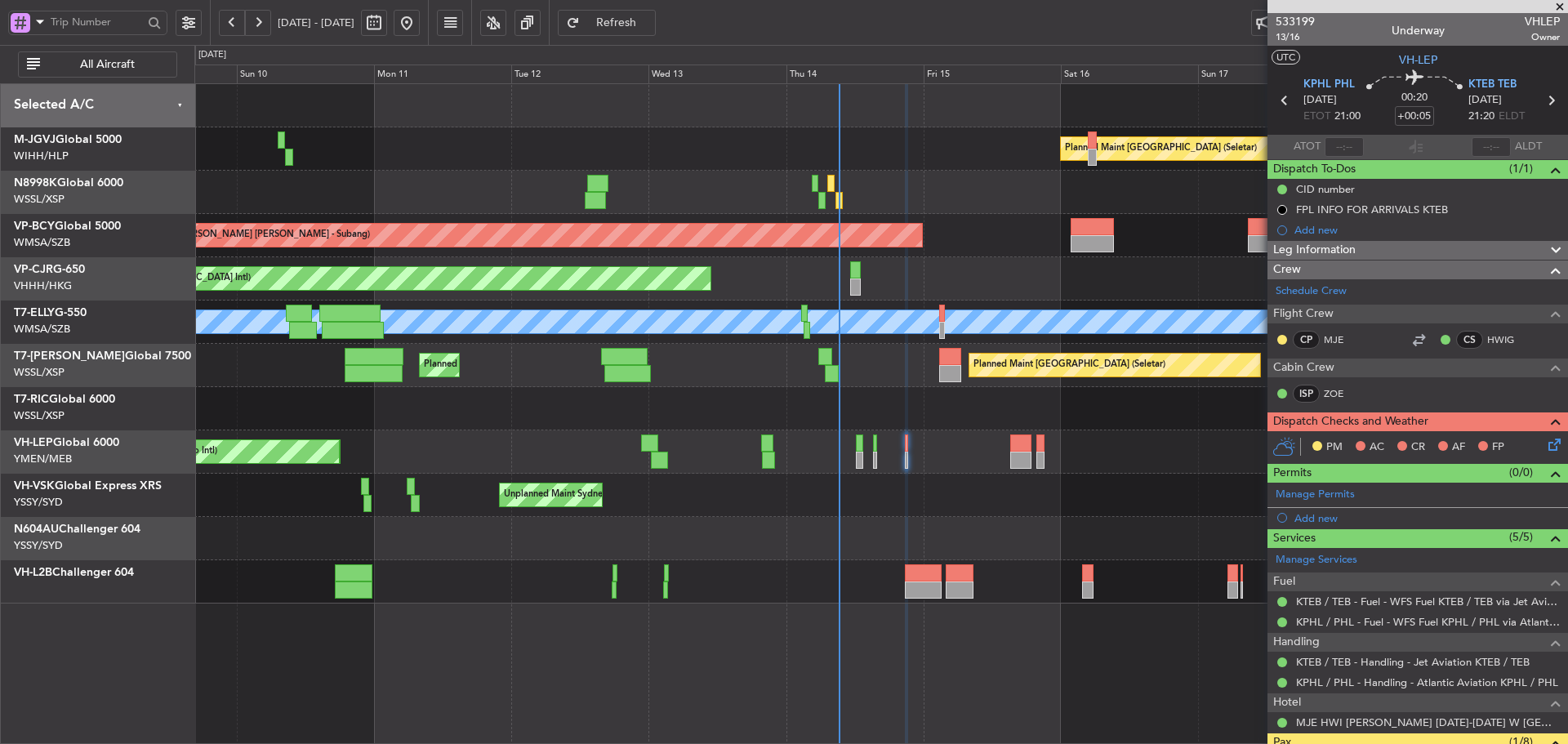
click at [1545, 447] on icon at bounding box center [1550, 442] width 13 height 13
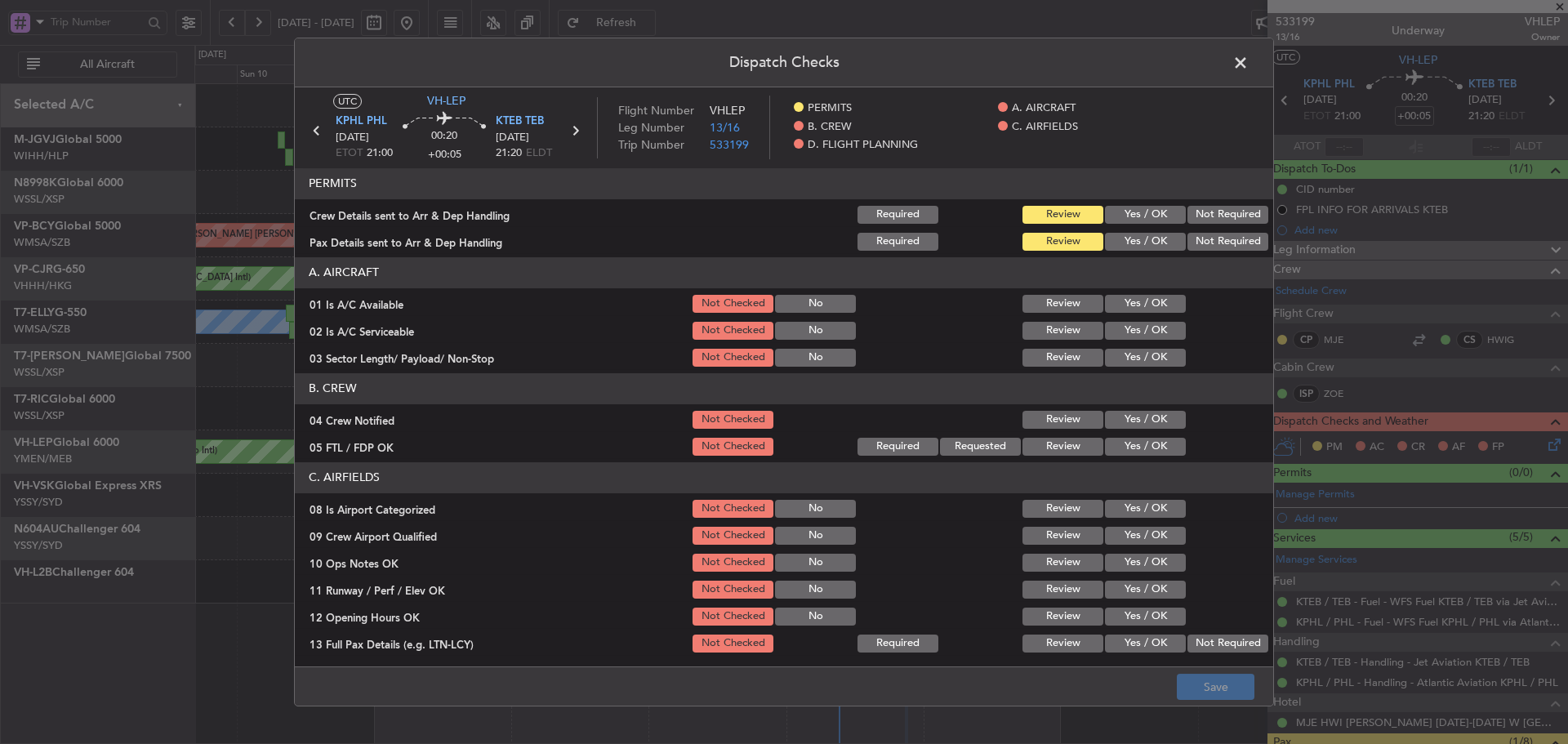
click at [1129, 213] on button "Yes / OK" at bounding box center [1145, 215] width 81 height 18
click at [1128, 236] on button "Yes / OK" at bounding box center [1145, 242] width 81 height 18
drag, startPoint x: 1126, startPoint y: 305, endPoint x: 1122, endPoint y: 332, distance: 27.3
click at [1126, 305] on button "Yes / OK" at bounding box center [1145, 303] width 81 height 18
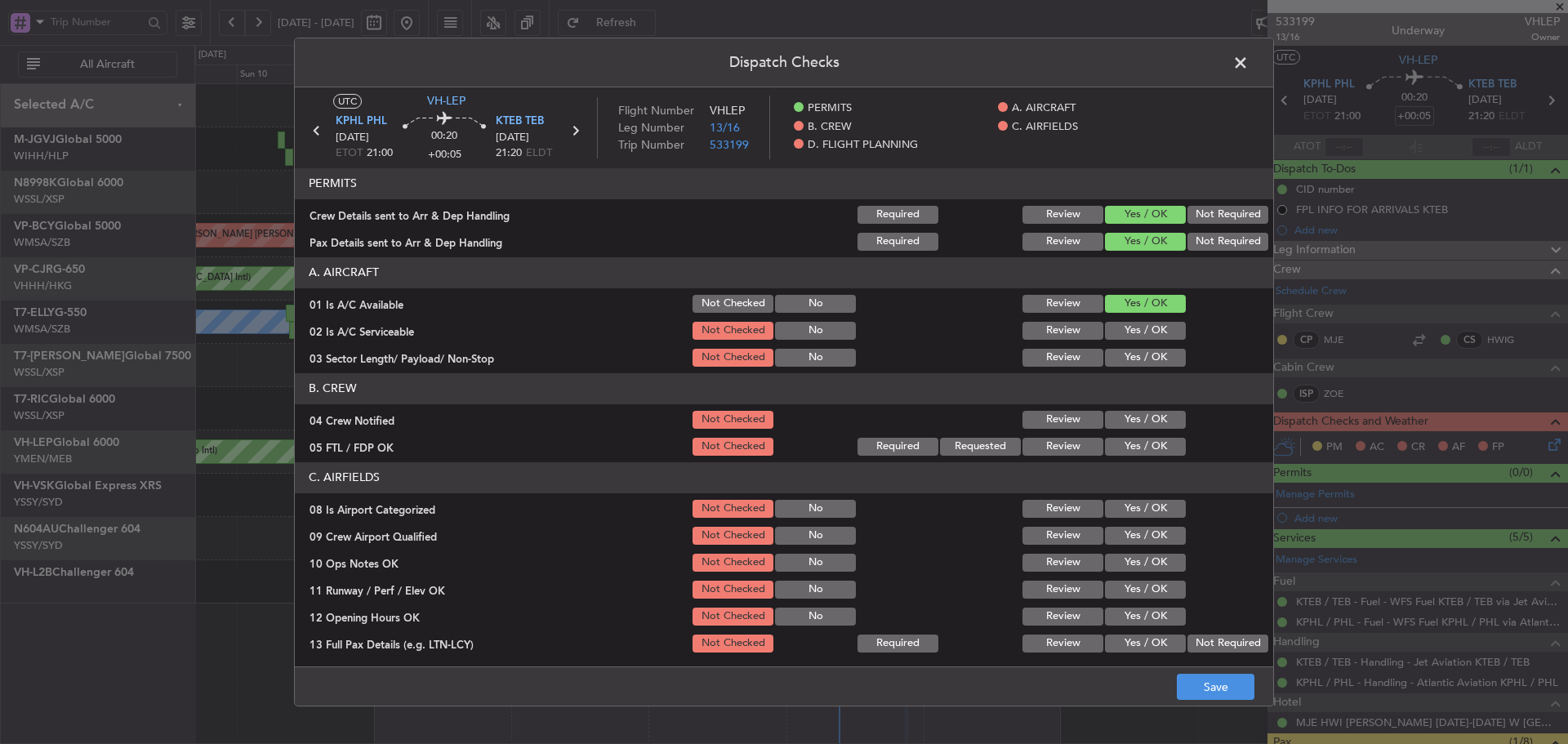
drag, startPoint x: 1122, startPoint y: 332, endPoint x: 1119, endPoint y: 346, distance: 14.3
click at [1121, 334] on button "Yes / OK" at bounding box center [1145, 331] width 81 height 18
click at [1119, 346] on div "Yes / OK" at bounding box center [1143, 357] width 83 height 22
click at [1119, 352] on button "Yes / OK" at bounding box center [1145, 358] width 81 height 18
click at [1130, 422] on button "Yes / OK" at bounding box center [1145, 419] width 81 height 18
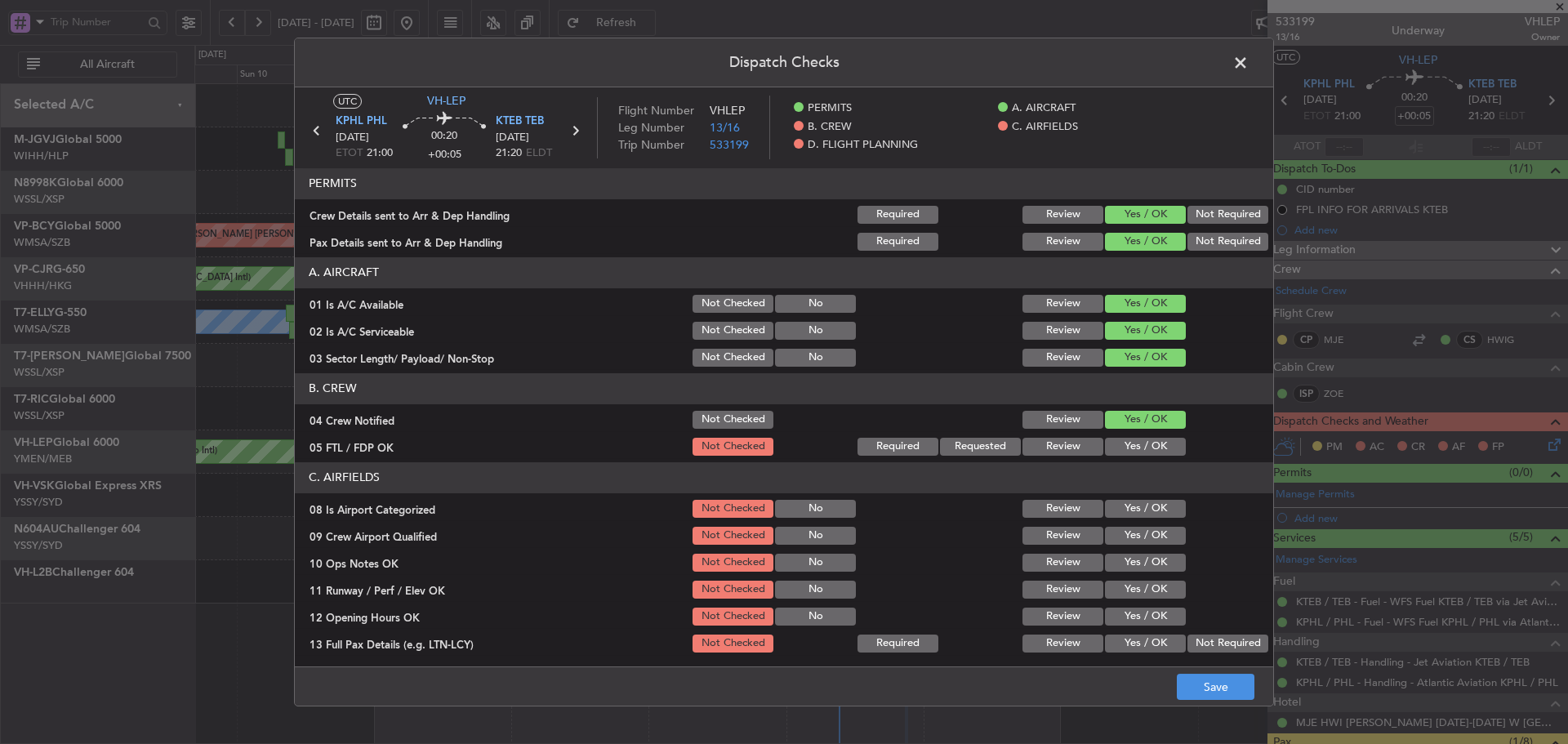
click at [1130, 446] on button "Yes / OK" at bounding box center [1145, 447] width 81 height 18
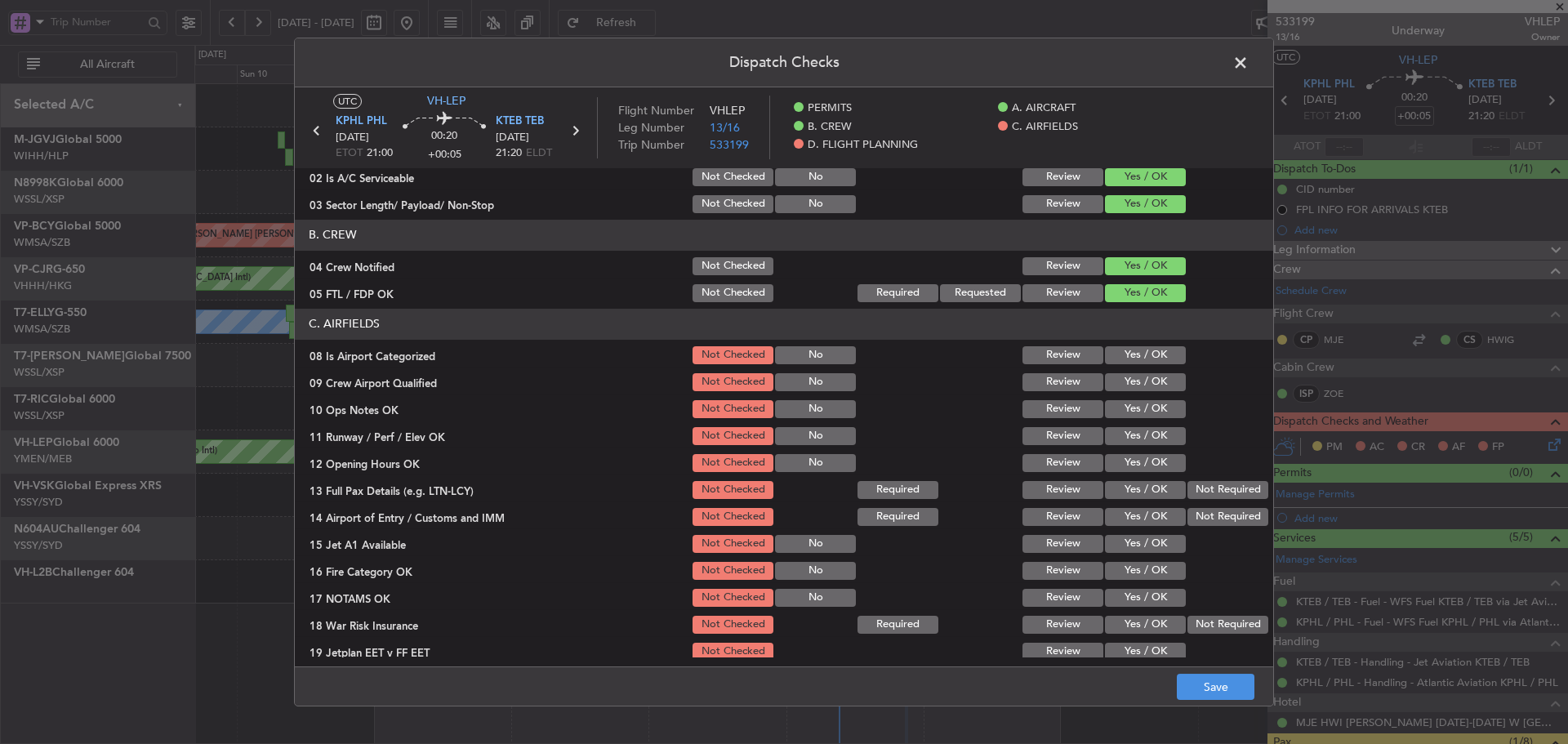
scroll to position [164, 0]
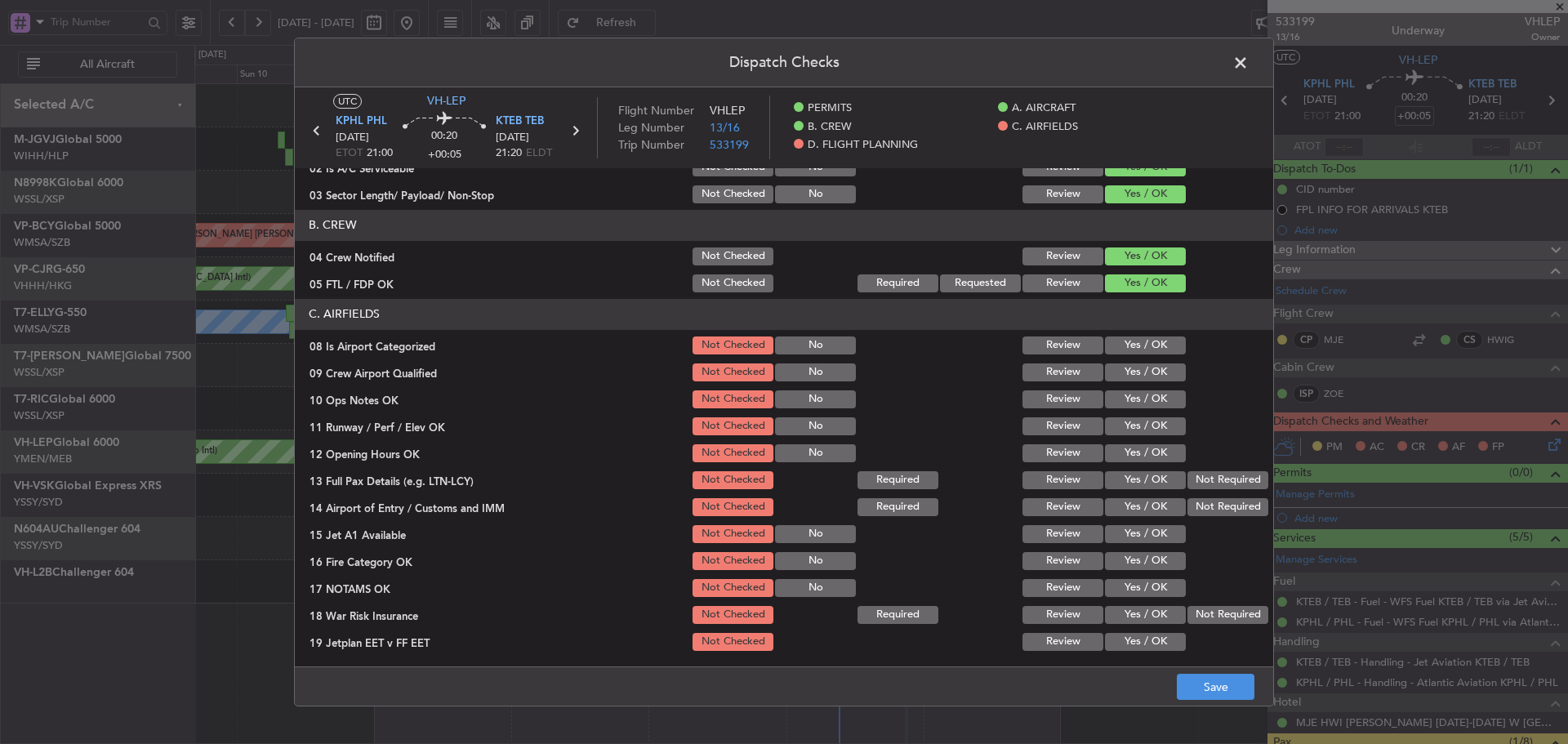
drag, startPoint x: 1133, startPoint y: 349, endPoint x: 1127, endPoint y: 372, distance: 23.8
click at [1133, 350] on button "Yes / OK" at bounding box center [1145, 345] width 81 height 18
drag, startPoint x: 1125, startPoint y: 377, endPoint x: 1123, endPoint y: 389, distance: 12.2
click at [1124, 379] on button "Yes / OK" at bounding box center [1145, 372] width 81 height 18
click at [1123, 393] on button "Yes / OK" at bounding box center [1145, 399] width 81 height 18
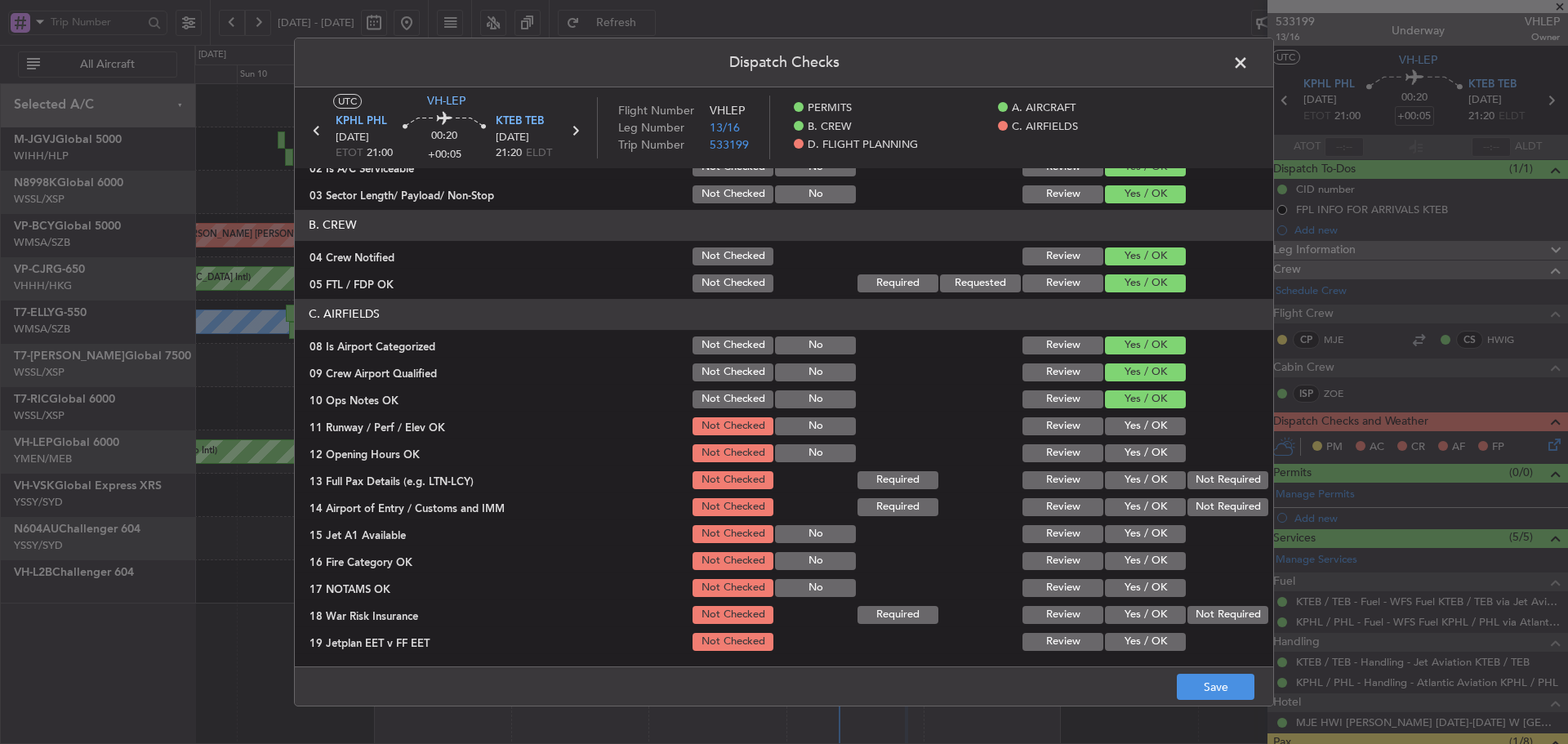
click at [1119, 425] on button "Yes / OK" at bounding box center [1145, 426] width 81 height 18
click at [1119, 453] on button "Yes / OK" at bounding box center [1145, 453] width 81 height 18
click at [1126, 490] on div "Yes / OK" at bounding box center [1143, 480] width 83 height 22
click at [1113, 506] on button "Yes / OK" at bounding box center [1145, 507] width 81 height 18
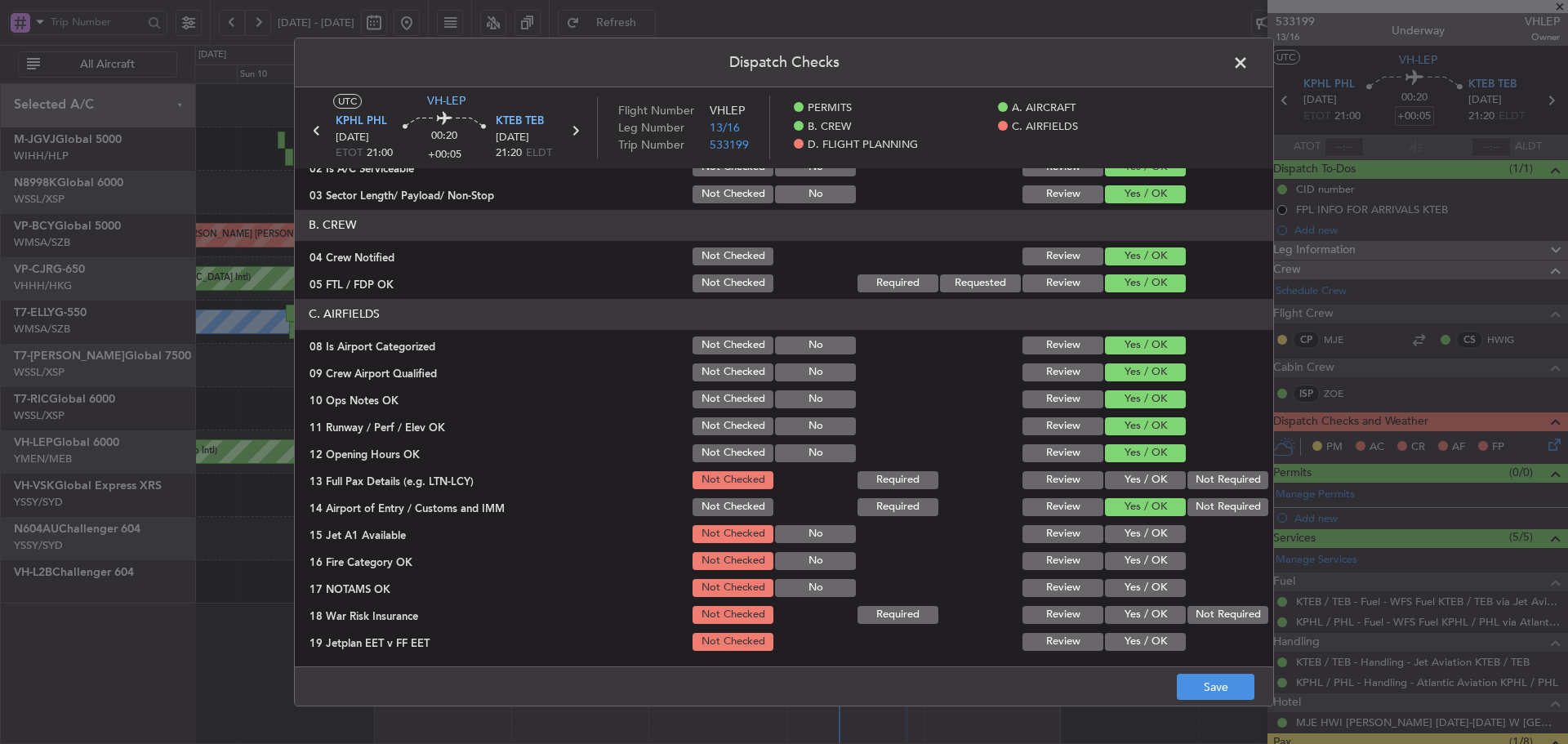
click at [1112, 479] on button "Yes / OK" at bounding box center [1145, 480] width 81 height 18
drag, startPoint x: 1110, startPoint y: 541, endPoint x: 1109, endPoint y: 550, distance: 9.1
click at [1109, 541] on button "Yes / OK" at bounding box center [1145, 534] width 81 height 18
drag, startPoint x: 1109, startPoint y: 552, endPoint x: 1110, endPoint y: 569, distance: 17.0
click at [1109, 553] on button "Yes / OK" at bounding box center [1145, 561] width 81 height 18
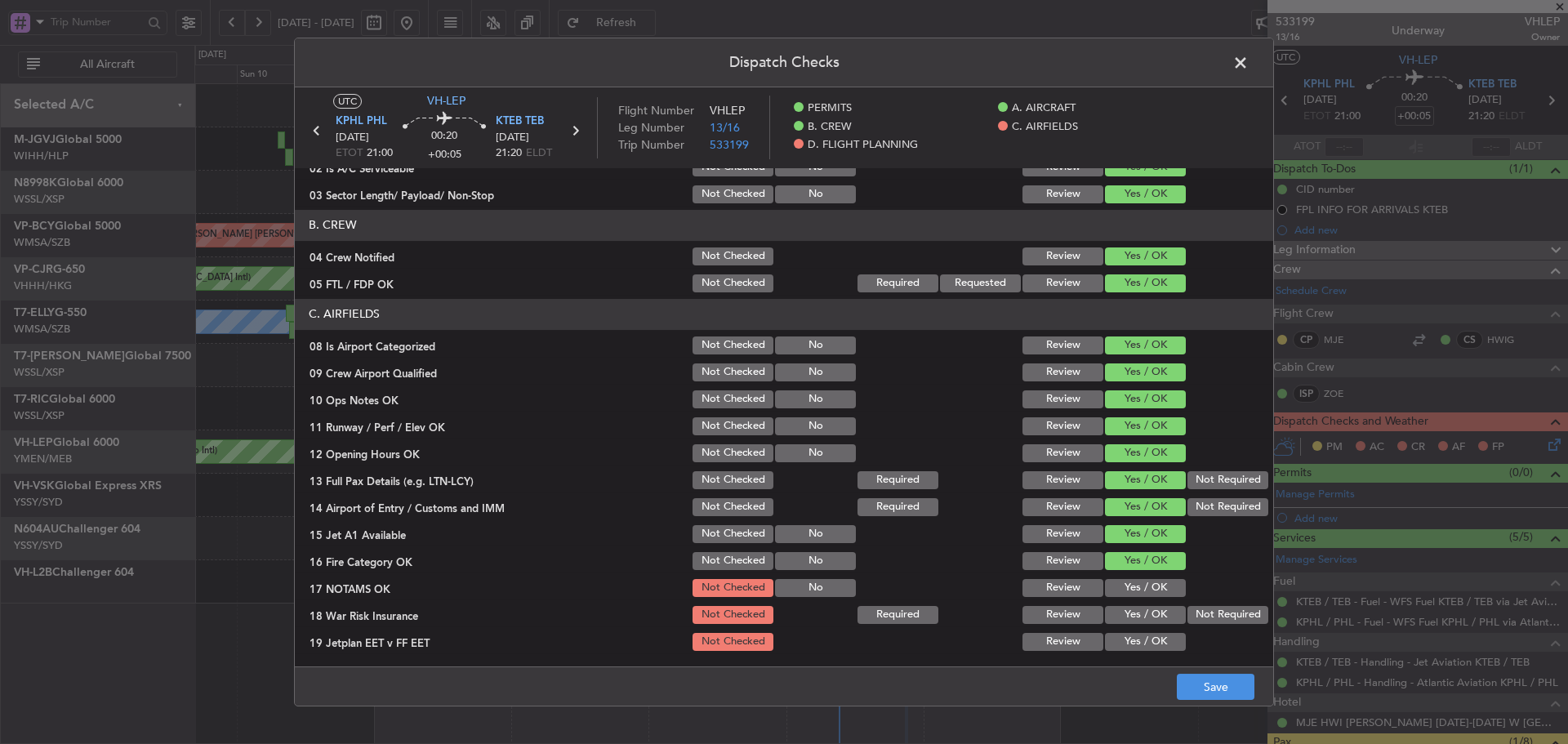
click at [1110, 577] on div "Yes / OK" at bounding box center [1143, 587] width 83 height 22
drag, startPoint x: 1115, startPoint y: 596, endPoint x: 1126, endPoint y: 596, distance: 11.0
click at [1115, 595] on button "Yes / OK" at bounding box center [1145, 588] width 81 height 18
drag, startPoint x: 1208, startPoint y: 618, endPoint x: 1152, endPoint y: 642, distance: 60.9
click at [1206, 618] on button "Not Required" at bounding box center [1227, 615] width 81 height 18
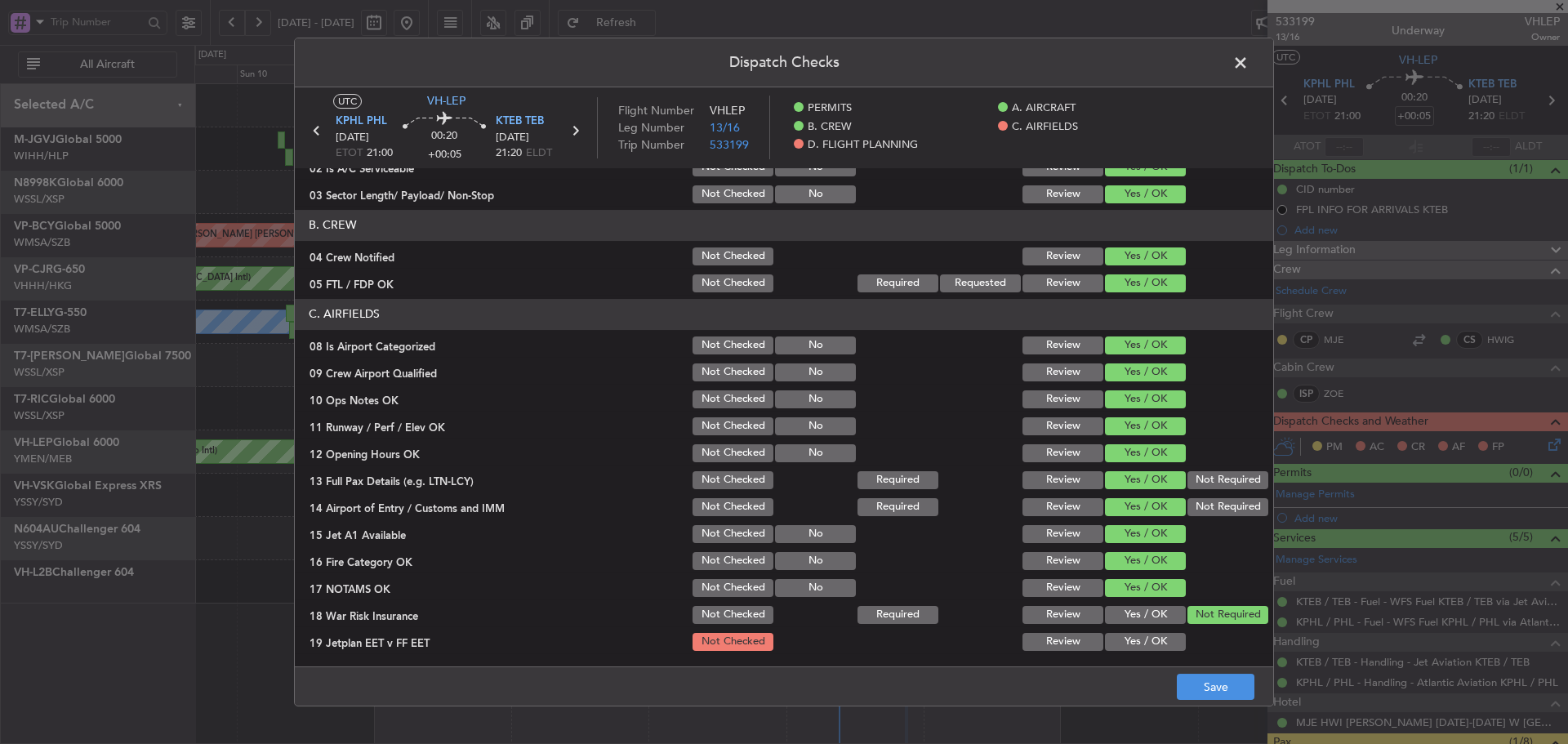
click at [1135, 651] on div "Yes / OK" at bounding box center [1143, 642] width 83 height 22
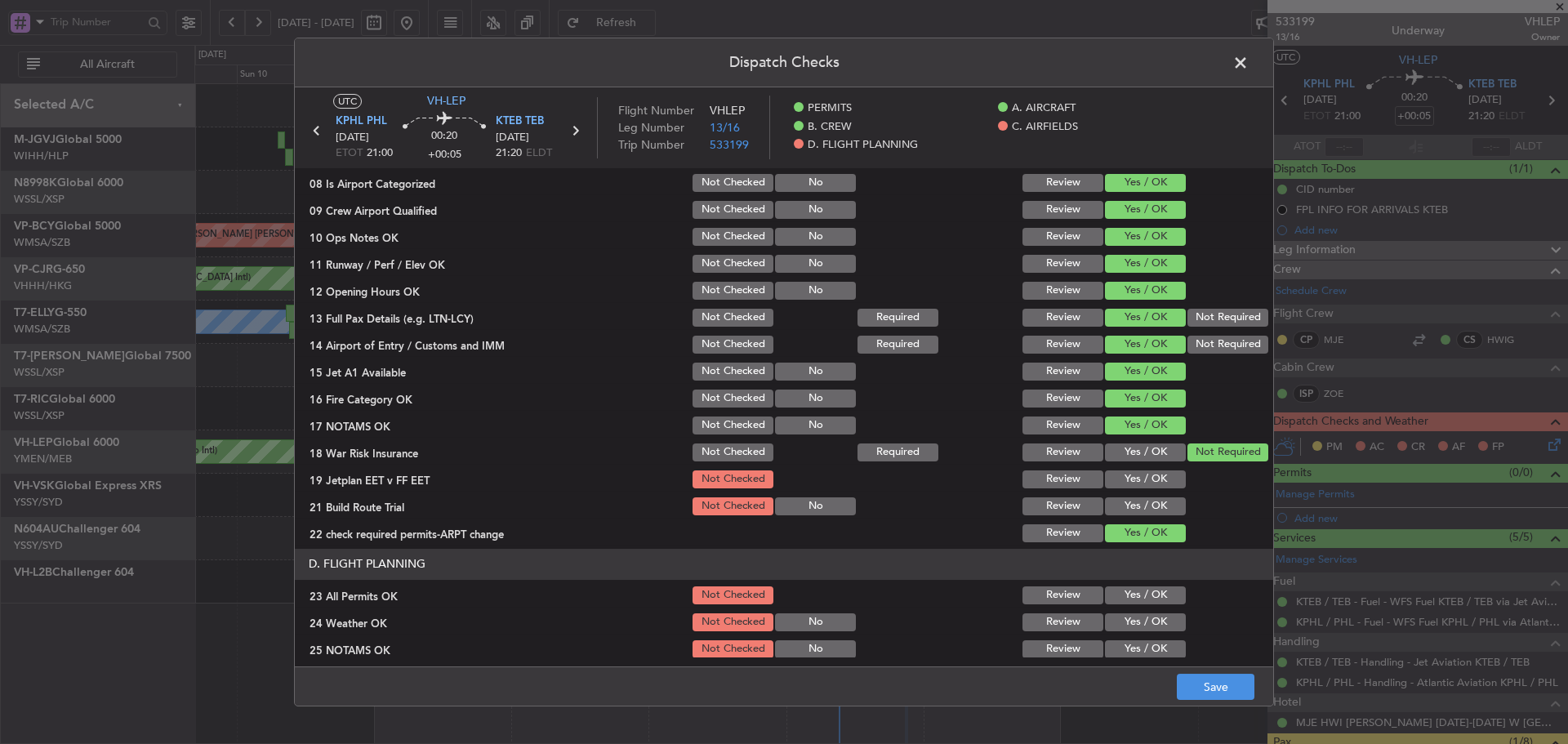
scroll to position [327, 0]
drag, startPoint x: 1129, startPoint y: 478, endPoint x: 1125, endPoint y: 499, distance: 21.4
click at [1128, 478] on button "Yes / OK" at bounding box center [1145, 479] width 81 height 18
click at [1122, 508] on button "Yes / OK" at bounding box center [1145, 505] width 81 height 18
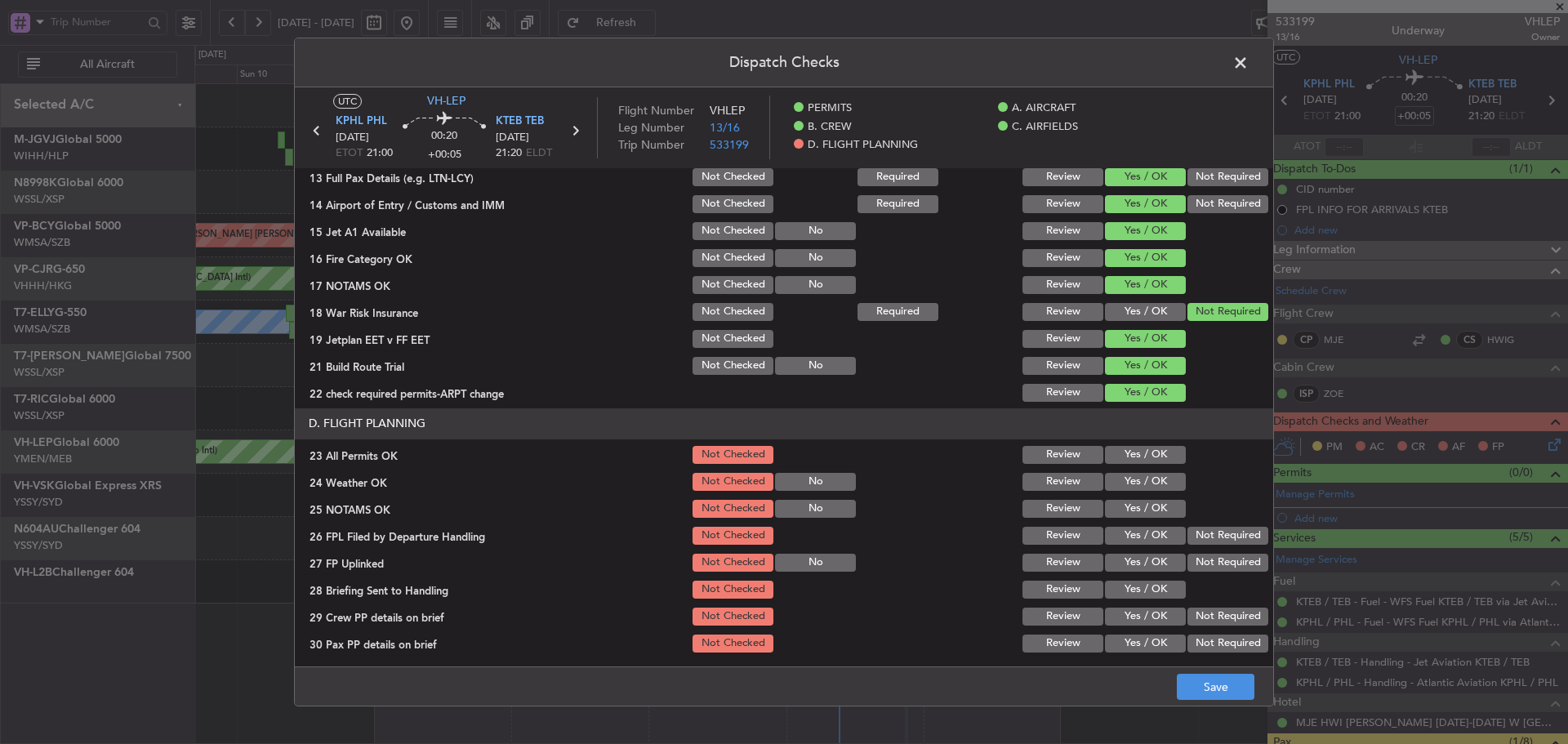
scroll to position [469, 0]
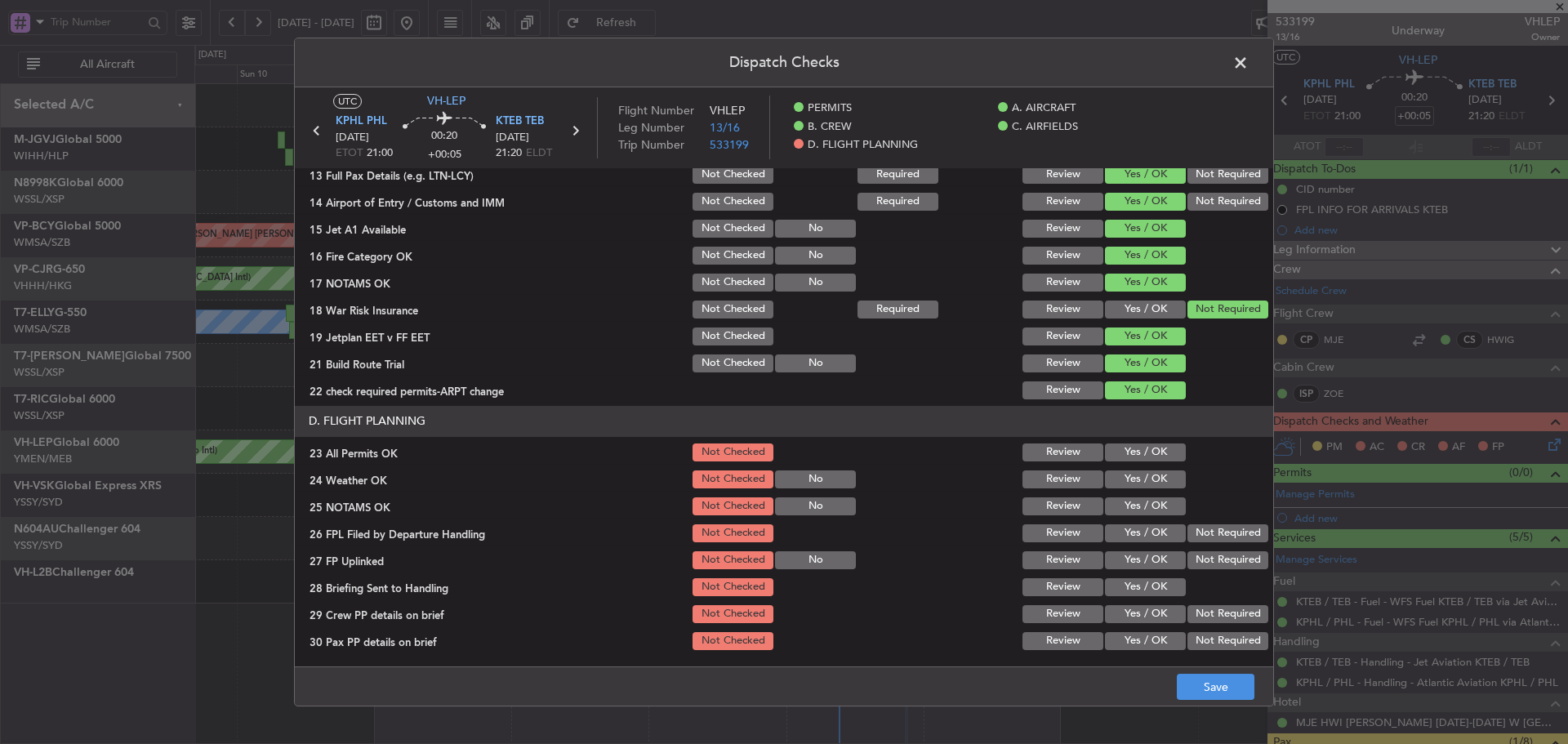
click at [1118, 458] on button "Yes / OK" at bounding box center [1145, 452] width 81 height 18
click at [1115, 476] on button "Yes / OK" at bounding box center [1145, 480] width 81 height 18
click at [1113, 493] on section "D. FLIGHT PLANNING 23 All Permits OK Not Checked Review Yes / OK 24 Weather OK …" at bounding box center [784, 529] width 978 height 247
click at [1113, 504] on button "Yes / OK" at bounding box center [1145, 506] width 81 height 18
click at [1115, 522] on section "D. FLIGHT PLANNING 23 All Permits OK Not Checked Review Yes / OK 24 Weather OK …" at bounding box center [784, 529] width 978 height 247
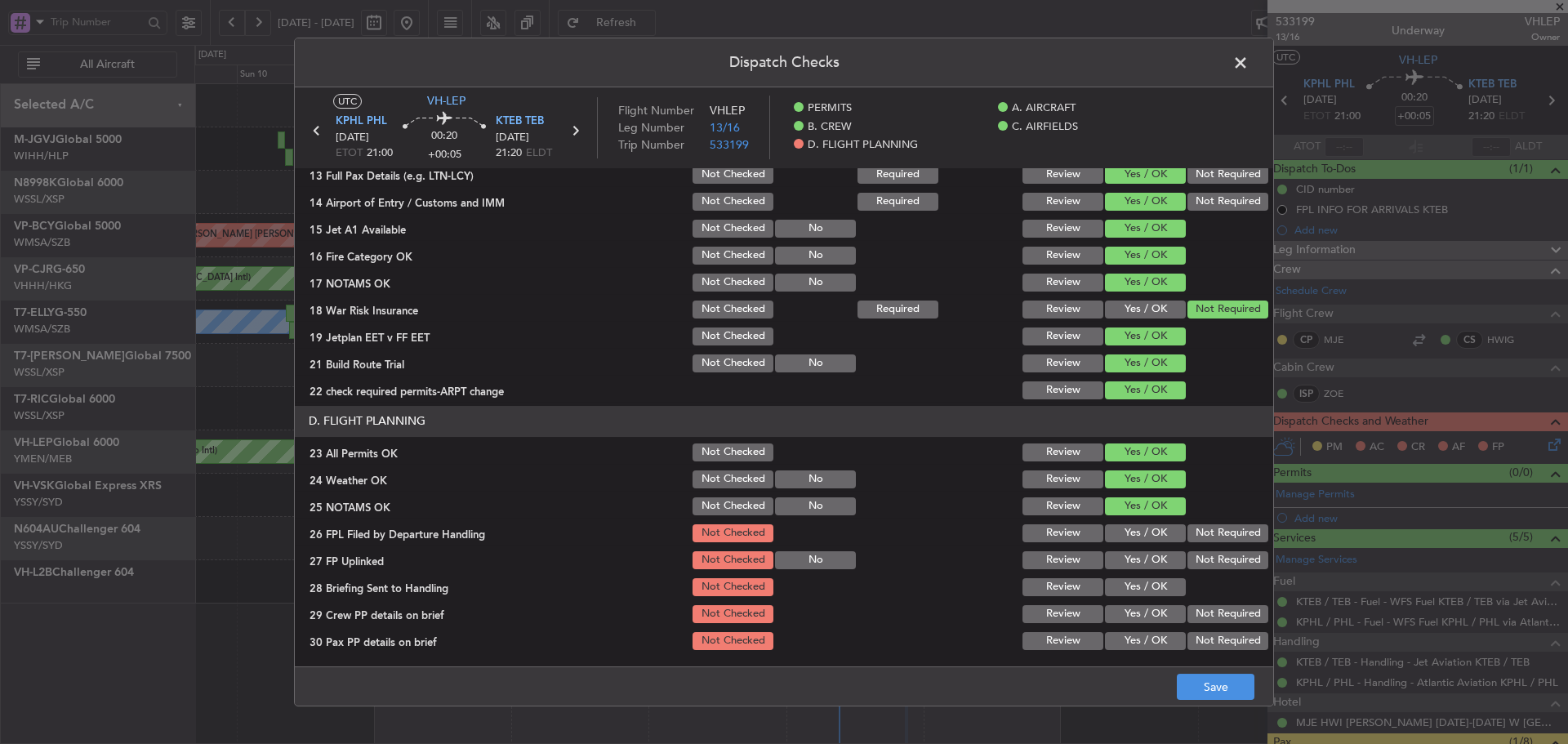
click at [1116, 536] on button "Yes / OK" at bounding box center [1145, 533] width 81 height 18
drag, startPoint x: 1116, startPoint y: 561, endPoint x: 1116, endPoint y: 576, distance: 15.0
click at [1116, 563] on button "Yes / OK" at bounding box center [1145, 561] width 81 height 18
drag, startPoint x: 1116, startPoint y: 577, endPoint x: 1116, endPoint y: 595, distance: 18.0
click at [1116, 580] on button "Yes / OK" at bounding box center [1145, 587] width 81 height 18
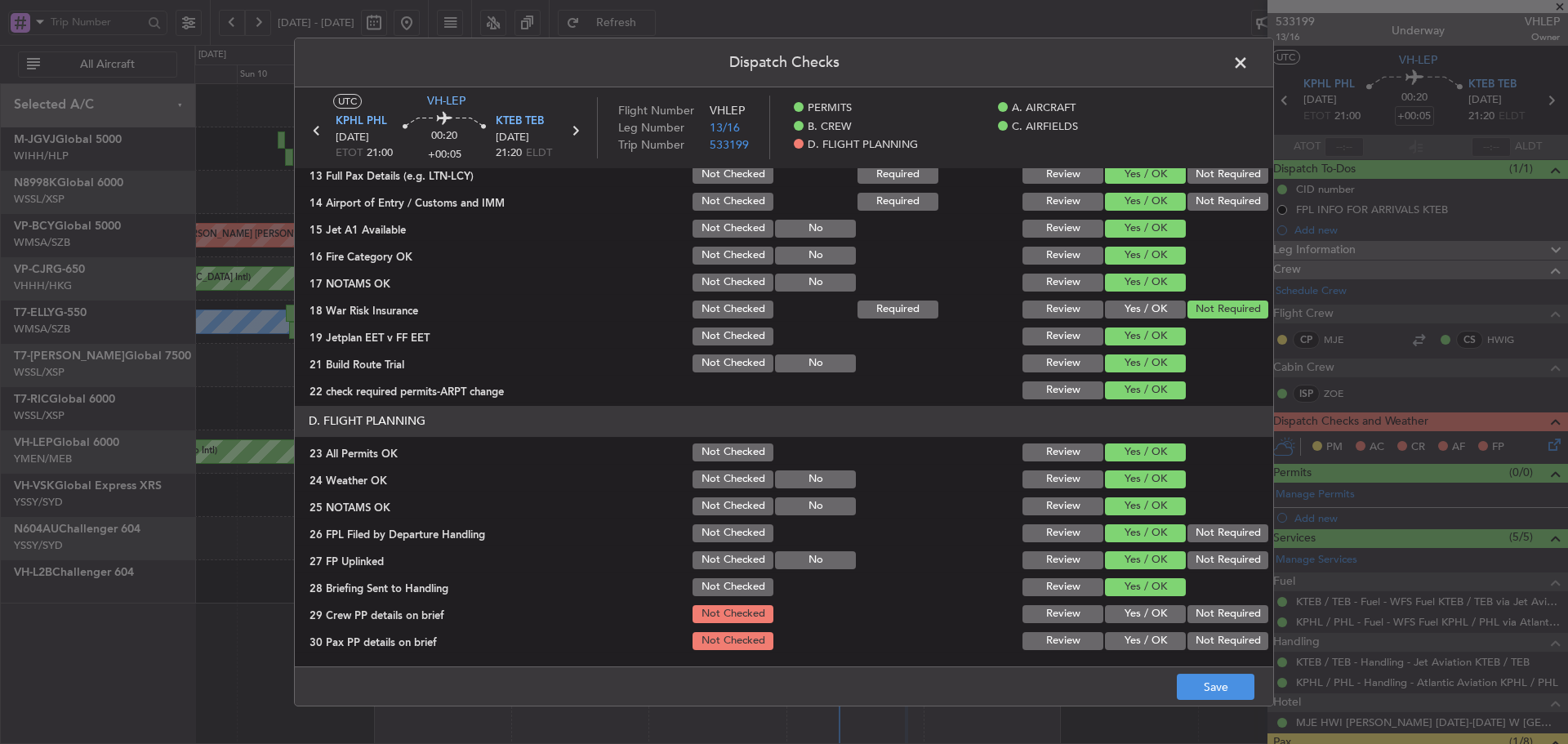
click at [1115, 616] on button "Yes / OK" at bounding box center [1145, 614] width 81 height 18
click at [1113, 636] on button "Yes / OK" at bounding box center [1145, 641] width 81 height 18
click at [1193, 680] on button "Save" at bounding box center [1215, 686] width 78 height 26
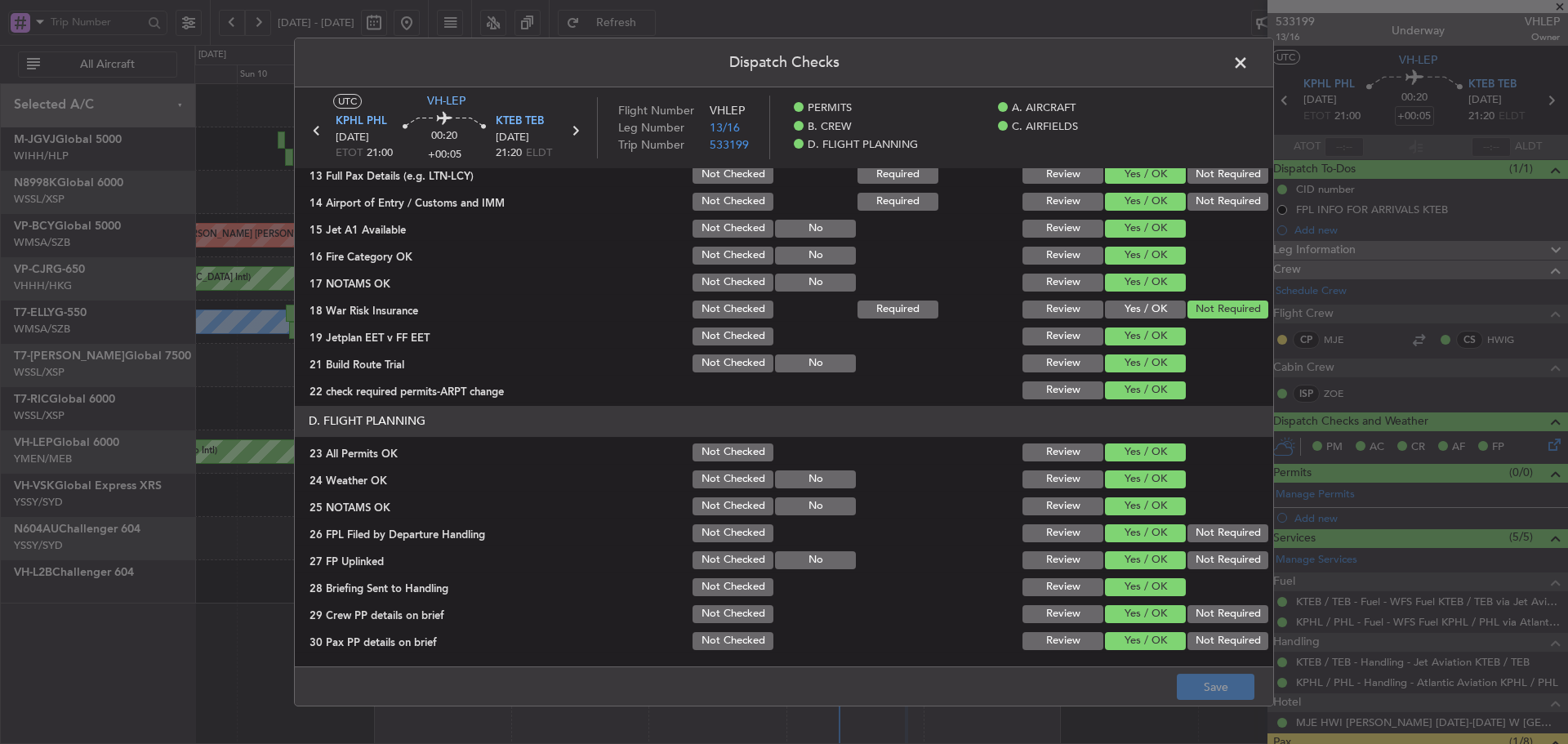
click at [1248, 68] on span at bounding box center [1248, 67] width 0 height 33
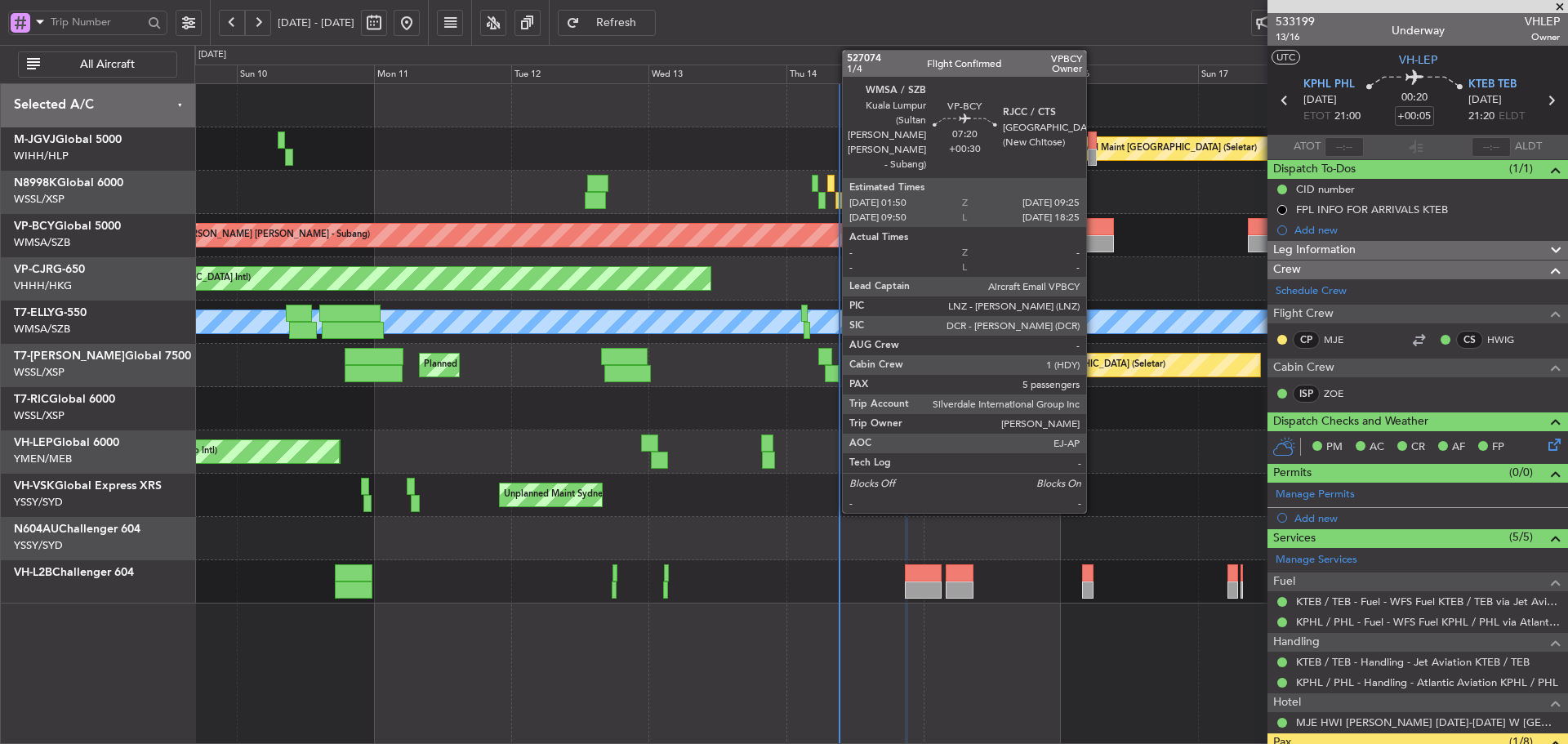
click at [1093, 239] on div at bounding box center [1091, 244] width 44 height 18
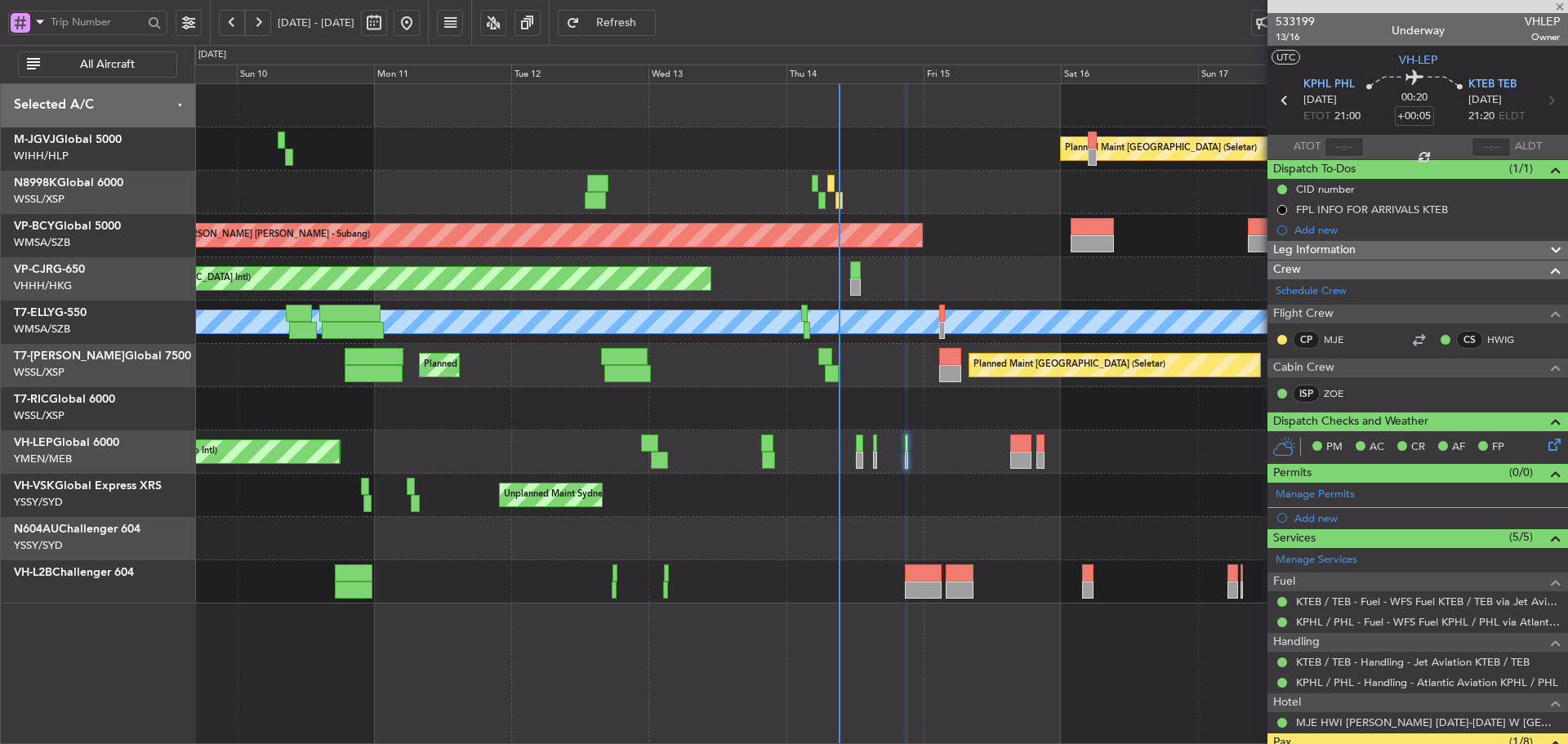
type input "+00:30"
type input "5"
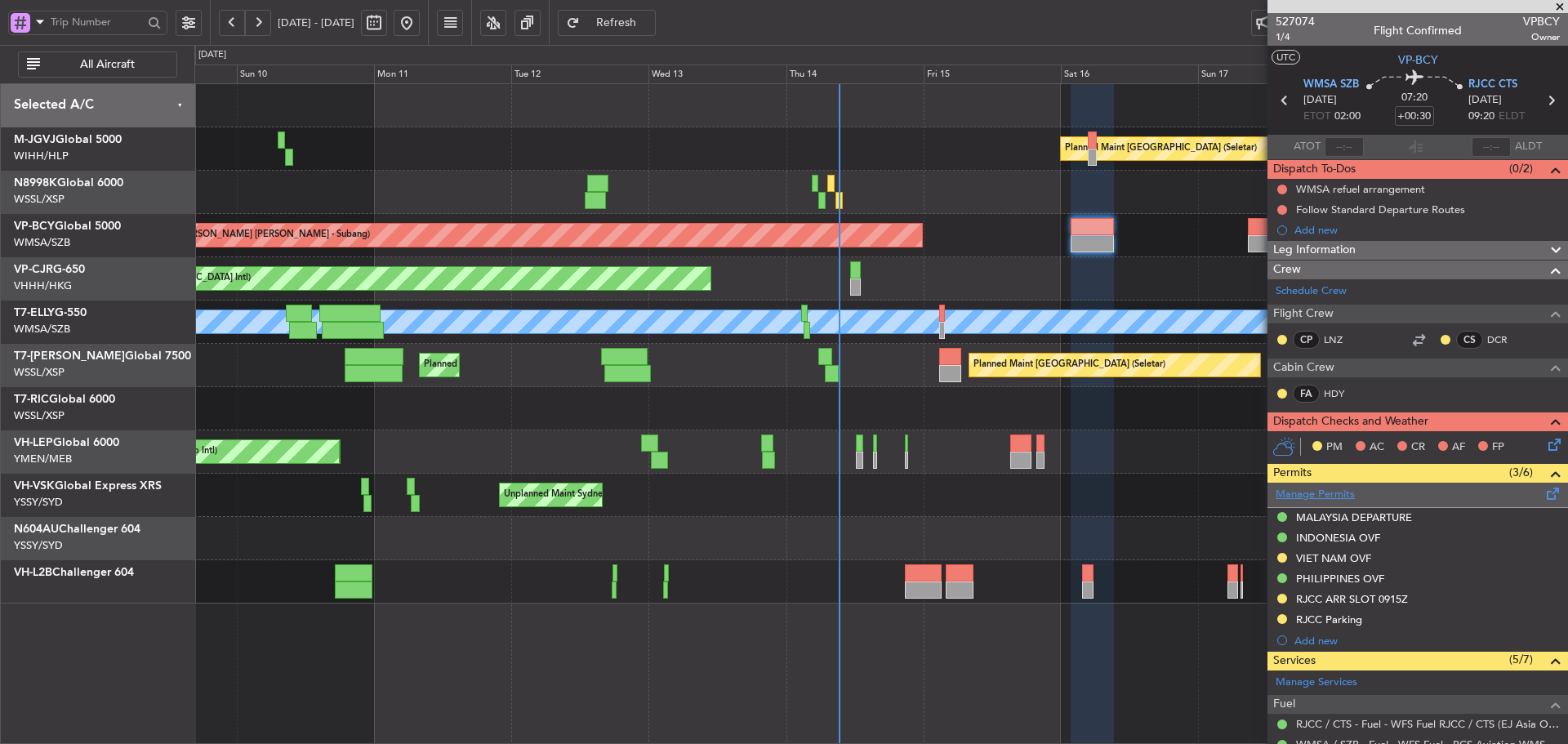
click at [1307, 495] on link "Manage Permits" at bounding box center [1315, 494] width 79 height 17
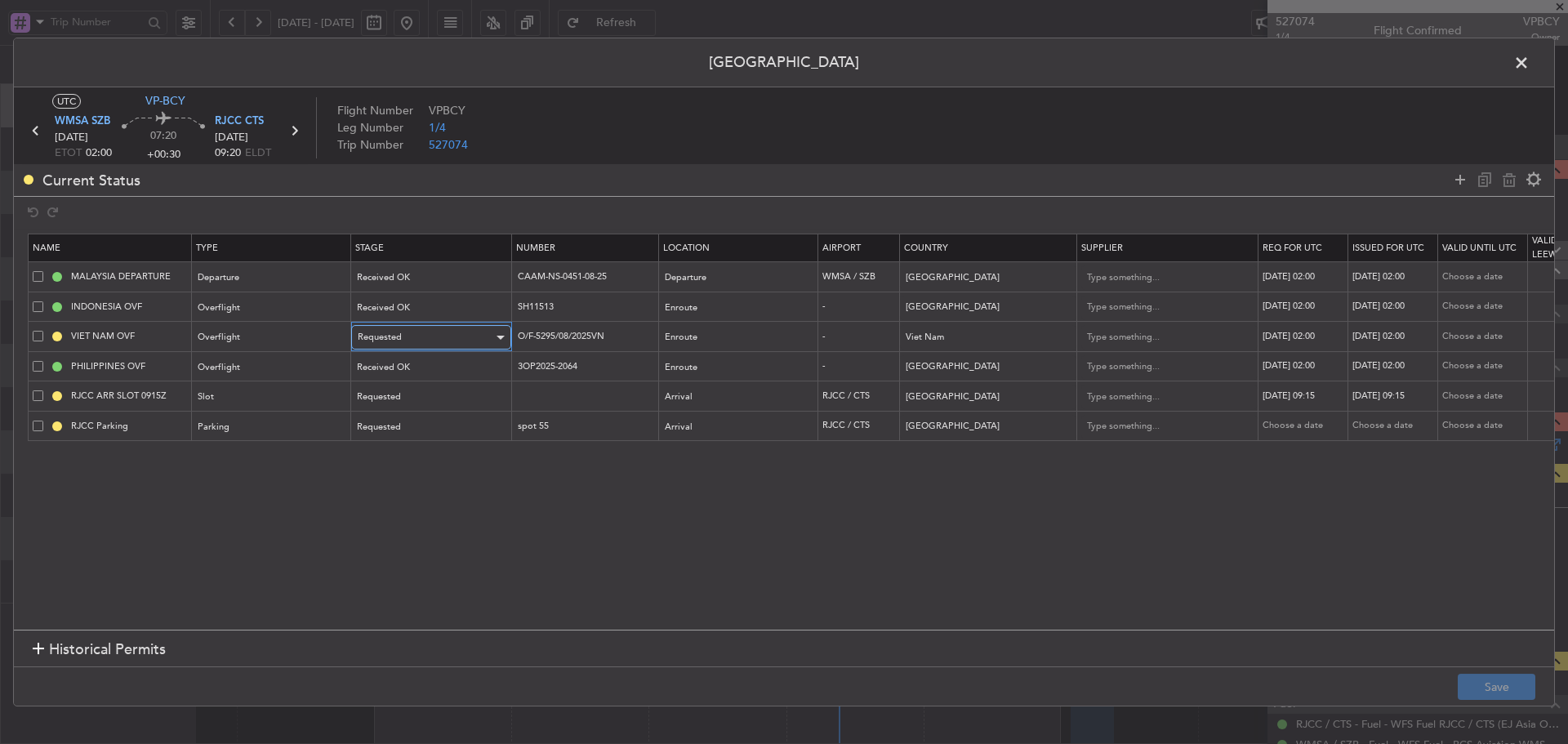
click at [383, 349] on div "Requested" at bounding box center [425, 336] width 135 height 24
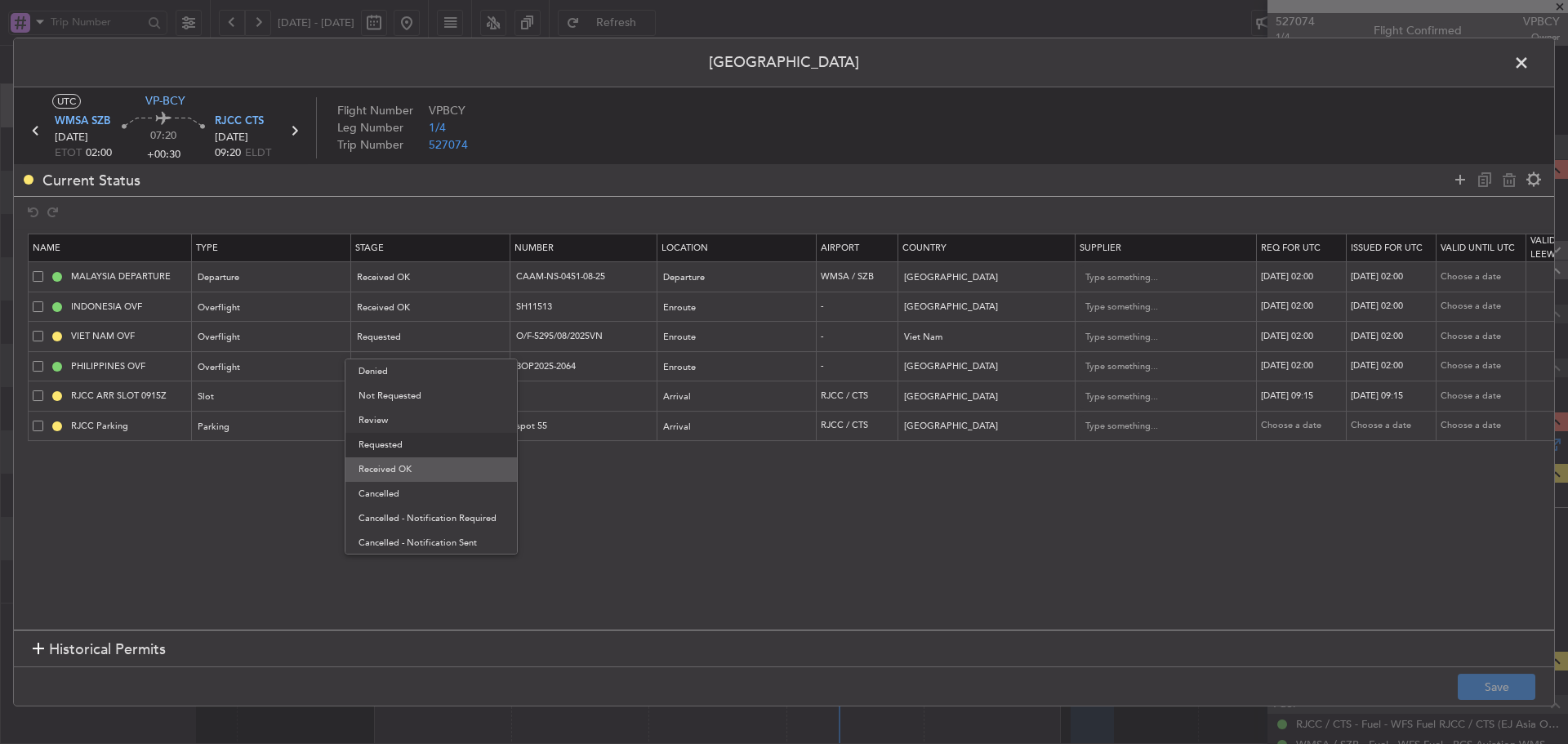
click at [399, 467] on span "Received OK" at bounding box center [431, 469] width 145 height 24
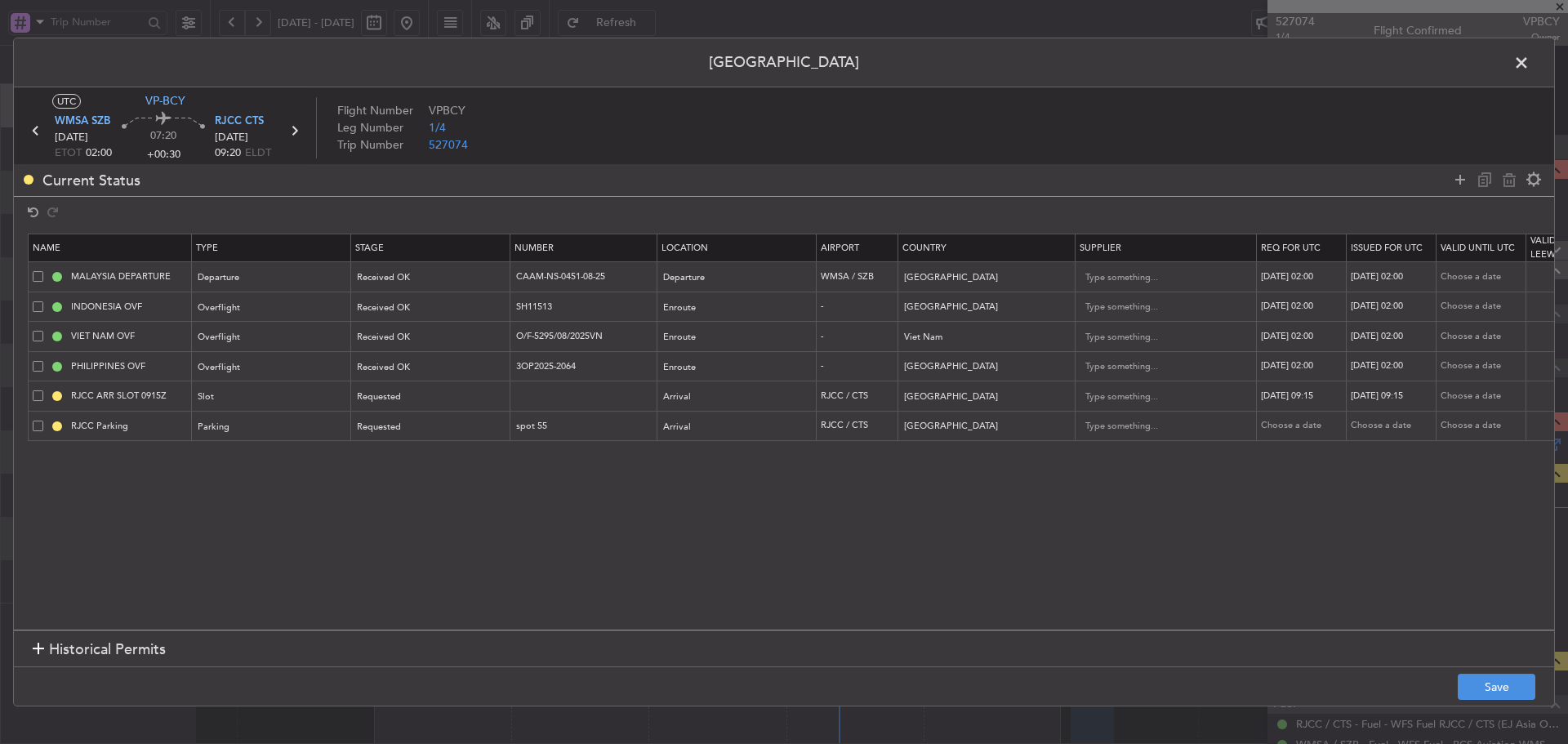
click at [1296, 342] on div "15/08/2025 02:00" at bounding box center [1303, 336] width 85 height 14
select select "8"
select select "2025"
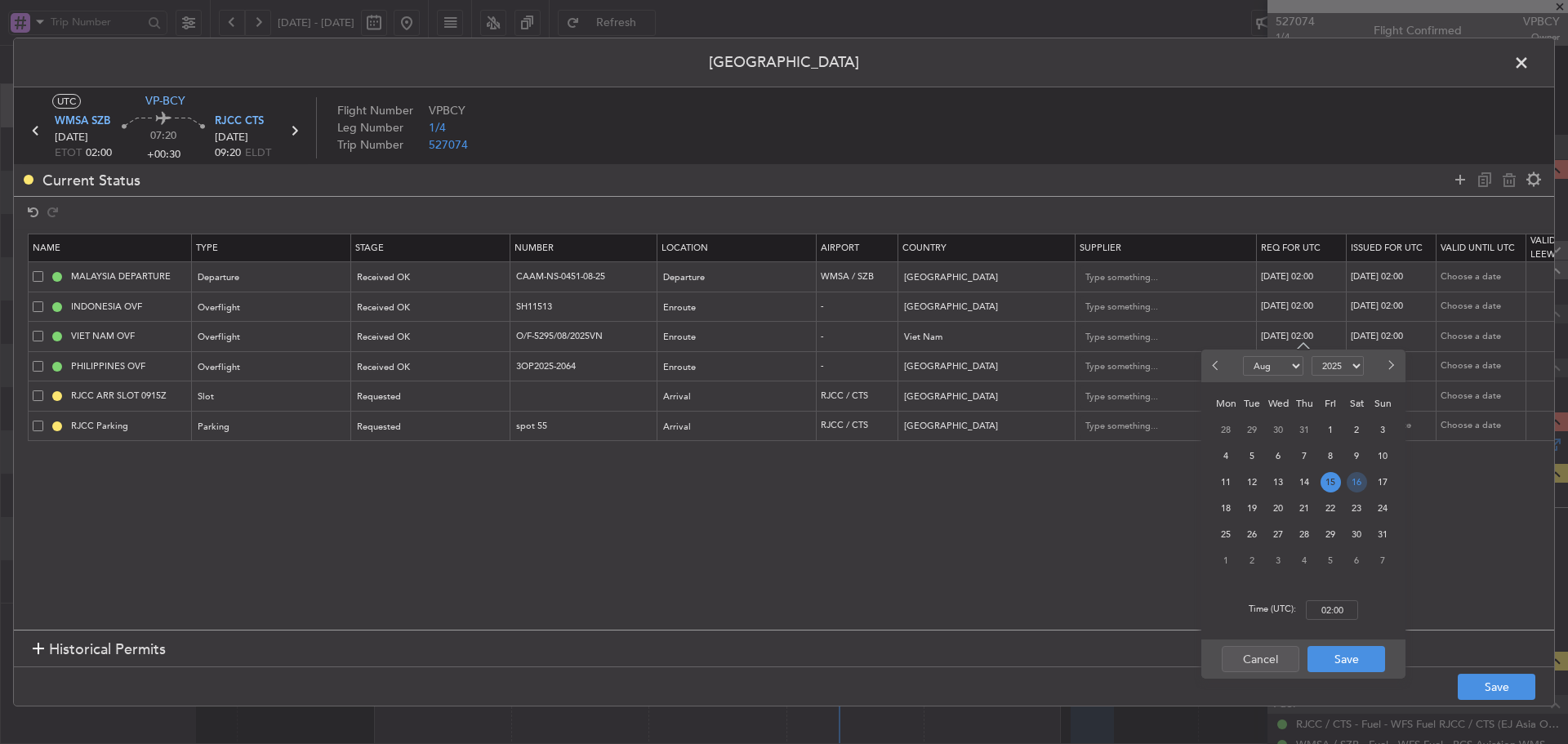
click at [1352, 484] on span "16" at bounding box center [1357, 482] width 20 height 20
click at [1326, 617] on input "00:00" at bounding box center [1332, 610] width 53 height 20
type input "02:00"
click at [1339, 661] on button "Save" at bounding box center [1346, 659] width 78 height 26
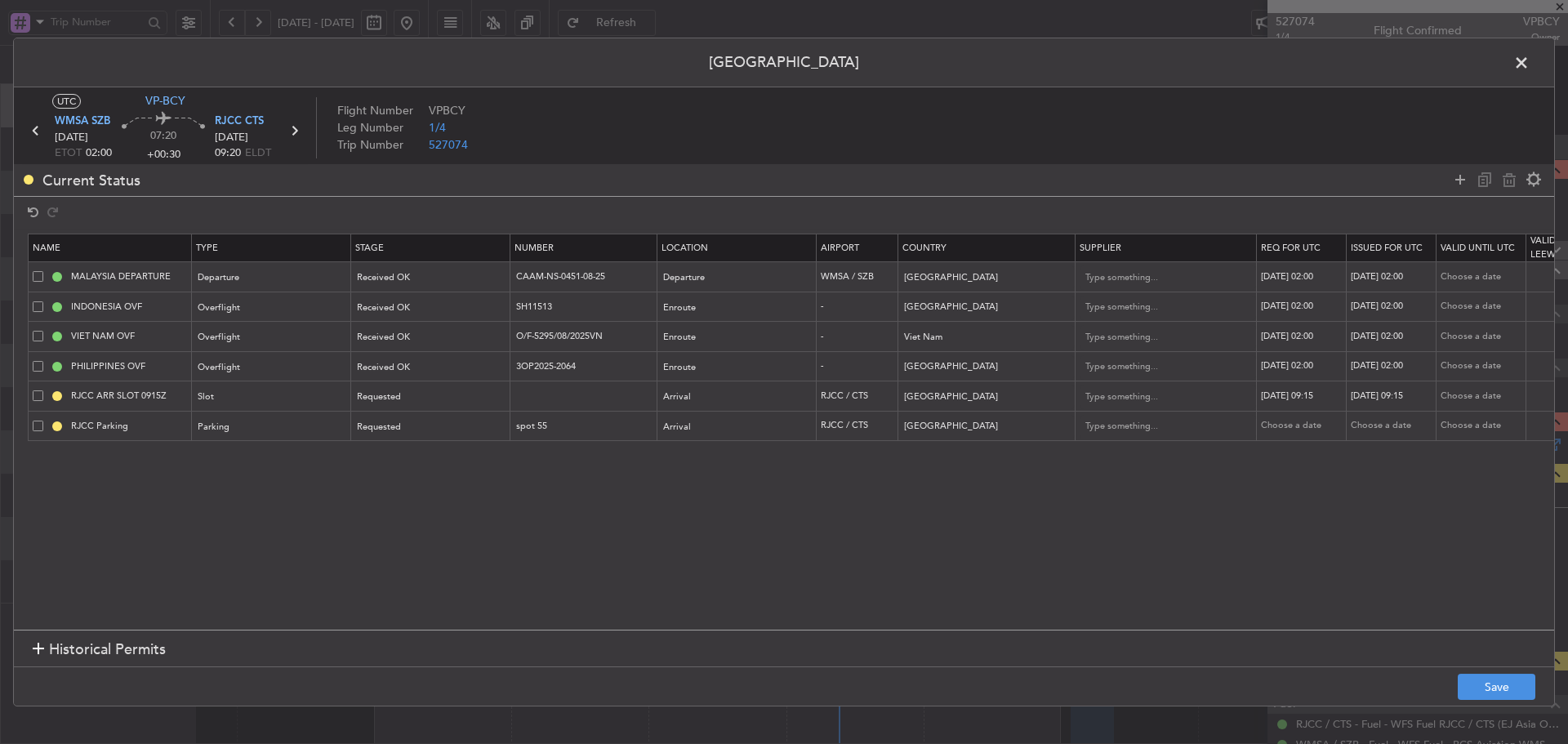
click at [1389, 340] on div "15/08/2025 02:00" at bounding box center [1393, 336] width 85 height 14
select select "8"
select select "2025"
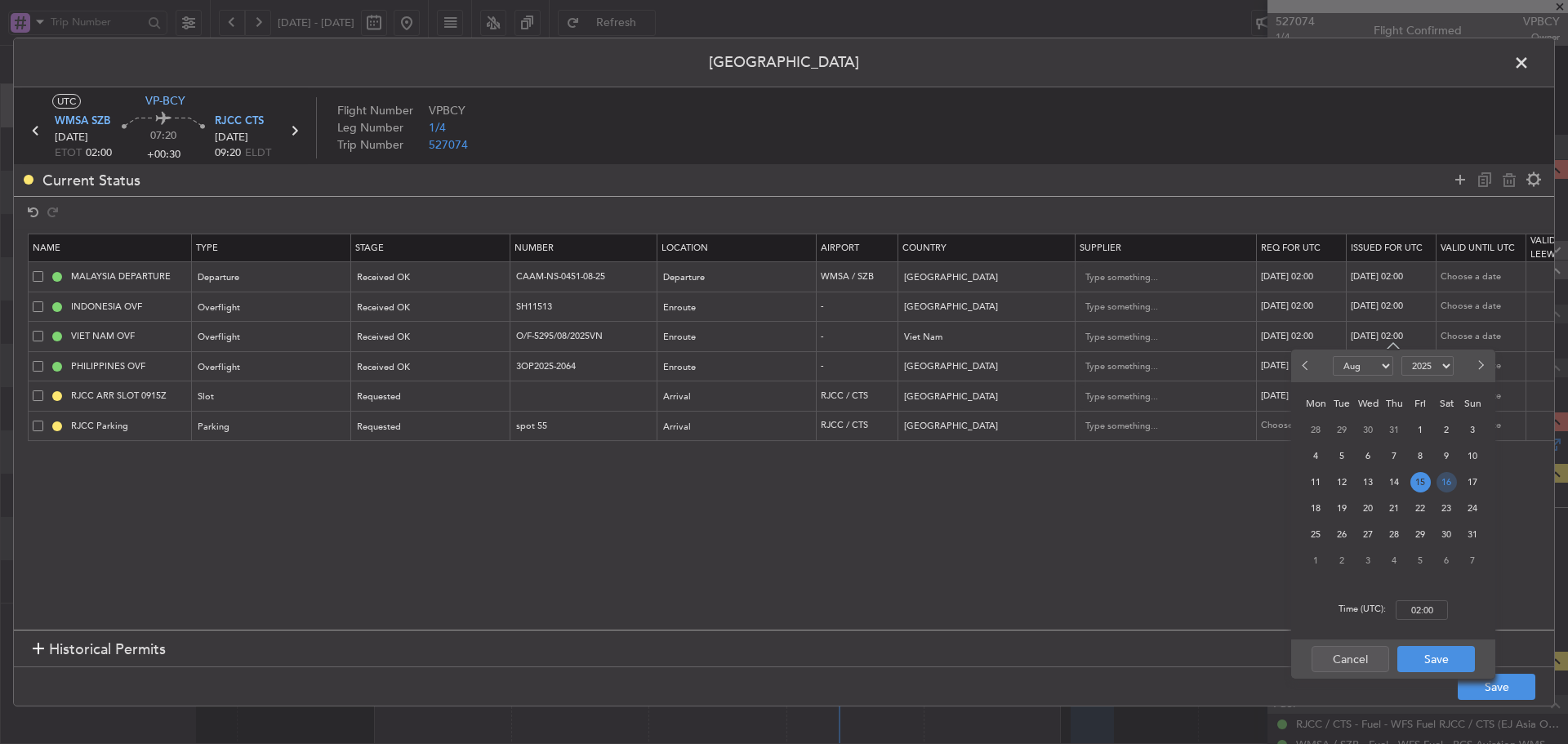
click at [1451, 476] on span "16" at bounding box center [1446, 482] width 20 height 20
click at [1419, 618] on input "00:00" at bounding box center [1422, 610] width 53 height 20
type input "02:00"
click at [1437, 659] on button "Save" at bounding box center [1435, 659] width 78 height 26
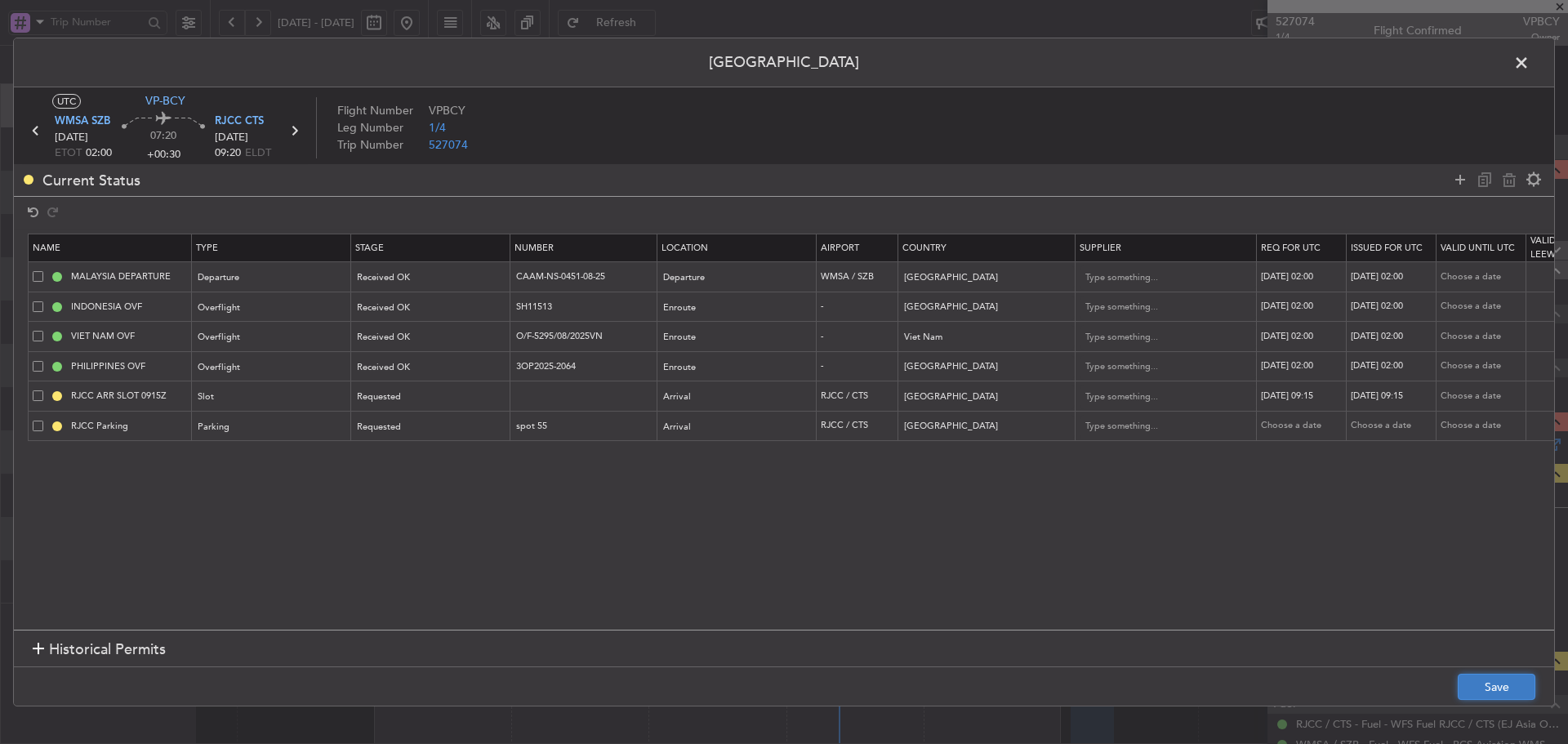
click at [1487, 697] on button "Save" at bounding box center [1496, 686] width 78 height 26
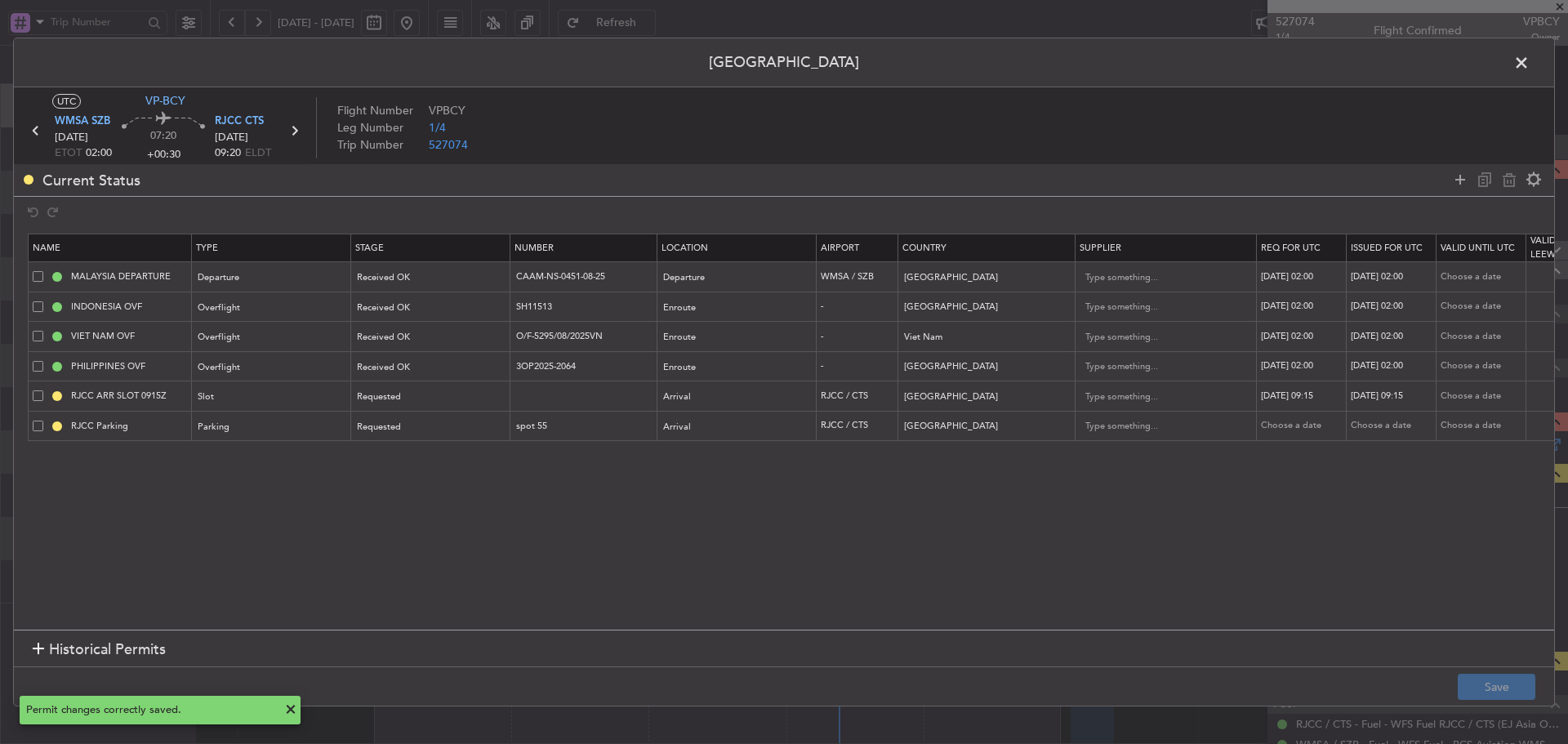
click at [1529, 69] on span at bounding box center [1529, 67] width 0 height 33
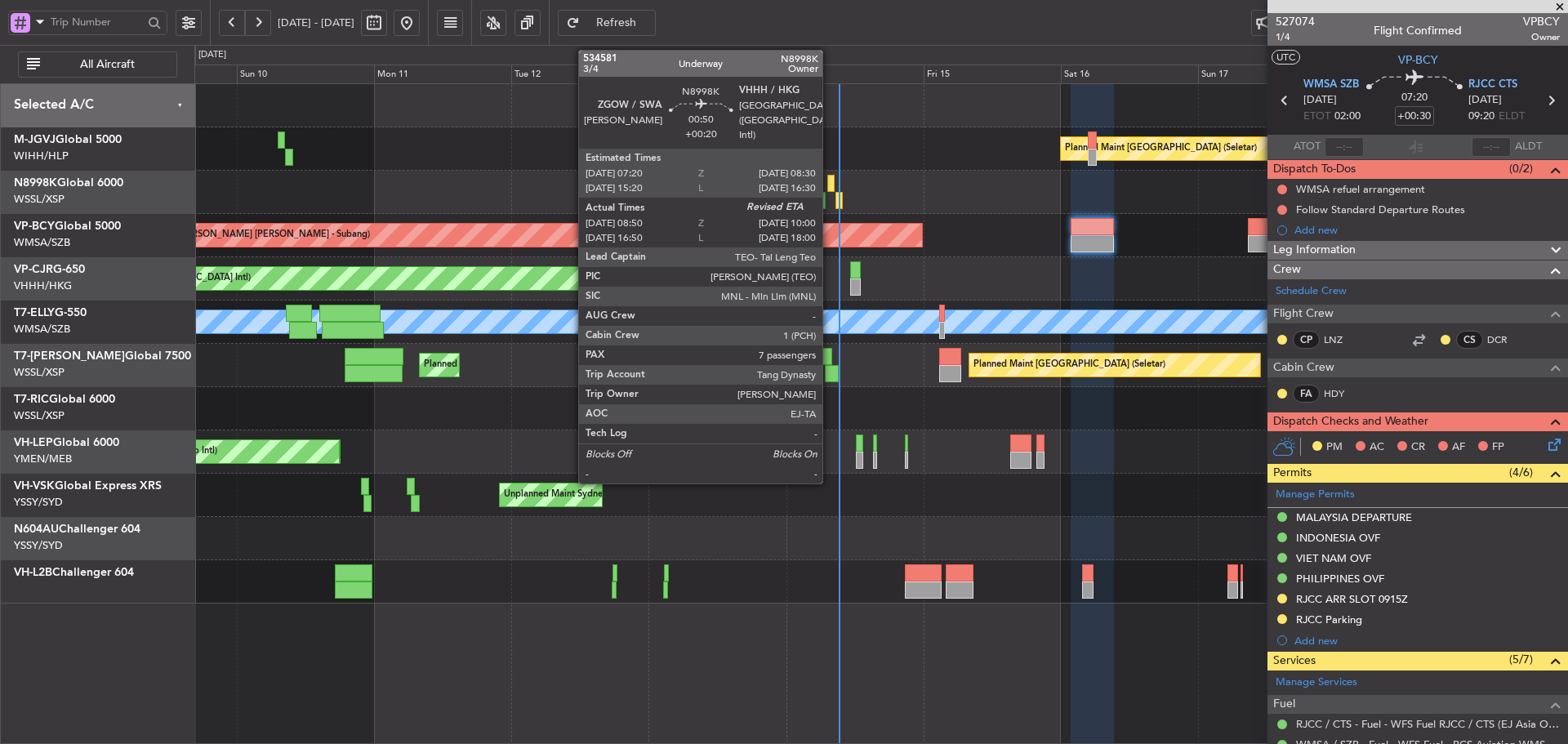
click at [829, 183] on div at bounding box center [831, 183] width 8 height 18
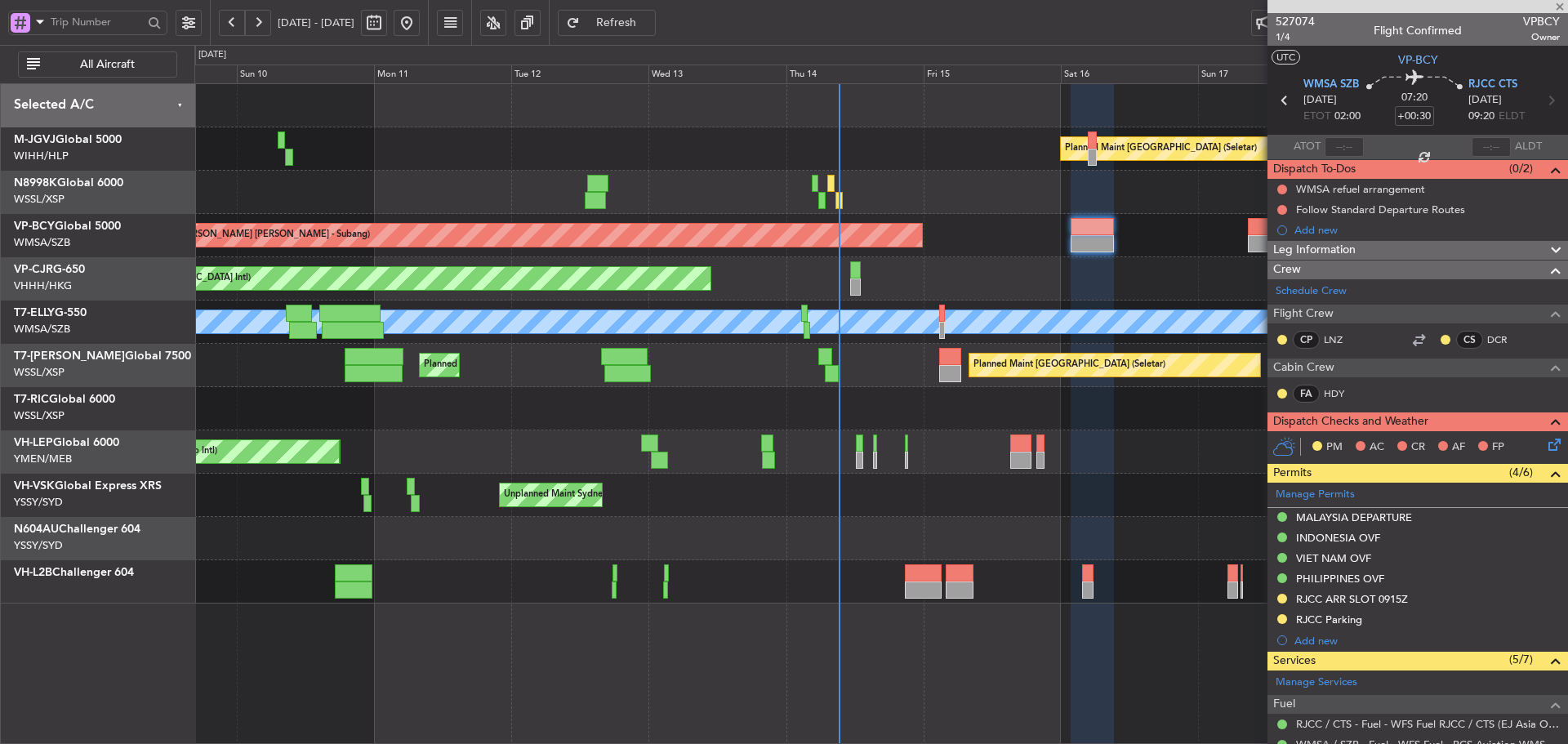
type input "+00:20"
type input "09:00"
type input "7"
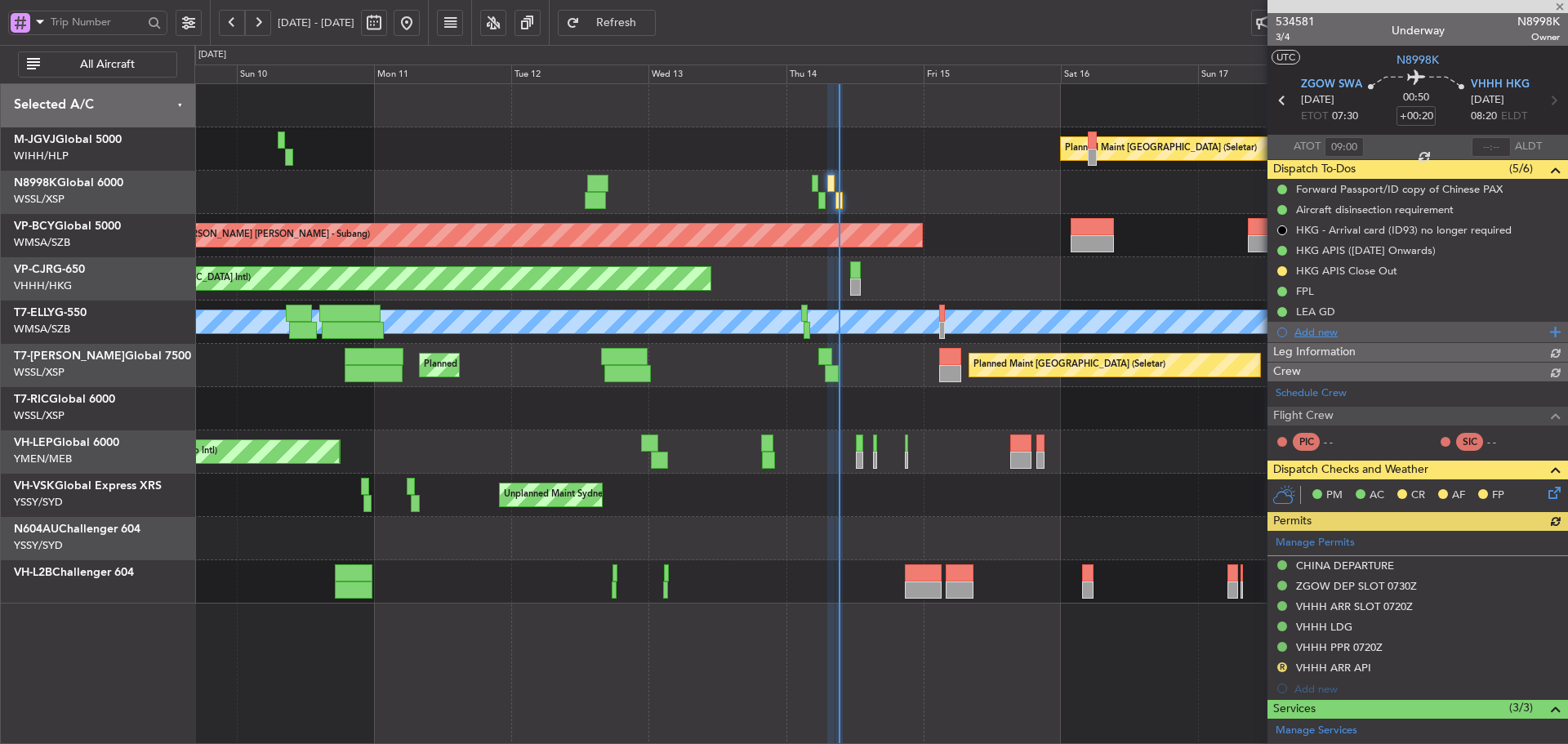
type input "[PERSON_NAME] (KYA)"
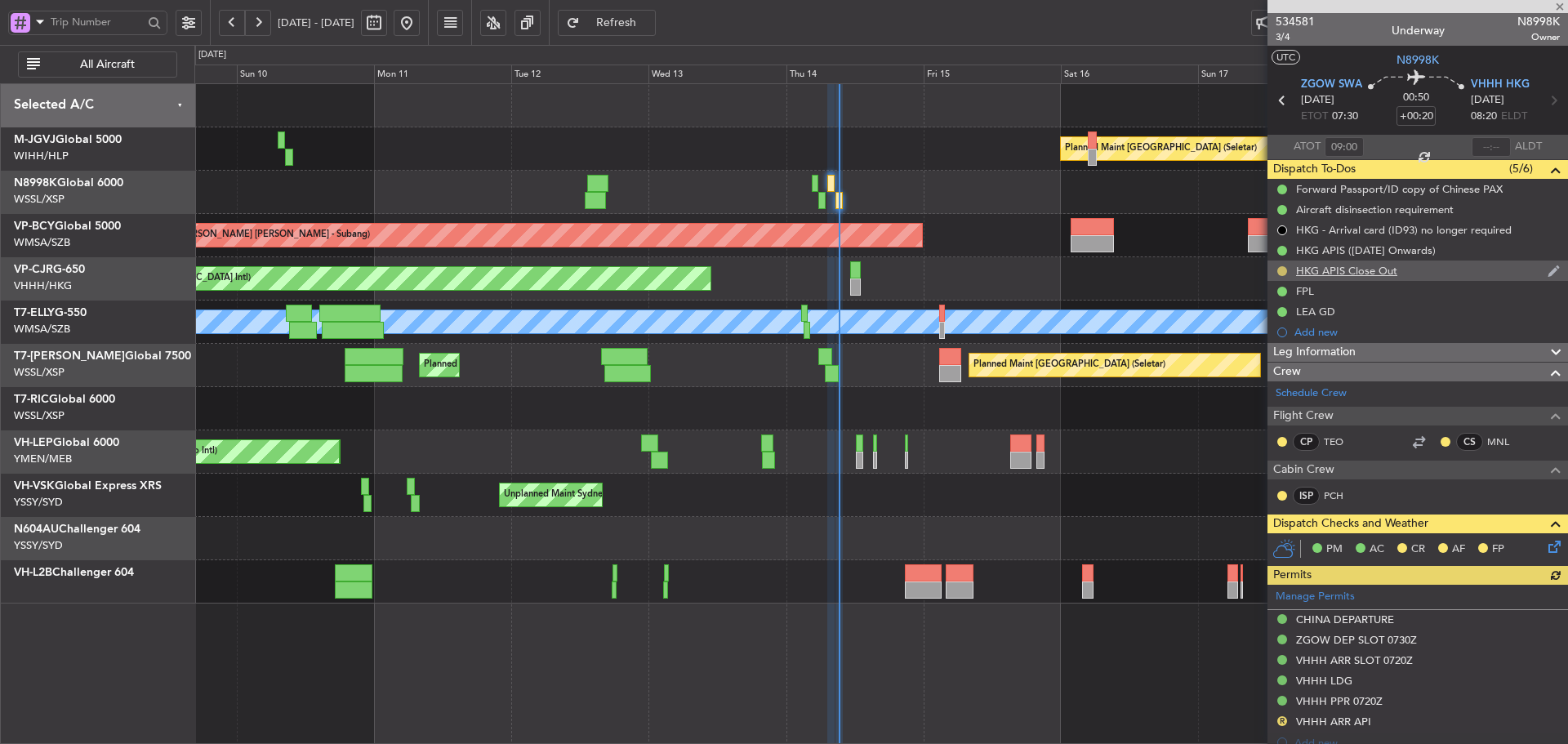
click at [1281, 274] on button at bounding box center [1281, 271] width 10 height 10
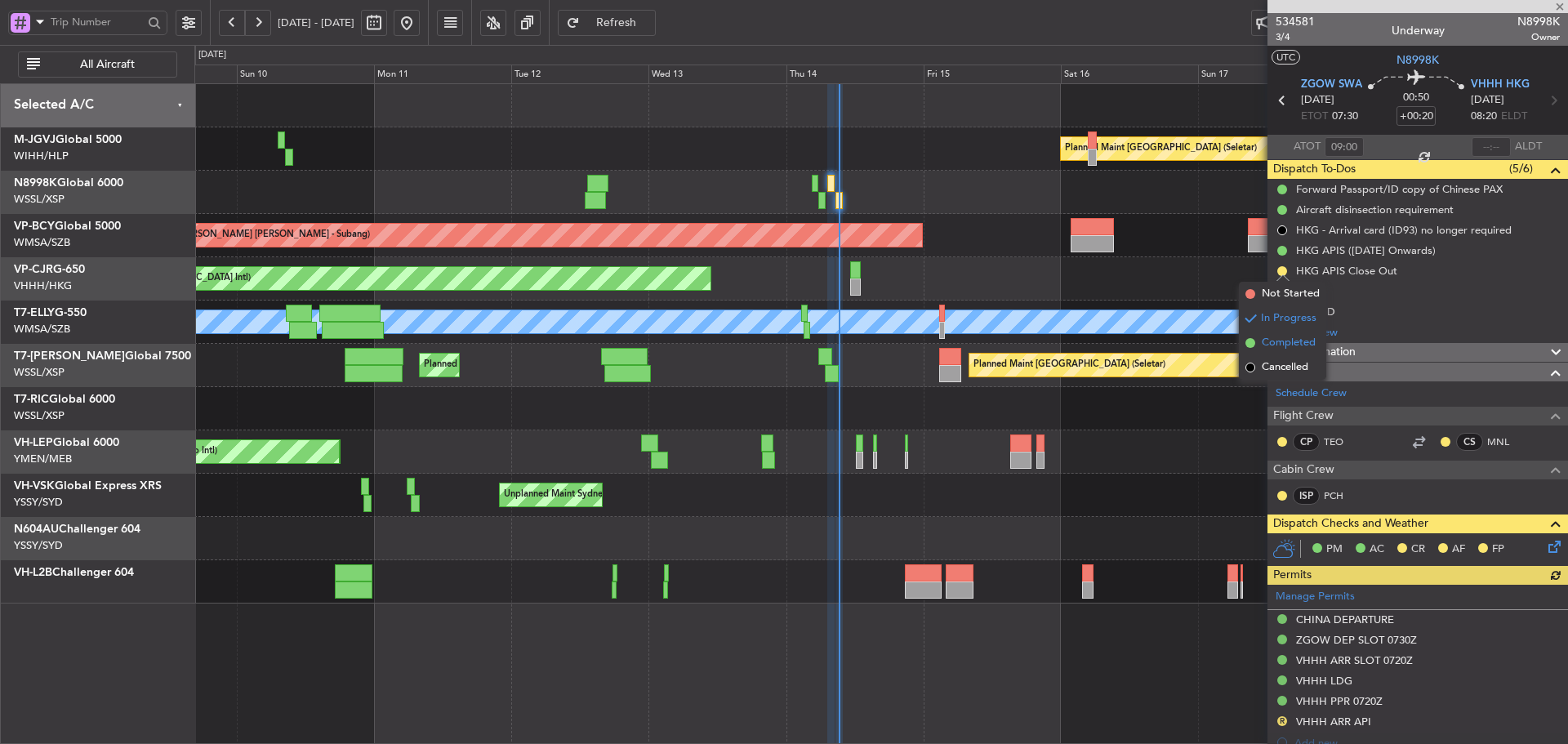
click at [1252, 345] on span at bounding box center [1250, 343] width 10 height 10
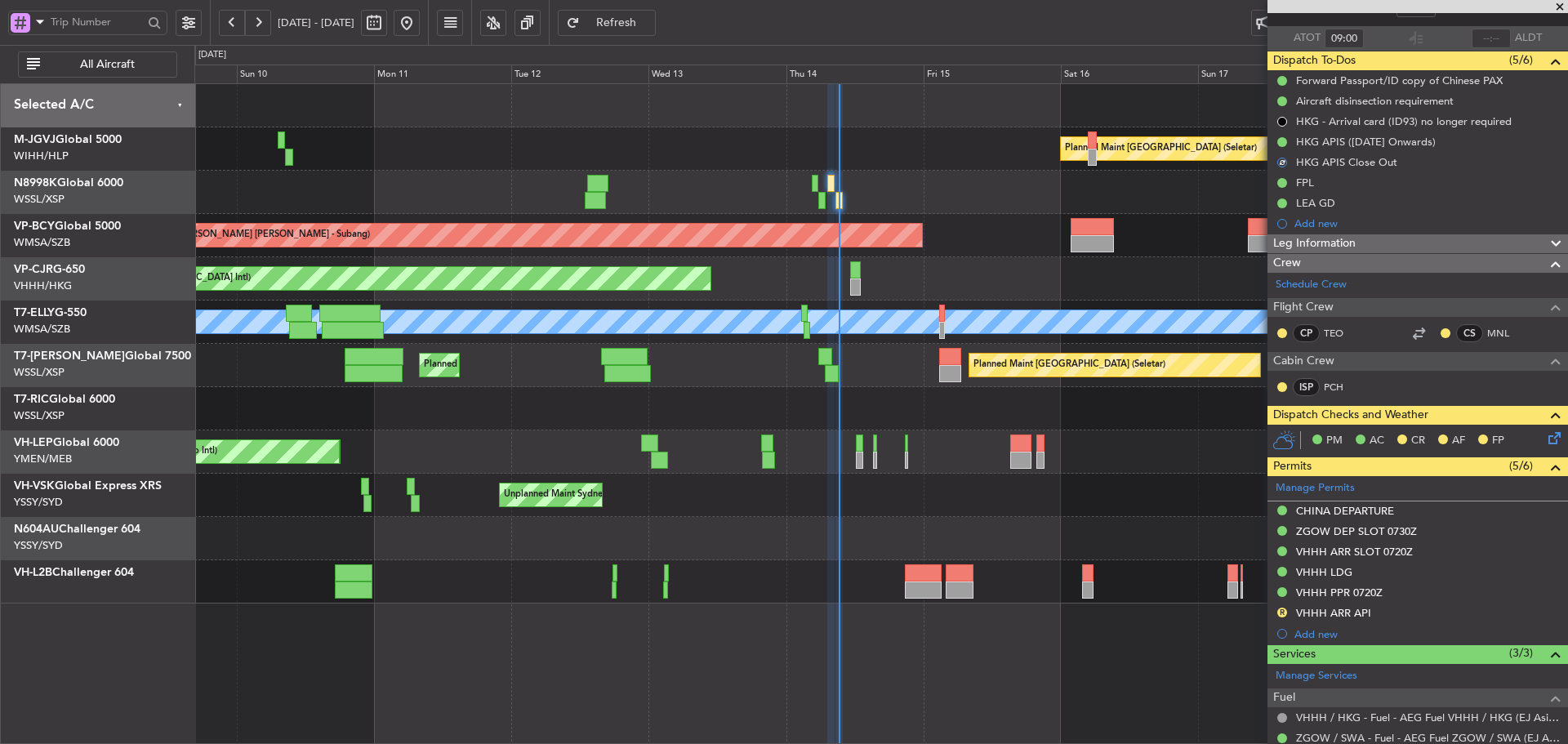
scroll to position [327, 0]
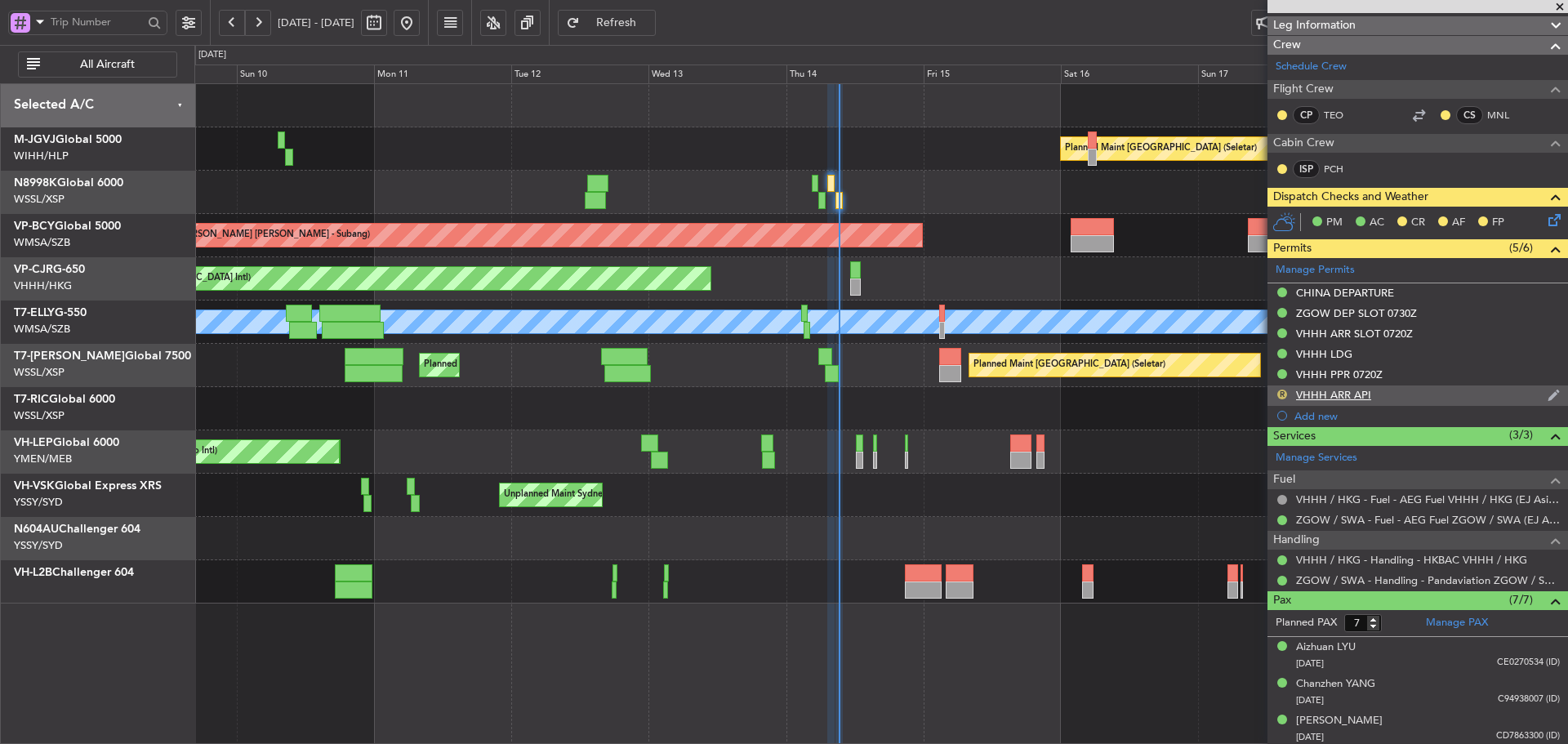
click at [1281, 395] on button "R" at bounding box center [1281, 395] width 10 height 10
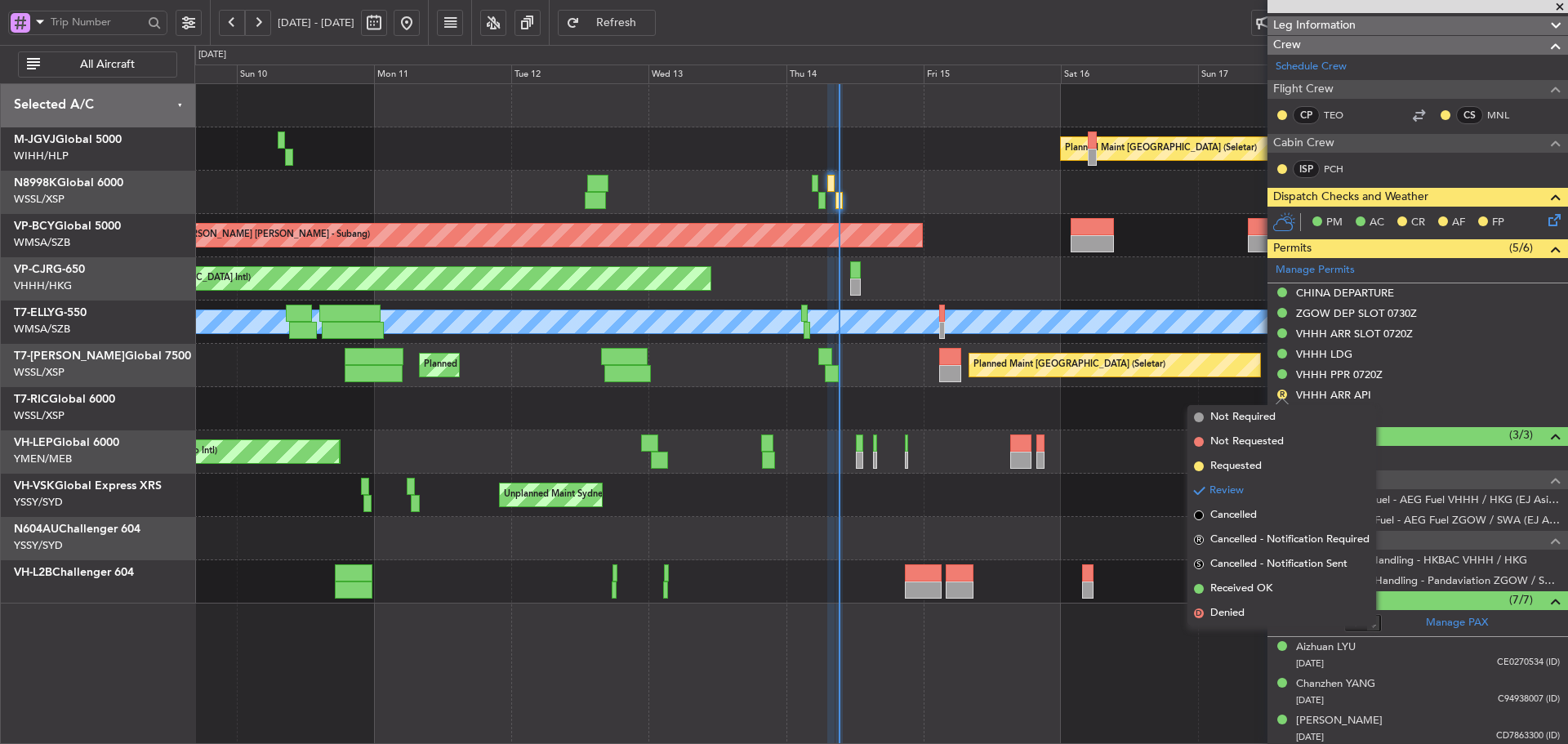
drag, startPoint x: 1201, startPoint y: 587, endPoint x: 1207, endPoint y: 574, distance: 14.3
click at [1200, 587] on span at bounding box center [1199, 589] width 10 height 10
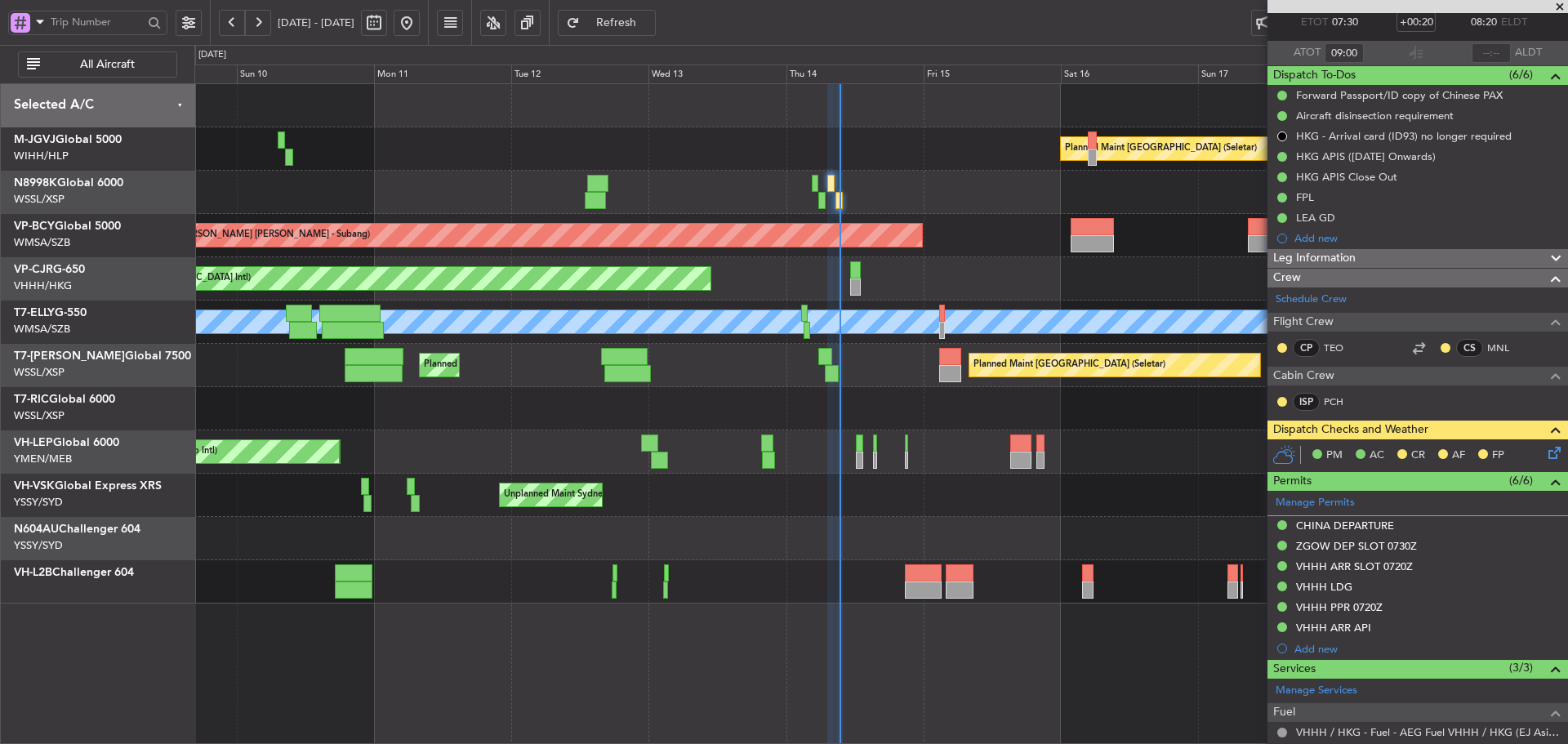
scroll to position [82, 0]
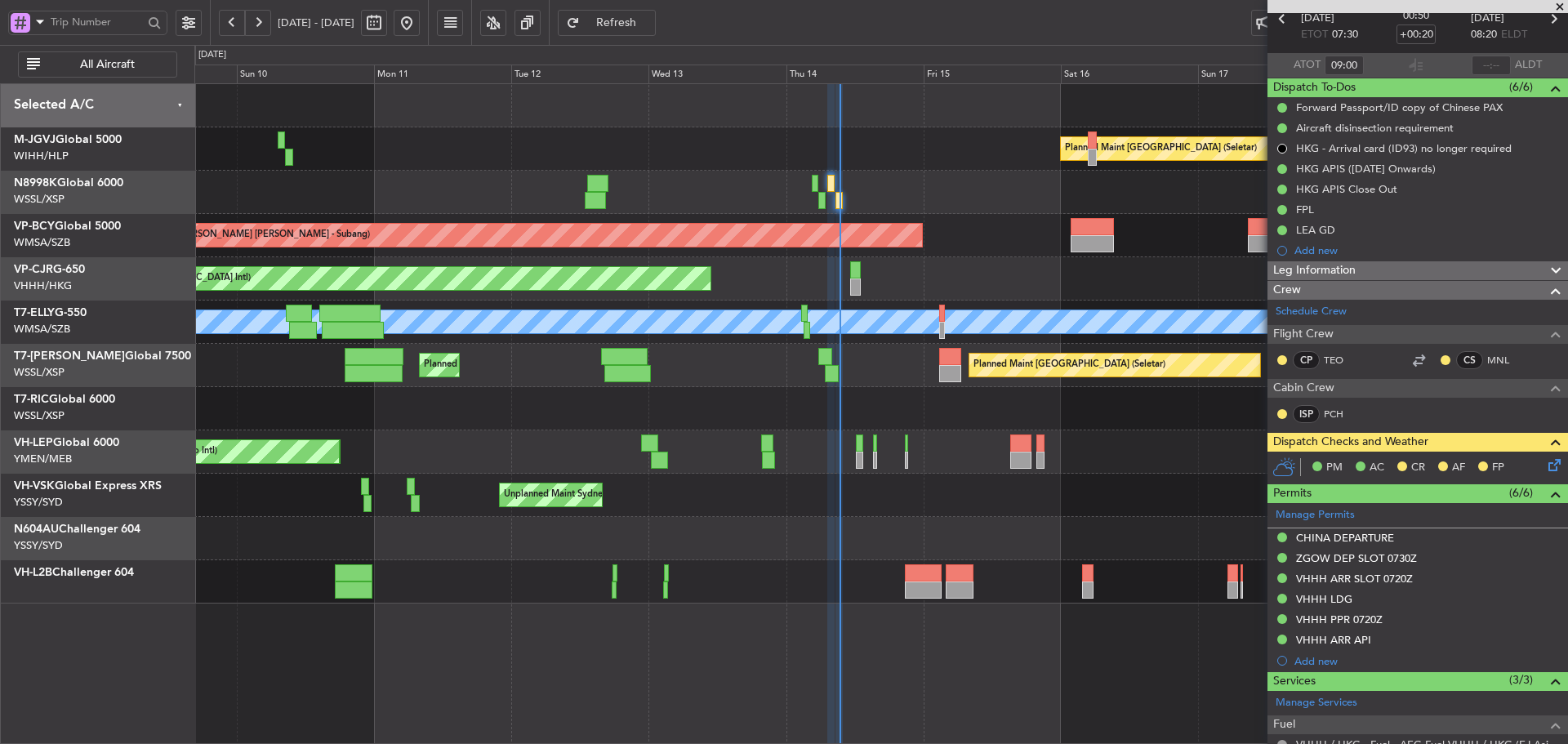
click at [1545, 461] on icon at bounding box center [1550, 461] width 13 height 13
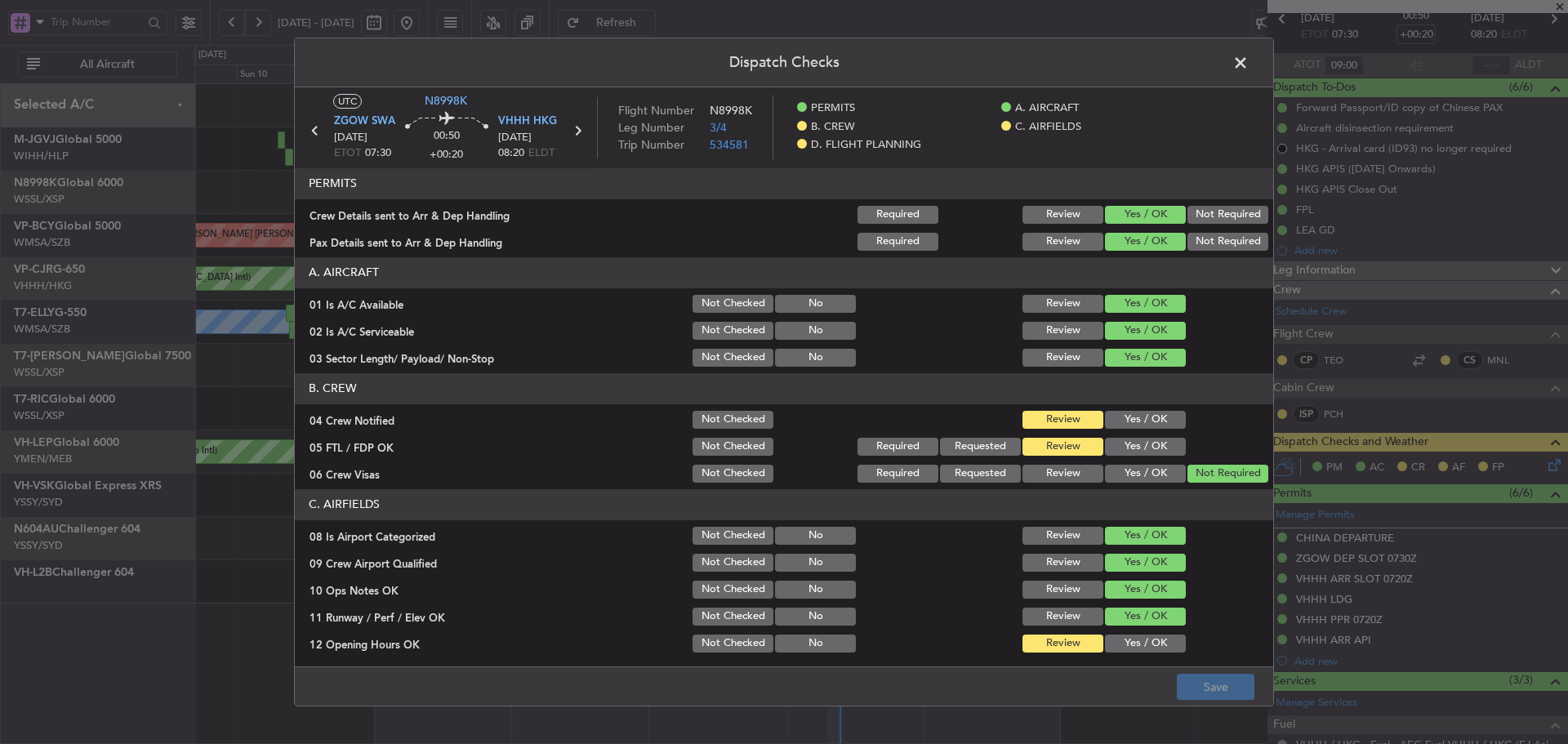
click at [1136, 421] on button "Yes / OK" at bounding box center [1145, 419] width 81 height 18
drag, startPoint x: 1130, startPoint y: 436, endPoint x: 1129, endPoint y: 450, distance: 14.0
click at [1130, 438] on div "Yes / OK" at bounding box center [1143, 447] width 83 height 22
click at [1128, 450] on button "Yes / OK" at bounding box center [1145, 447] width 81 height 18
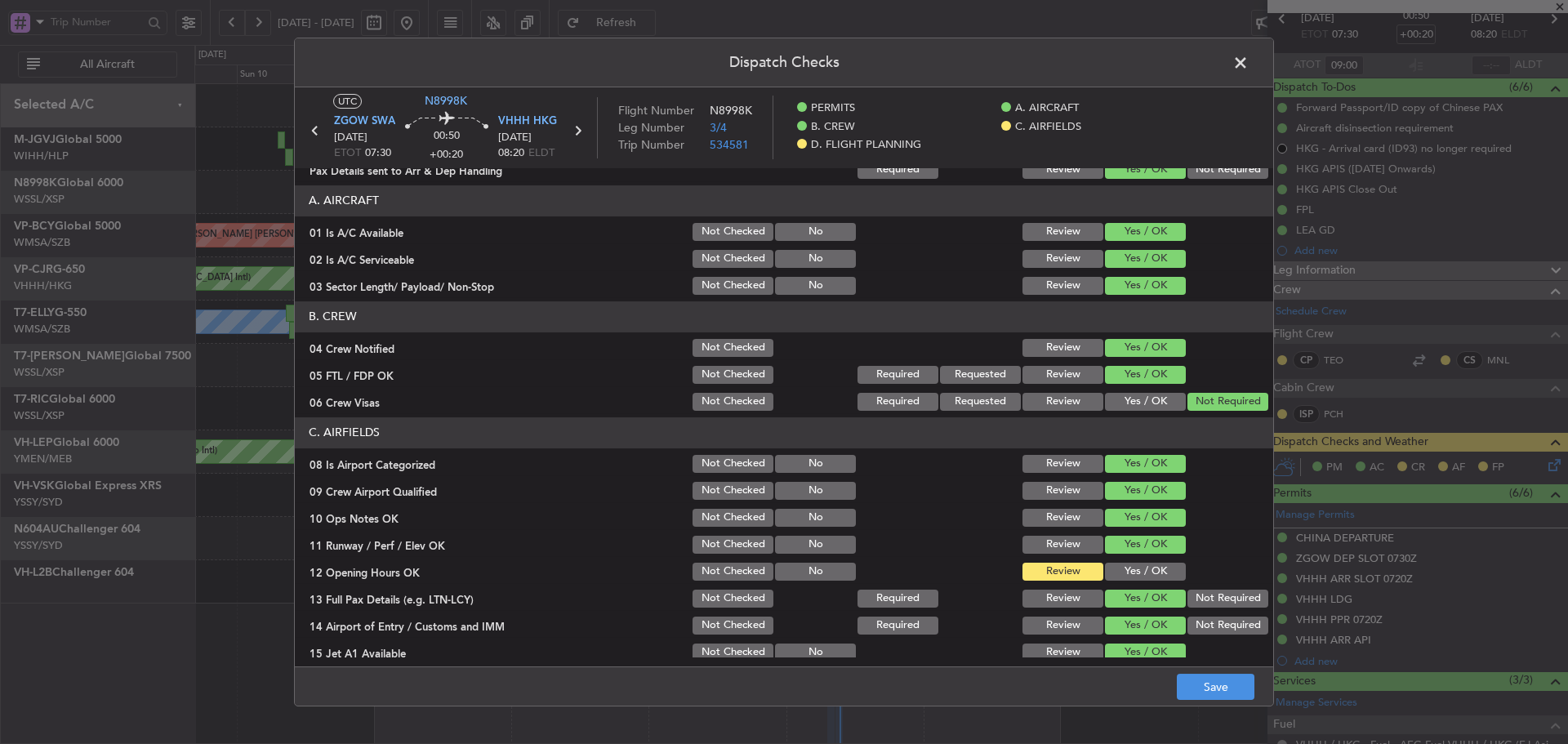
scroll to position [164, 0]
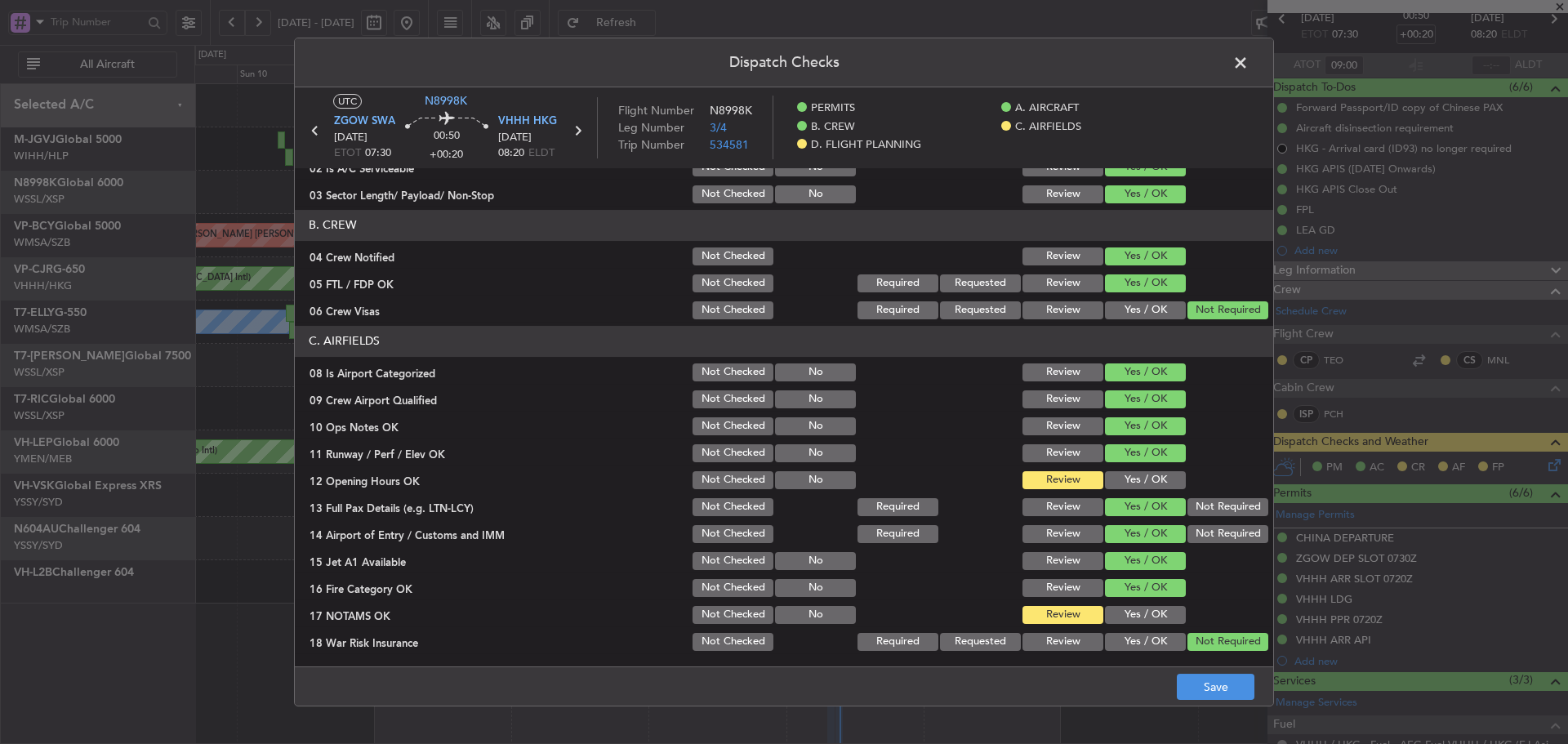
click at [1126, 479] on button "Yes / OK" at bounding box center [1145, 480] width 81 height 18
click at [1115, 615] on button "Yes / OK" at bounding box center [1145, 615] width 81 height 18
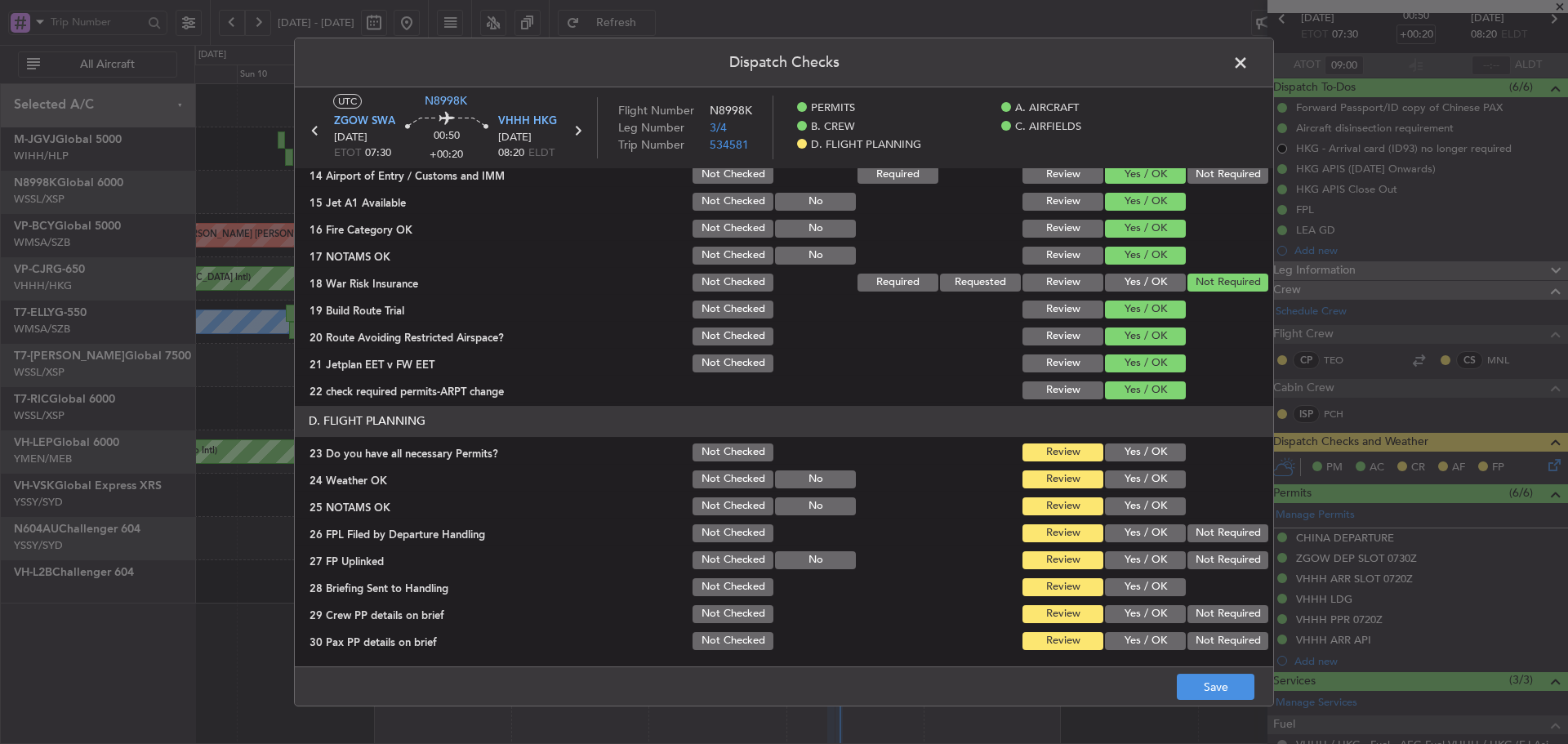
drag, startPoint x: 1136, startPoint y: 447, endPoint x: 1128, endPoint y: 475, distance: 29.1
click at [1135, 449] on button "Yes / OK" at bounding box center [1145, 452] width 81 height 18
drag, startPoint x: 1128, startPoint y: 475, endPoint x: 1120, endPoint y: 502, distance: 28.2
click at [1128, 479] on button "Yes / OK" at bounding box center [1145, 480] width 81 height 18
drag, startPoint x: 1120, startPoint y: 502, endPoint x: 1118, endPoint y: 518, distance: 16.1
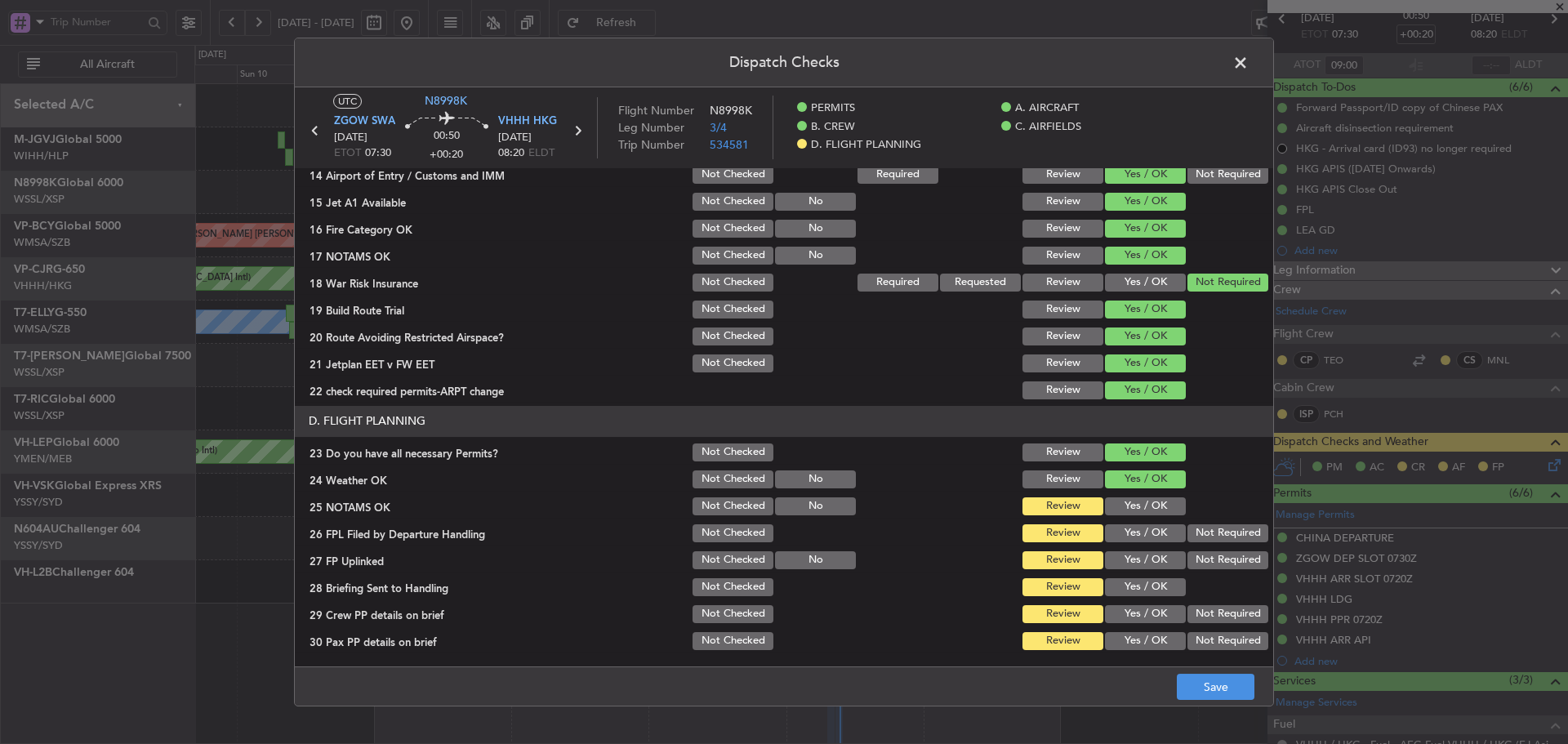
click at [1120, 506] on button "Yes / OK" at bounding box center [1145, 506] width 81 height 18
drag, startPoint x: 1118, startPoint y: 518, endPoint x: 1122, endPoint y: 539, distance: 21.4
click at [1118, 520] on section "D. FLIGHT PLANNING 23 Do you have all necessary Permits? Not Checked Review Yes…" at bounding box center [784, 529] width 978 height 247
click at [1122, 541] on button "Yes / OK" at bounding box center [1145, 533] width 81 height 18
click at [1124, 567] on button "Yes / OK" at bounding box center [1145, 561] width 81 height 18
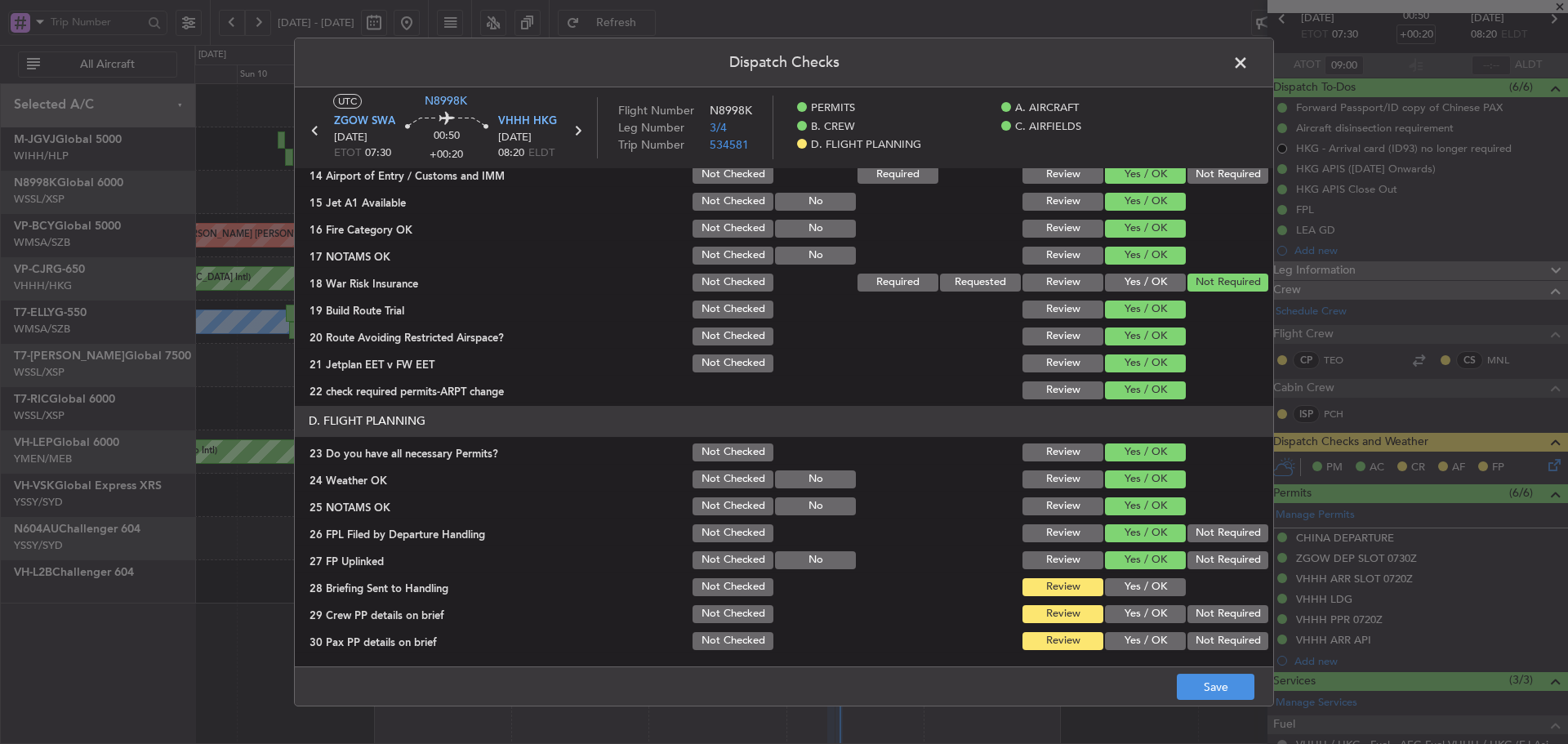
drag, startPoint x: 1125, startPoint y: 581, endPoint x: 1125, endPoint y: 597, distance: 16.0
click at [1125, 585] on button "Yes / OK" at bounding box center [1145, 587] width 81 height 18
click at [1126, 602] on section "D. FLIGHT PLANNING 23 Do you have all necessary Permits? Not Checked Review Yes…" at bounding box center [784, 529] width 978 height 247
click at [1126, 645] on button "Yes / OK" at bounding box center [1145, 641] width 81 height 18
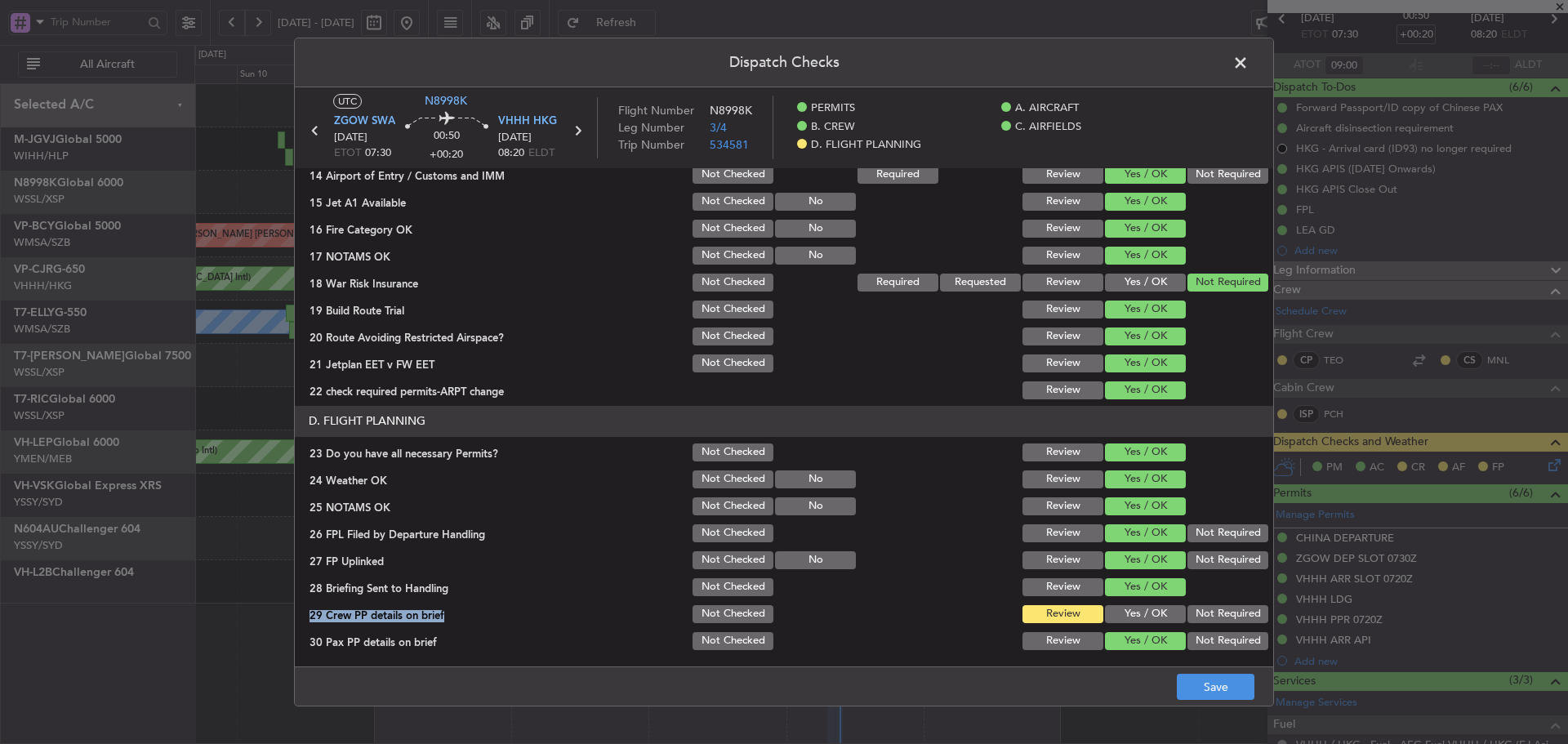
click at [1125, 617] on button "Yes / OK" at bounding box center [1145, 614] width 81 height 18
click at [1190, 687] on button "Save" at bounding box center [1215, 686] width 78 height 26
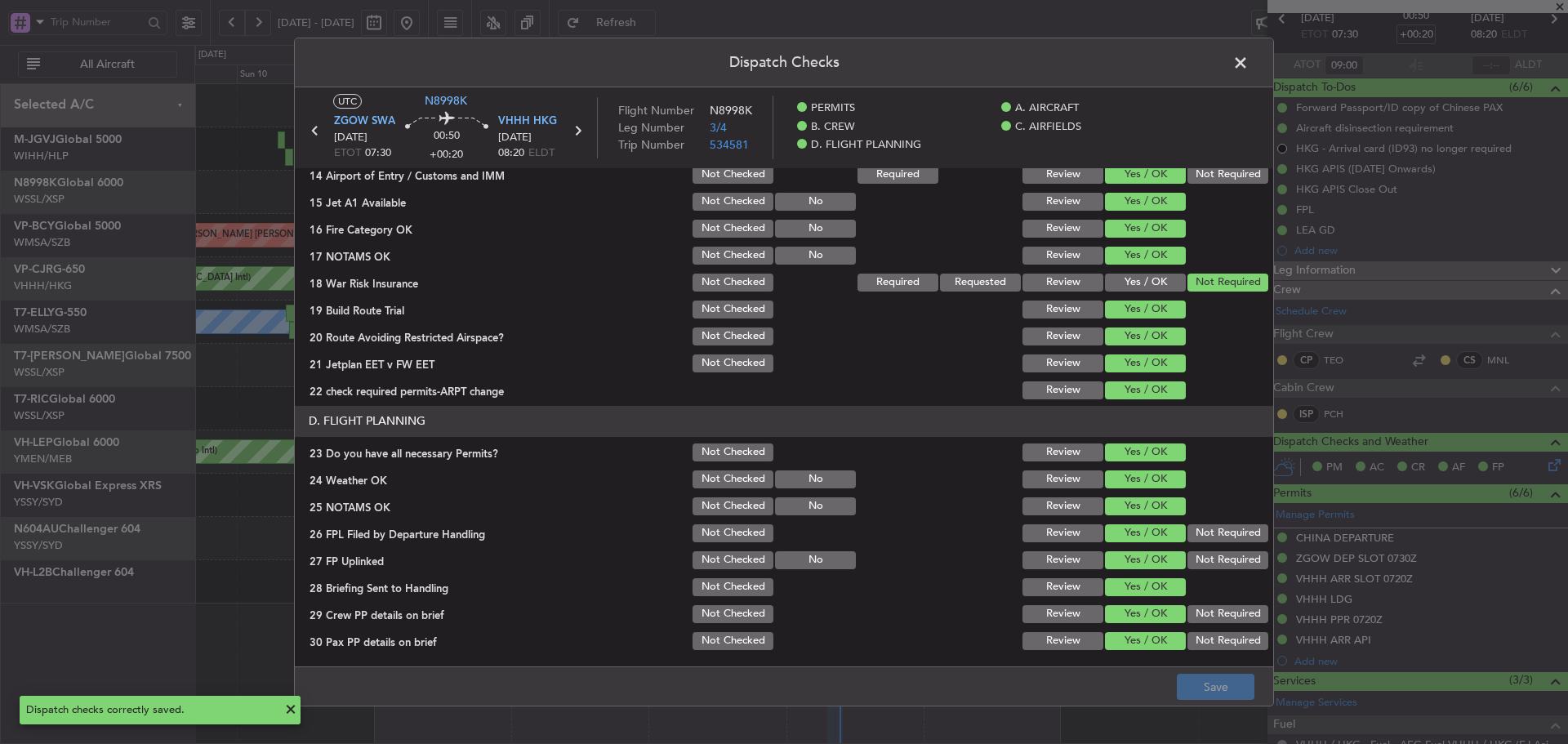
click at [1248, 64] on span at bounding box center [1248, 67] width 0 height 33
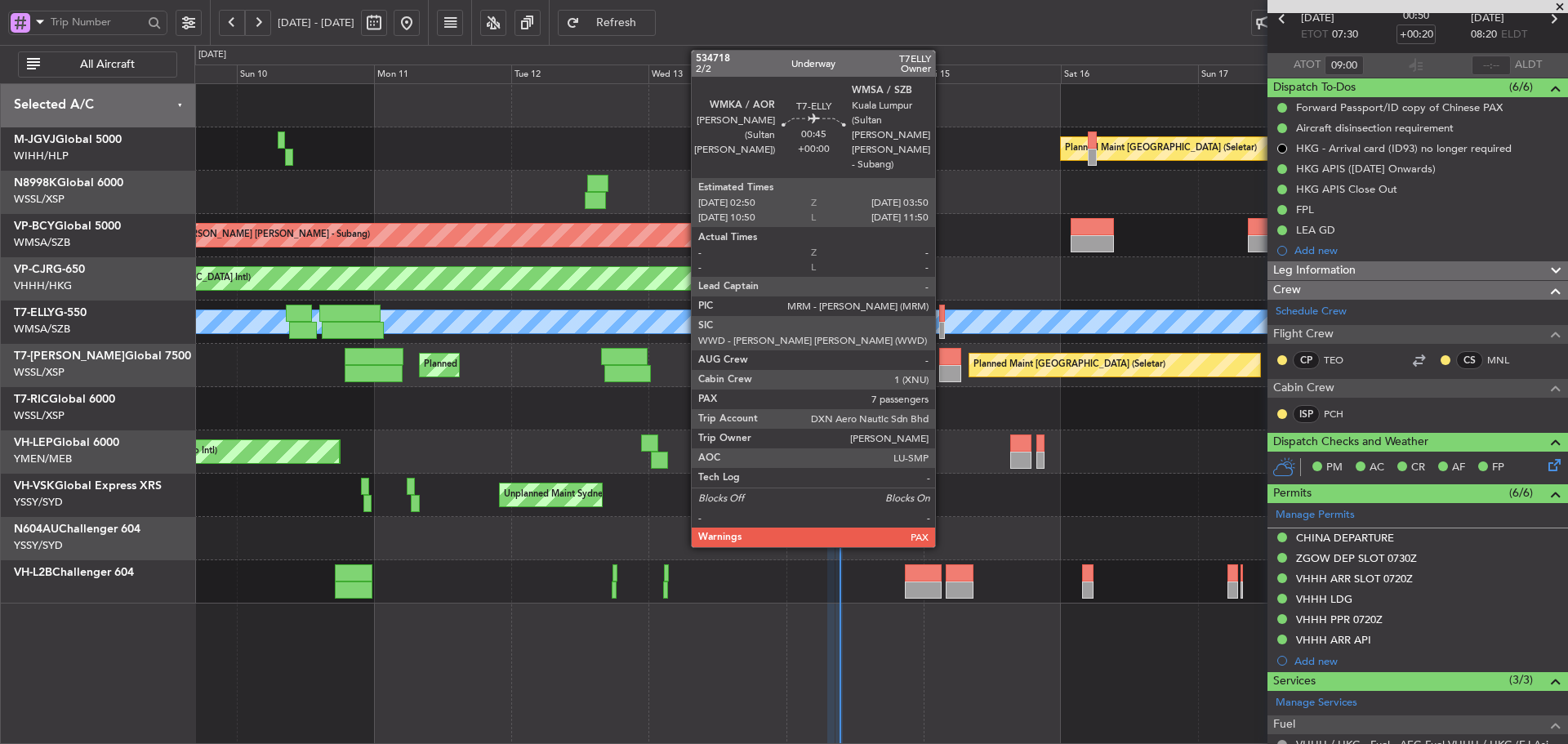
click at [942, 327] on div at bounding box center [941, 331] width 7 height 18
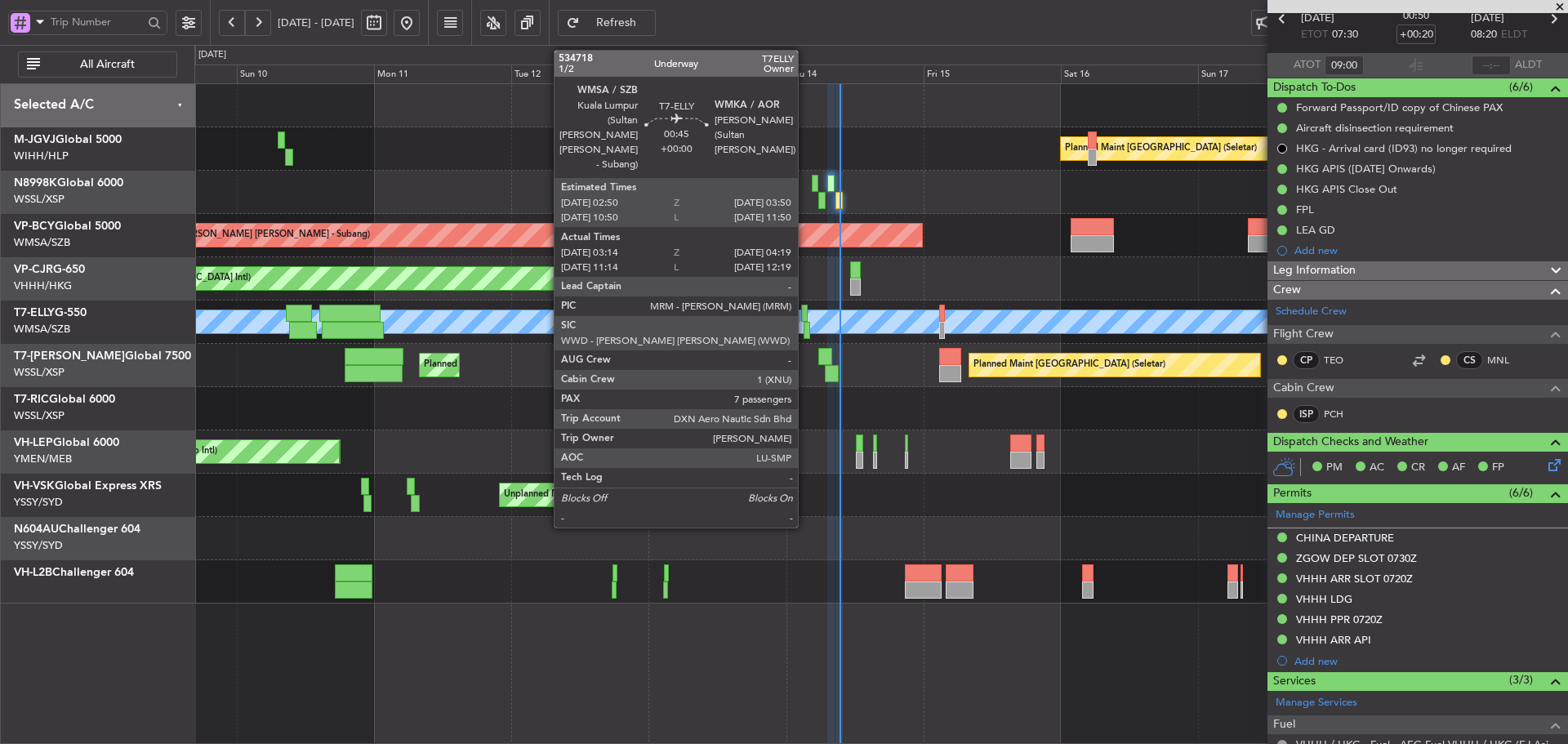
click at [805, 333] on div at bounding box center [806, 331] width 7 height 18
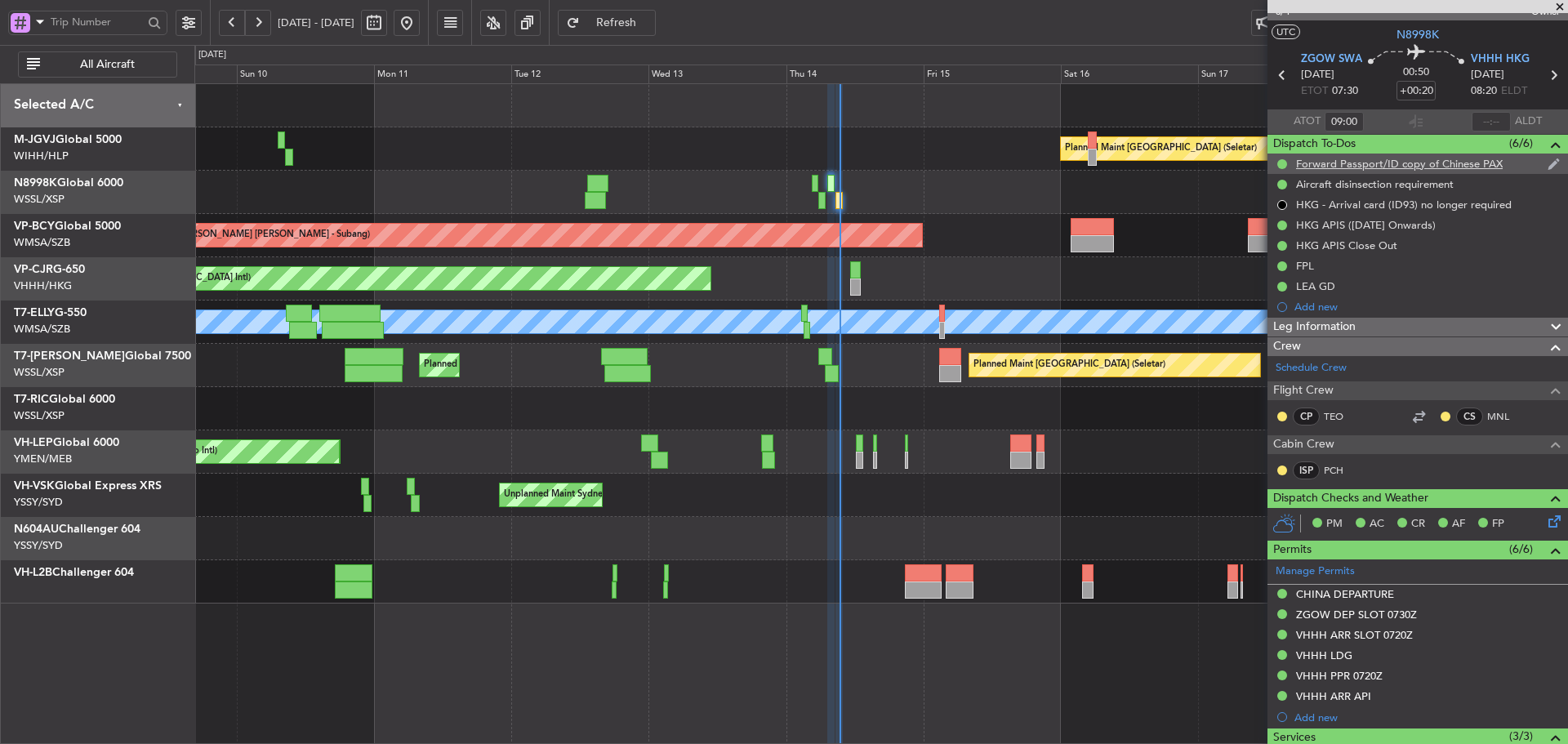
scroll to position [0, 0]
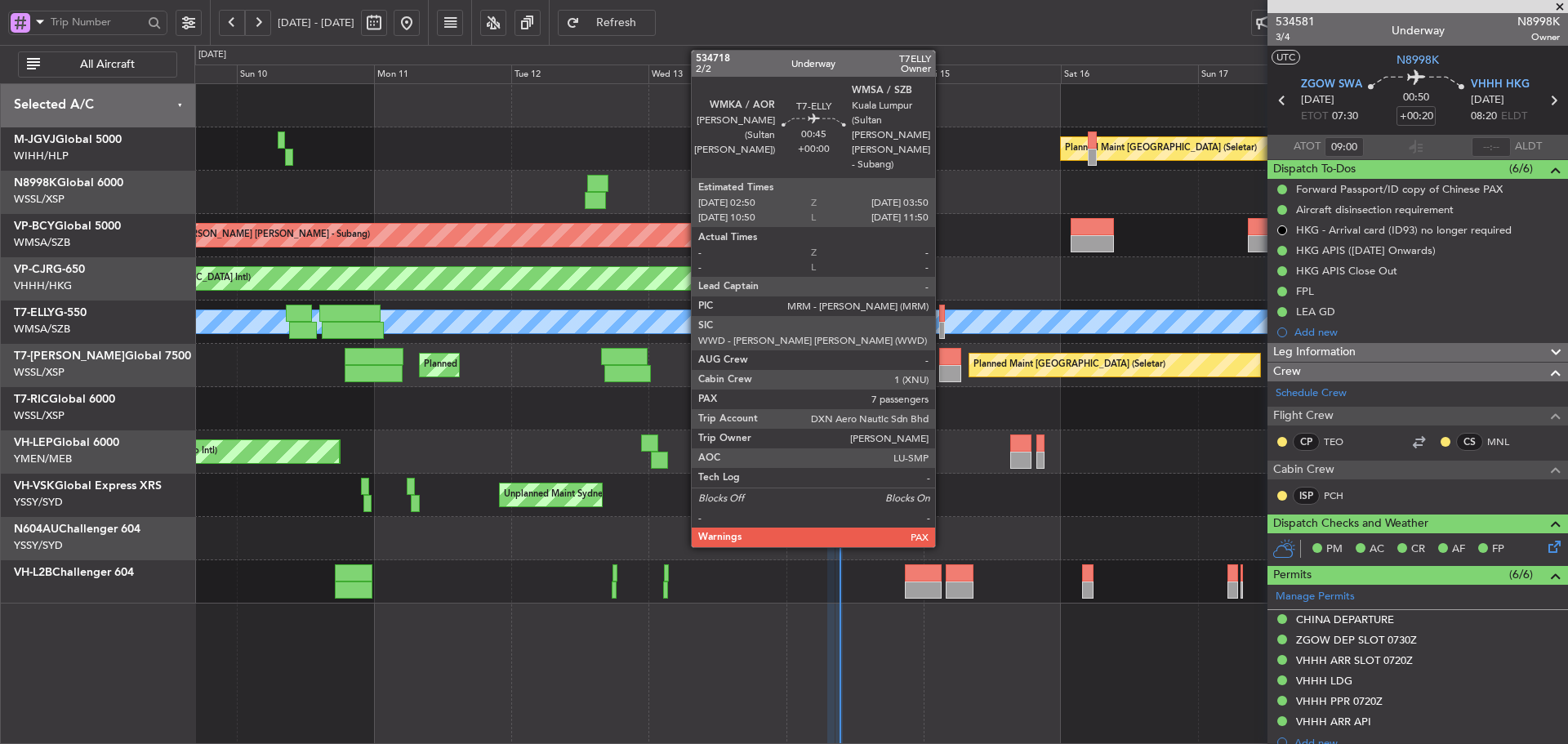
click at [942, 334] on div at bounding box center [941, 331] width 7 height 18
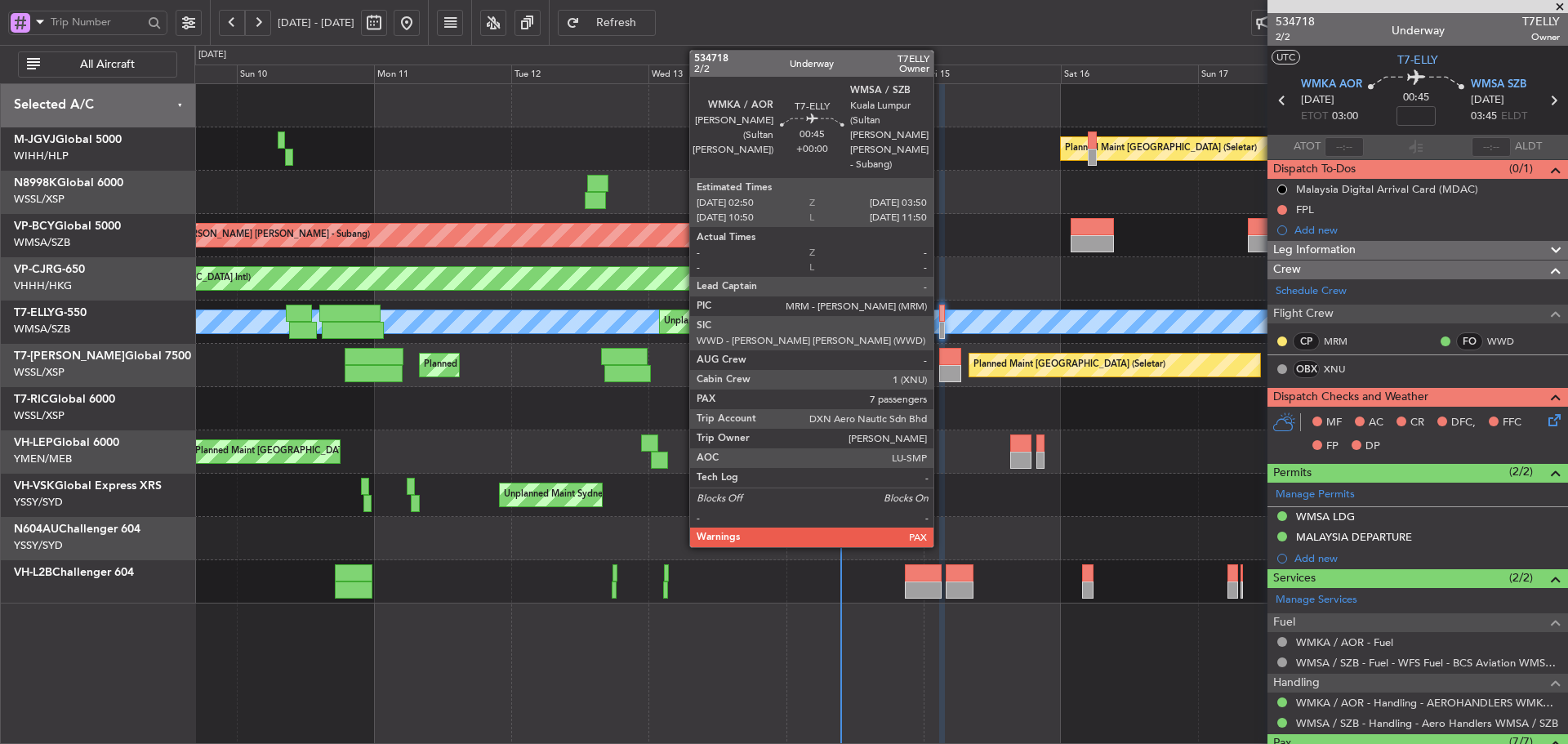
click at [940, 321] on div at bounding box center [941, 314] width 7 height 18
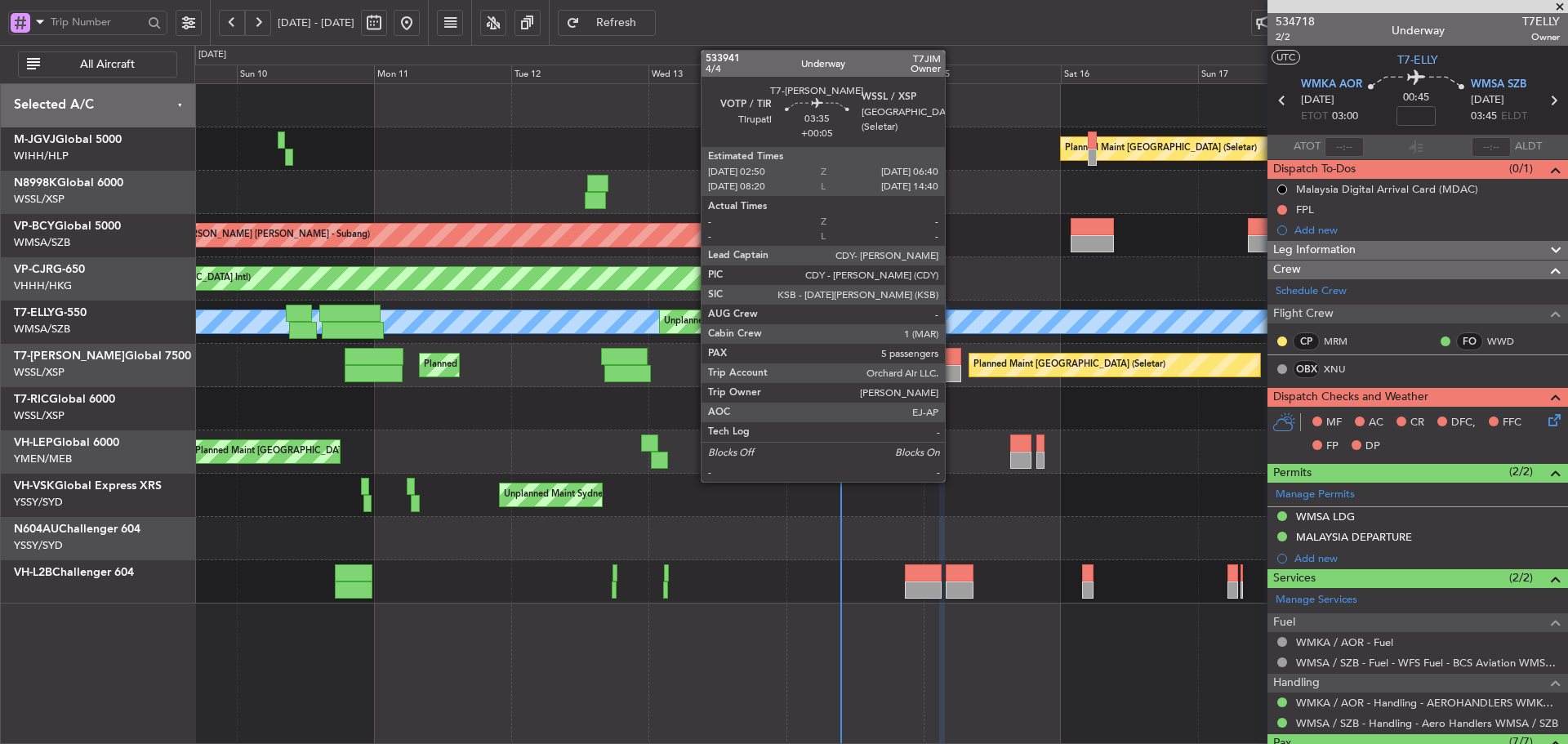
click at [948, 370] on div at bounding box center [949, 374] width 22 height 18
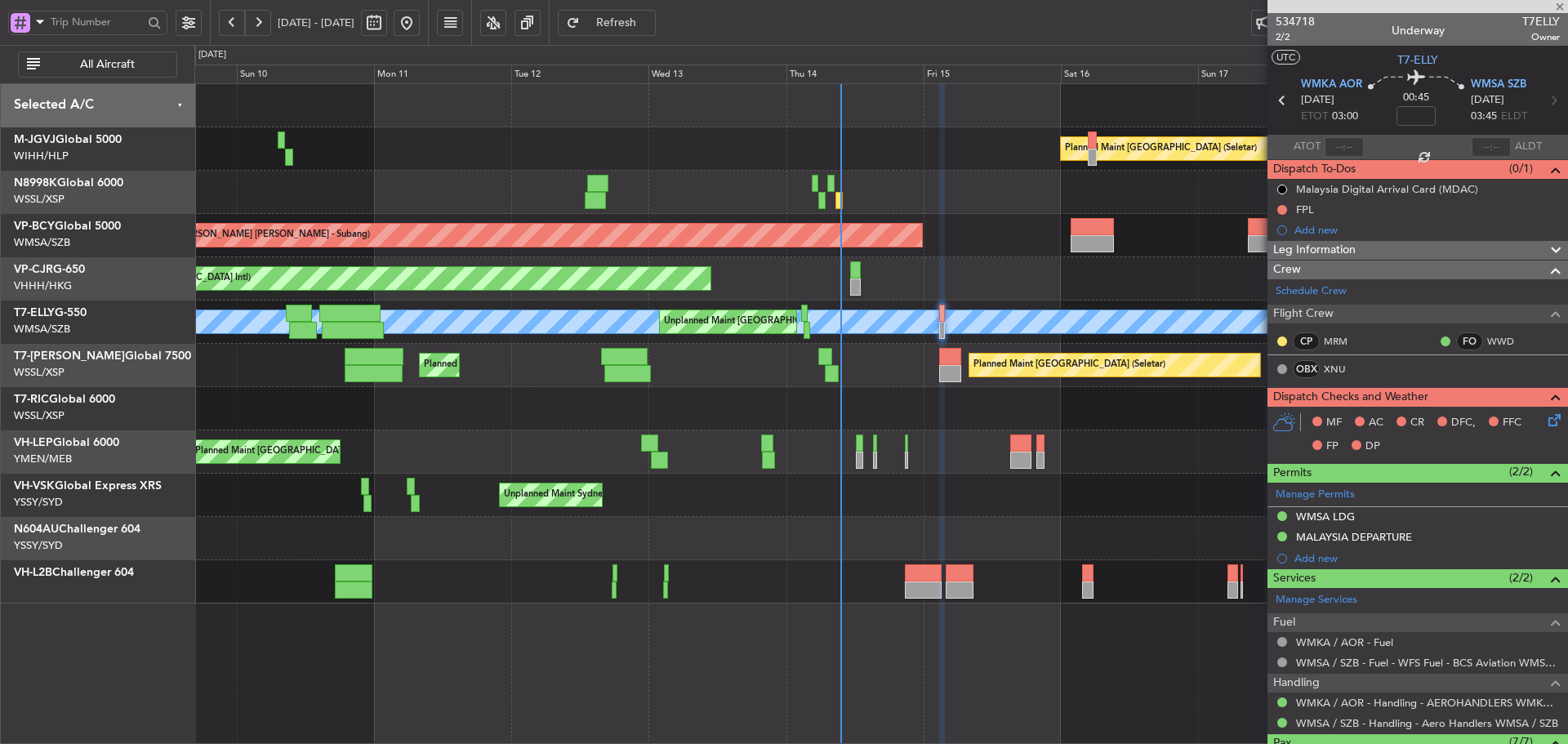
type input "+00:05"
type input "5"
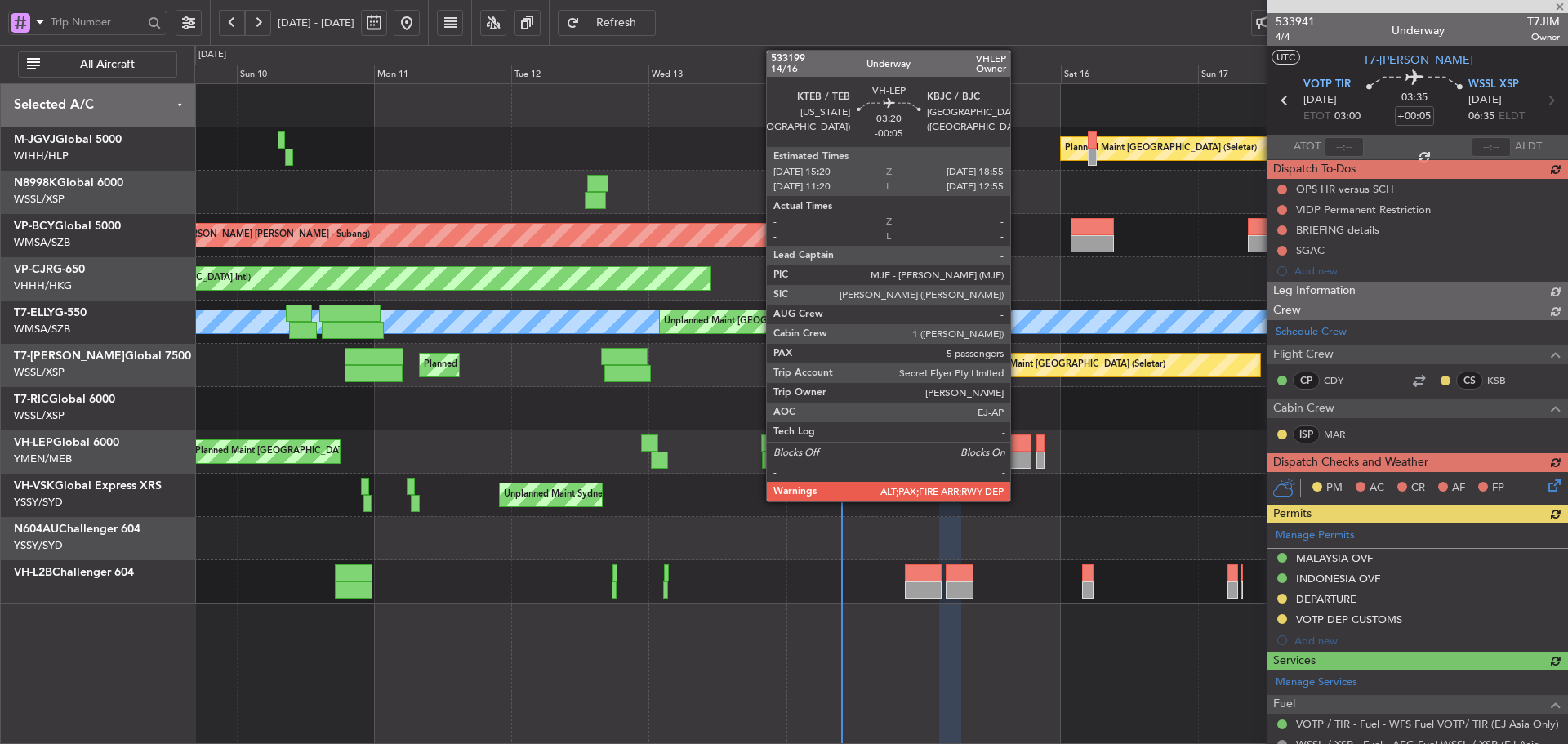
click at [1017, 454] on div at bounding box center [1020, 460] width 21 height 18
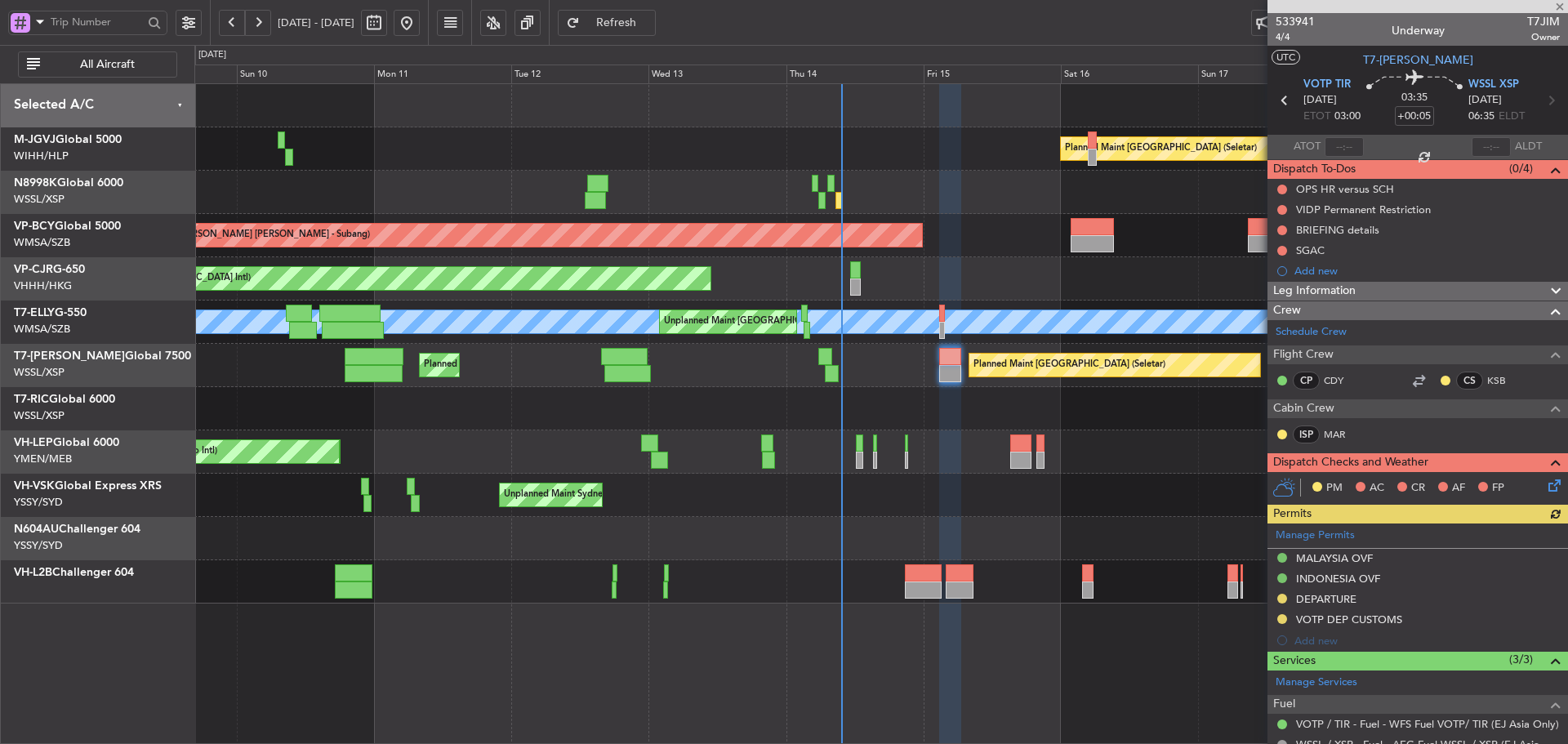
type input "-00:05"
type input "6"
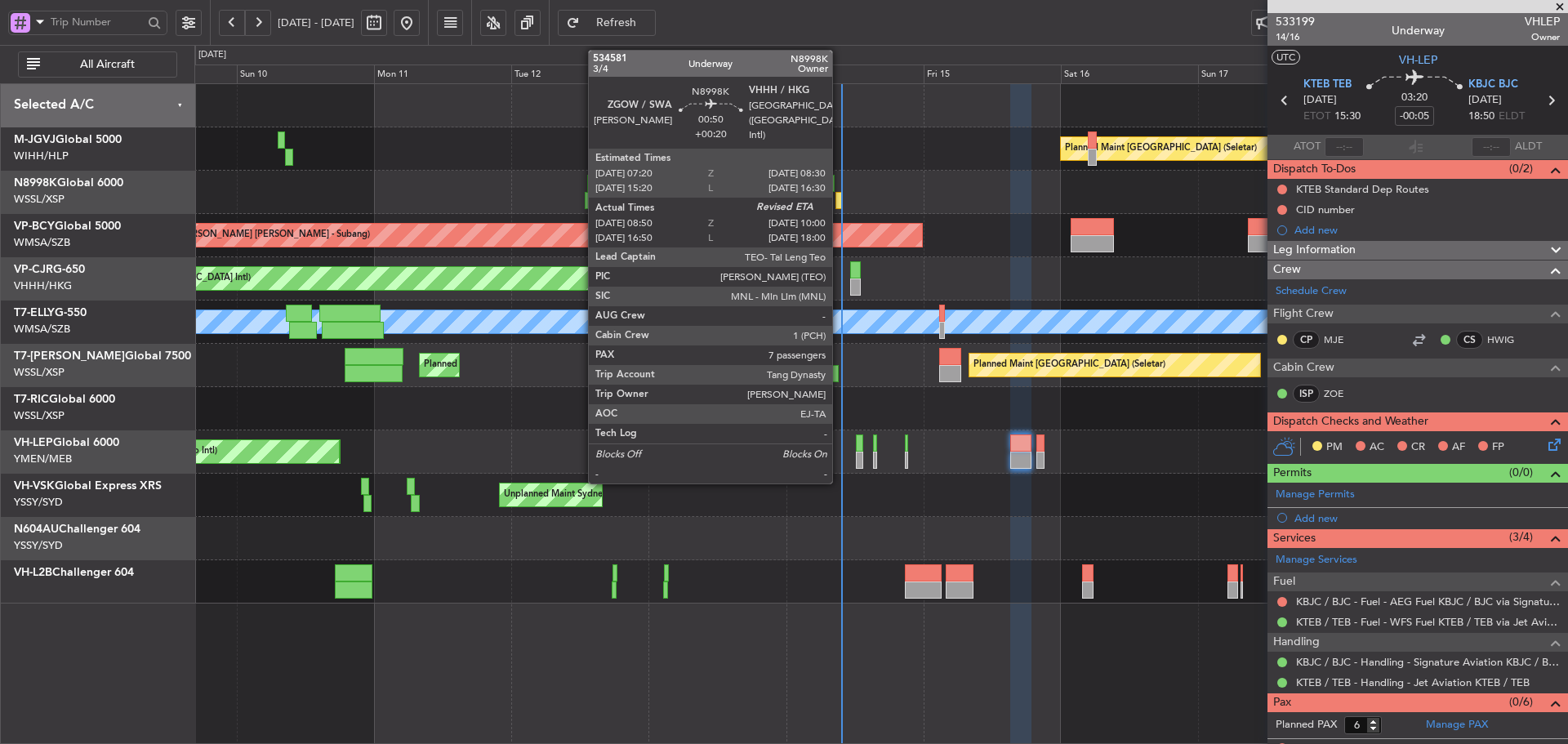
click at [839, 205] on div at bounding box center [839, 201] width 8 height 18
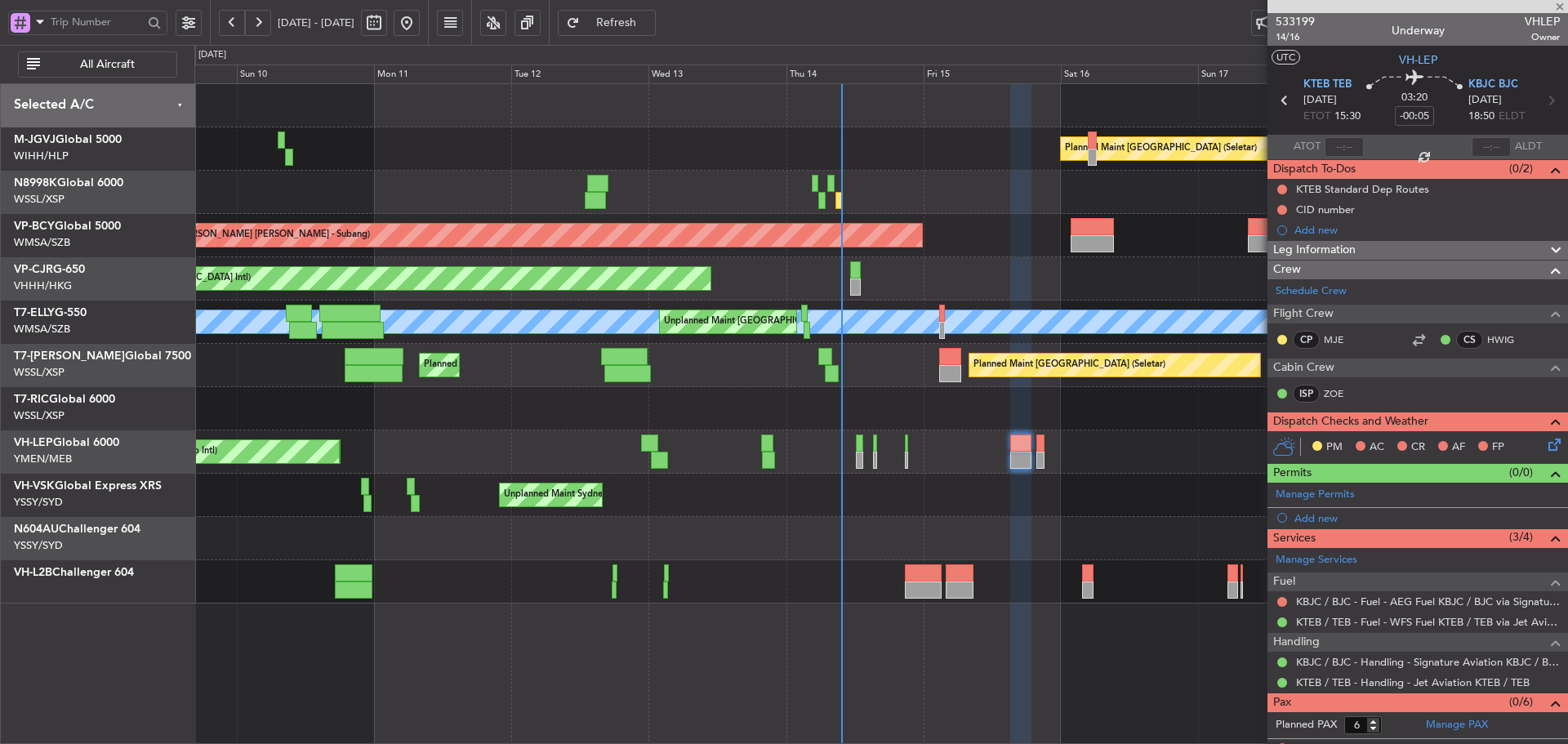
type input "+00:20"
type input "09:00"
type input "7"
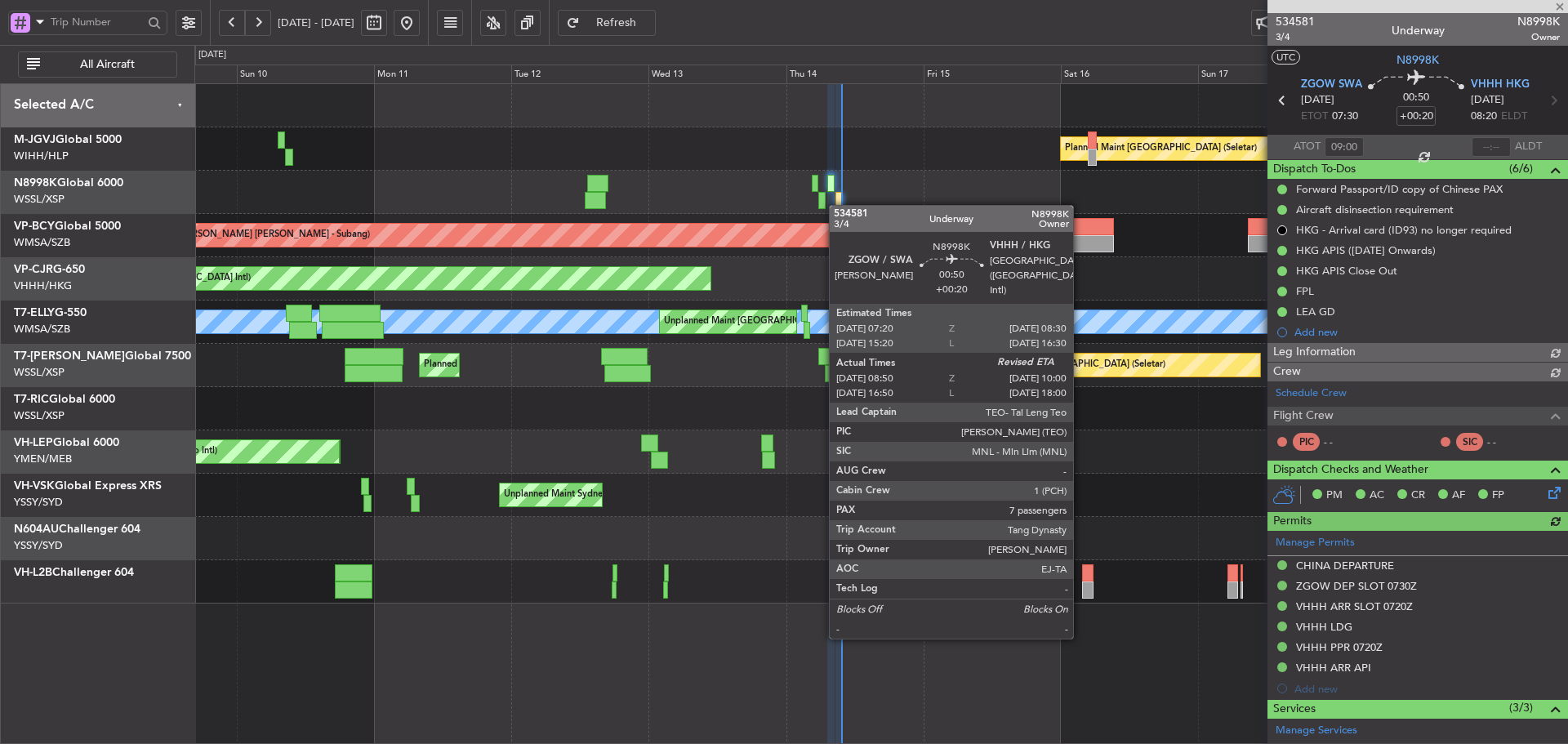
type input "[PERSON_NAME] (KYA)"
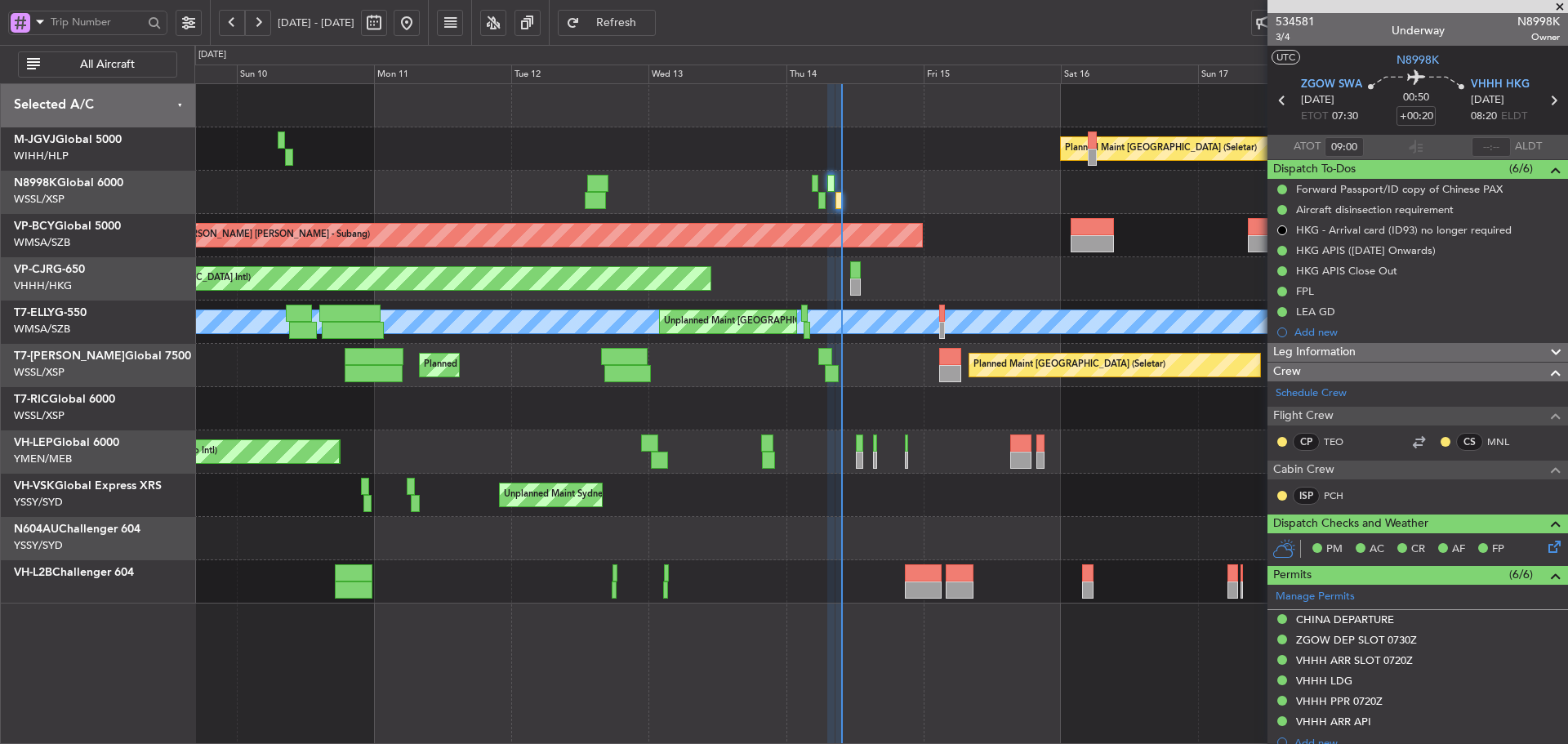
type input "[PERSON_NAME] (KYA)"
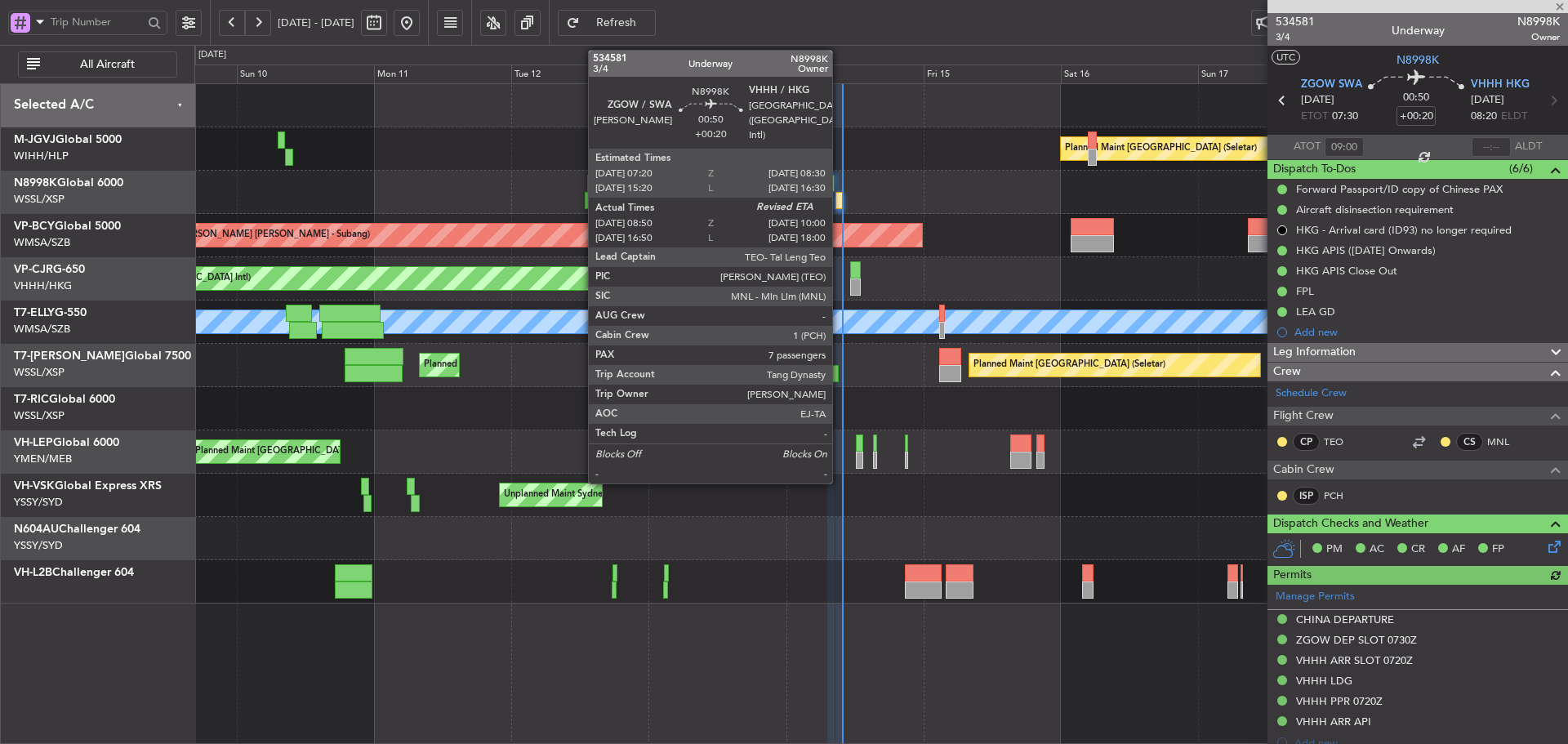
click at [839, 204] on div at bounding box center [839, 201] width 8 height 18
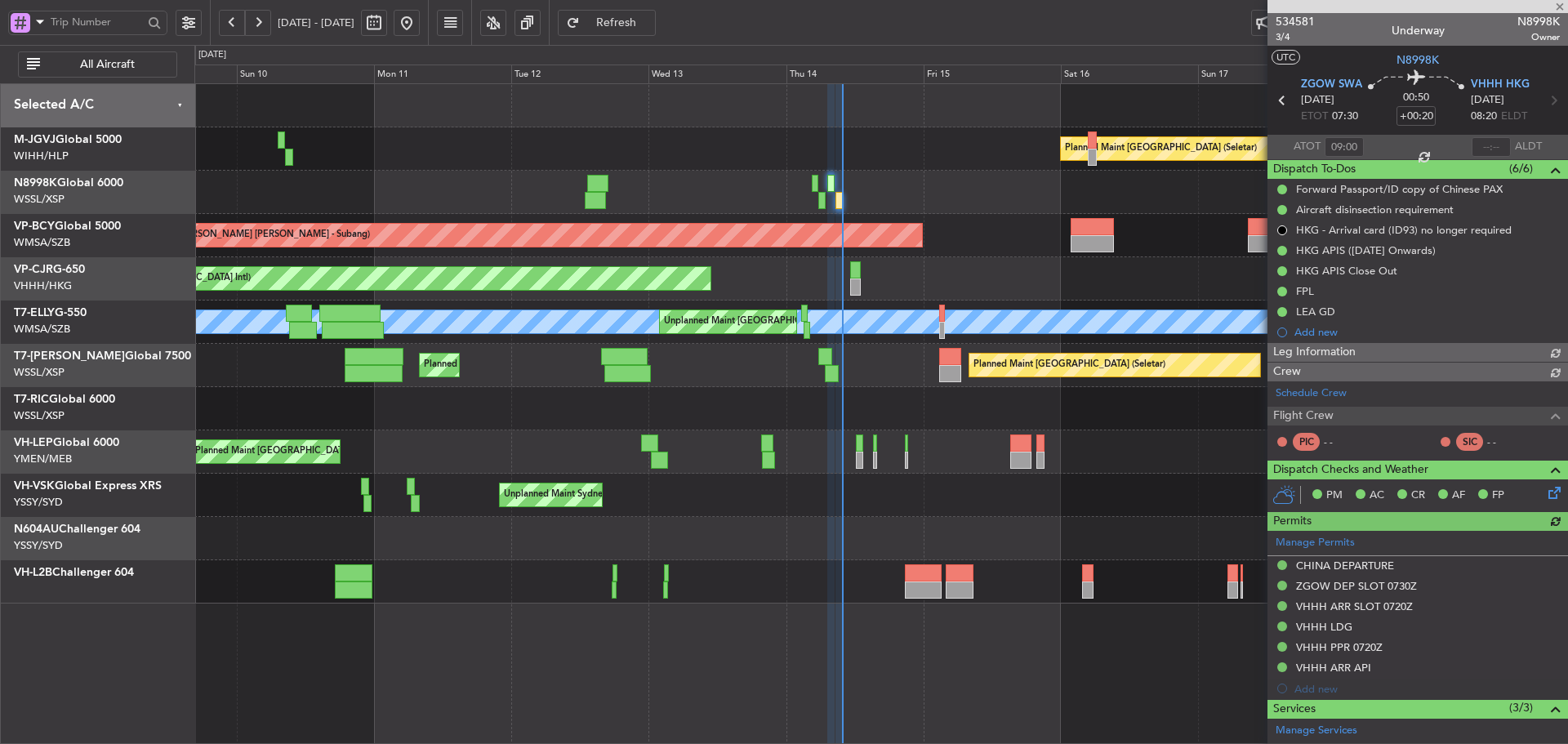
type input "[PERSON_NAME] (KYA)"
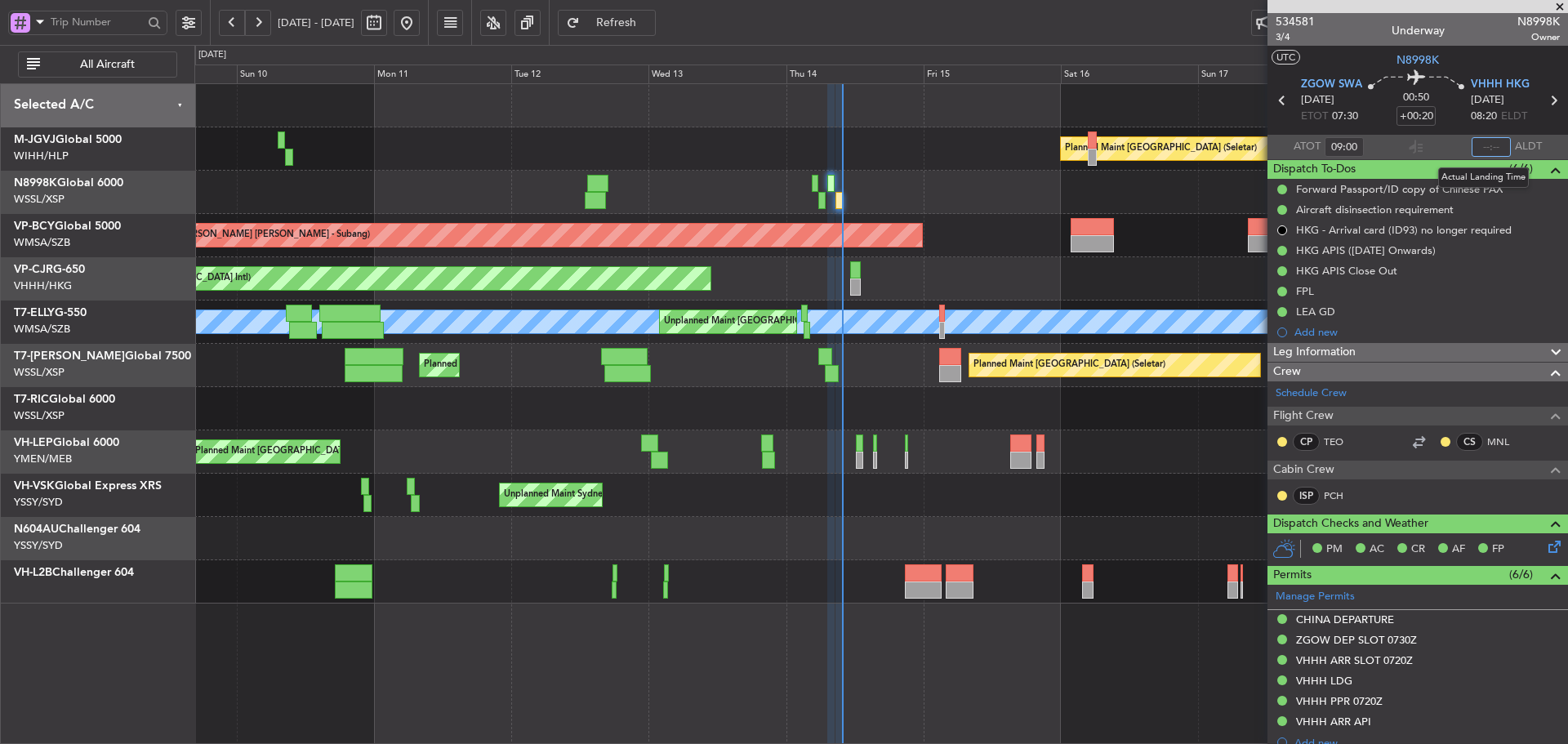
click at [1477, 148] on input "text" at bounding box center [1491, 147] width 39 height 20
click at [1447, 137] on section "ATOT 09:00 0950 ALDT" at bounding box center [1417, 146] width 300 height 24
type input "09:50"
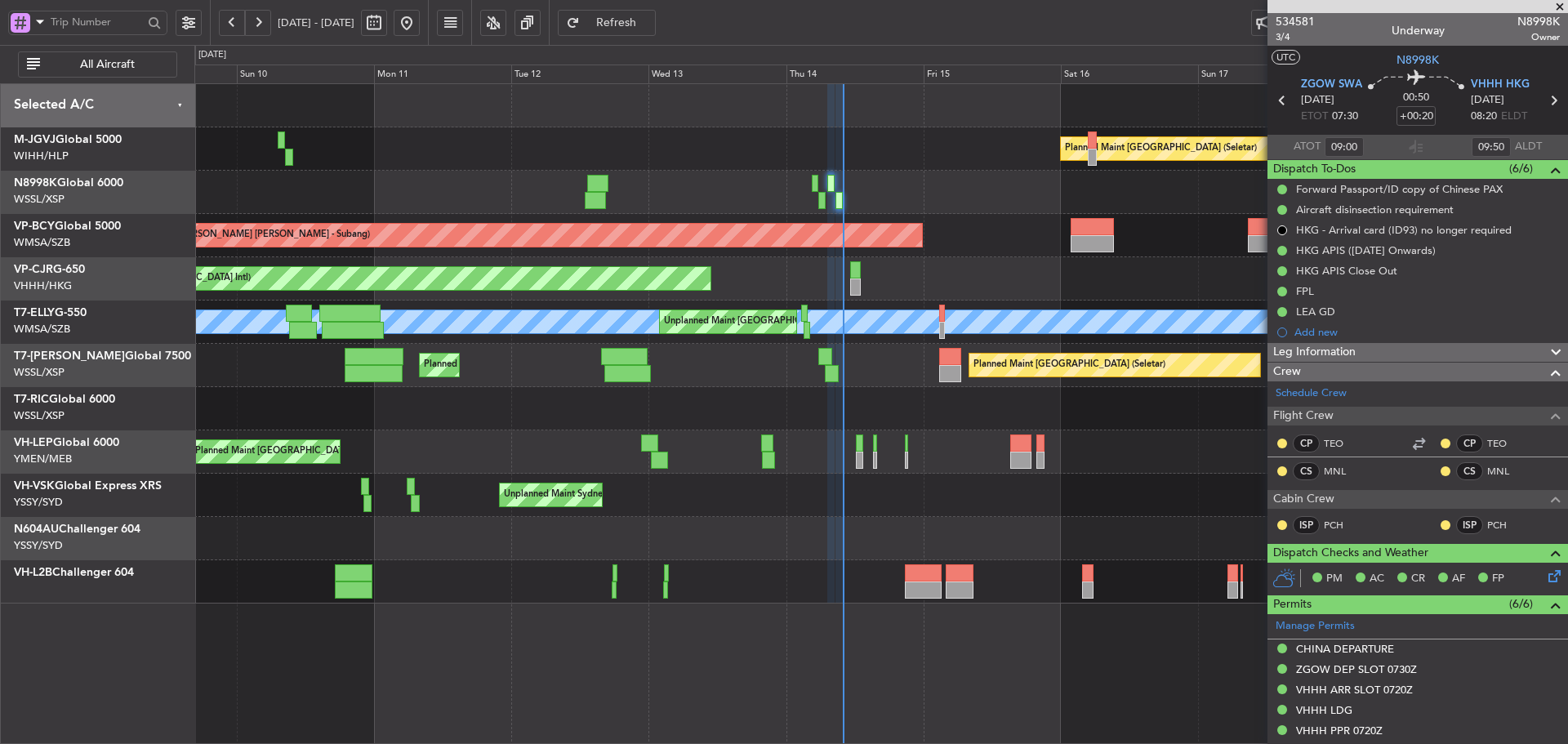
type input "[PERSON_NAME] (KYA)"
